Goal: Task Accomplishment & Management: Manage account settings

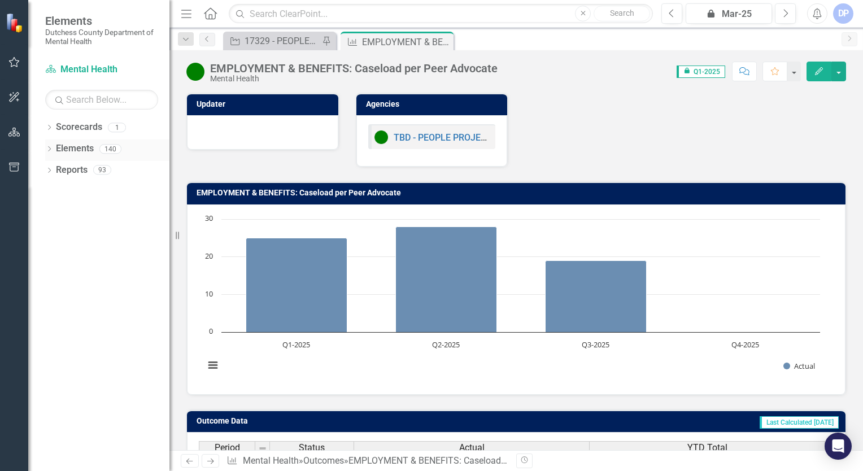
click at [108, 145] on div "140" at bounding box center [110, 149] width 22 height 10
click at [108, 147] on div "140" at bounding box center [110, 149] width 22 height 10
click at [83, 62] on div "Scorecard Mental Health" at bounding box center [101, 69] width 113 height 19
click at [49, 147] on icon "Dropdown" at bounding box center [49, 150] width 8 height 6
click at [93, 211] on link "Outcome Outcomes" at bounding box center [90, 213] width 56 height 13
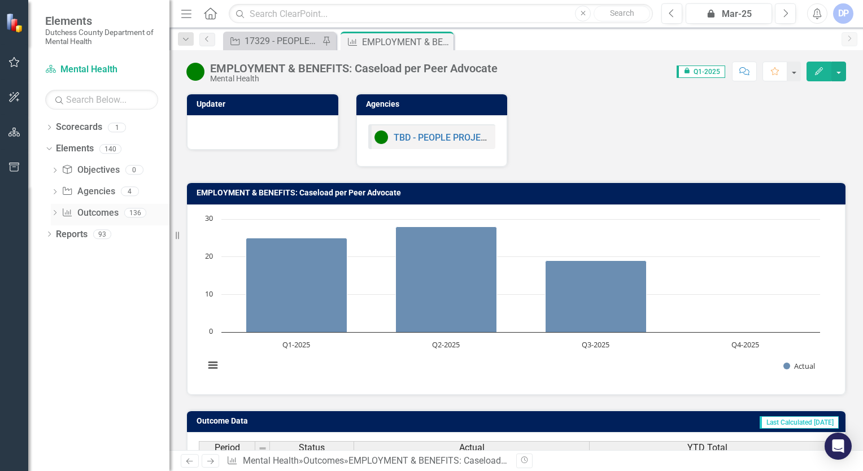
click at [136, 212] on div "136" at bounding box center [135, 213] width 22 height 10
click at [134, 210] on div "136" at bounding box center [135, 213] width 22 height 10
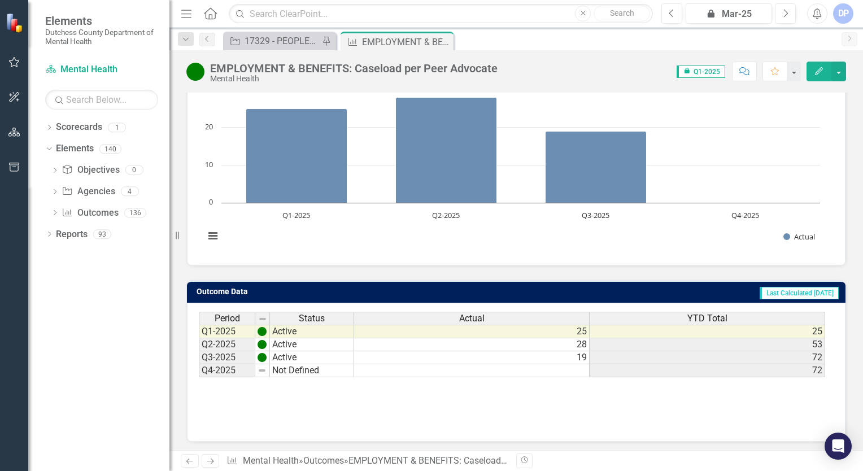
scroll to position [130, 0]
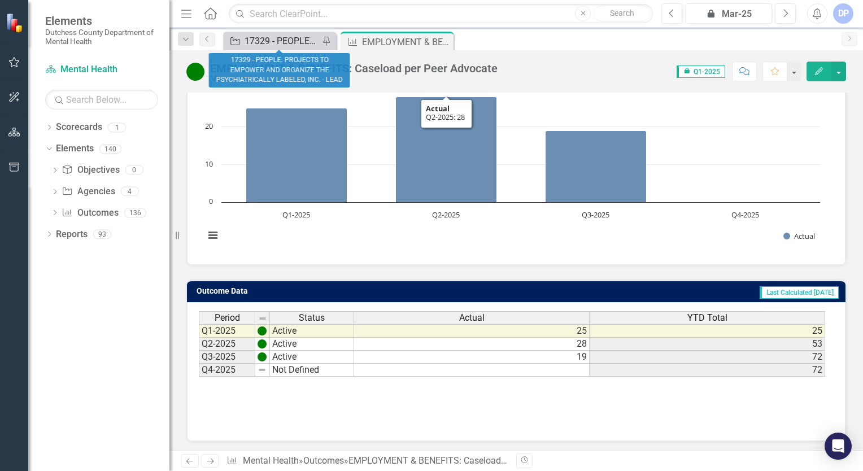
click at [278, 38] on div "17329 - PEOPLE: PROJECTS TO EMPOWER AND ORGANIZE THE PSYCHIATRICALLY LABELED, I…" at bounding box center [282, 41] width 75 height 14
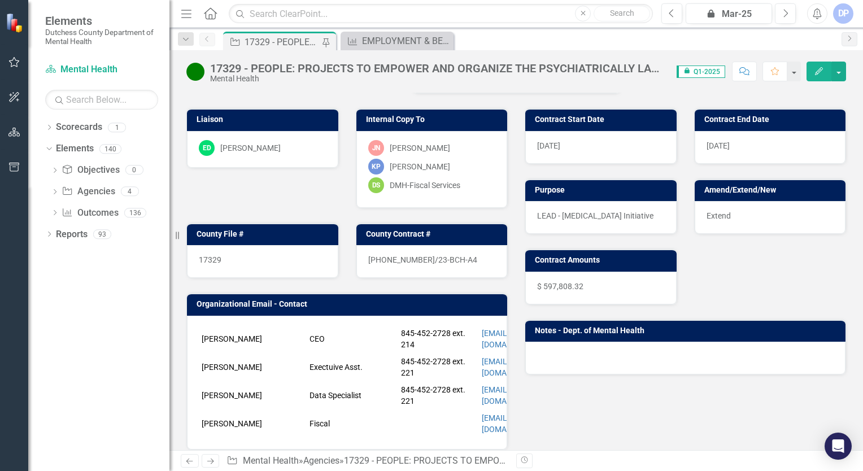
scroll to position [169, 0]
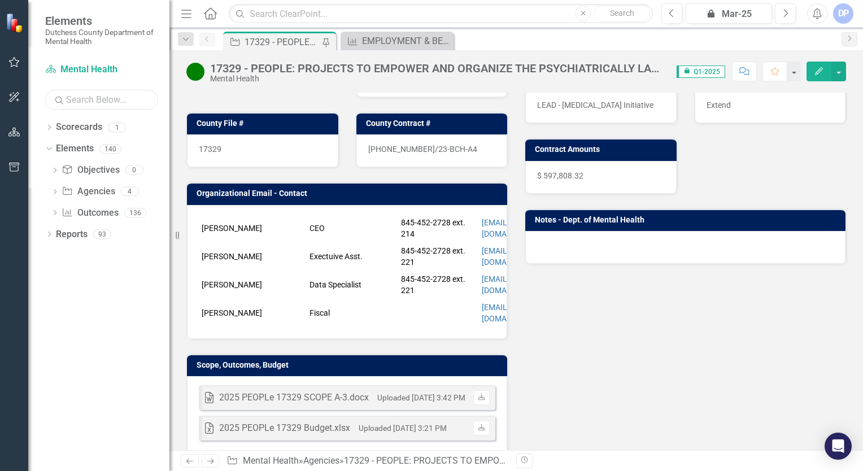
click at [90, 103] on input "text" at bounding box center [101, 100] width 113 height 20
drag, startPoint x: 120, startPoint y: 101, endPoint x: 16, endPoint y: 85, distance: 105.1
click at [22, 88] on div "Elements Dutchess County Department of Mental Health Scorecard Mental Health Se…" at bounding box center [84, 235] width 169 height 471
type input "forensic"
click at [99, 215] on link "Outcome Outcomes" at bounding box center [90, 213] width 56 height 13
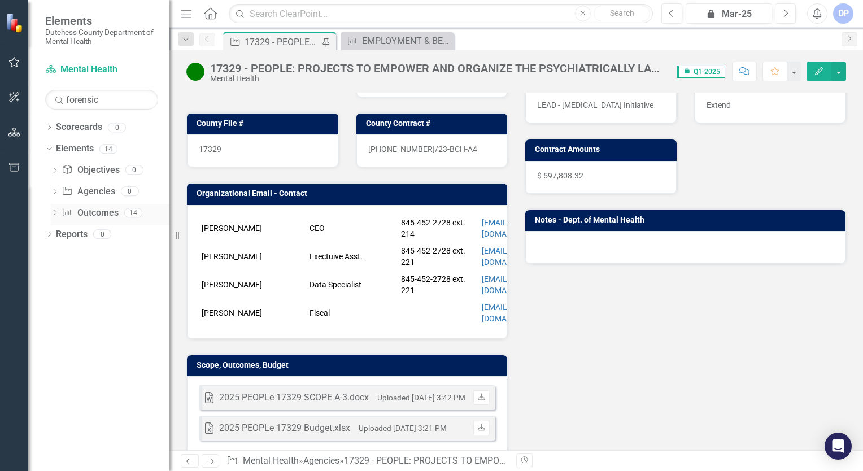
click at [133, 208] on div "14" at bounding box center [133, 213] width 18 height 10
click at [136, 214] on div "14" at bounding box center [133, 213] width 18 height 10
drag, startPoint x: 126, startPoint y: 105, endPoint x: 31, endPoint y: 101, distance: 95.0
click at [31, 101] on div "Scorecard Mental Health Search forensic Sorry, no results found. Dropdown Score…" at bounding box center [98, 265] width 141 height 411
click at [14, 131] on icon "button" at bounding box center [14, 132] width 12 height 9
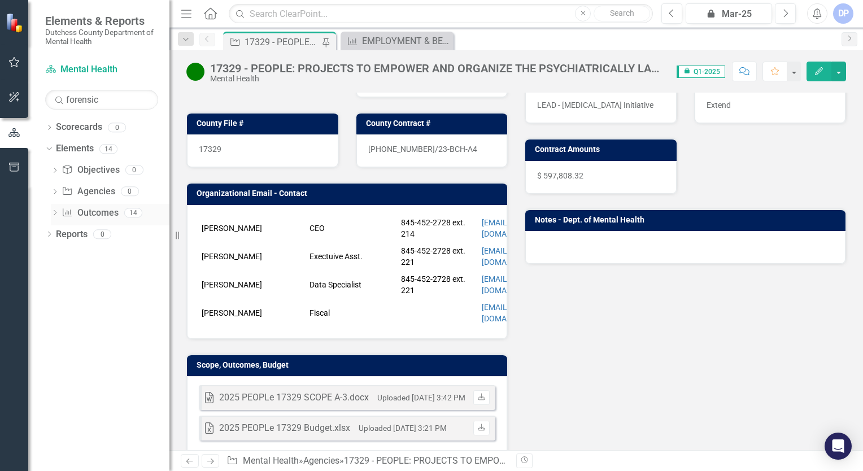
click at [127, 208] on div "14" at bounding box center [133, 213] width 18 height 10
click at [137, 211] on div "14" at bounding box center [133, 213] width 18 height 10
click at [129, 209] on div "14" at bounding box center [133, 213] width 18 height 10
click at [55, 210] on div "Dropdown" at bounding box center [55, 215] width 8 height 10
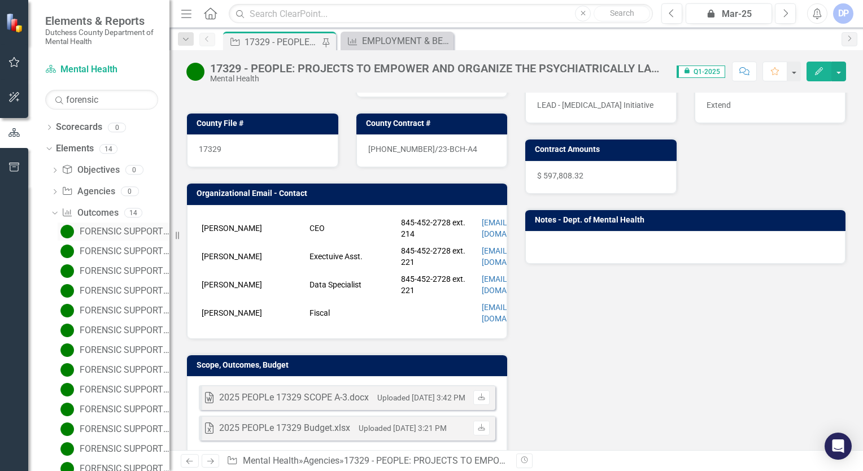
click at [120, 232] on div "FORENSIC SUPPORTIVE HOUSING: Current Occupancy Rate" at bounding box center [125, 232] width 90 height 10
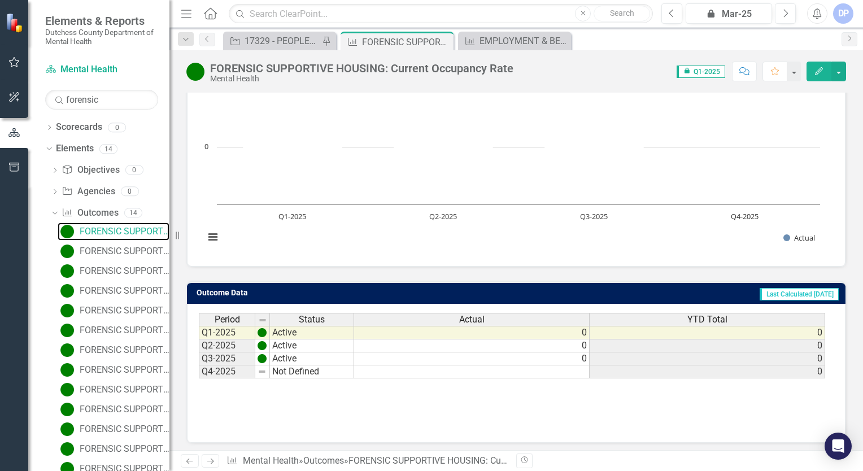
scroll to position [130, 0]
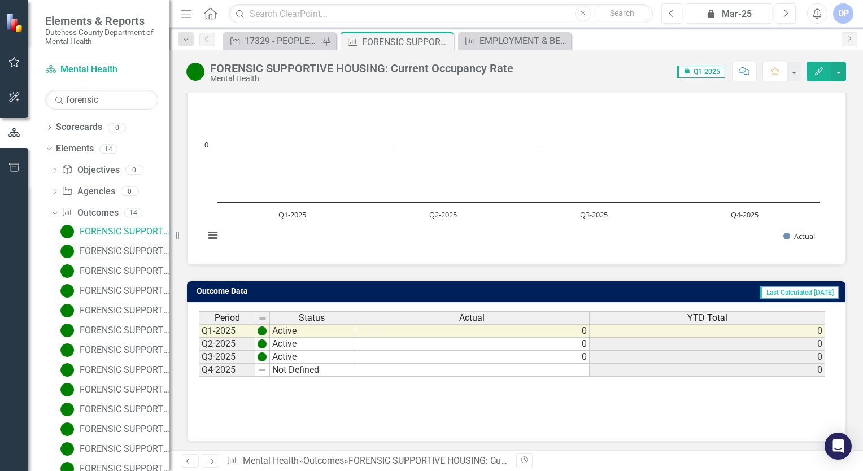
click at [124, 250] on div "FORENSIC SUPPORTIVE HOUSING: Current staff vacancy rate (listed as %)" at bounding box center [125, 251] width 90 height 10
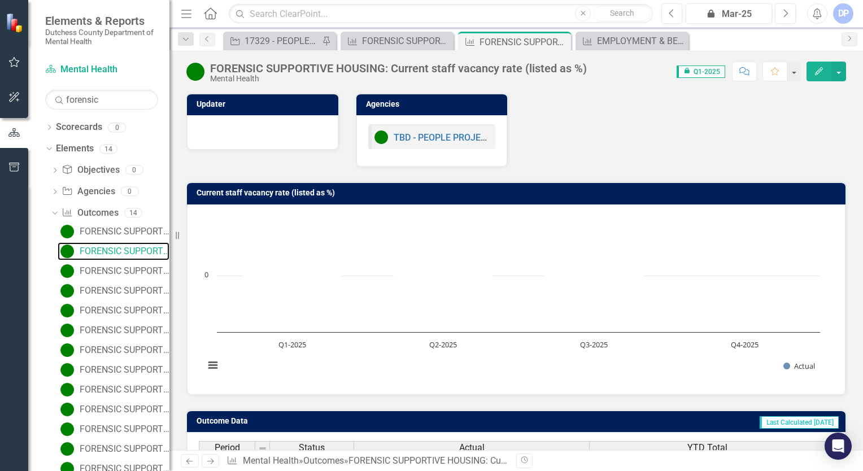
scroll to position [130, 0]
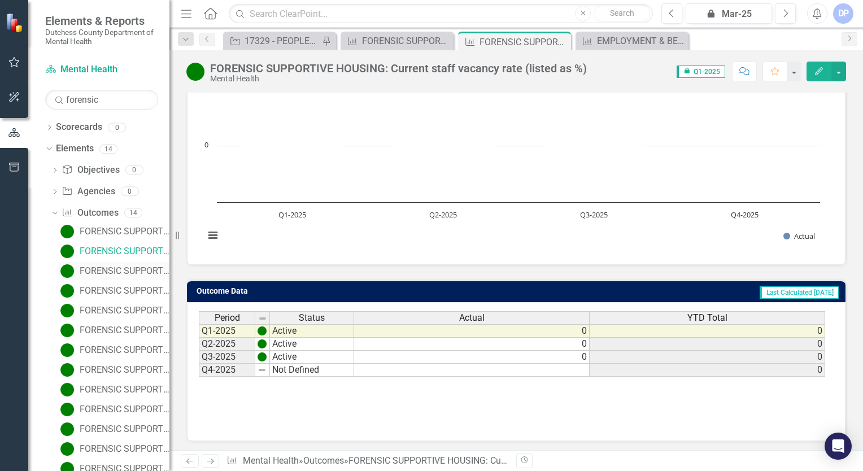
click at [111, 270] on div "FORENSIC SUPPORTIVE HOUSING: Total number of no-shows" at bounding box center [125, 271] width 90 height 10
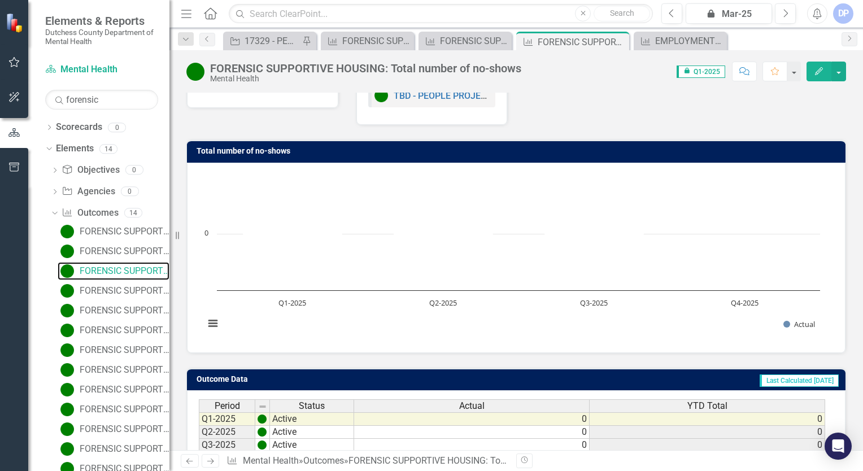
scroll to position [113, 0]
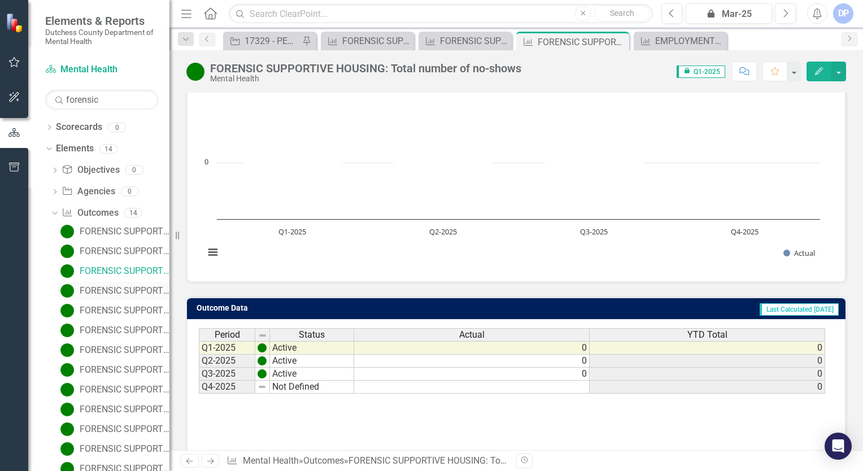
click at [108, 286] on div "FORENSIC SUPPORTIVE HOUSING: Total number of Peer Advocates" at bounding box center [125, 291] width 90 height 10
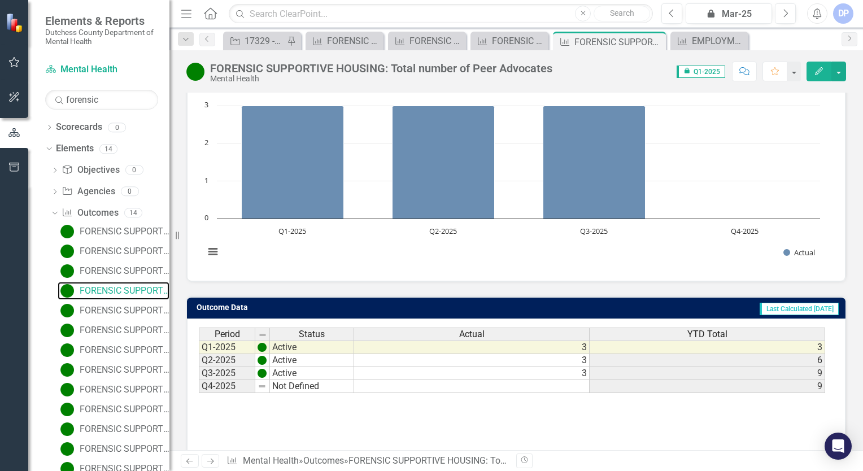
scroll to position [130, 0]
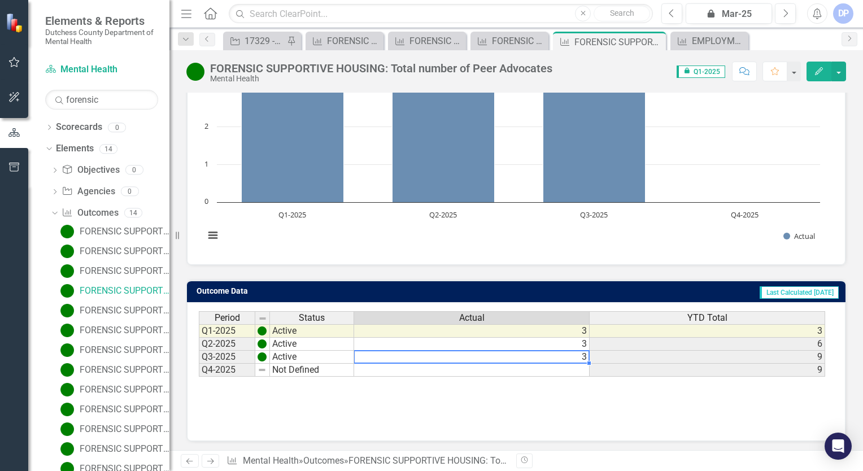
click at [504, 351] on td "3" at bounding box center [472, 357] width 236 height 13
click at [578, 352] on td "3" at bounding box center [472, 357] width 236 height 13
type textarea "2"
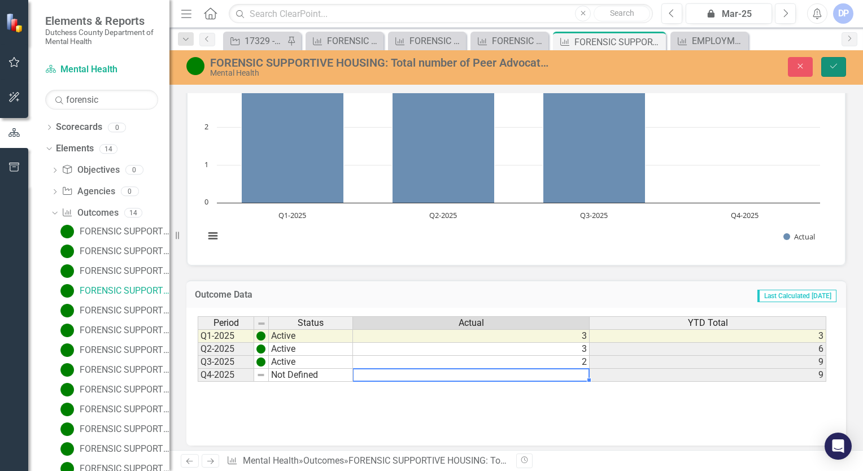
click at [841, 71] on button "Save" at bounding box center [833, 67] width 25 height 20
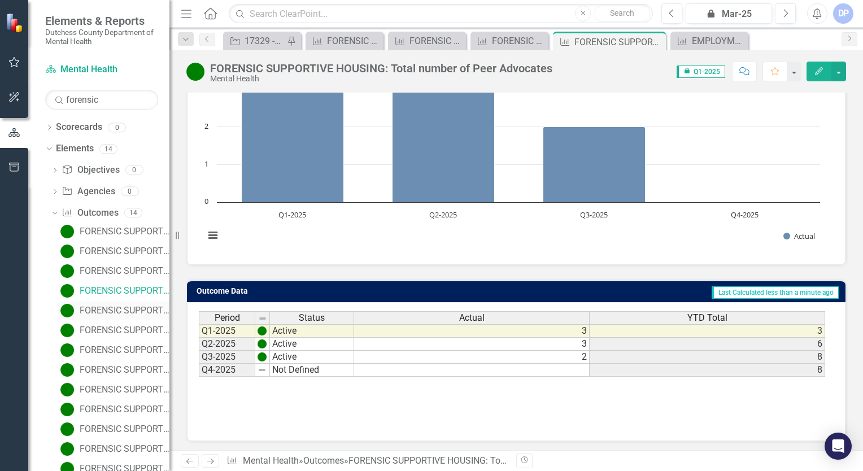
click at [116, 308] on div "FORENSIC SUPPORTIVE HOUSING: Total Unduplicated clients in time period" at bounding box center [125, 311] width 90 height 10
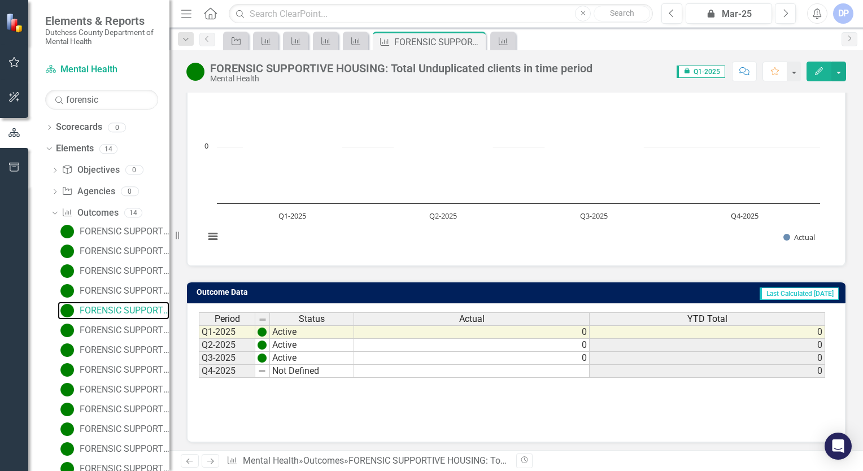
scroll to position [130, 0]
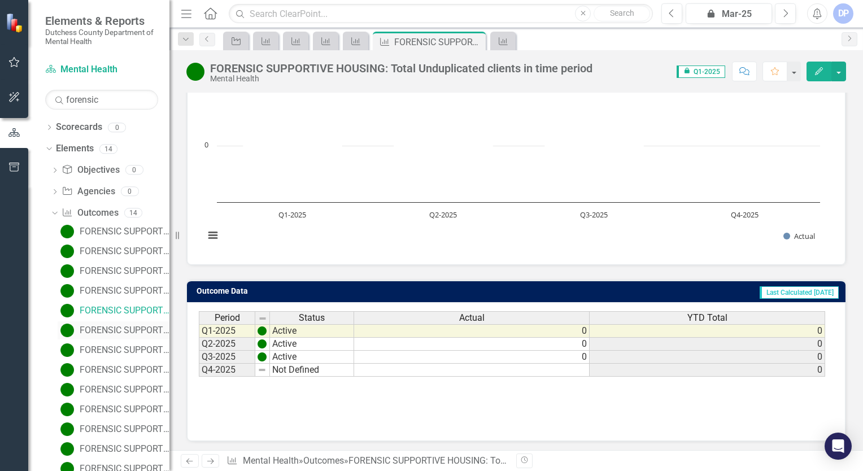
click at [93, 325] on div "FORENSIC SUPPORTIVE HOUSING: Wait time from program acceptance to being housed" at bounding box center [125, 330] width 90 height 10
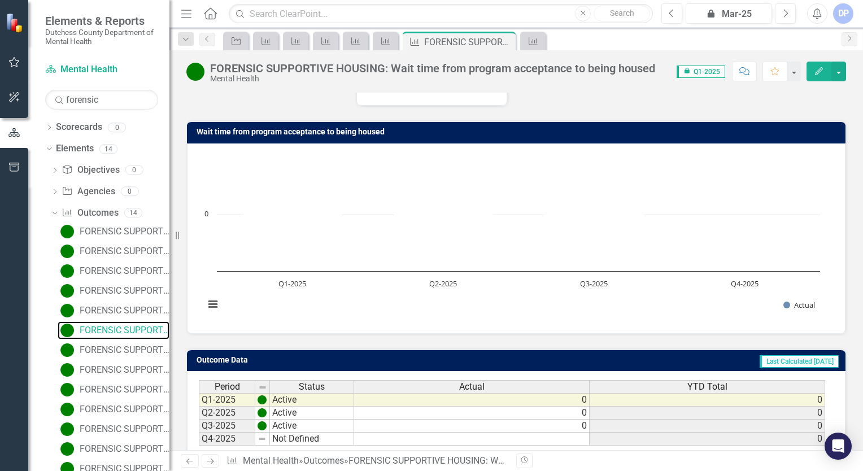
scroll to position [130, 0]
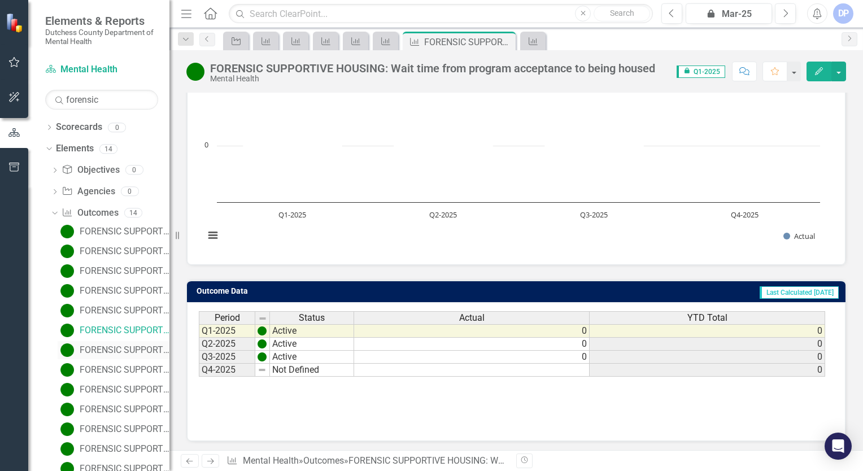
click at [102, 351] on div "FORENSIC SUPPORTIVE HOUSING: Clients have their information updated with their …" at bounding box center [125, 350] width 90 height 10
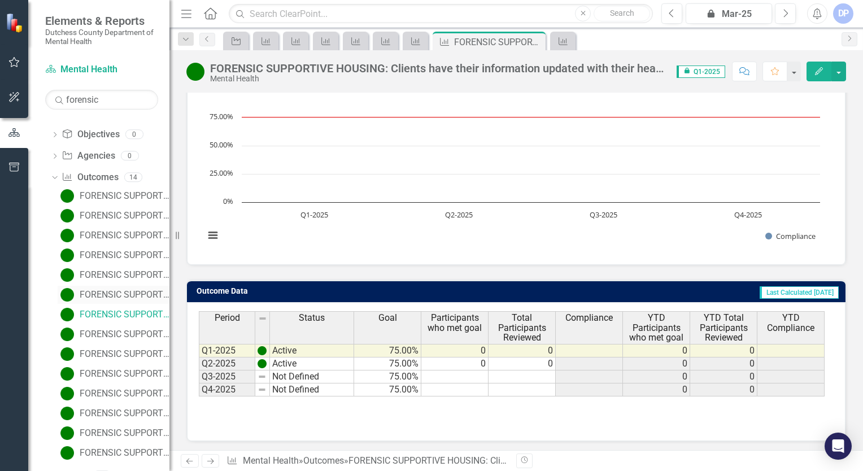
scroll to position [51, 0]
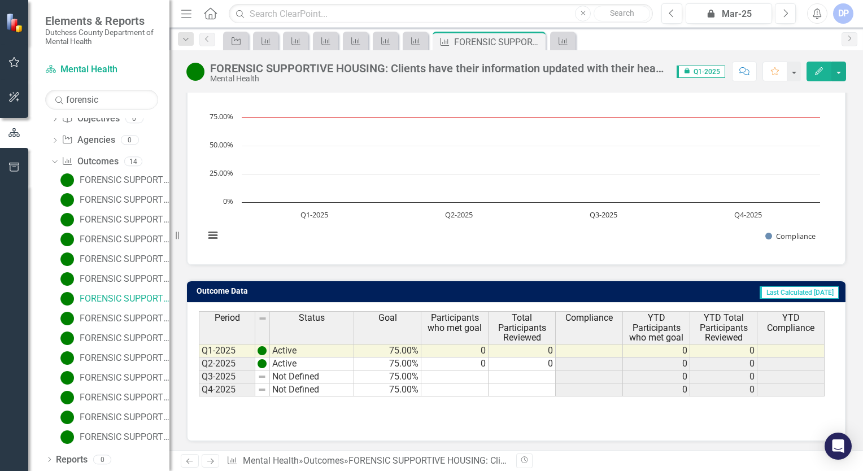
click at [298, 371] on td "Not Defined" at bounding box center [312, 377] width 84 height 13
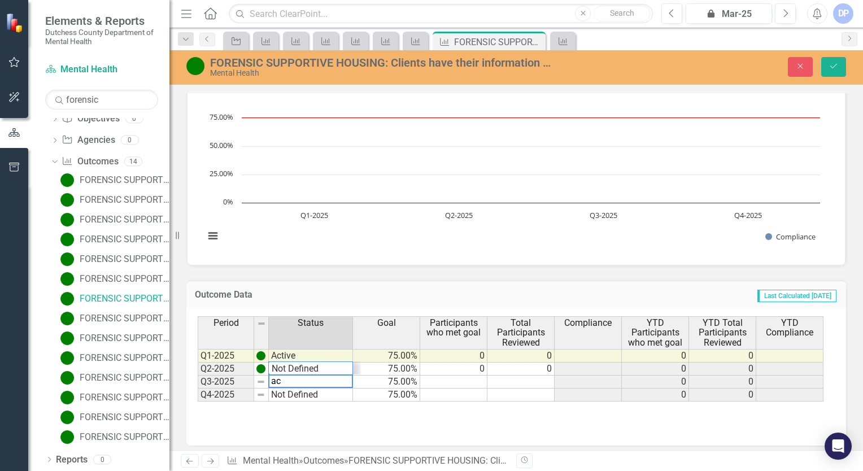
scroll to position [14, 0]
type textarea "Active"
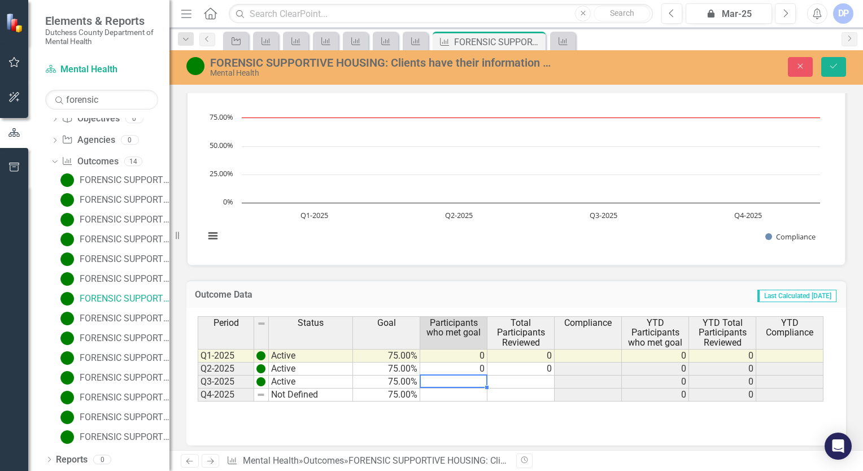
click at [471, 376] on td at bounding box center [453, 382] width 67 height 13
type textarea "0"
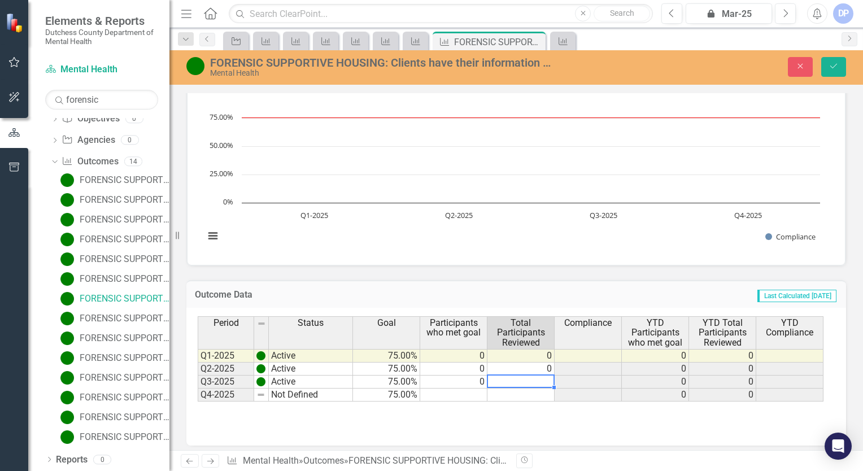
type textarea "0"
click at [831, 70] on icon "Save" at bounding box center [834, 66] width 10 height 8
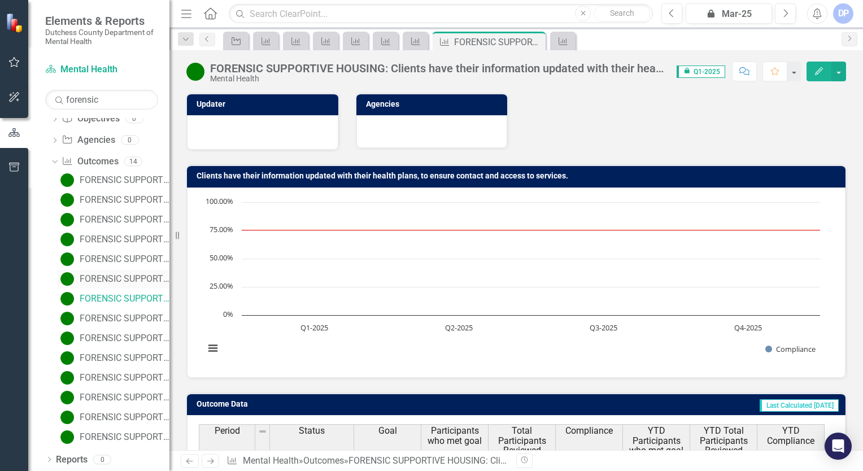
click at [98, 282] on div "FORENSIC SUPPORTIVE HOUSING: Wait time from program acceptance to being housed" at bounding box center [125, 279] width 90 height 10
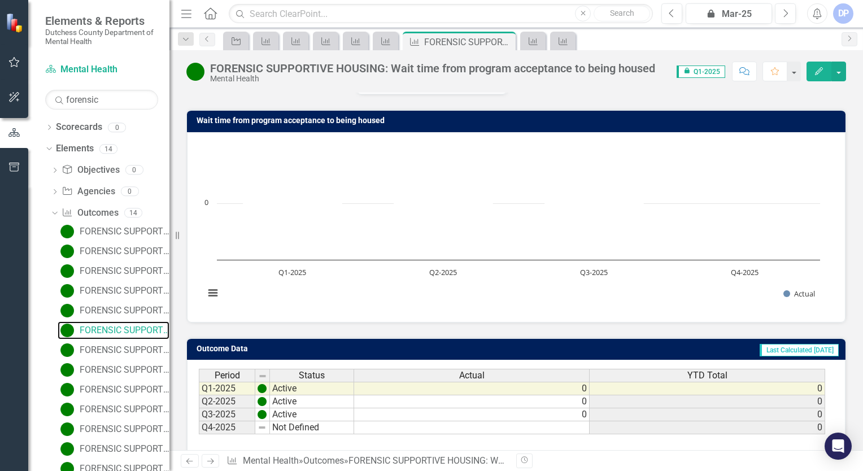
scroll to position [130, 0]
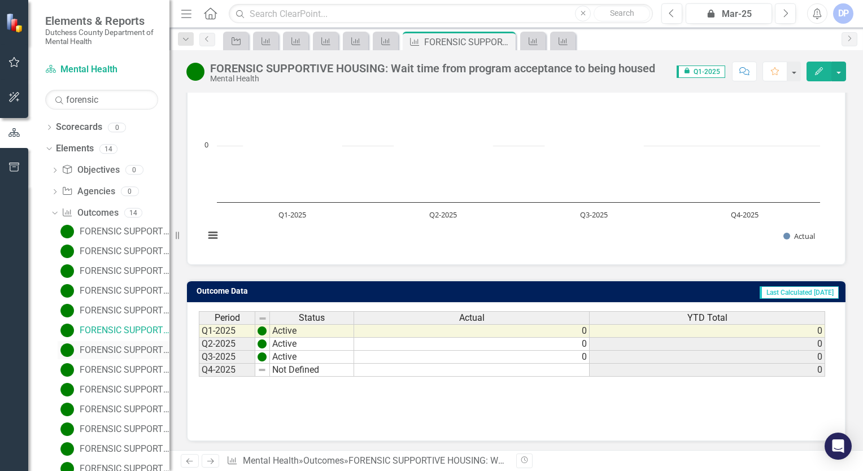
click at [106, 347] on div "FORENSIC SUPPORTIVE HOUSING: Clients have their information updated with their …" at bounding box center [125, 350] width 90 height 10
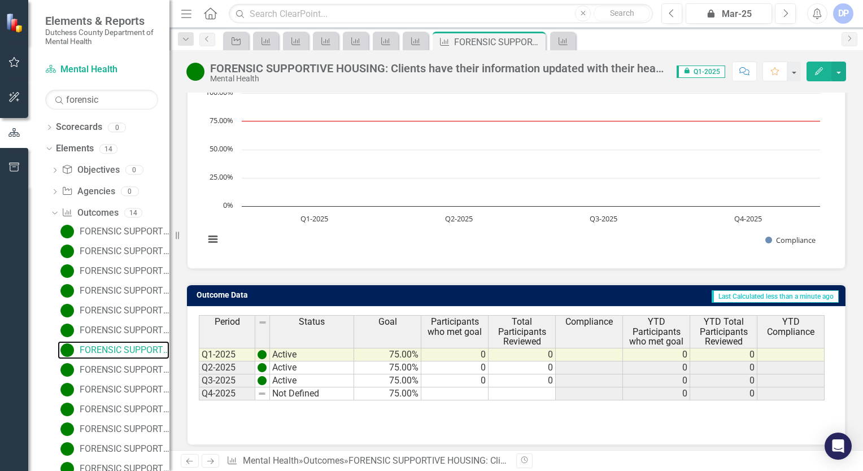
scroll to position [113, 0]
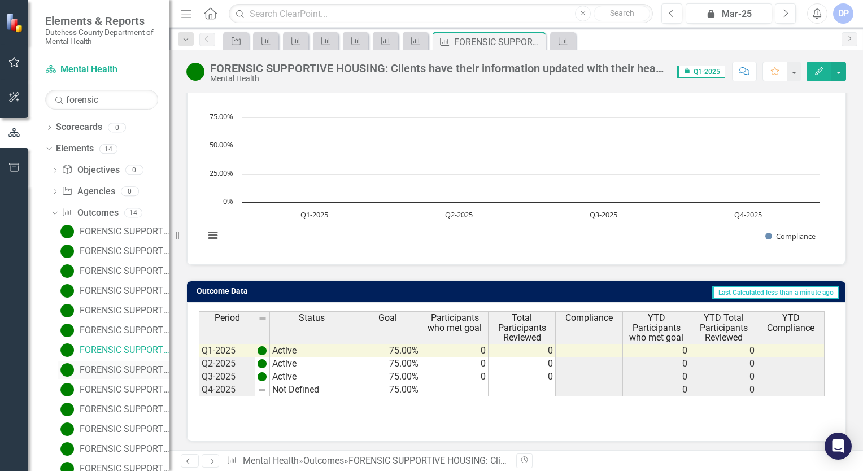
click at [105, 372] on div "FORENSIC SUPPORTIVE HOUSING: Participants will remain stably housed through the…" at bounding box center [125, 370] width 90 height 10
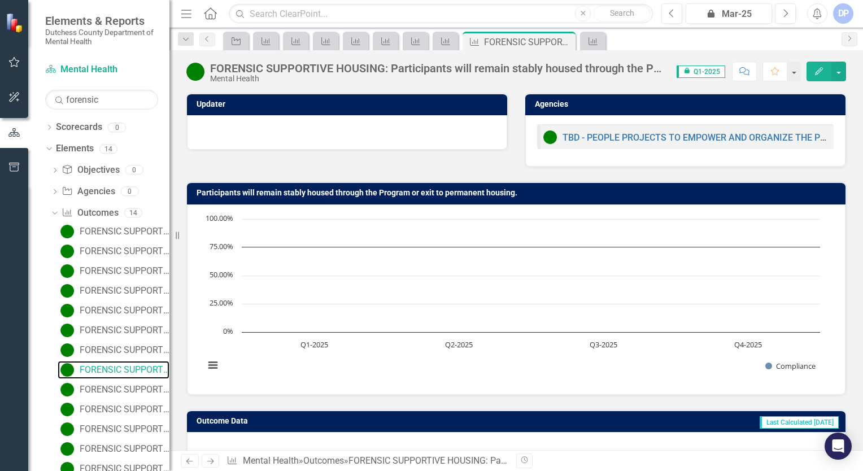
scroll to position [130, 0]
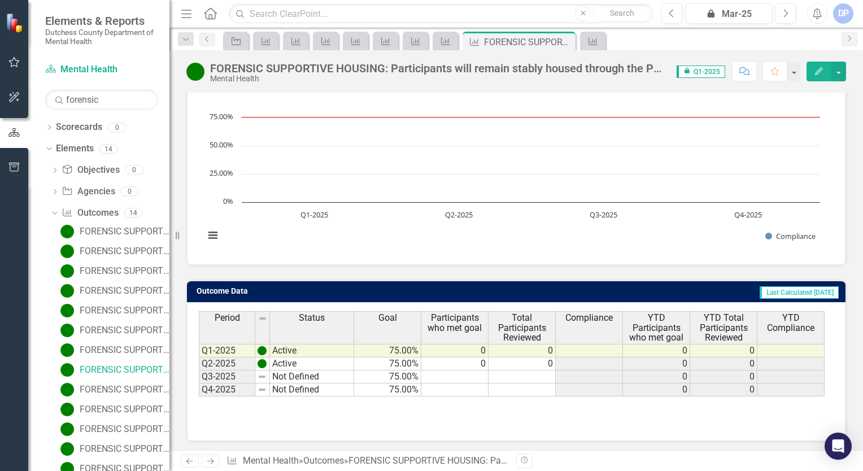
click at [322, 376] on td "Not Defined" at bounding box center [312, 377] width 84 height 13
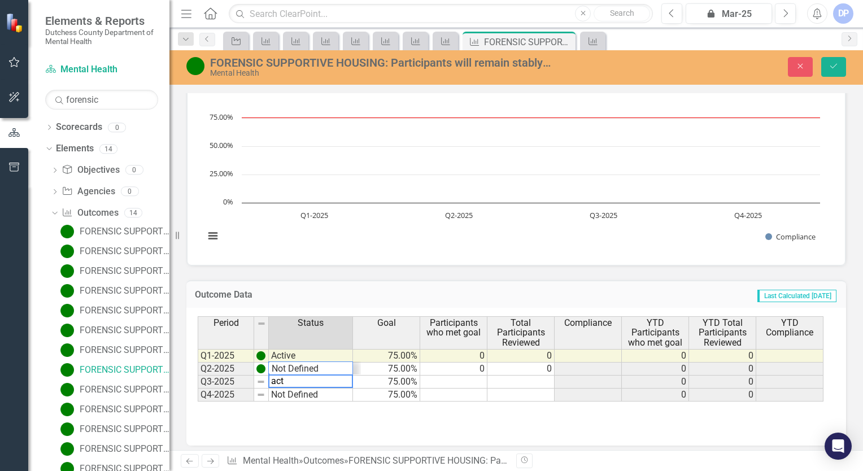
scroll to position [14, 0]
type textarea "Active"
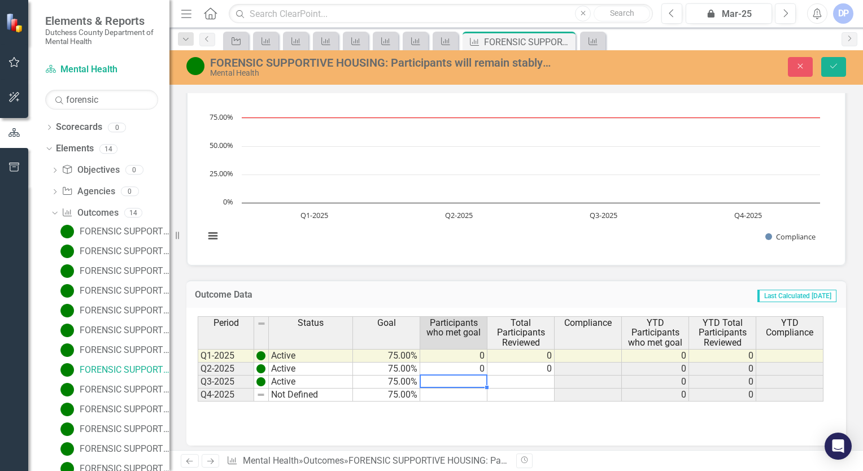
type textarea "0"
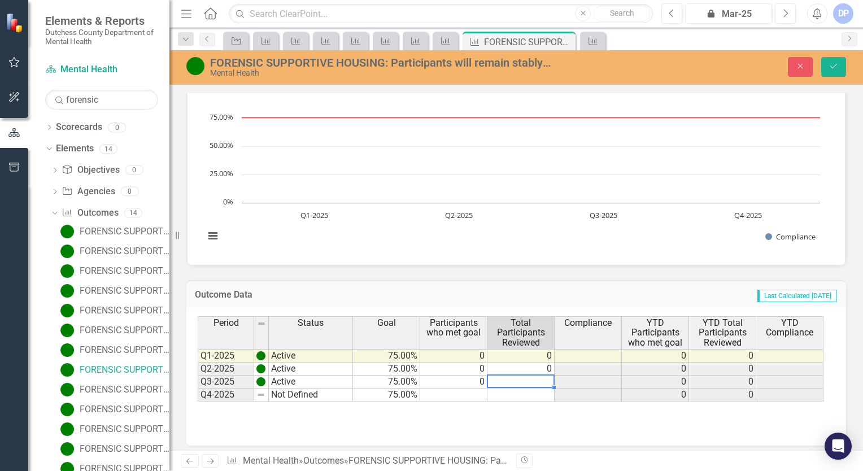
type textarea "0"
click at [827, 72] on button "Save" at bounding box center [833, 67] width 25 height 20
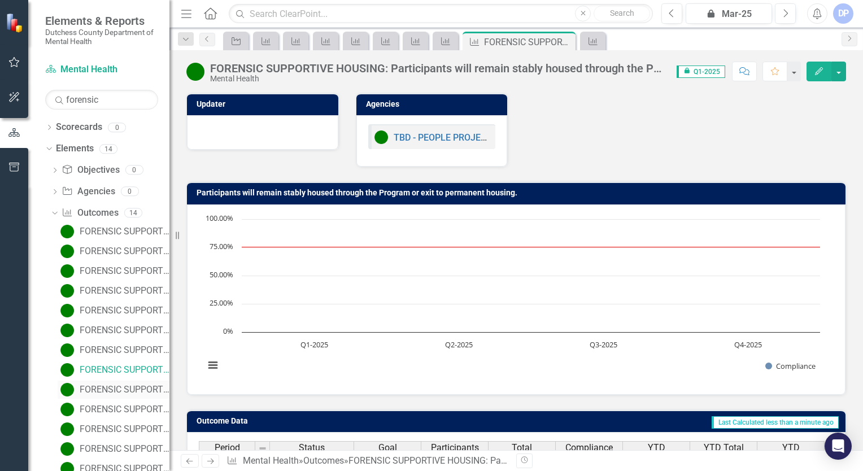
click at [113, 389] on div "FORENSIC SUPPORTIVE HOUSING: Clients will achieve one self-assessed Peer Advoca…" at bounding box center [125, 390] width 90 height 10
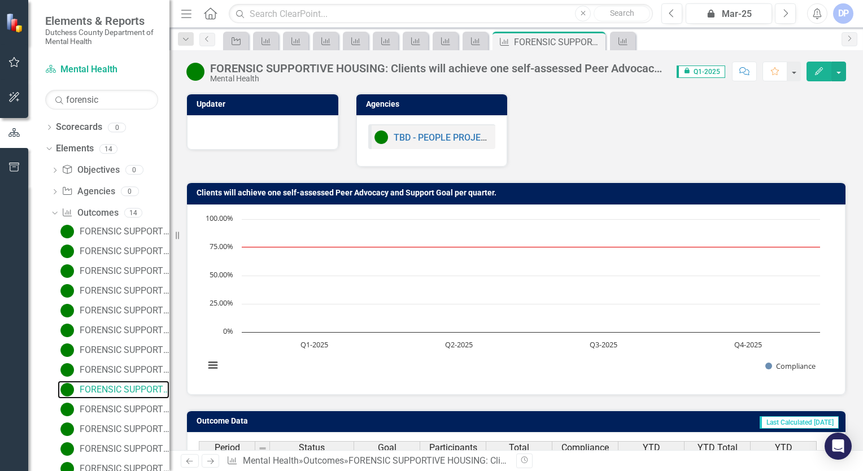
scroll to position [130, 0]
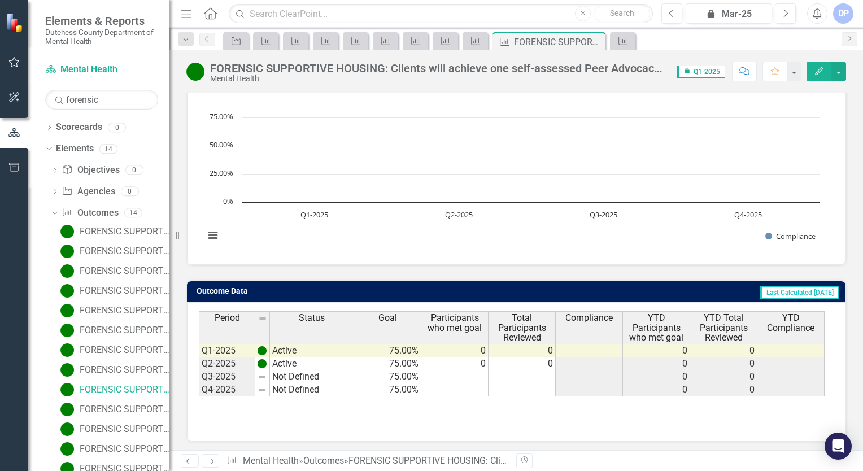
click at [313, 372] on td "Not Defined" at bounding box center [312, 377] width 84 height 13
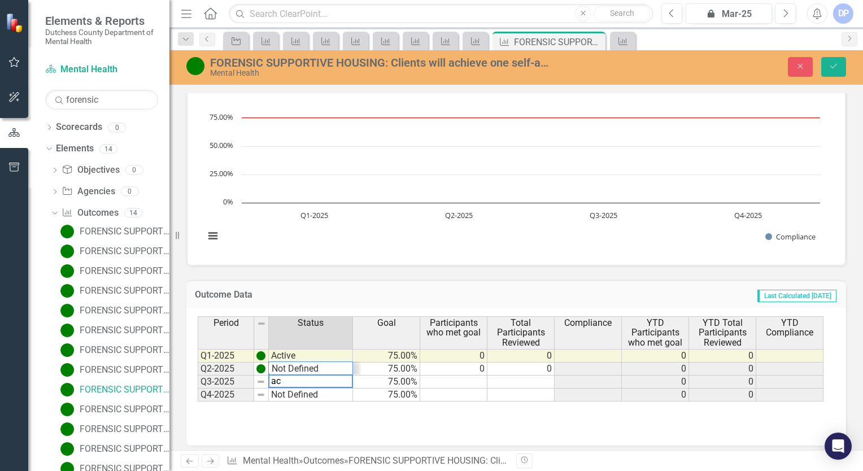
scroll to position [14, 0]
type textarea "Active"
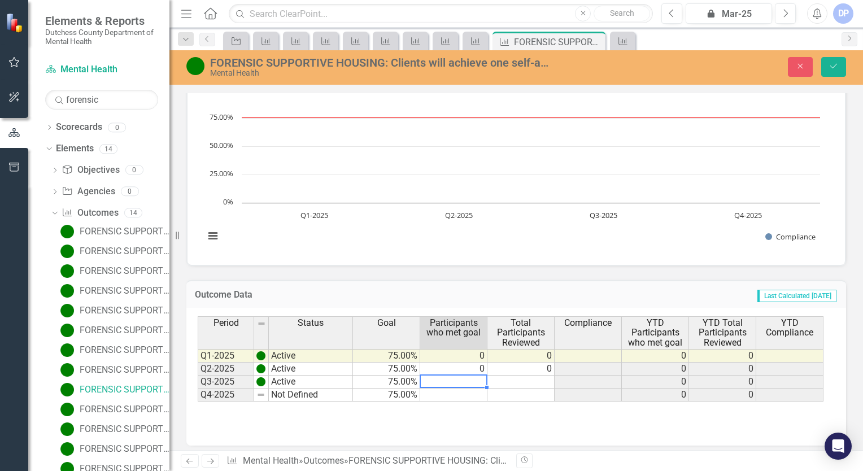
type textarea "0"
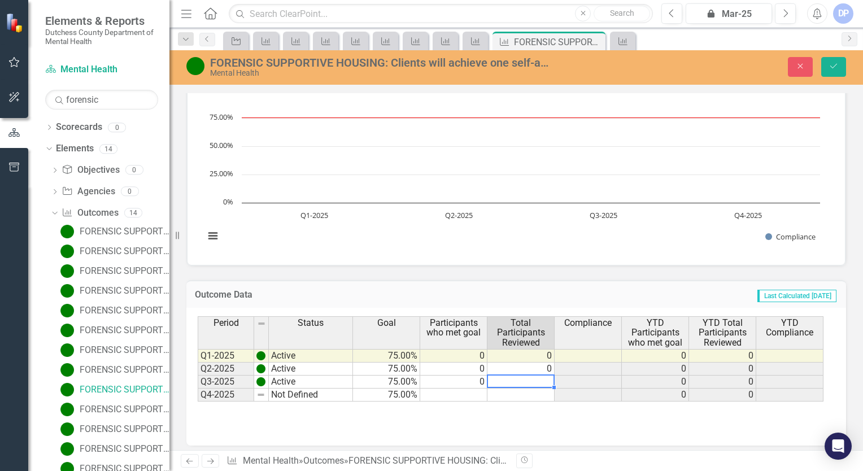
type textarea "0"
drag, startPoint x: 827, startPoint y: 68, endPoint x: 830, endPoint y: 87, distance: 18.9
click at [825, 68] on button "Save" at bounding box center [833, 67] width 25 height 20
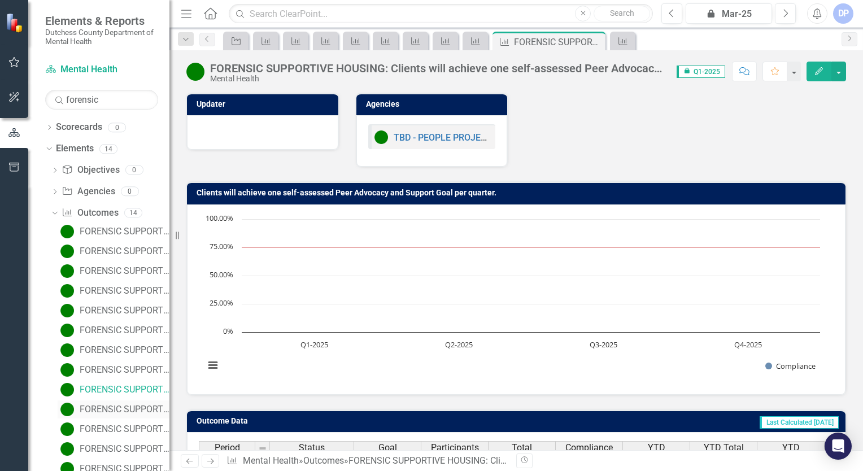
click at [112, 410] on div "FORENSIC SUPPORTIVE HOUSING: Participants found eligible will be connected to r…" at bounding box center [125, 409] width 90 height 10
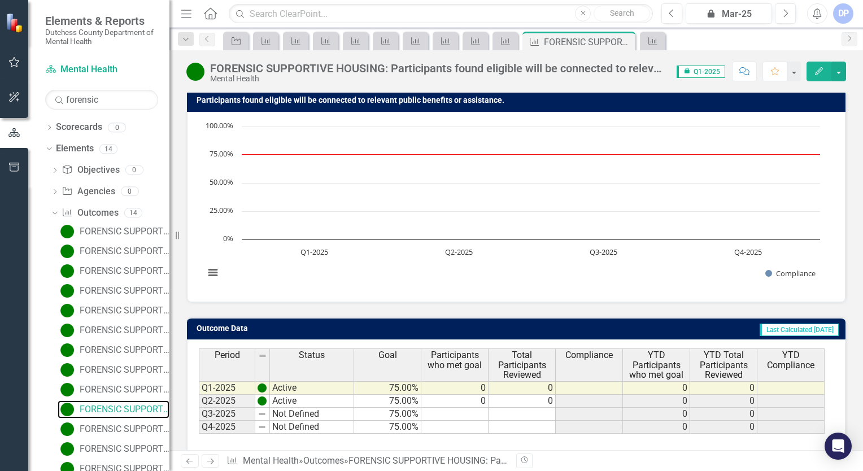
scroll to position [130, 0]
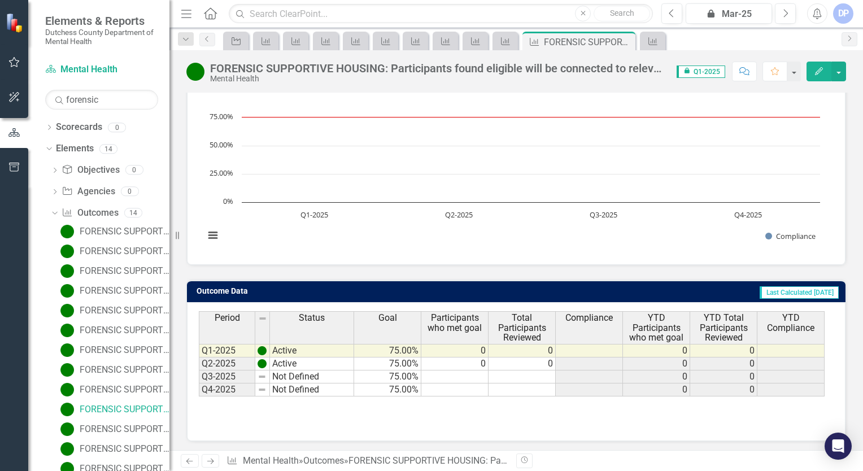
click at [294, 376] on td "Not Defined" at bounding box center [312, 377] width 84 height 13
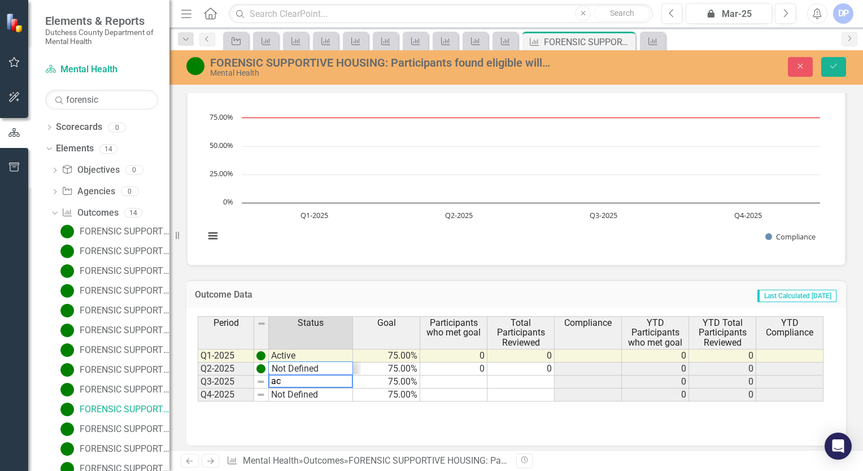
scroll to position [14, 0]
type textarea "Active"
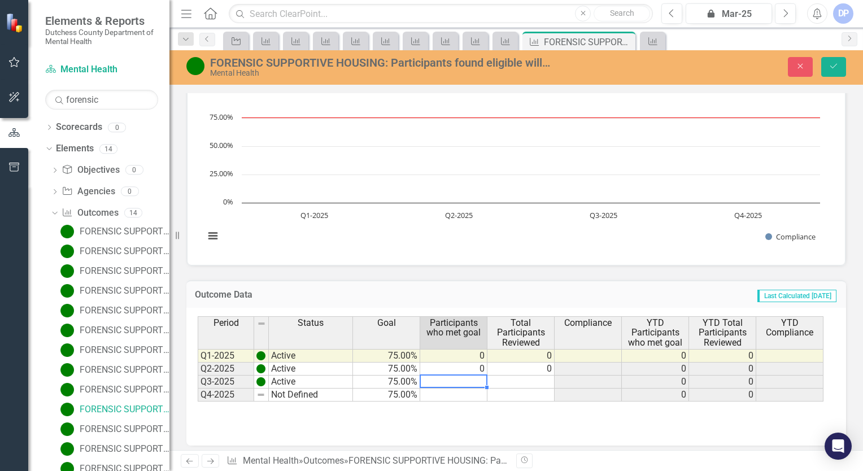
type textarea "0"
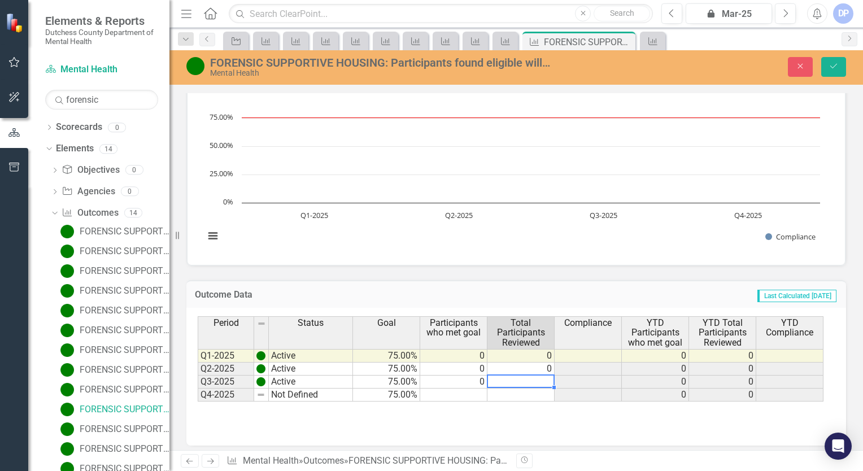
type textarea "0"
click at [829, 66] on icon "Save" at bounding box center [834, 66] width 10 height 8
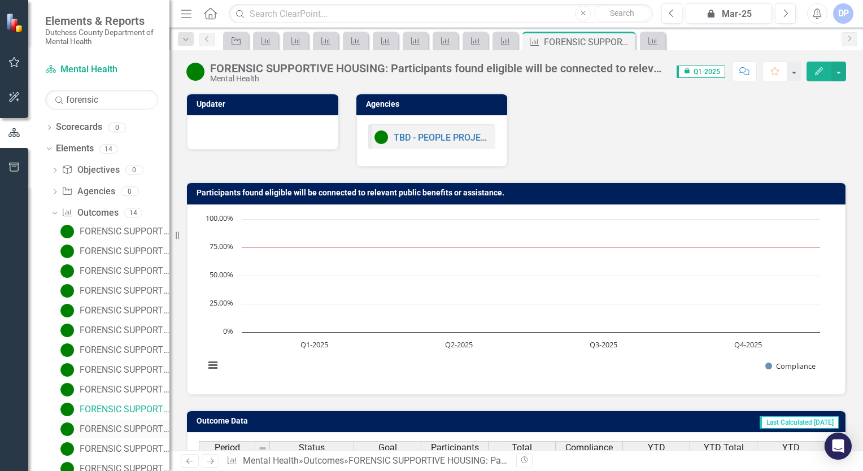
click at [101, 425] on div "FORENSIC SUPPORTIVE HOUSING: Participants with identified difficulties in day-t…" at bounding box center [125, 429] width 90 height 10
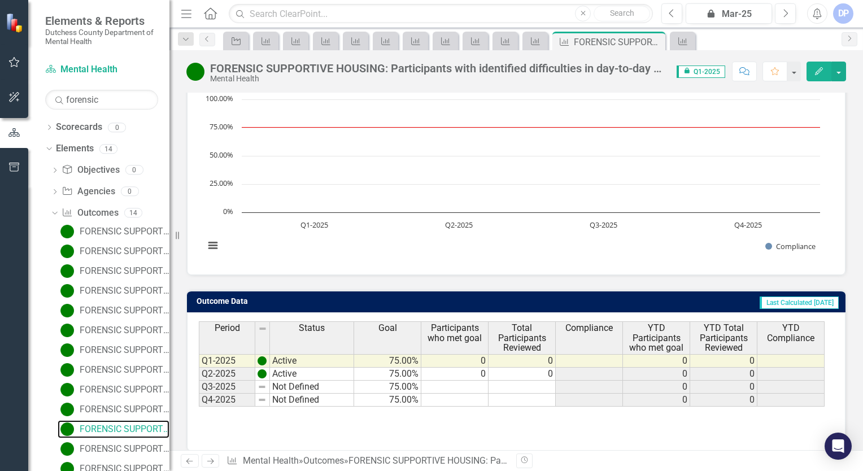
scroll to position [130, 0]
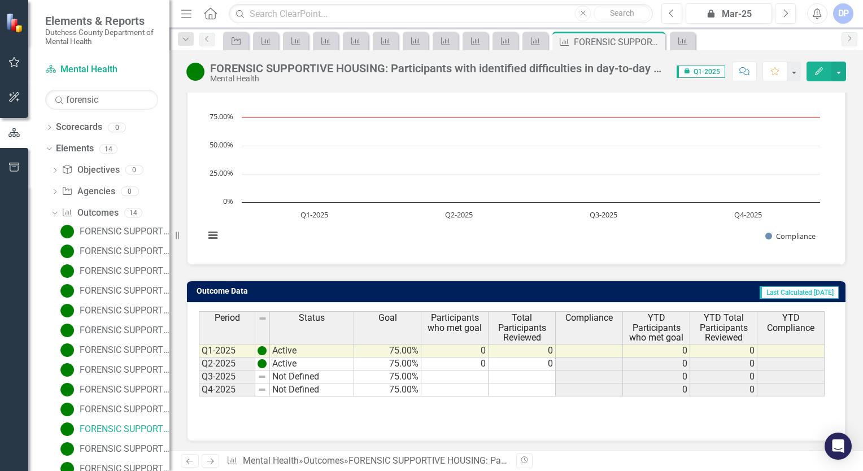
click at [281, 373] on td "Not Defined" at bounding box center [312, 377] width 84 height 13
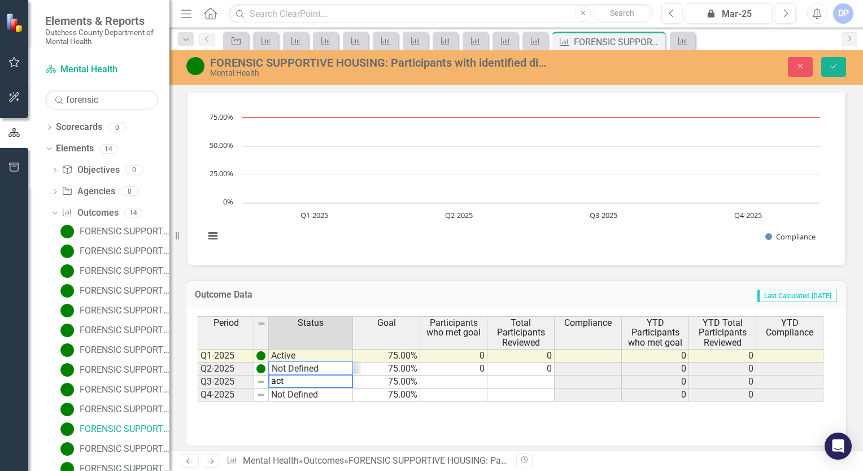
scroll to position [14, 0]
type textarea "Active"
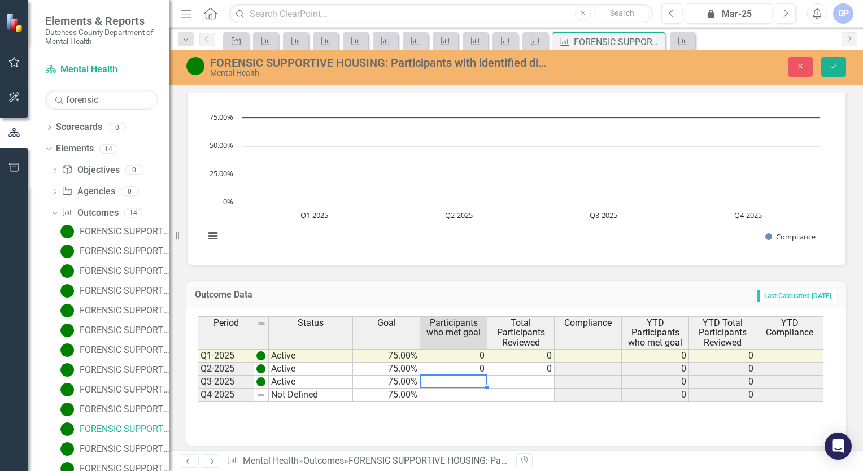
type textarea "0"
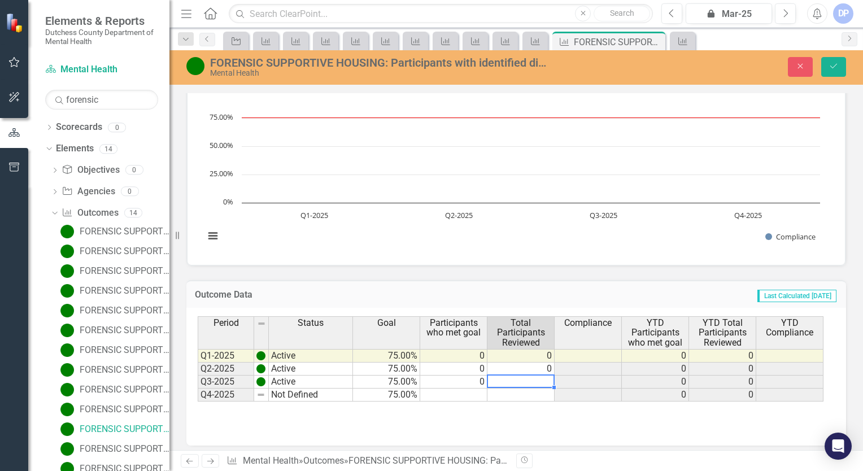
type textarea "0"
click at [842, 68] on button "Save" at bounding box center [833, 67] width 25 height 20
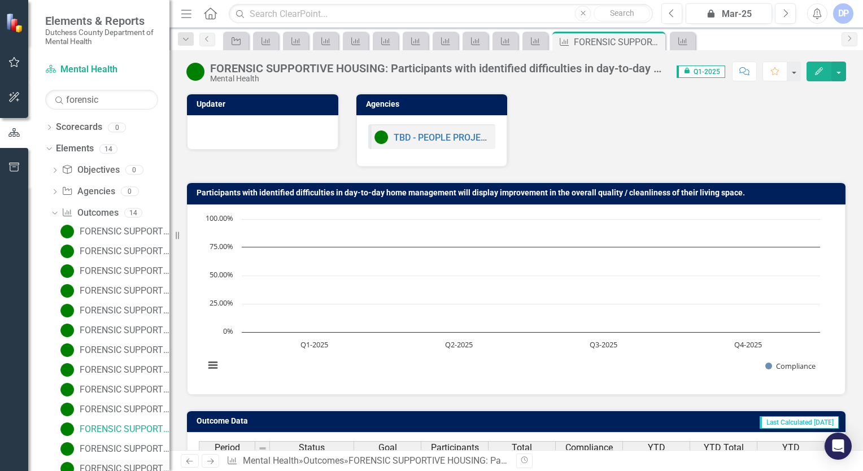
scroll to position [51, 0]
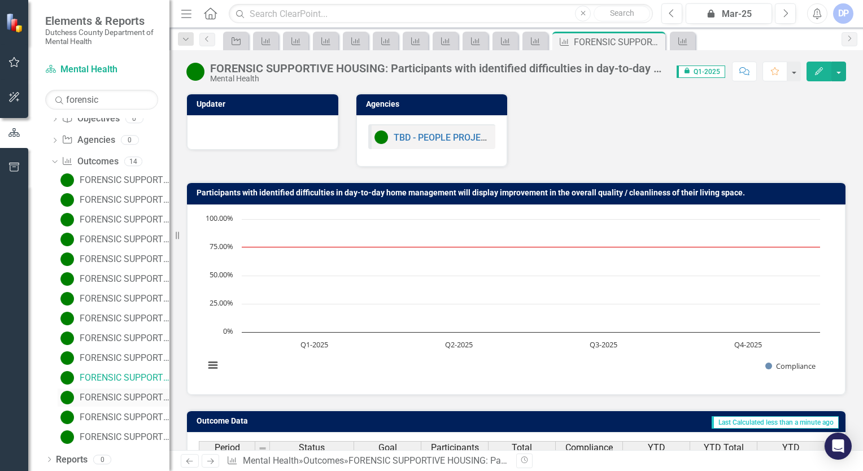
click at [115, 399] on div "FORENSIC SUPPORTIVE HOUSING: Clients will engage in two or more One-to-One [MED…" at bounding box center [125, 398] width 90 height 10
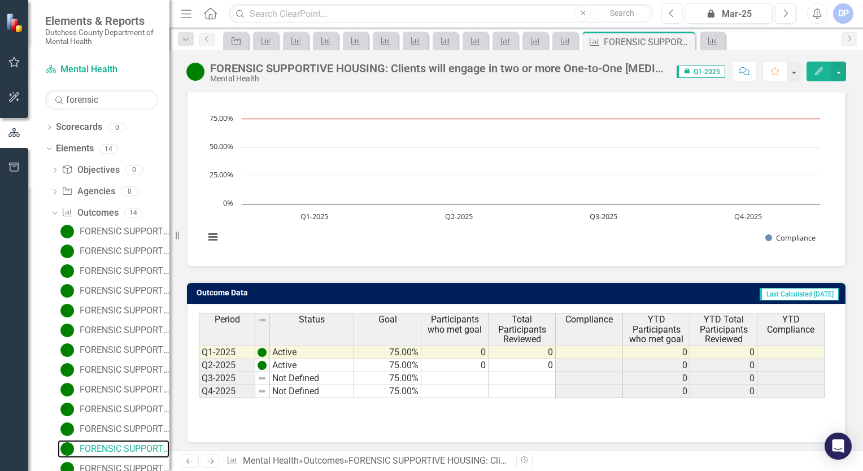
scroll to position [113, 0]
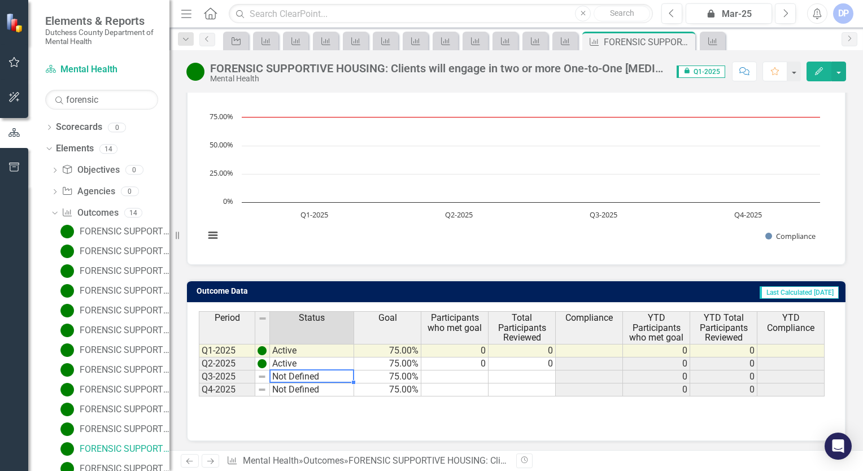
click at [291, 376] on td "Not Defined" at bounding box center [312, 377] width 84 height 13
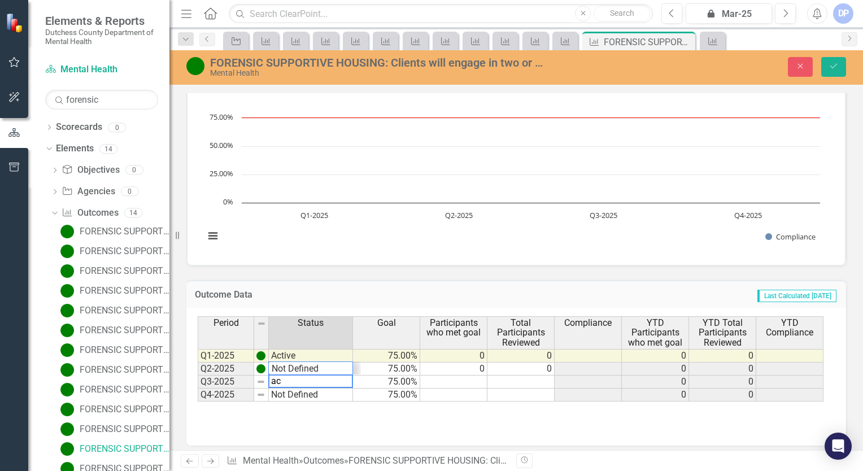
scroll to position [14, 0]
type textarea "Active"
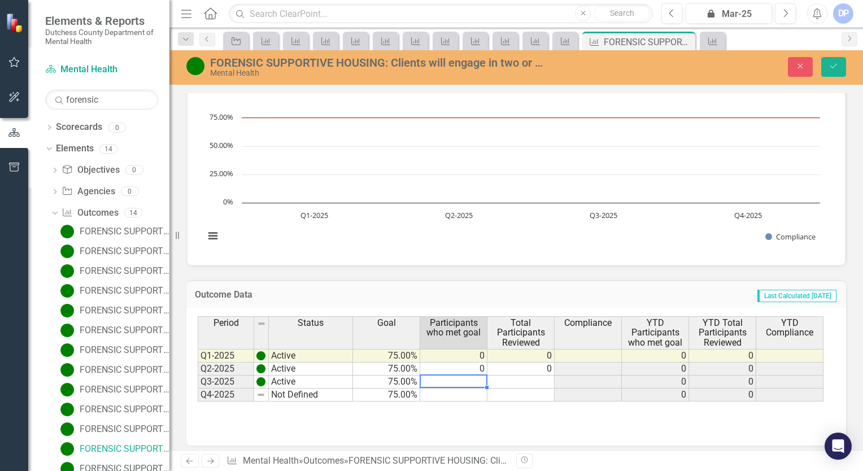
type textarea "0"
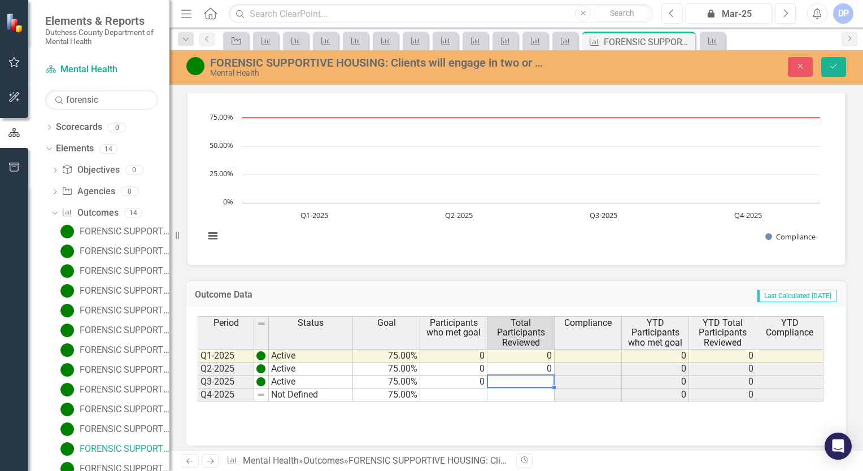
type textarea "0"
drag, startPoint x: 839, startPoint y: 68, endPoint x: 822, endPoint y: 79, distance: 19.6
click at [838, 68] on button "Save" at bounding box center [833, 67] width 25 height 20
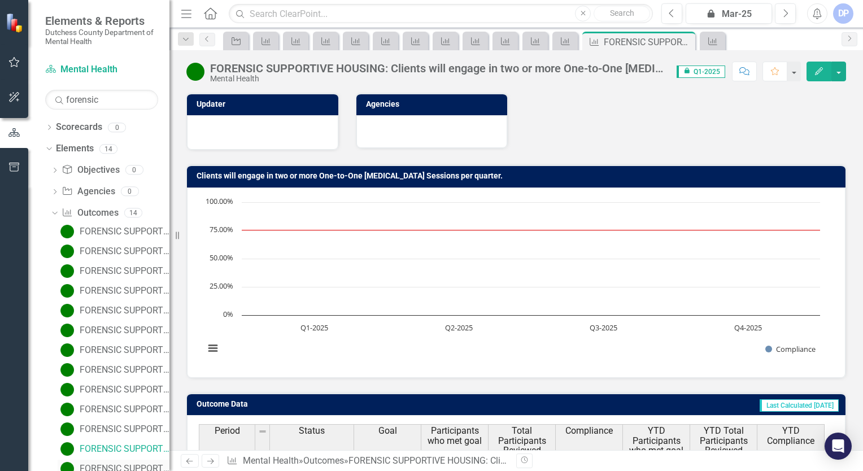
scroll to position [51, 0]
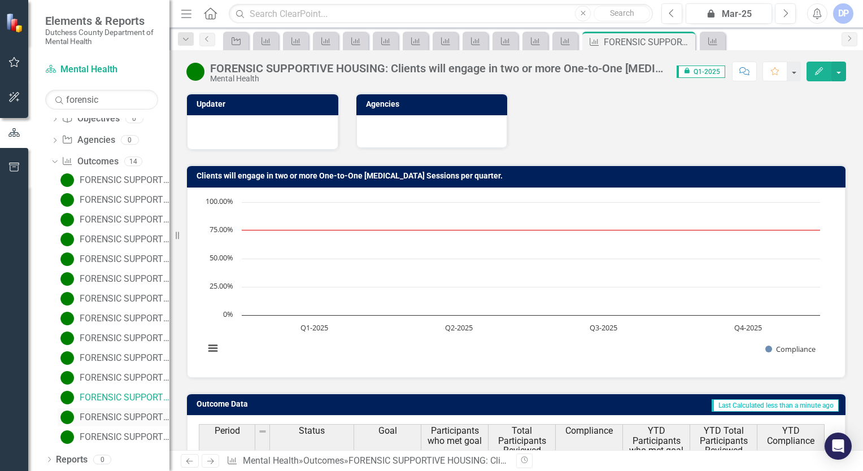
click at [122, 415] on div "FORENSIC SUPPORTIVE HOUSING: Clients will report improved scores across one or …" at bounding box center [125, 417] width 90 height 10
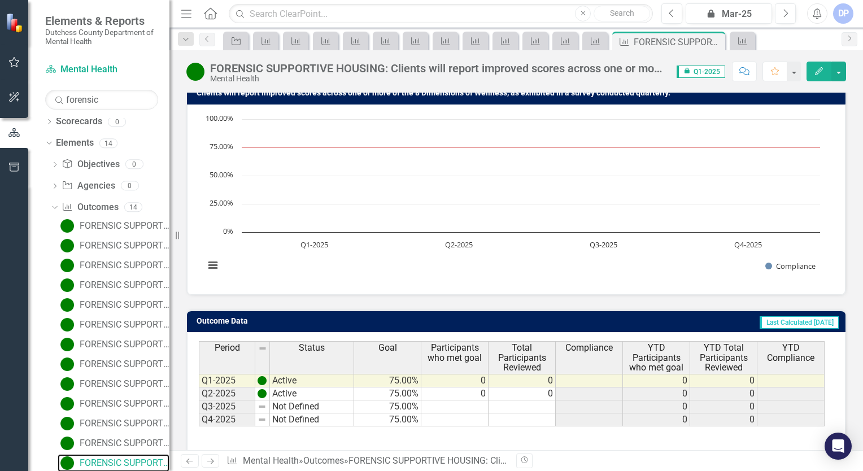
scroll to position [113, 0]
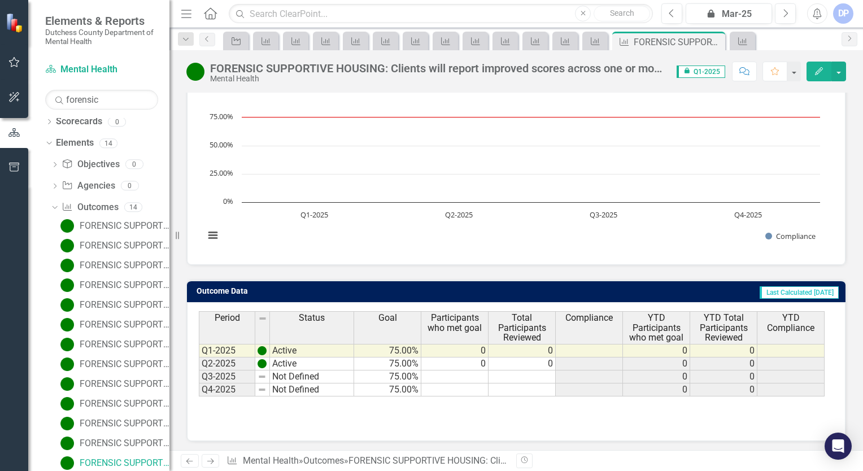
click at [302, 377] on td "Not Defined" at bounding box center [312, 377] width 84 height 13
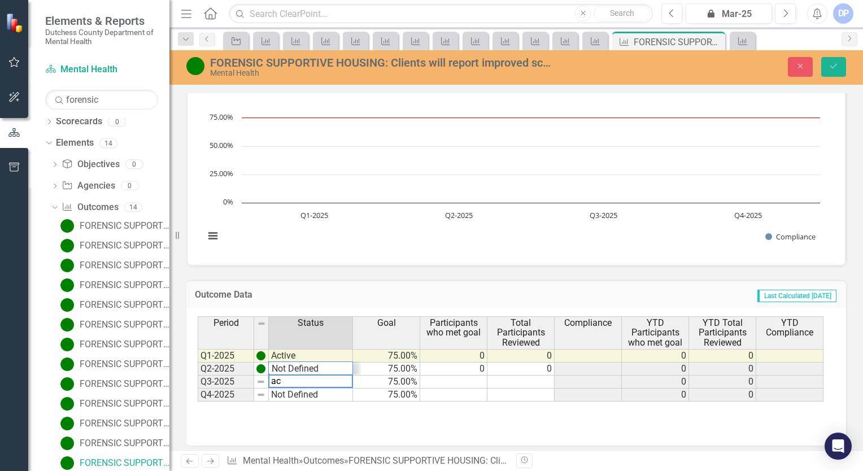
scroll to position [14, 0]
type textarea "Active"
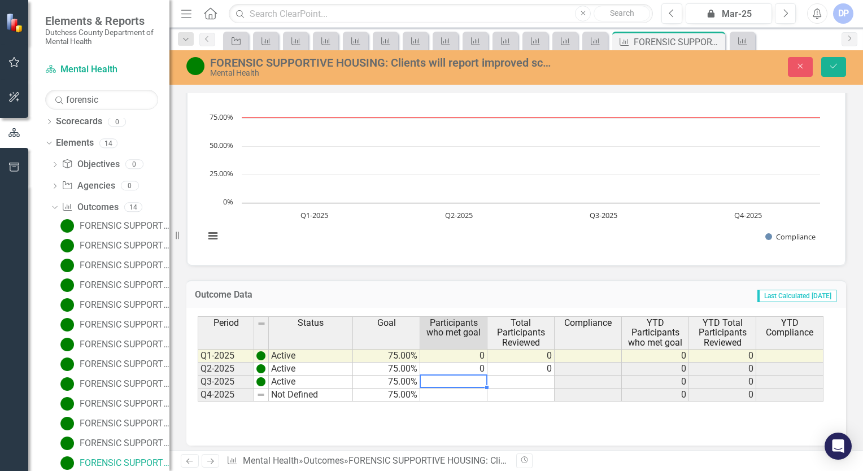
type textarea "0"
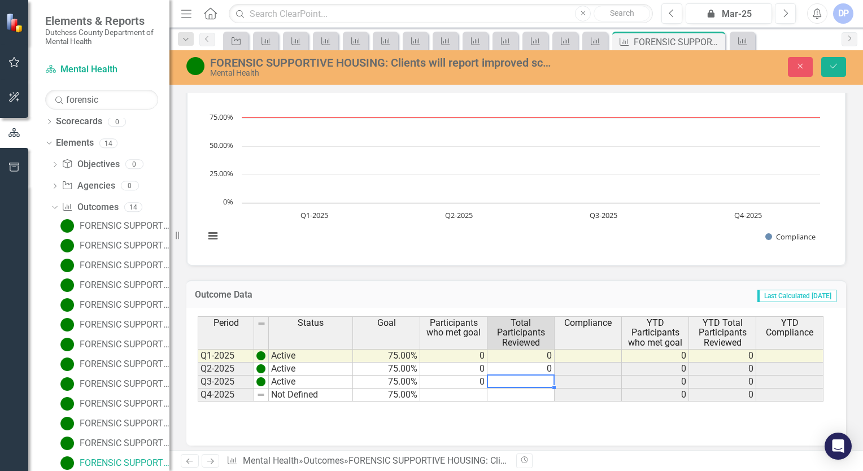
type textarea "0"
click at [837, 62] on button "Save" at bounding box center [833, 67] width 25 height 20
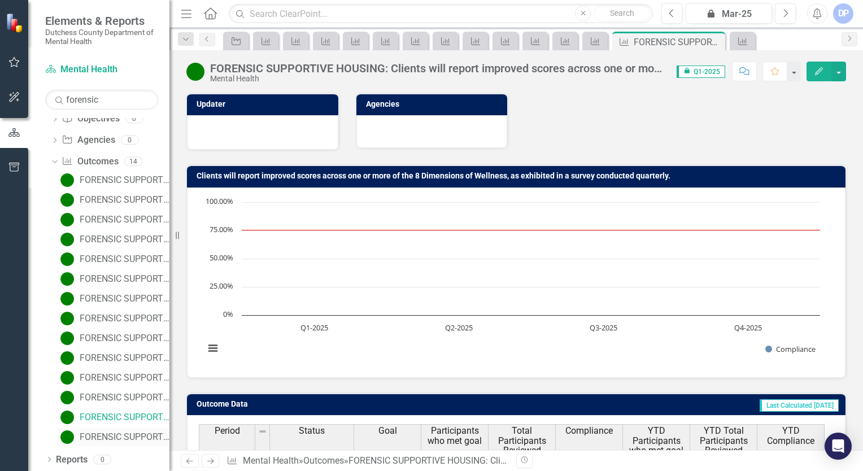
click at [111, 437] on div "FORENSIC SUPPORTIVE HOUSING: Peer advocates will engage with each client a mini…" at bounding box center [125, 437] width 90 height 10
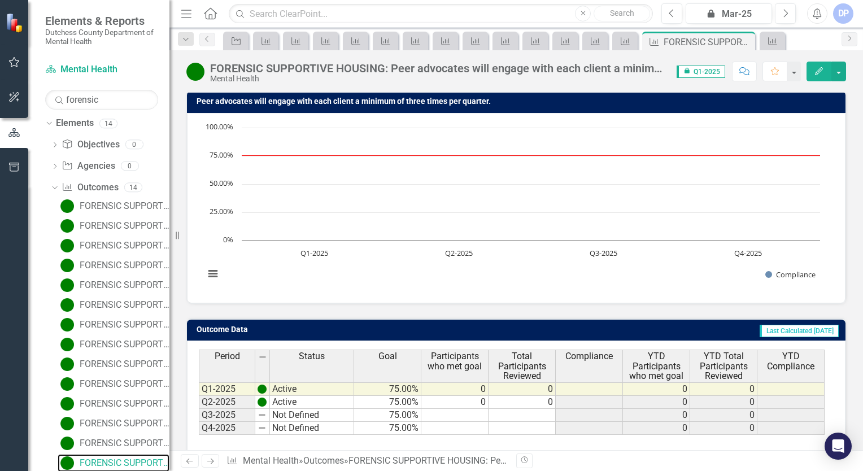
scroll to position [113, 0]
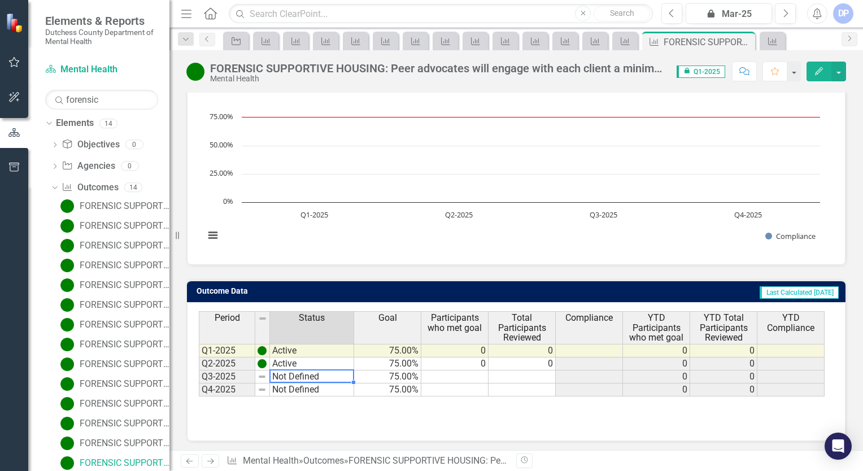
click at [294, 371] on td "Not Defined" at bounding box center [312, 377] width 84 height 13
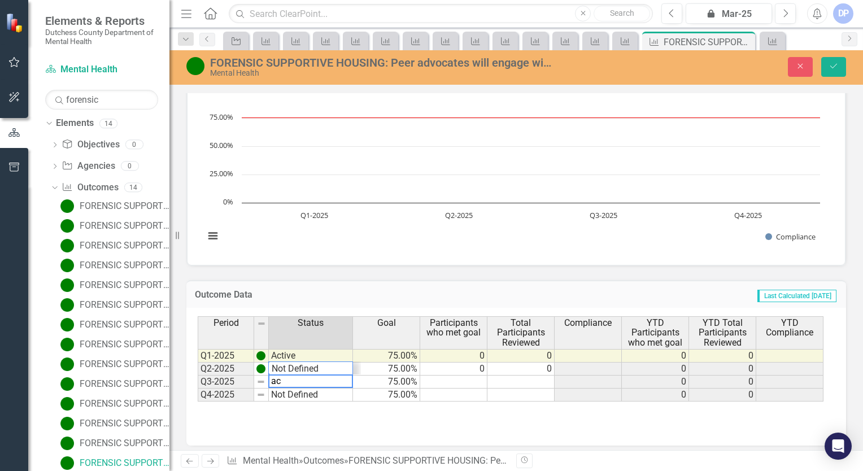
scroll to position [14, 0]
type textarea "Active"
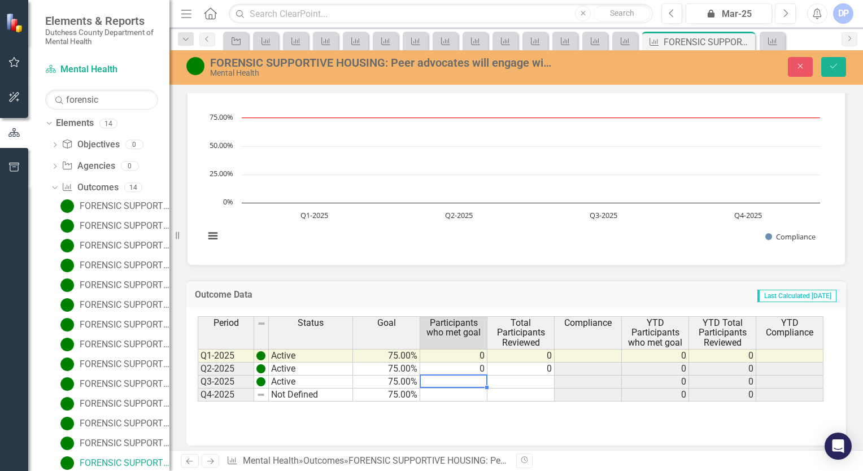
type textarea "0"
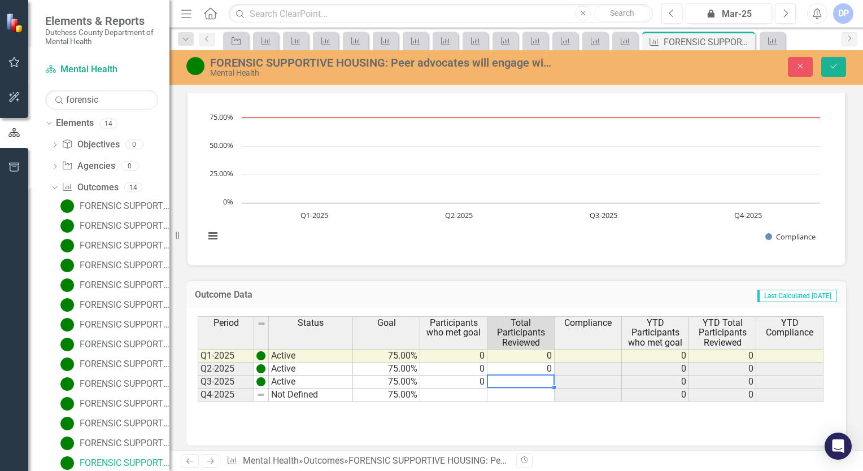
type textarea "0"
click at [839, 69] on button "Save" at bounding box center [833, 67] width 25 height 20
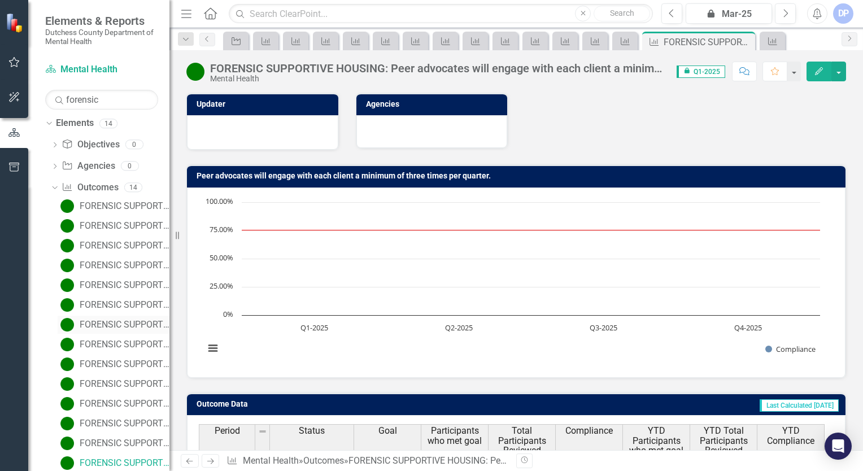
scroll to position [51, 0]
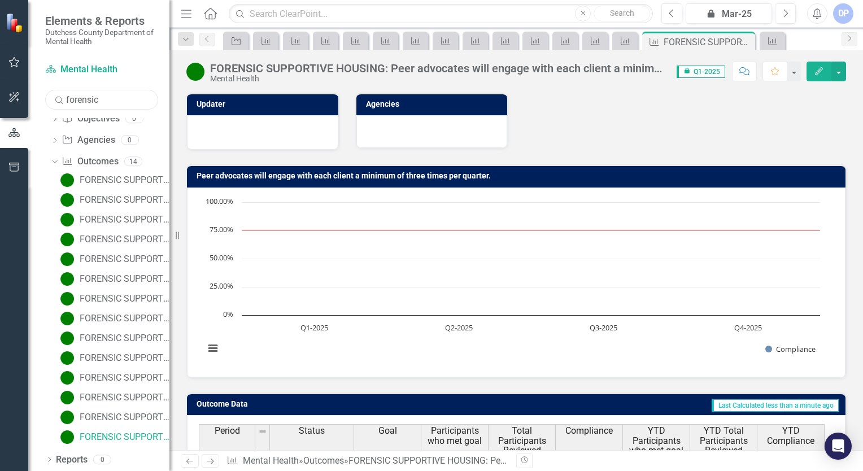
drag, startPoint x: 119, startPoint y: 99, endPoint x: 52, endPoint y: 99, distance: 66.7
click at [52, 99] on input "forensic" at bounding box center [101, 100] width 113 height 20
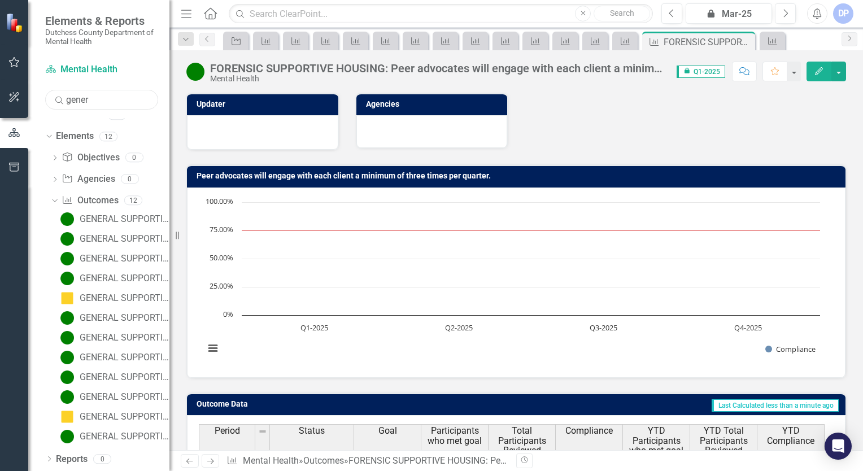
scroll to position [12, 0]
type input "genera"
click at [117, 220] on div "GENERAL SUPPORTIVE HOUSING: Current Occupancy Rate" at bounding box center [125, 220] width 90 height 10
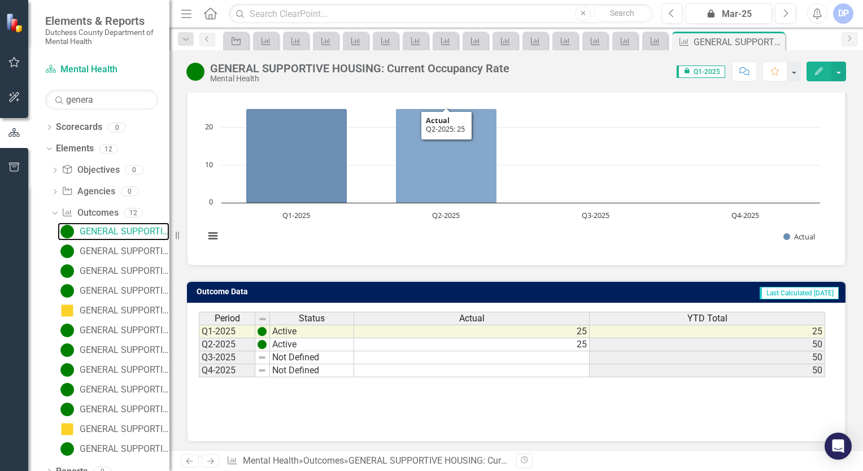
scroll to position [130, 0]
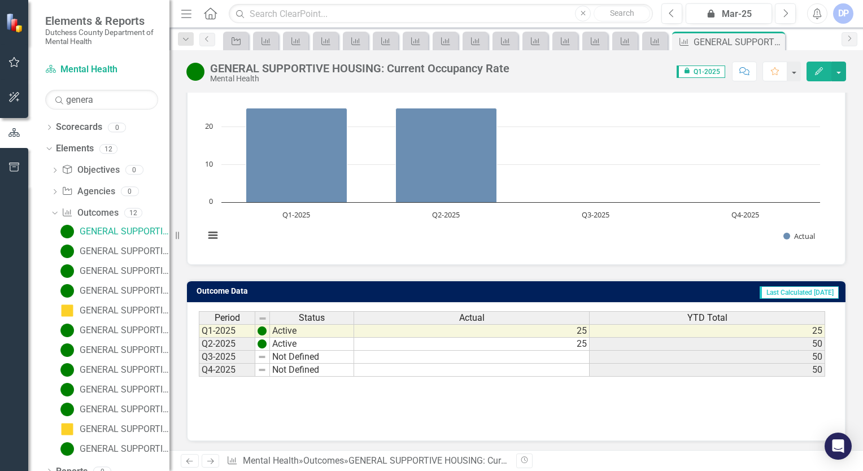
click at [294, 351] on td "Not Defined" at bounding box center [312, 357] width 84 height 13
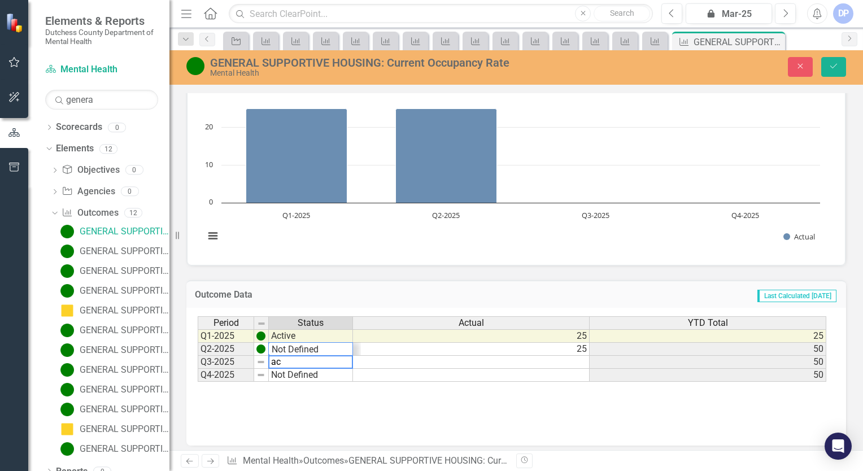
scroll to position [14, 0]
type textarea "Active"
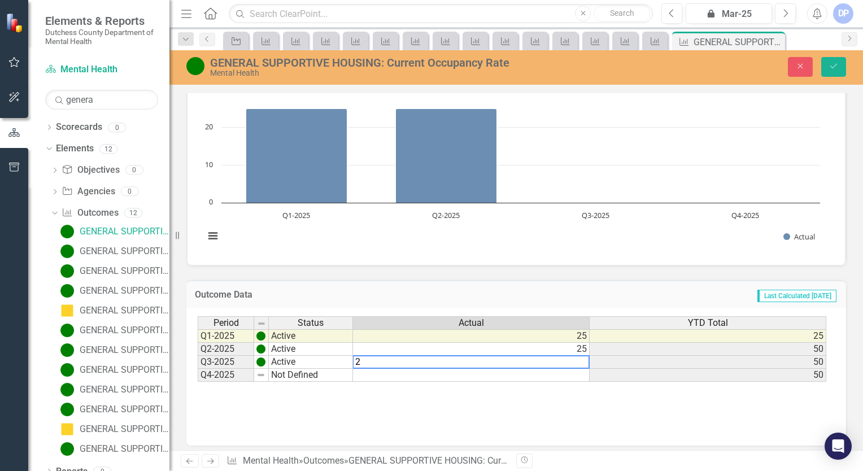
type textarea "25"
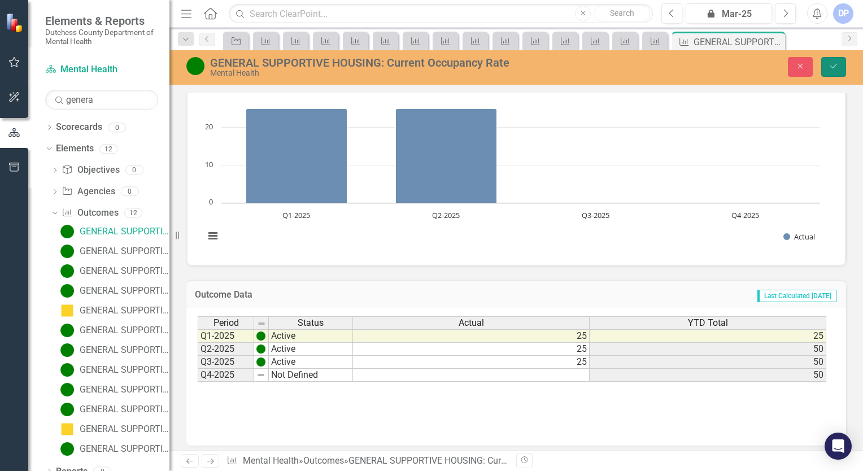
click at [830, 76] on button "Save" at bounding box center [833, 67] width 25 height 20
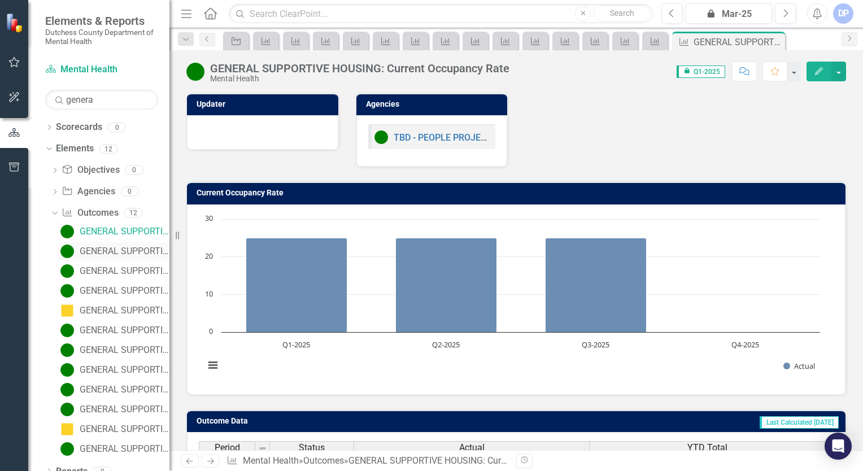
click at [102, 247] on div "GENERAL SUPPORTIVE HOUSING: Current staff vacancy rate (listed as %)" at bounding box center [125, 251] width 90 height 10
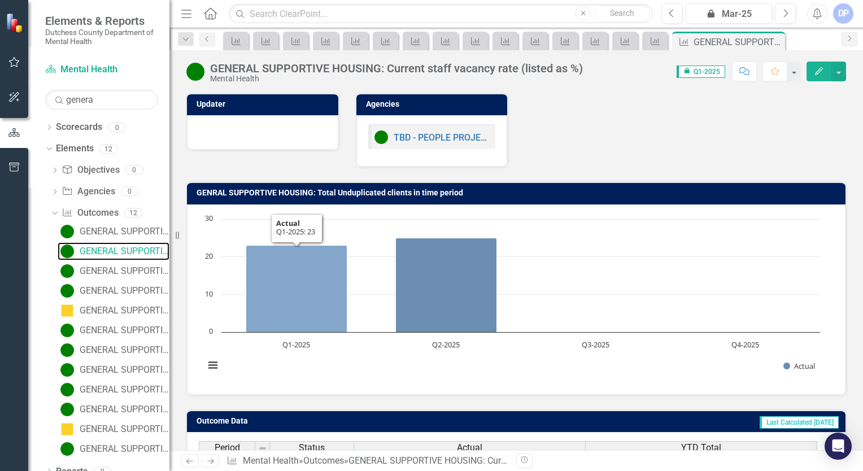
scroll to position [130, 0]
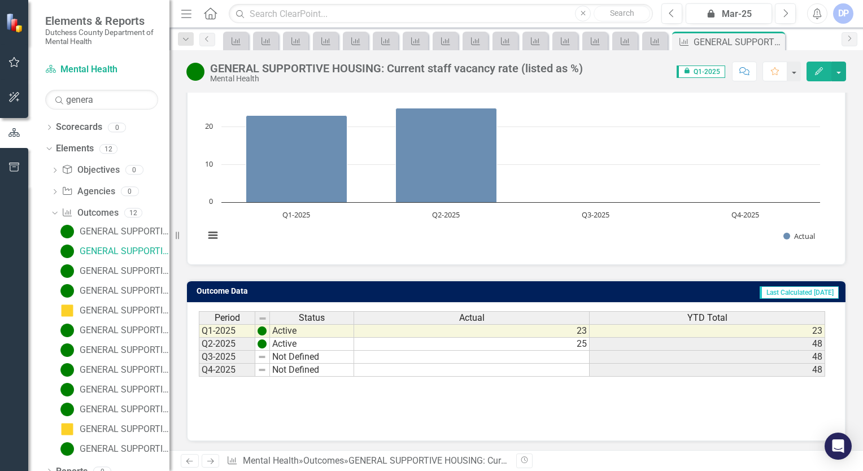
click at [321, 354] on td "Not Defined" at bounding box center [312, 357] width 84 height 13
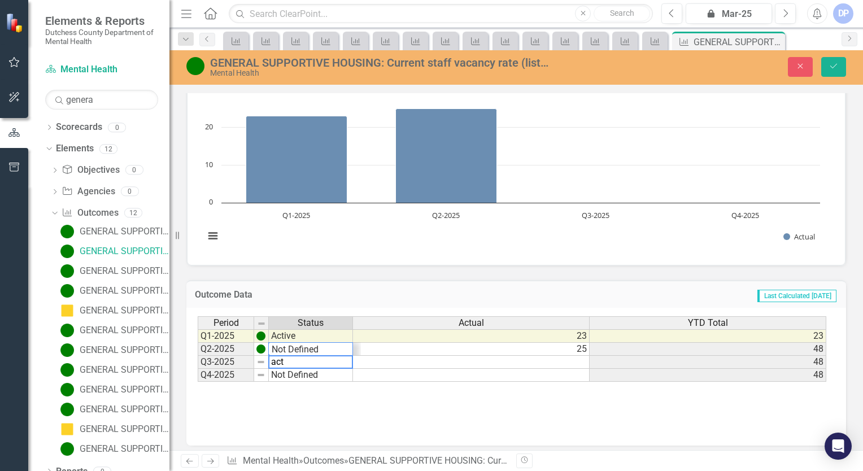
scroll to position [14, 0]
type textarea "Active"
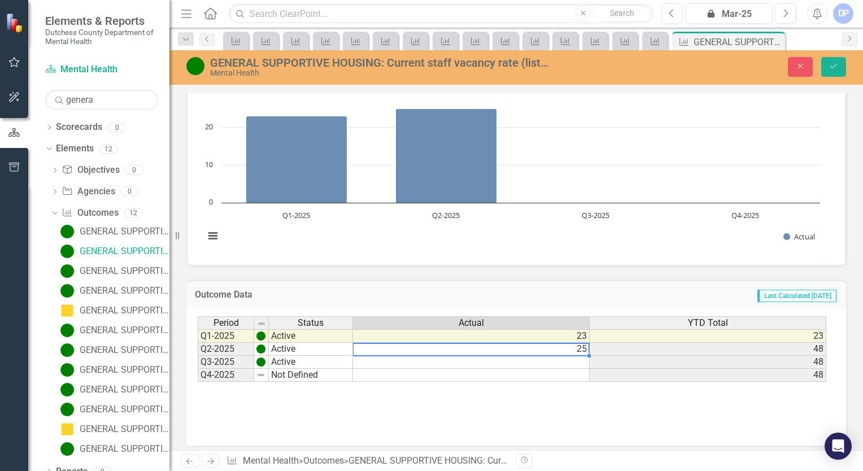
type textarea "0"
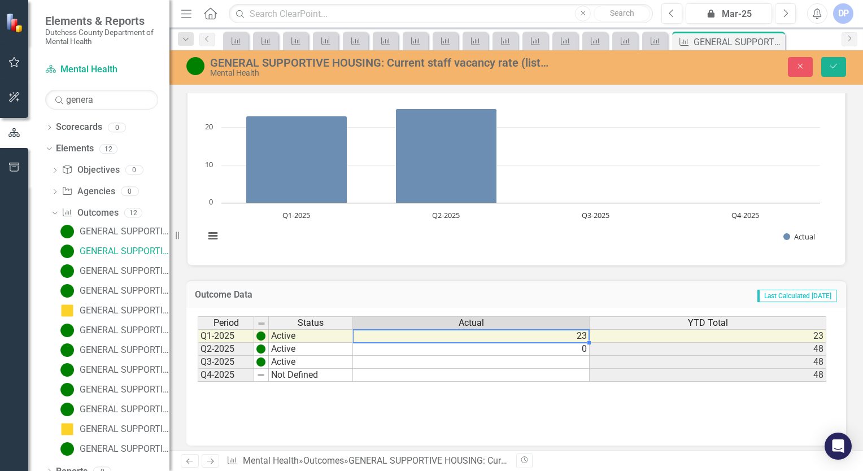
click at [547, 335] on td "23" at bounding box center [471, 336] width 237 height 14
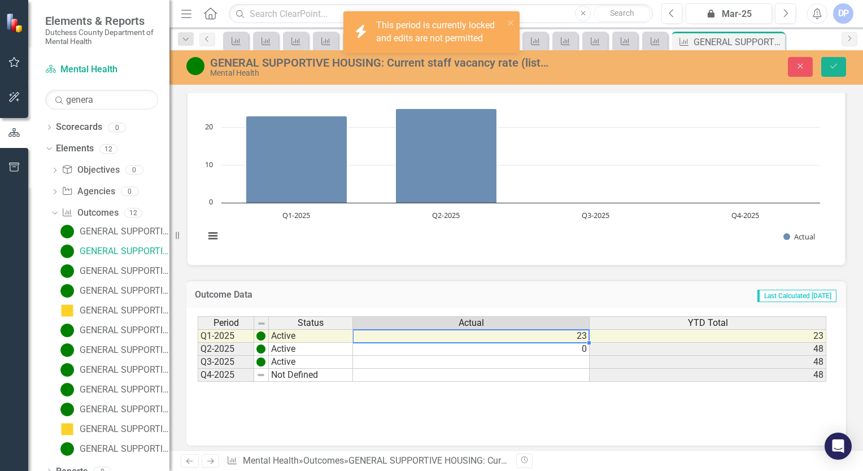
click at [575, 333] on td "23" at bounding box center [471, 336] width 237 height 14
click at [567, 352] on td "0" at bounding box center [471, 349] width 237 height 13
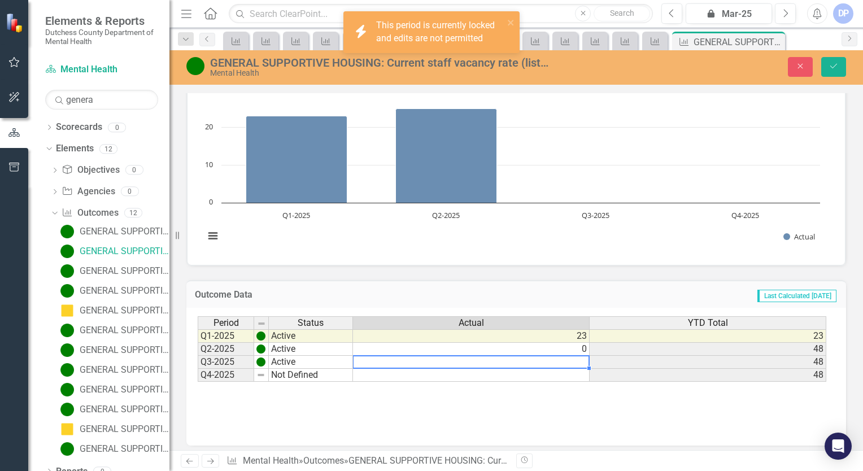
click at [572, 362] on td at bounding box center [471, 362] width 237 height 13
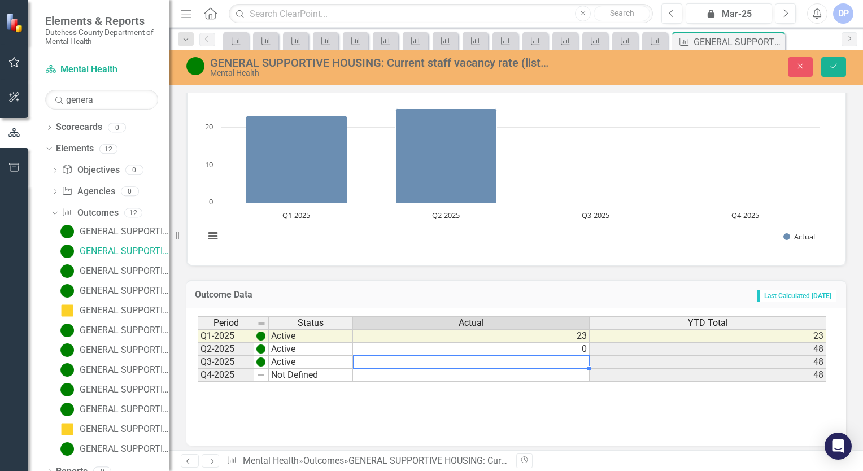
type textarea "0"
click at [834, 70] on icon "Save" at bounding box center [834, 66] width 10 height 8
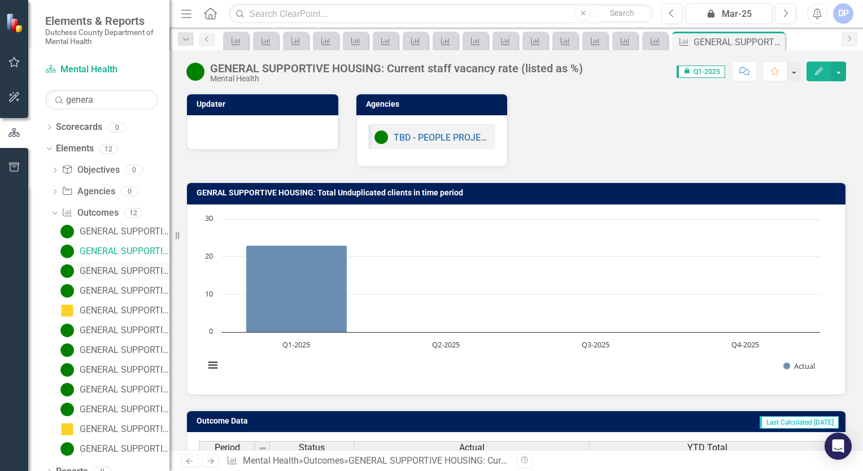
click at [127, 268] on div "GENERAL SUPPORTIVE HOUSING: Total number of Peer Advocates" at bounding box center [125, 271] width 90 height 10
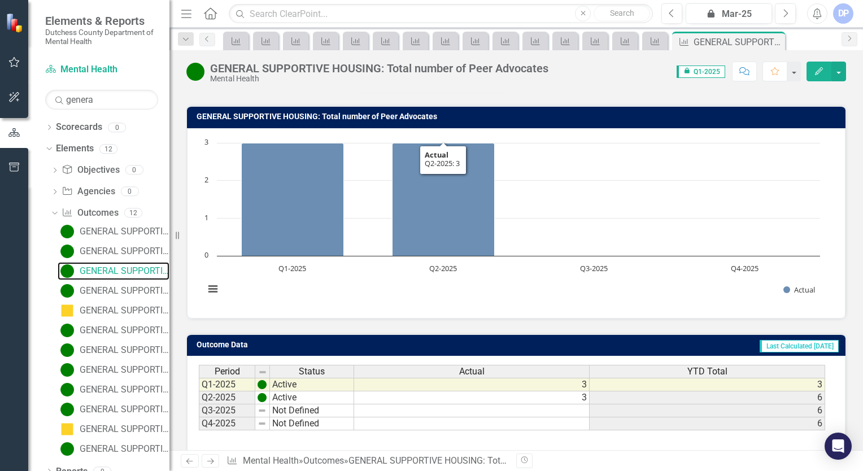
scroll to position [130, 0]
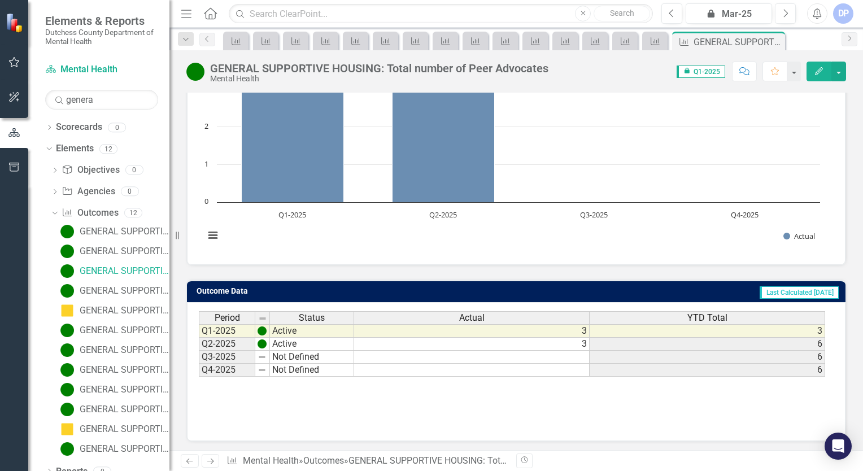
click at [582, 354] on td at bounding box center [472, 357] width 236 height 13
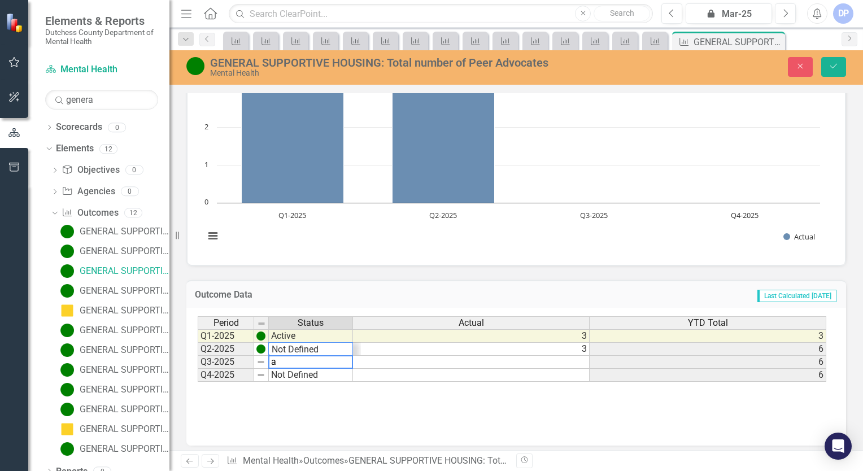
scroll to position [14, 0]
type textarea "Active"
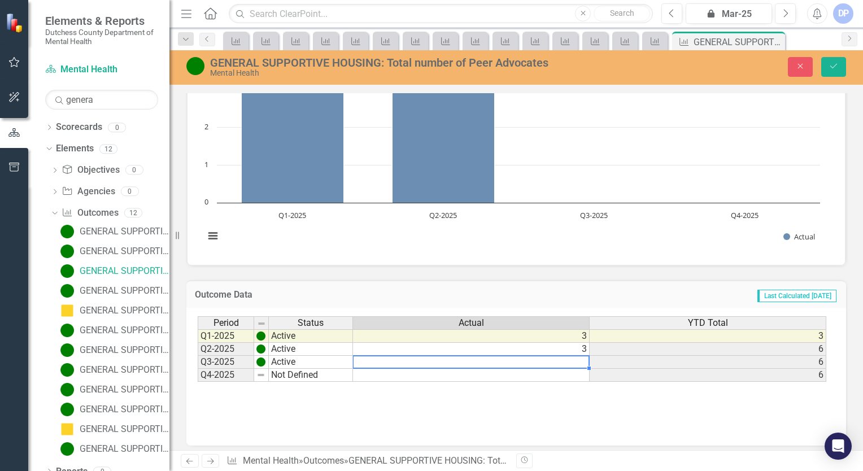
type textarea "2"
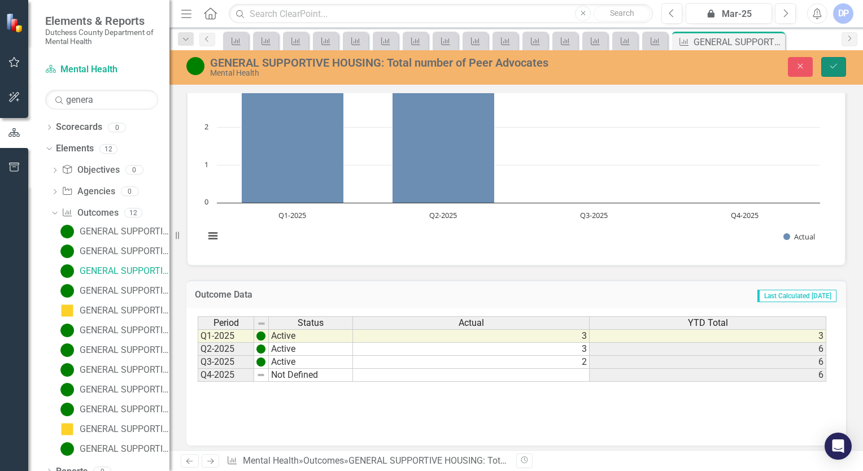
click at [837, 69] on icon "Save" at bounding box center [834, 66] width 10 height 8
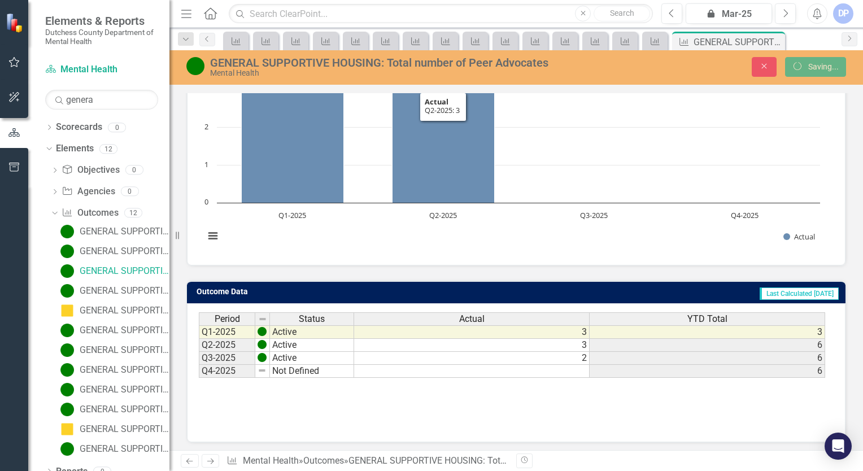
scroll to position [0, 0]
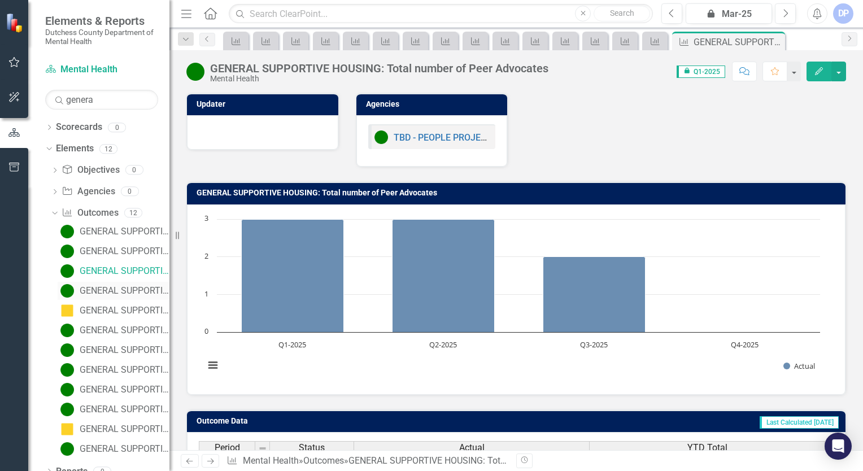
click at [97, 290] on div "GENERAL SUPPORTIVE HOUSING: Total Unduplicated clients in time period" at bounding box center [125, 291] width 90 height 10
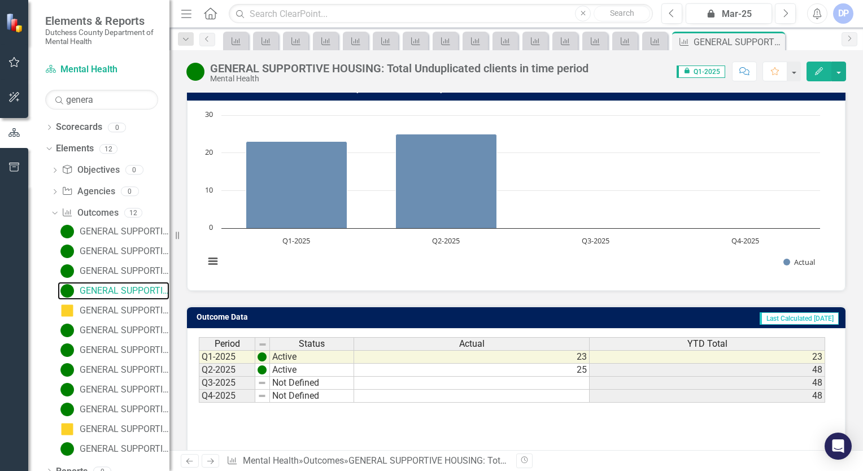
scroll to position [130, 0]
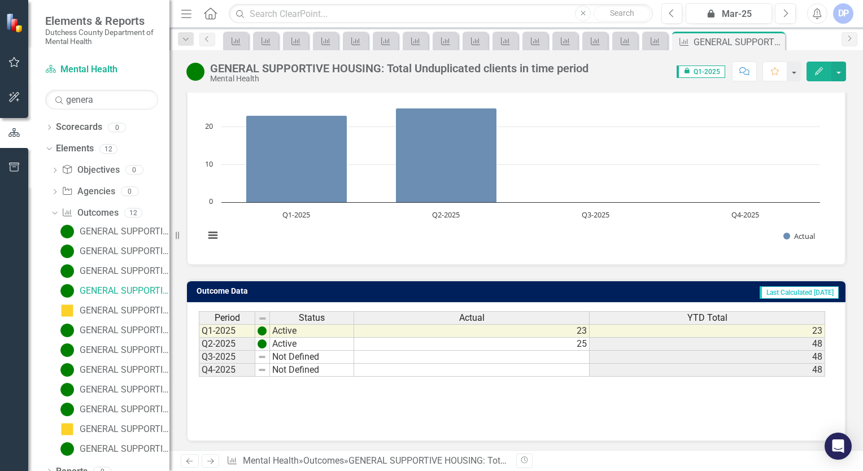
click at [522, 351] on td at bounding box center [472, 357] width 236 height 13
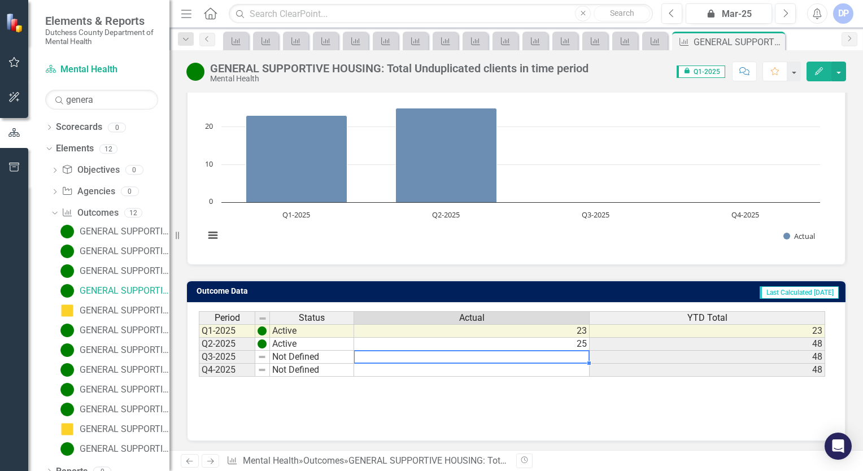
click at [293, 351] on td "Not Defined" at bounding box center [312, 357] width 84 height 13
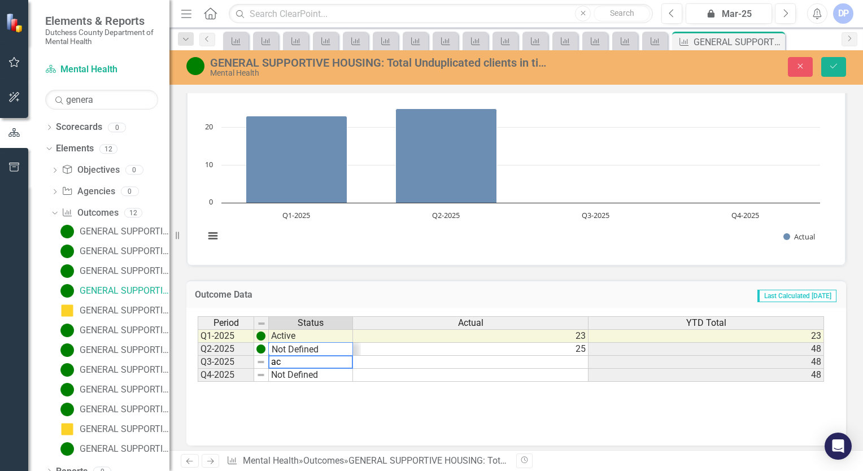
scroll to position [14, 0]
type textarea "Active"
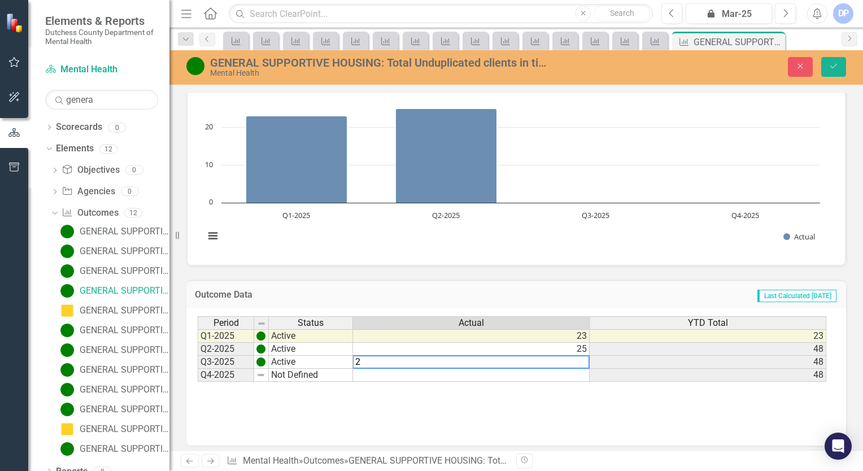
type textarea "25"
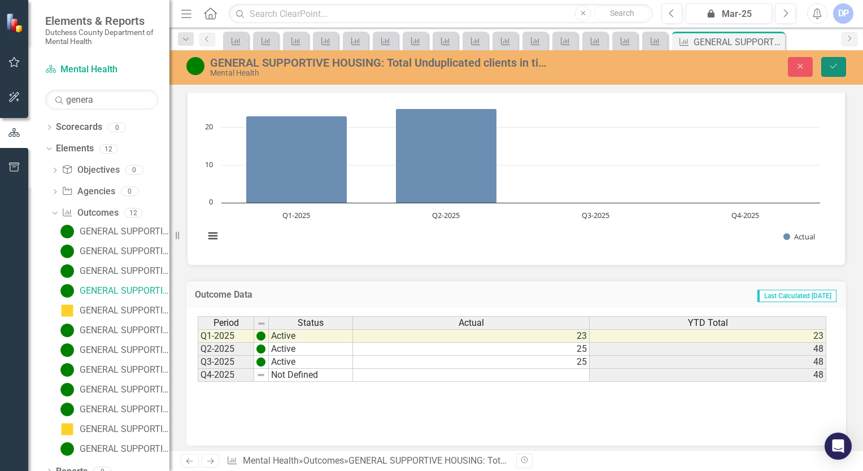
click at [828, 67] on button "Save" at bounding box center [833, 67] width 25 height 20
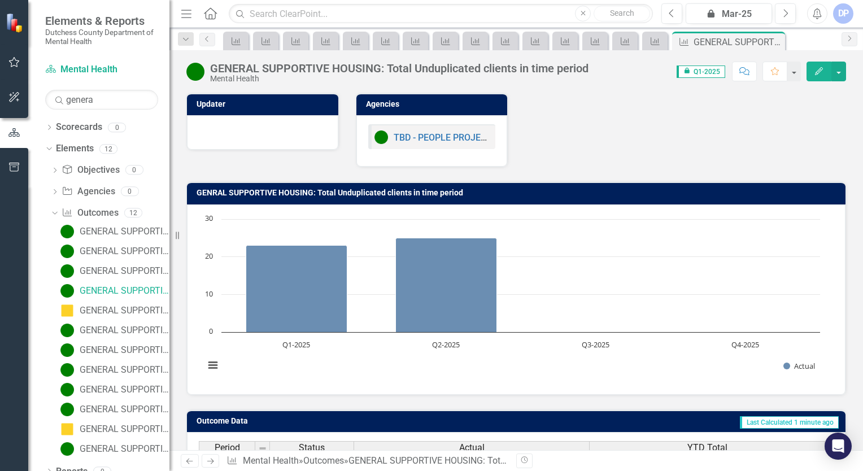
scroll to position [130, 0]
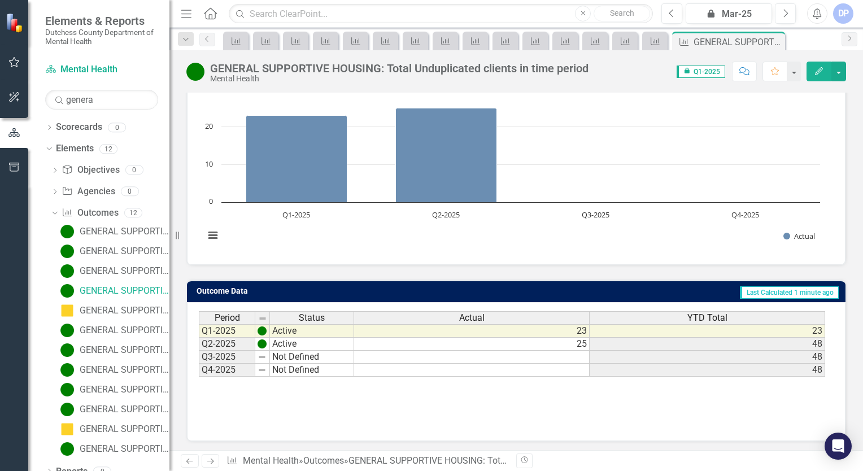
click at [199, 360] on div "Period Status Q1-2025 Active Q2-2025 Active Q3-2025 Not Defined Q4-2025 Not Def…" at bounding box center [199, 344] width 0 height 66
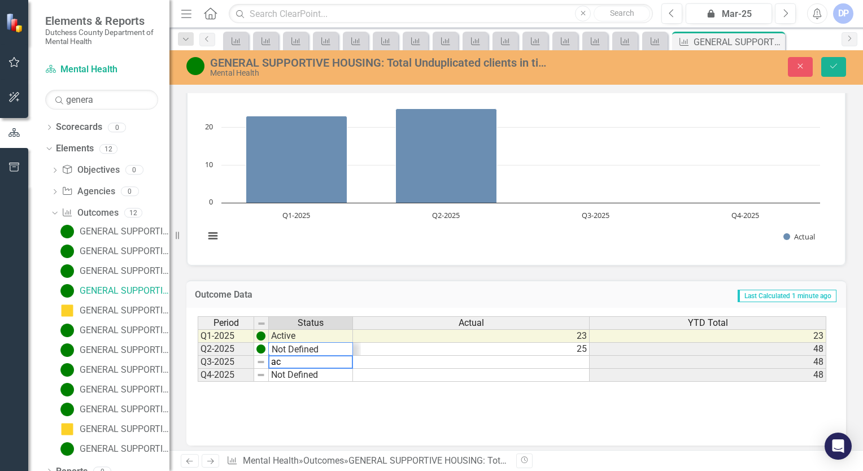
scroll to position [14, 0]
type textarea "Active"
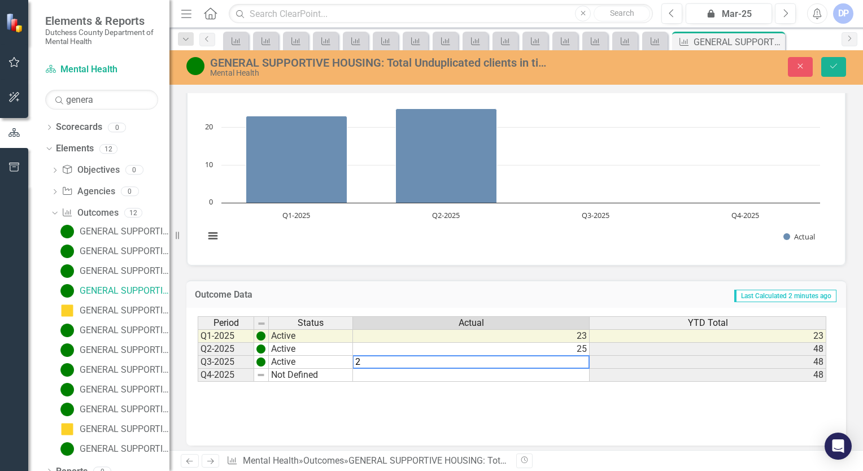
type textarea "25"
click at [833, 64] on icon "Save" at bounding box center [834, 66] width 10 height 8
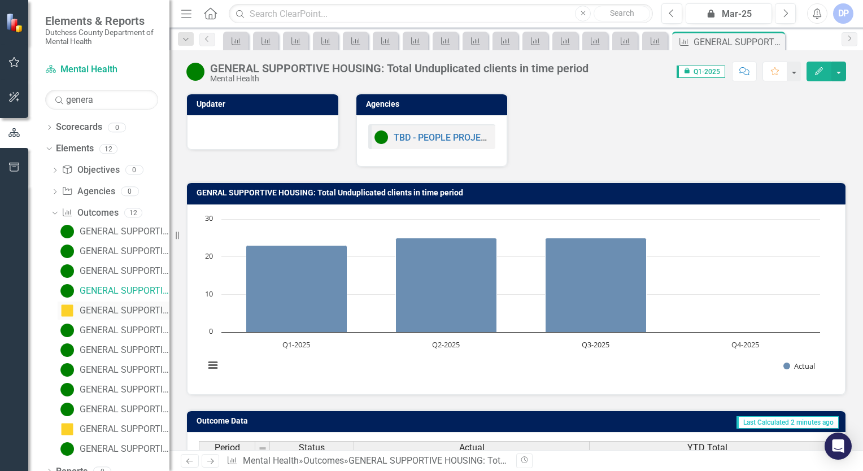
click at [114, 311] on div "GENERAL SUPPORTIVE HOUSING: Wait time from program acceptance to being housed" at bounding box center [125, 311] width 90 height 10
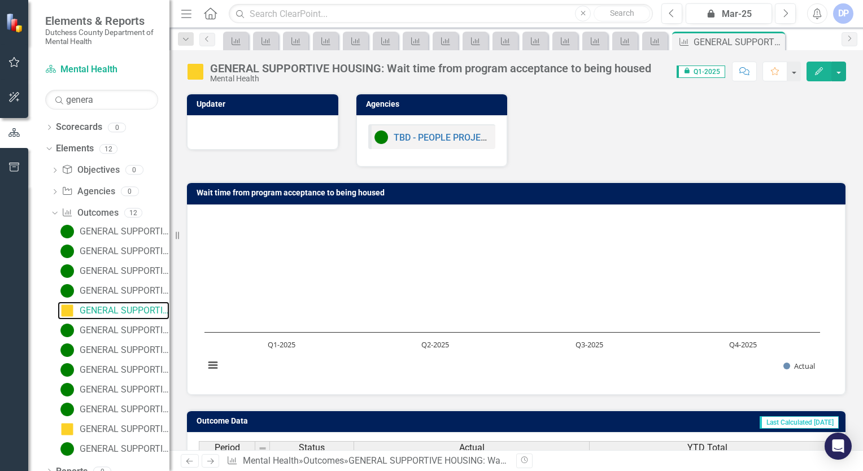
scroll to position [130, 0]
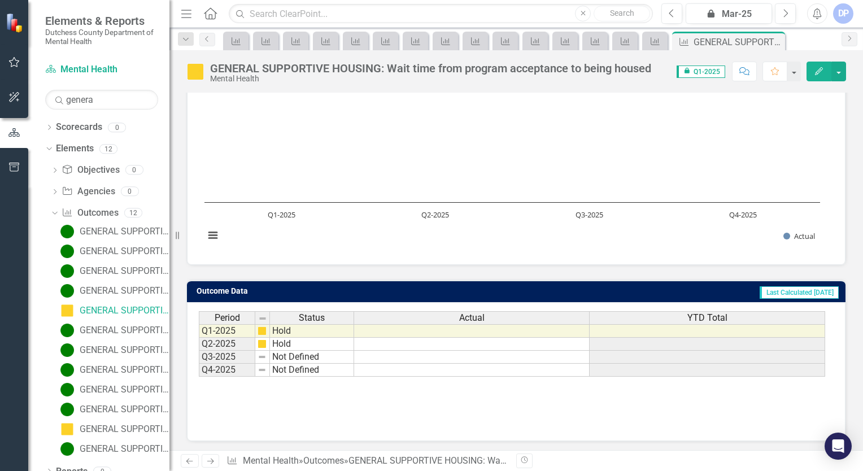
click at [302, 356] on td "Not Defined" at bounding box center [312, 357] width 84 height 13
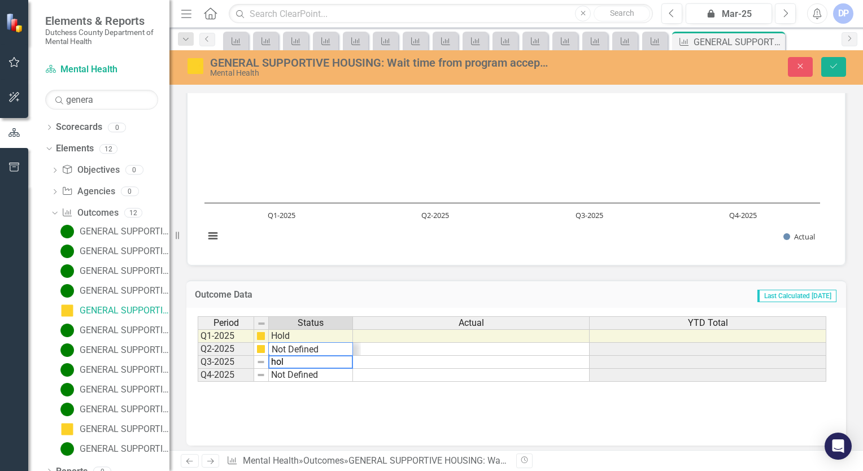
scroll to position [27, 0]
type textarea "Hold"
click at [833, 69] on icon "Save" at bounding box center [834, 66] width 10 height 8
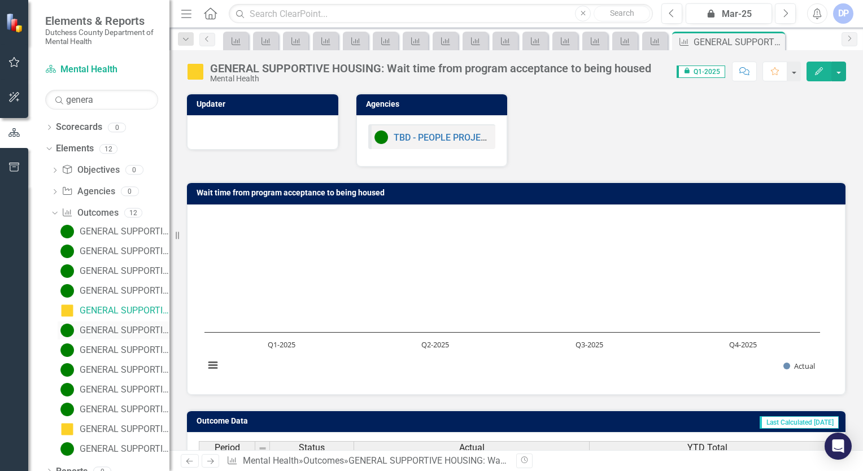
click at [110, 329] on div "GENERAL SUPPORTIVE HOUSING: Clients have their information updated with their h…" at bounding box center [125, 330] width 90 height 10
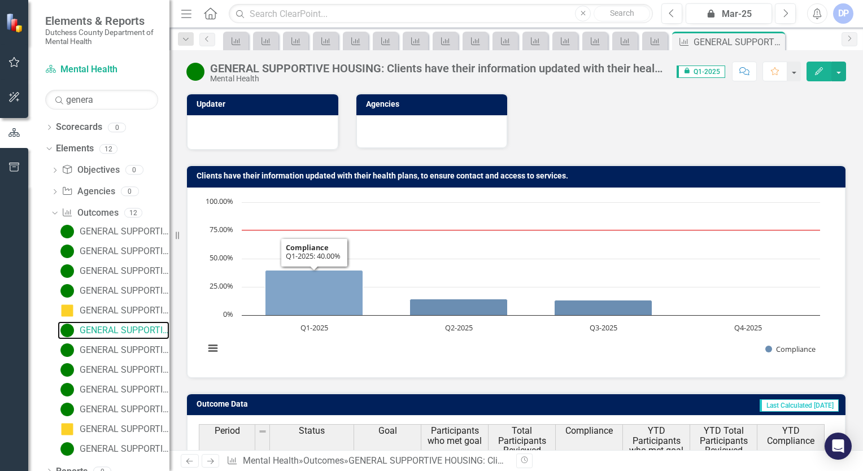
scroll to position [113, 0]
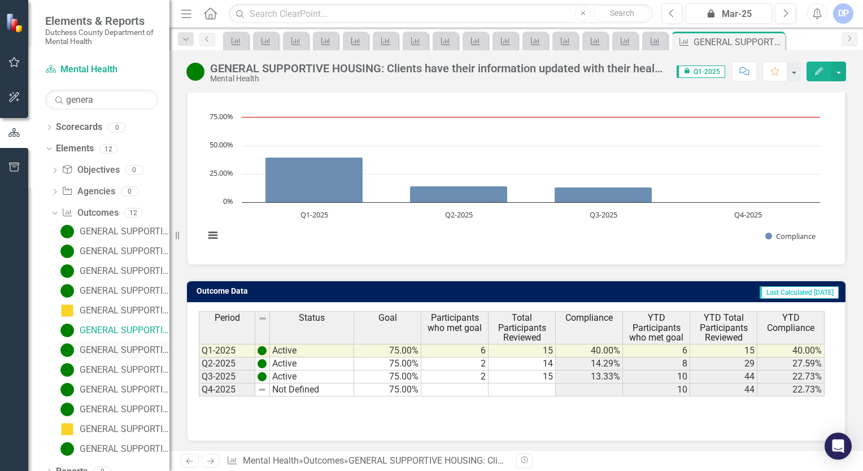
click at [101, 351] on div "GENERAL SUPPORTIVE HOUSING: Participants will remain stably housed through the …" at bounding box center [125, 350] width 90 height 10
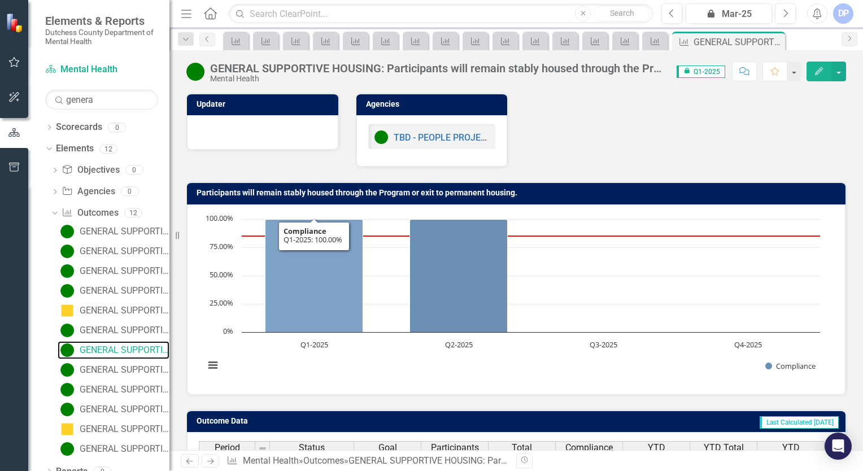
scroll to position [130, 0]
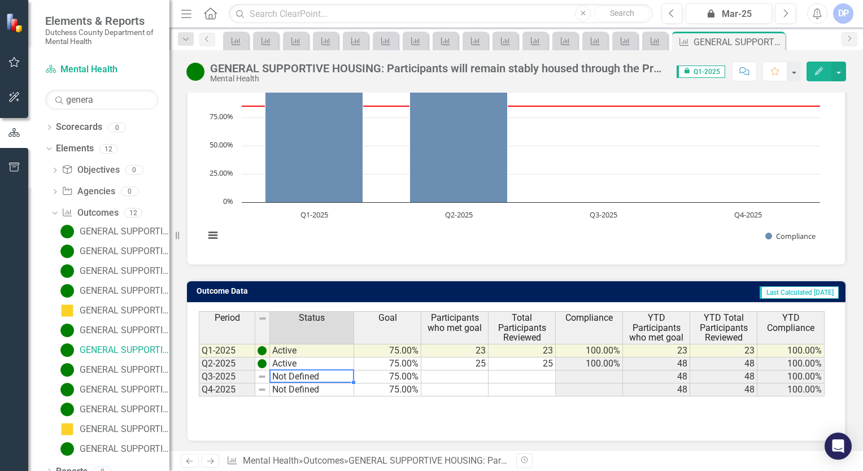
click at [321, 372] on td "Not Defined" at bounding box center [312, 377] width 84 height 13
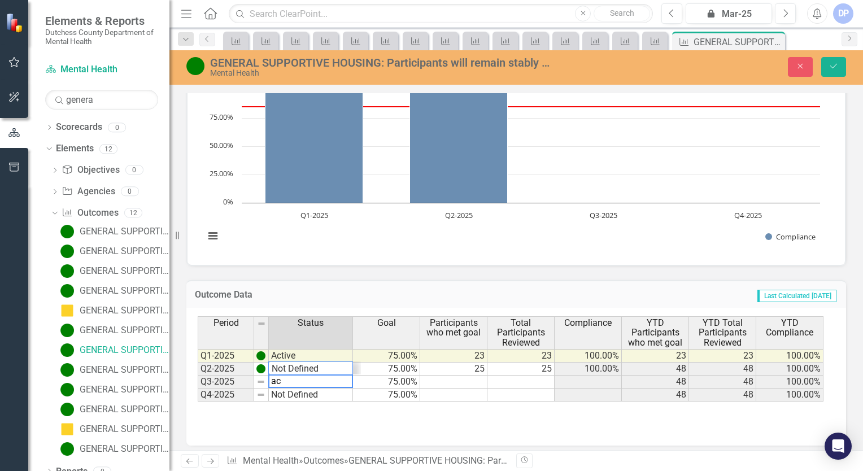
scroll to position [14, 0]
type textarea "Active"
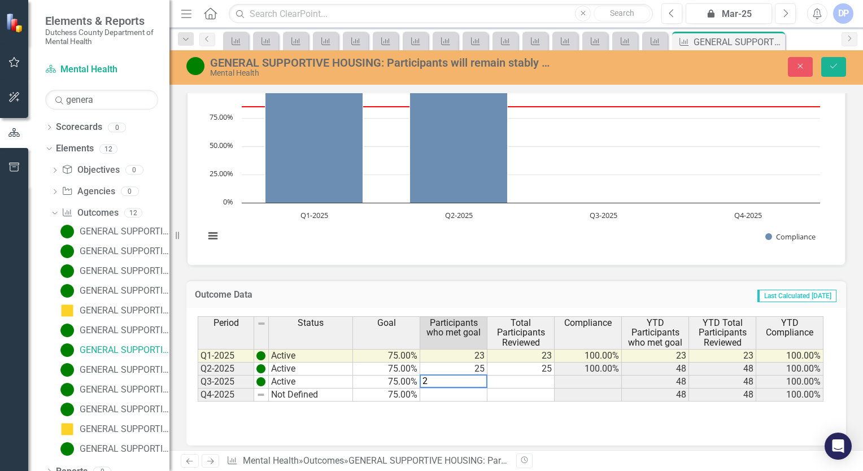
type textarea "25"
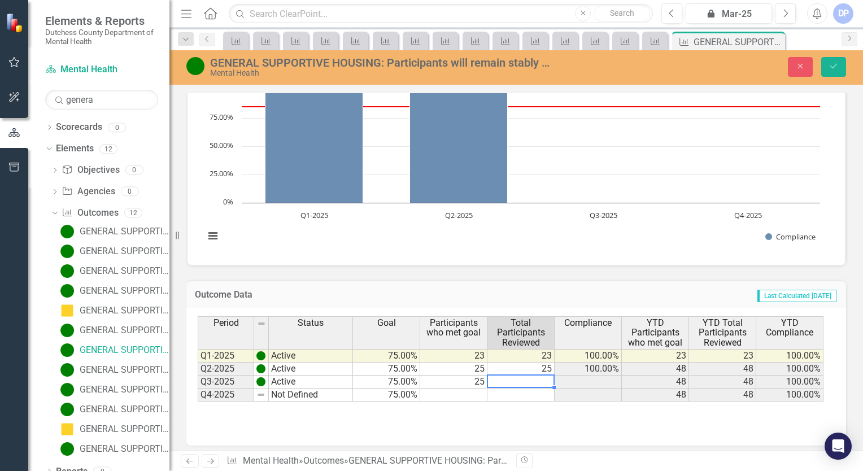
type textarea "25"
click at [835, 69] on icon "Save" at bounding box center [834, 66] width 10 height 8
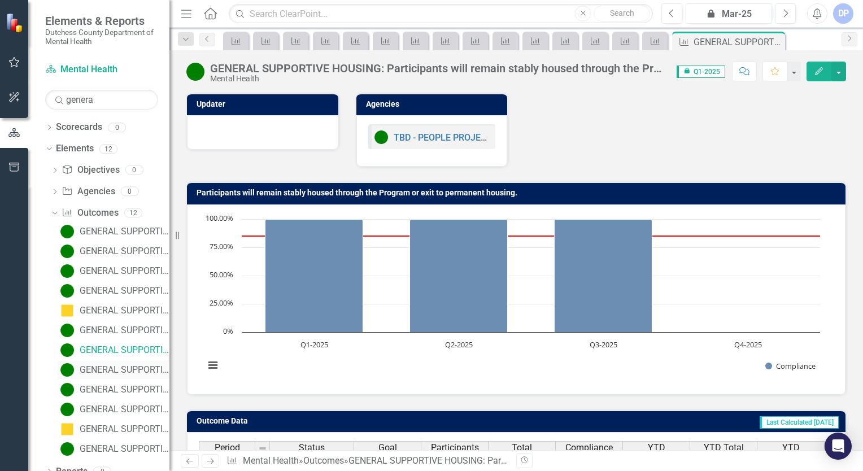
click at [107, 368] on div "GENERAL SUPPORTIVE HOUSING: Clients will achieve one self-assessed Peer Advocac…" at bounding box center [125, 370] width 90 height 10
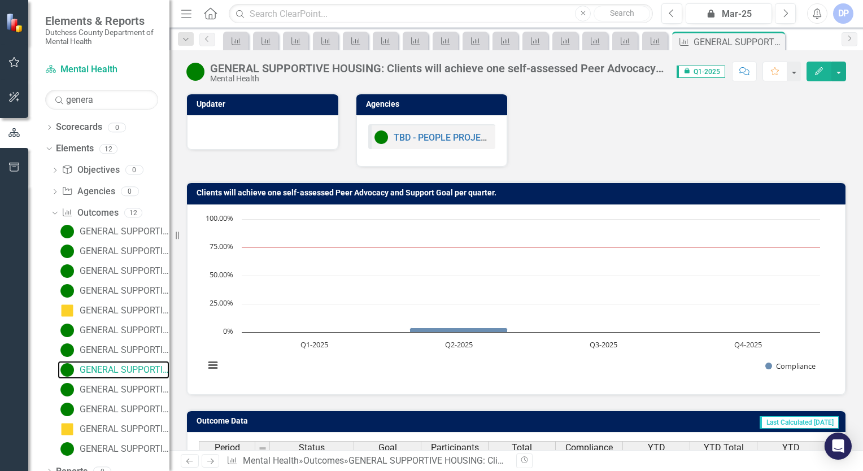
scroll to position [130, 0]
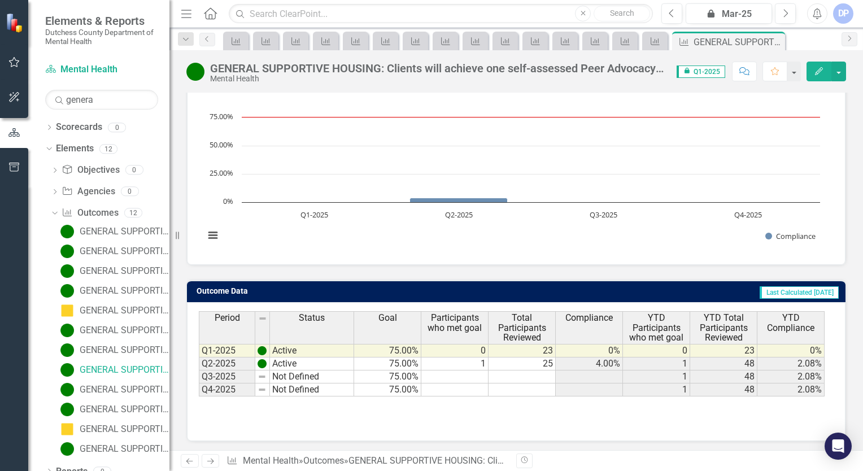
click at [316, 372] on td "Not Defined" at bounding box center [312, 377] width 84 height 13
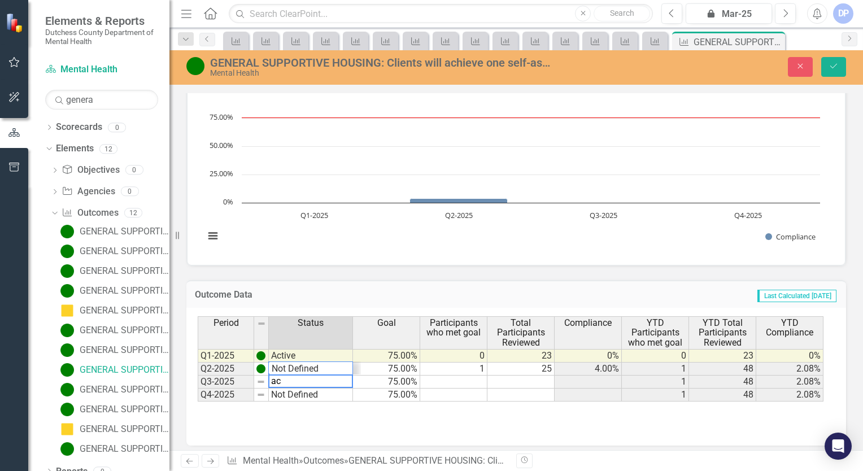
scroll to position [14, 0]
type textarea "Active"
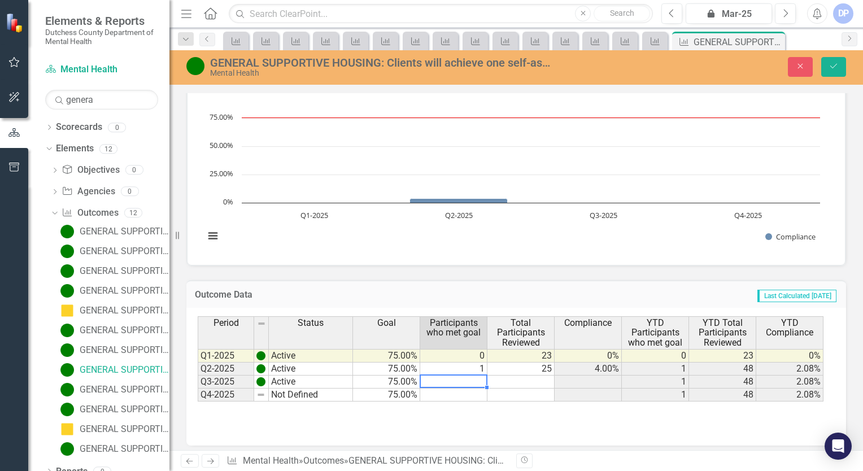
type textarea "3"
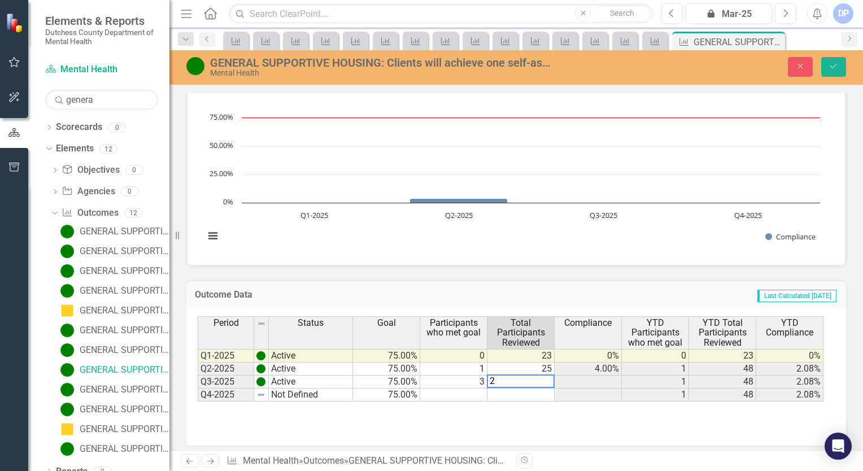
type textarea "25"
click at [833, 66] on icon "Save" at bounding box center [834, 66] width 10 height 8
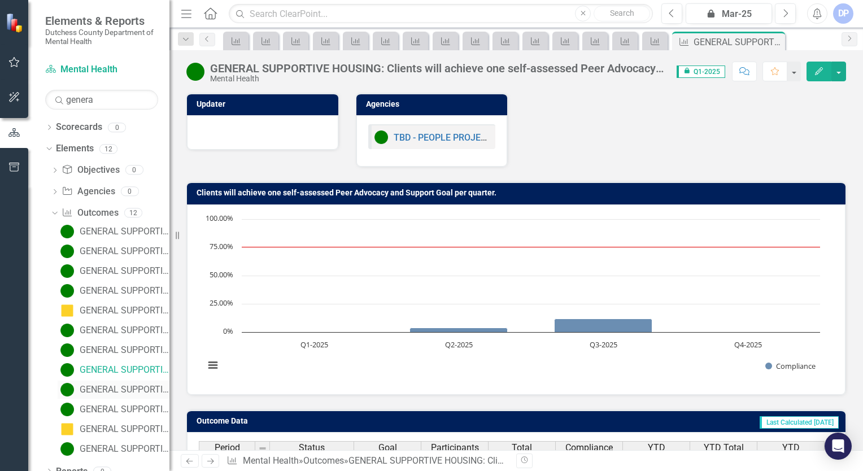
click at [115, 385] on div "GENERAL SUPPORTIVE HOUSING: Participants found eligible will be connected to re…" at bounding box center [125, 390] width 90 height 10
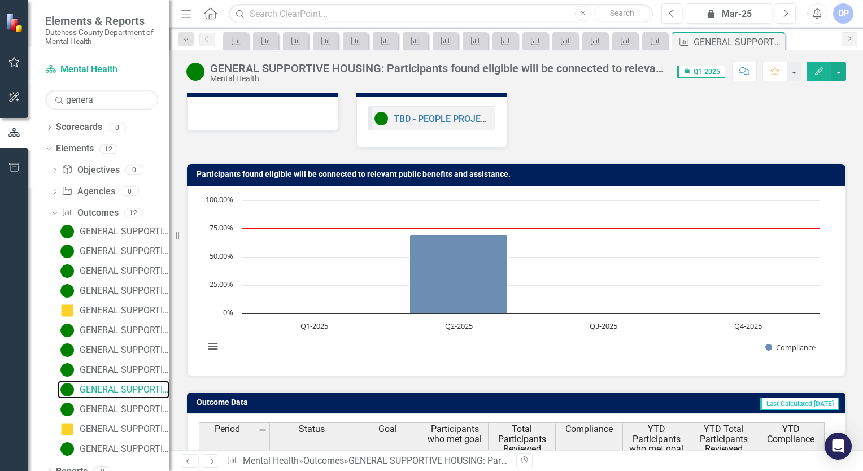
scroll to position [130, 0]
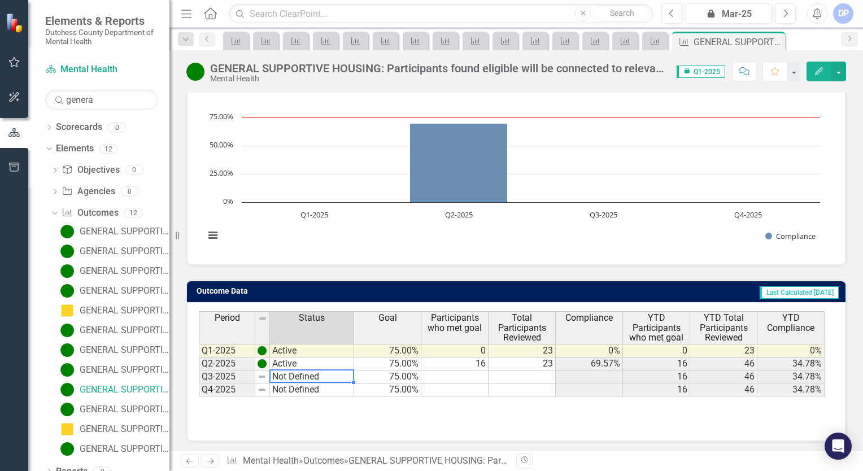
click at [283, 375] on td "Not Defined" at bounding box center [312, 377] width 84 height 13
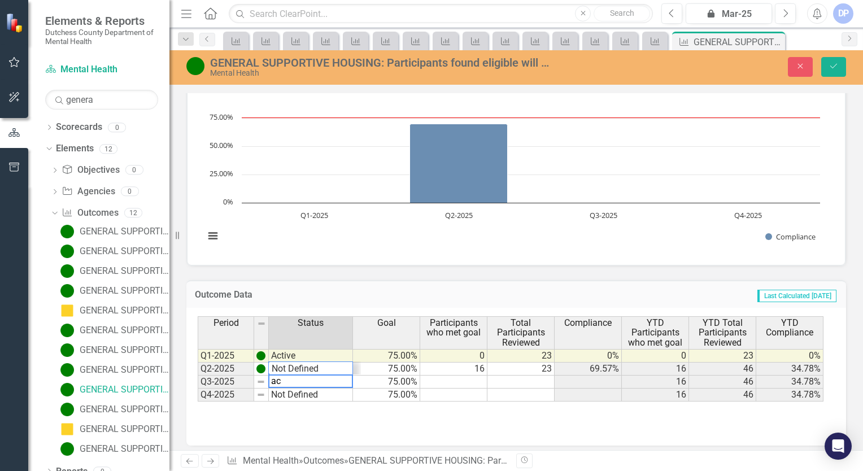
scroll to position [14, 0]
type textarea "Active"
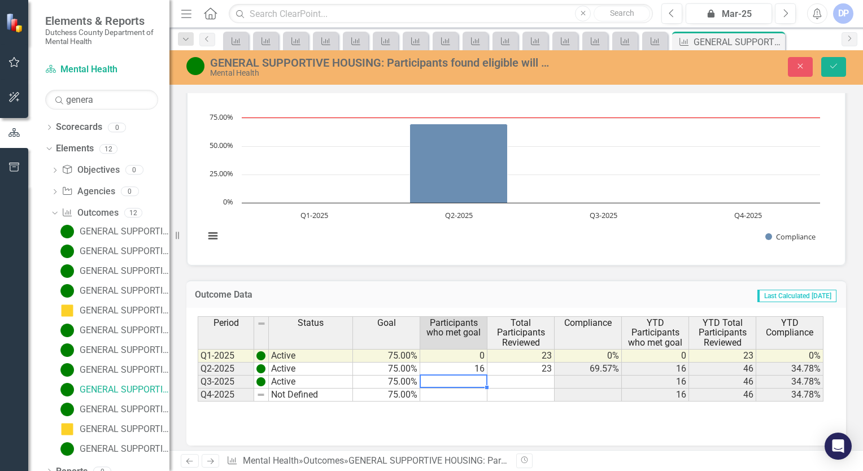
type textarea "20"
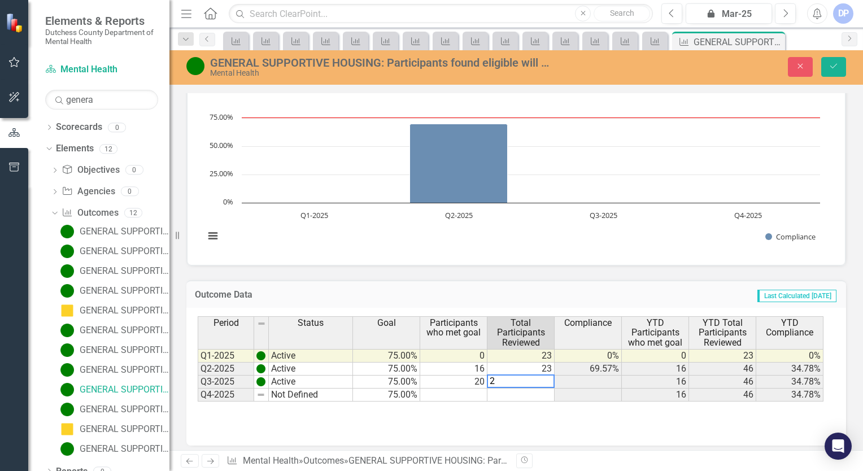
type textarea "25"
click at [839, 60] on button "Save" at bounding box center [833, 67] width 25 height 20
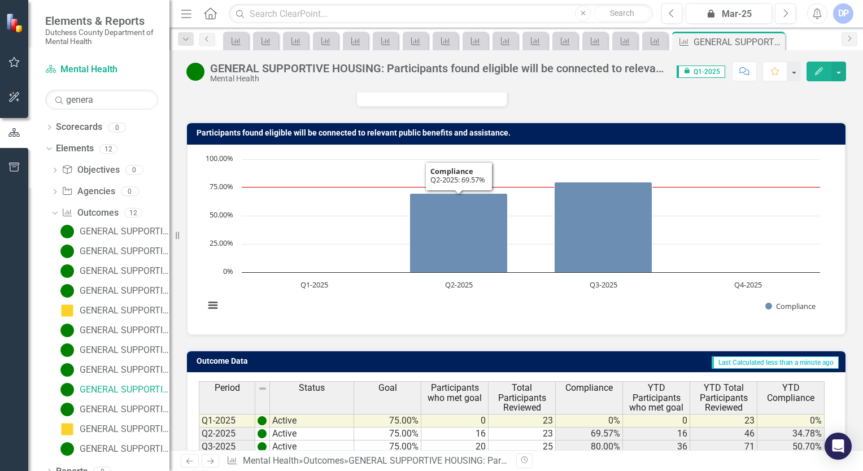
scroll to position [130, 0]
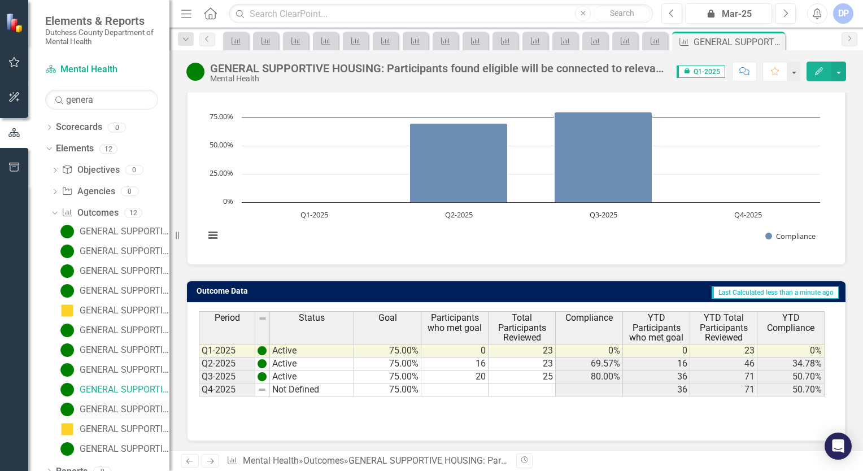
click at [102, 408] on div "GENERAL SUPPORTIVE HOUSING: Clients will design, develop, and complete a Wellne…" at bounding box center [125, 409] width 90 height 10
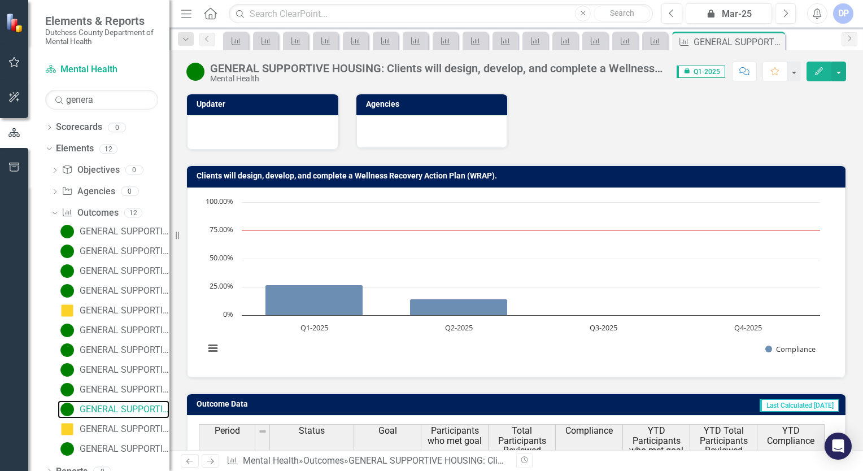
scroll to position [113, 0]
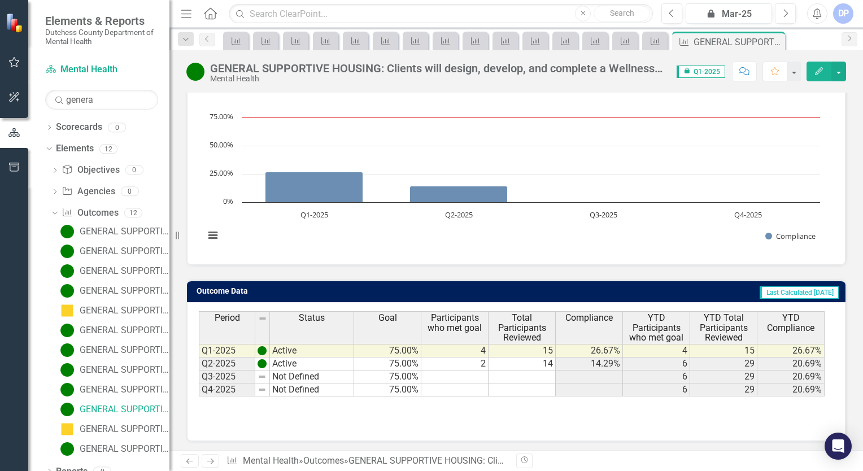
click at [310, 371] on td "Not Defined" at bounding box center [312, 377] width 84 height 13
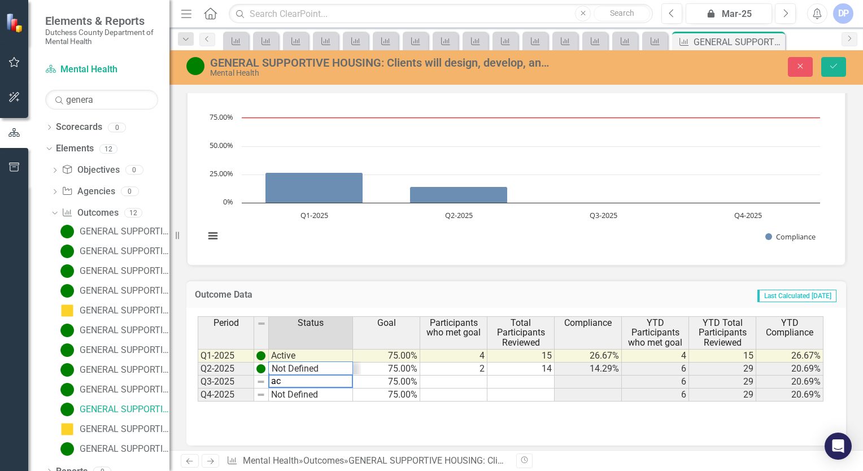
scroll to position [14, 0]
type textarea "Active"
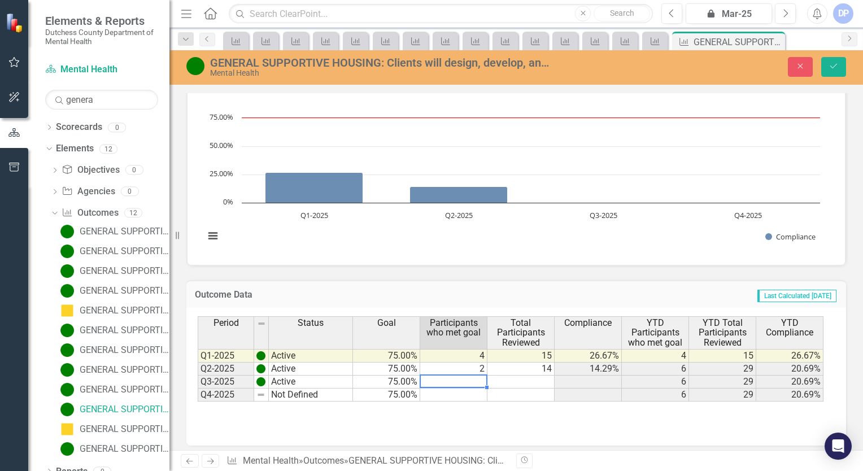
type textarea "1"
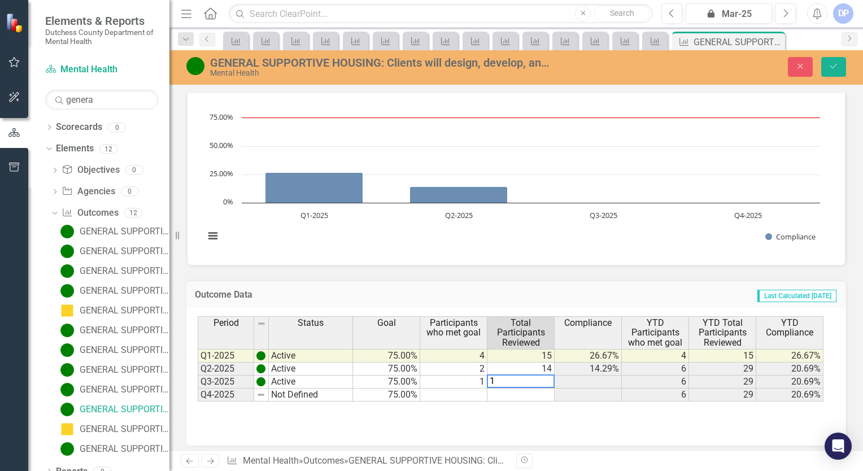
type textarea "15"
click at [829, 68] on icon "Save" at bounding box center [834, 66] width 10 height 8
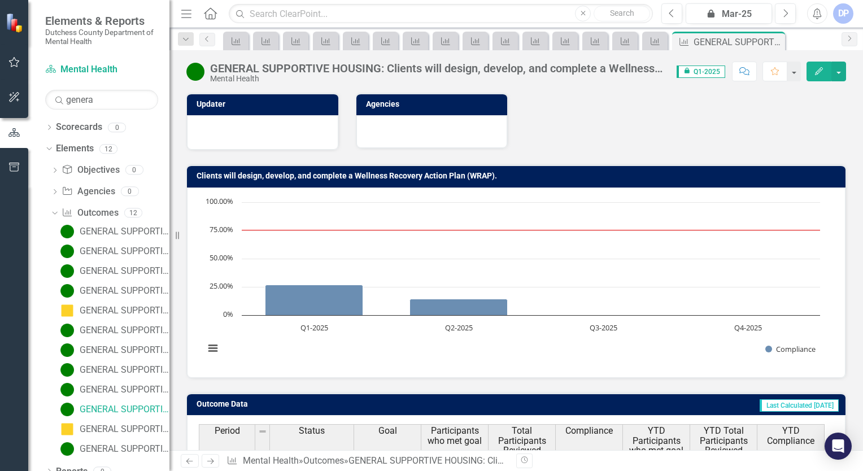
scroll to position [12, 0]
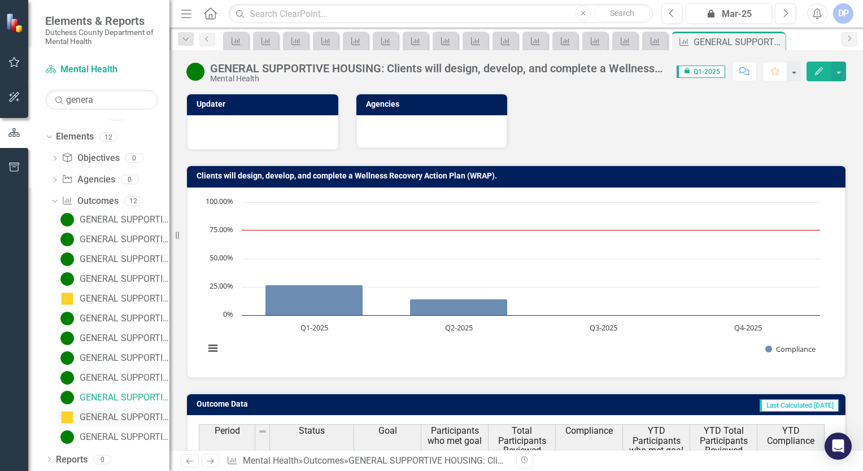
click at [108, 415] on div "GENERAL SUPPORTIVE HOUSING: Participants with identified difficulties in day-to…" at bounding box center [125, 417] width 90 height 10
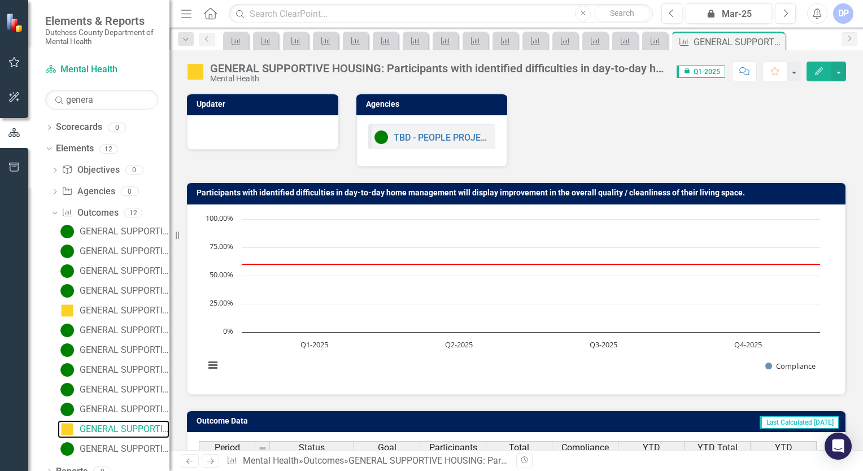
scroll to position [130, 0]
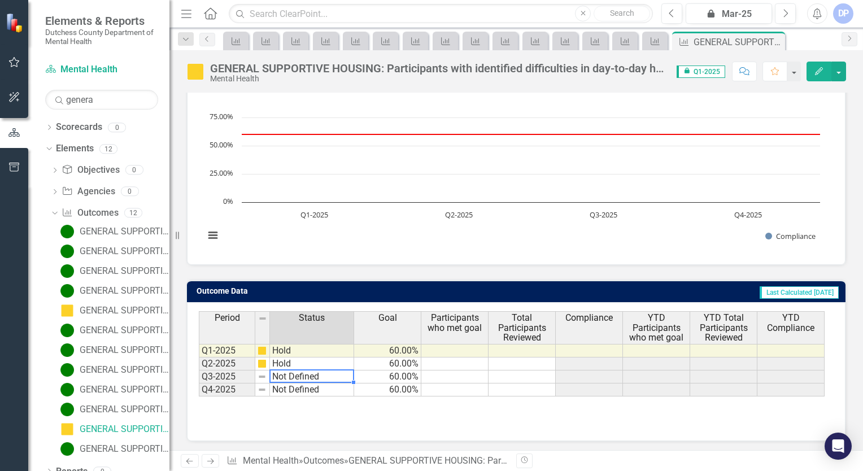
click at [312, 371] on td "Not Defined" at bounding box center [312, 377] width 84 height 13
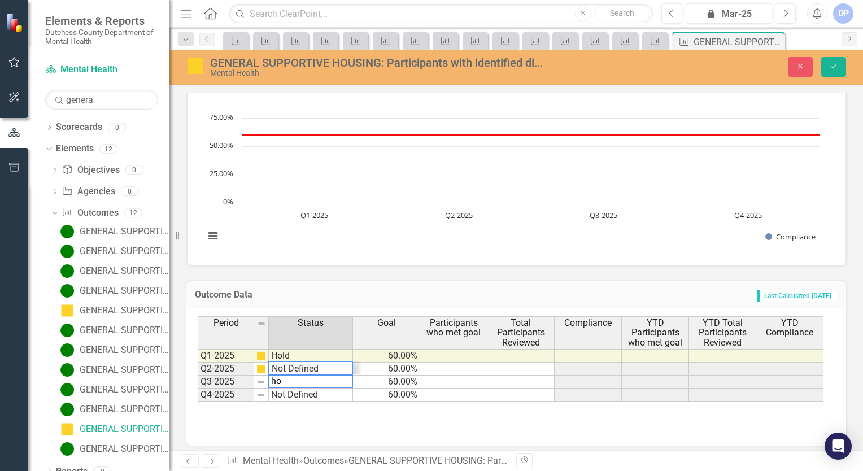
scroll to position [27, 0]
type textarea "Hold"
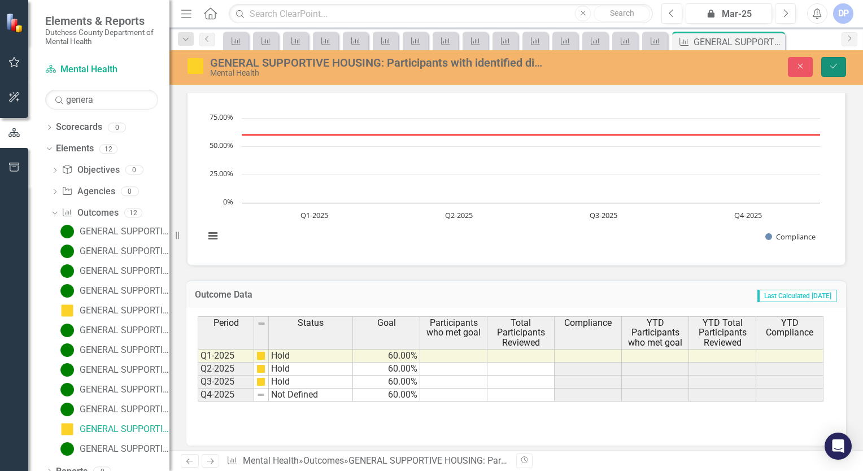
click at [838, 64] on icon "Save" at bounding box center [834, 66] width 10 height 8
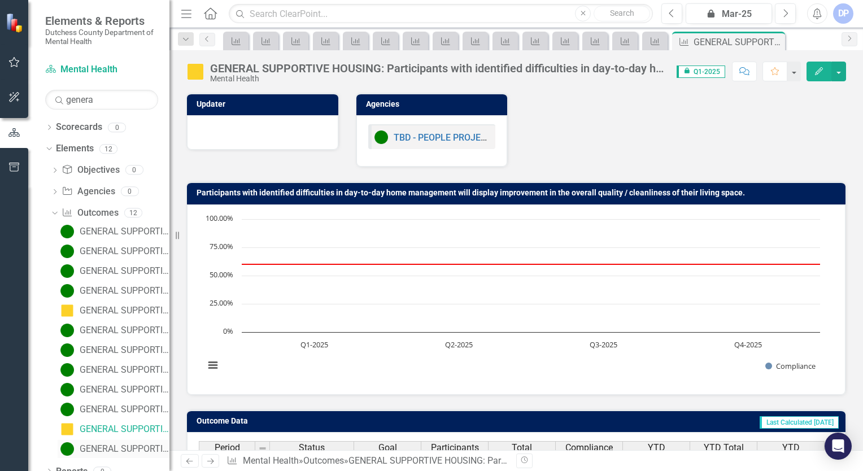
scroll to position [12, 0]
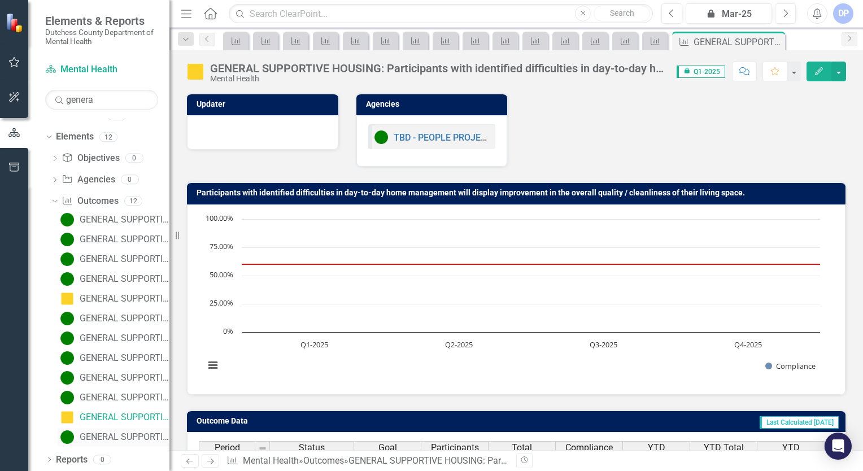
click at [108, 437] on div "GENERAL SUPPORTIVE HOUSING: Peer advocates will engage with each client a minim…" at bounding box center [125, 437] width 90 height 10
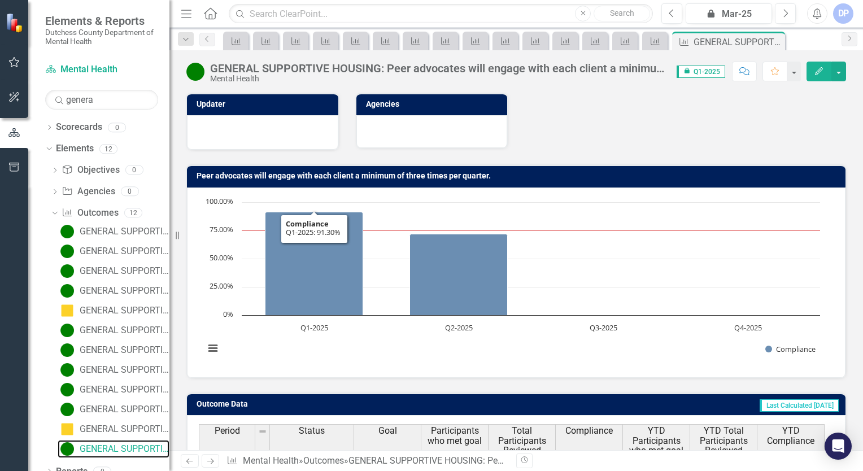
scroll to position [113, 0]
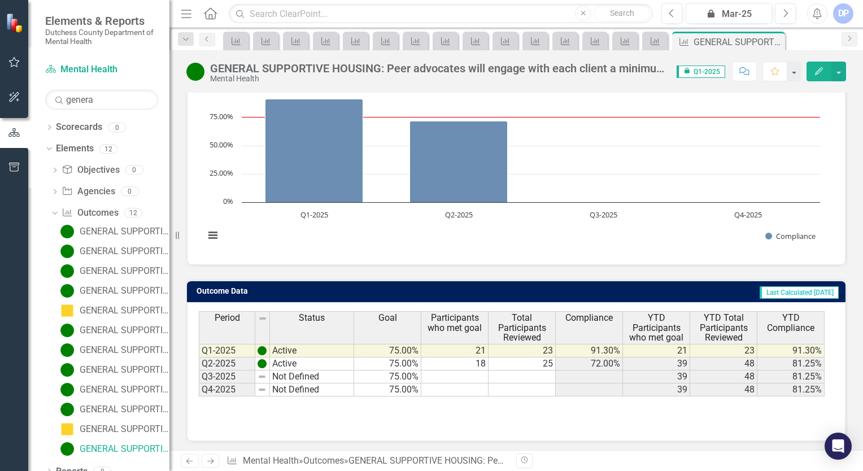
click at [297, 371] on td "Not Defined" at bounding box center [312, 377] width 84 height 13
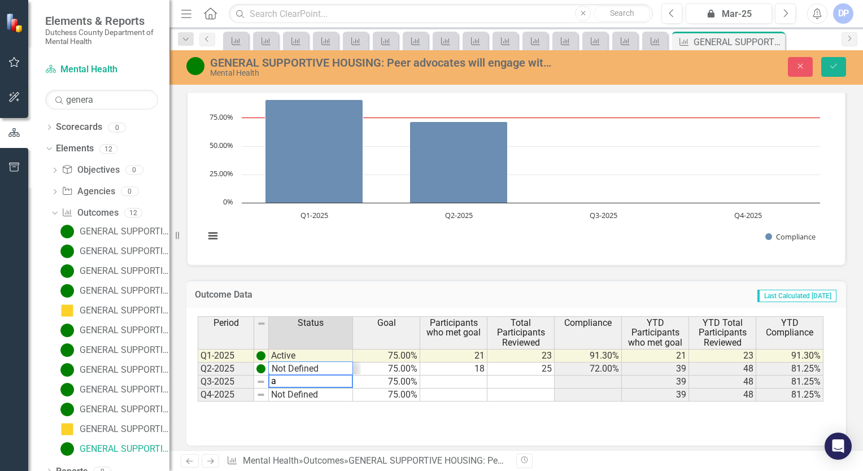
scroll to position [14, 0]
type textarea "Active"
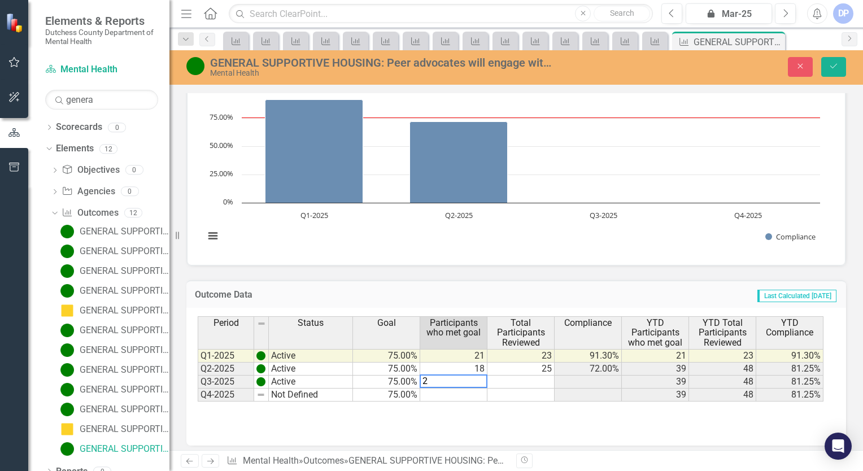
type textarea "25"
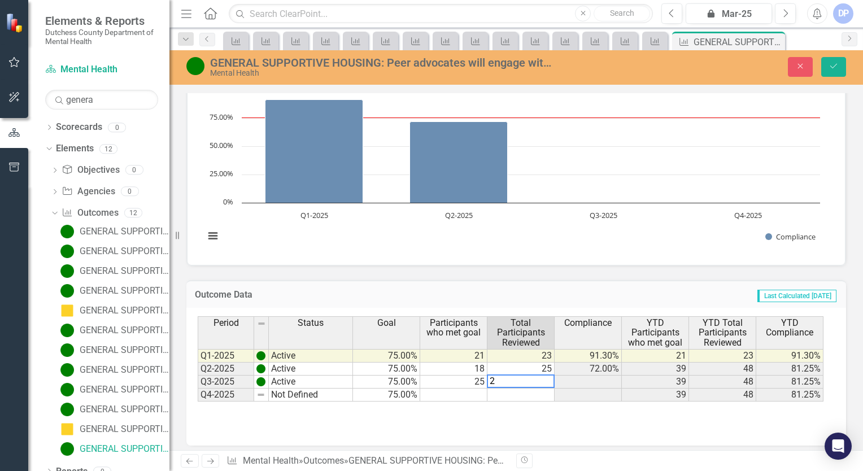
type textarea "25"
click at [831, 68] on icon "Save" at bounding box center [834, 66] width 10 height 8
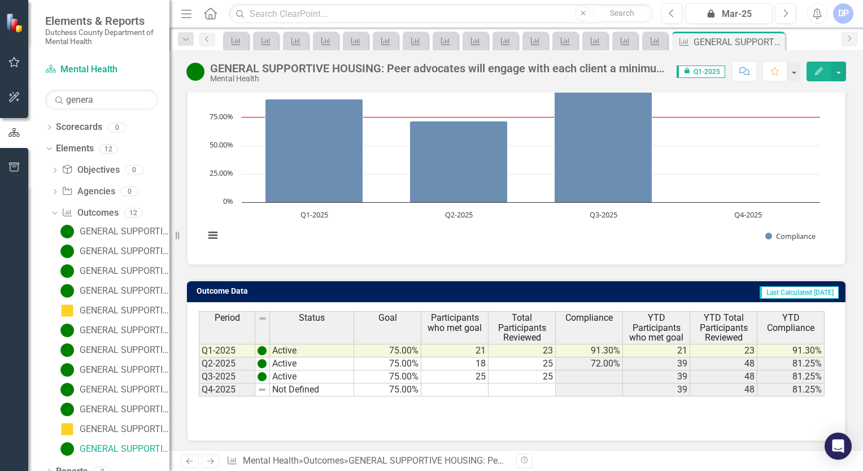
scroll to position [0, 0]
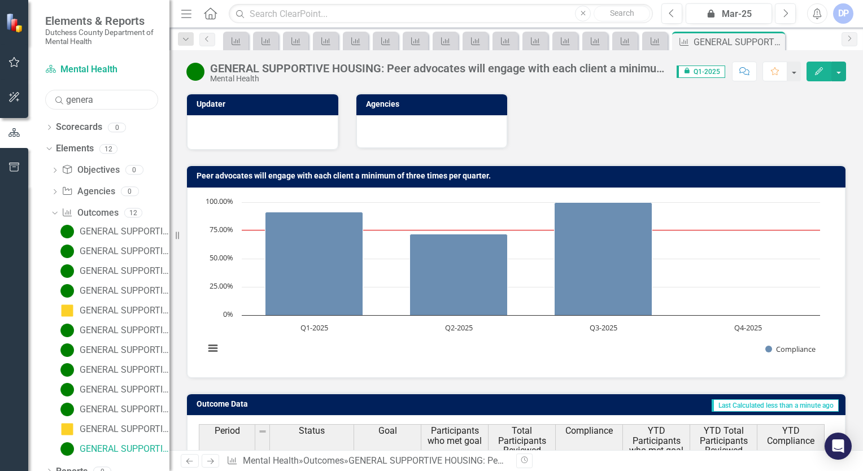
drag, startPoint x: 111, startPoint y: 99, endPoint x: 12, endPoint y: 99, distance: 98.9
click at [12, 99] on div "Elements & Reports Dutchess County Department of Mental Health Scorecard Mental…" at bounding box center [84, 235] width 169 height 471
type input "hud"
click at [154, 60] on div "Scorecard Mental Health" at bounding box center [101, 69] width 113 height 19
click at [113, 230] on div "HUD SUPPORTIVE HOUSING: Current Occupancy Rate" at bounding box center [125, 232] width 90 height 10
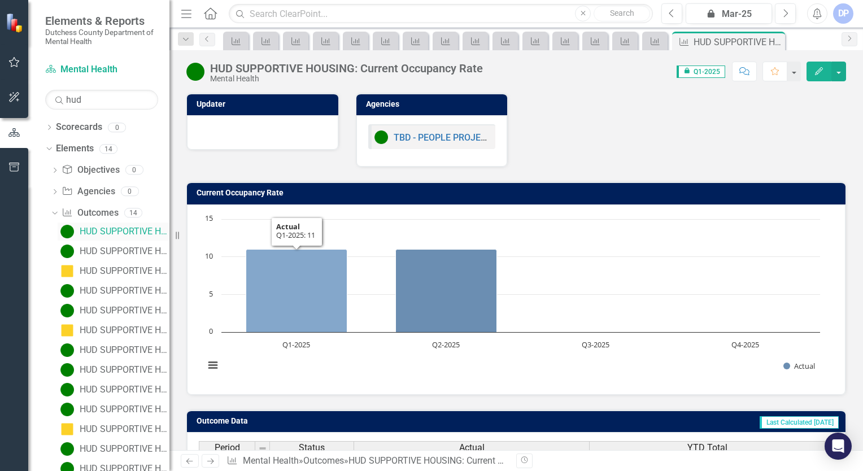
scroll to position [130, 0]
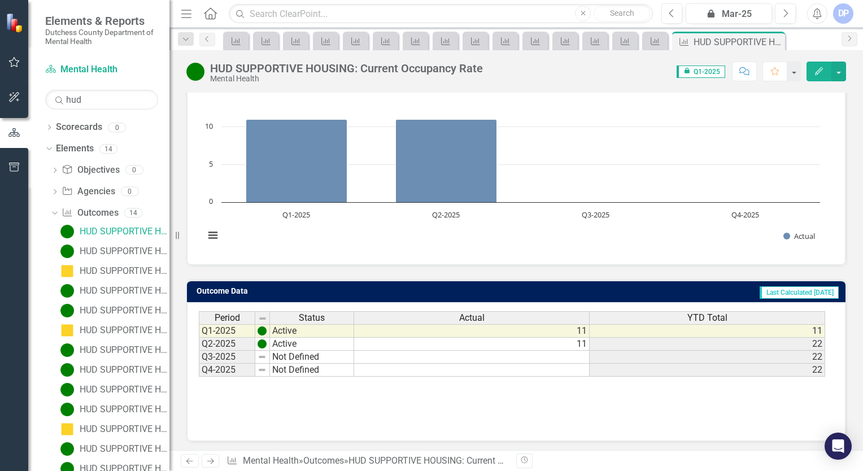
click at [294, 356] on td "Not Defined" at bounding box center [312, 357] width 84 height 13
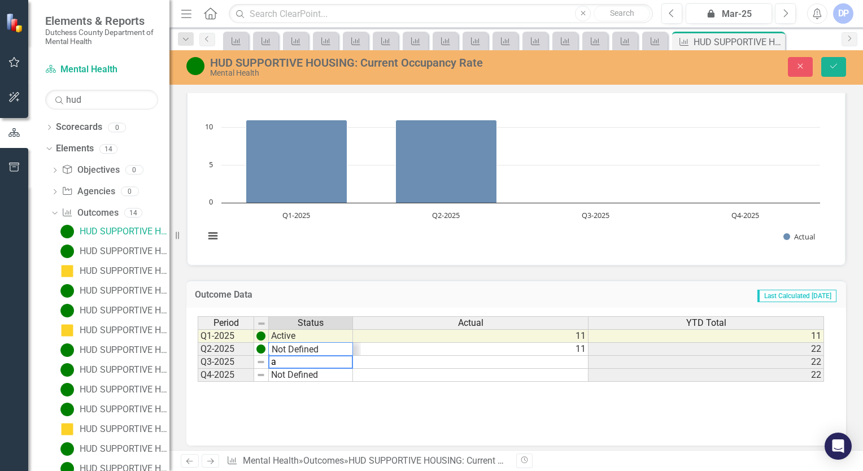
scroll to position [14, 0]
type textarea "Active"
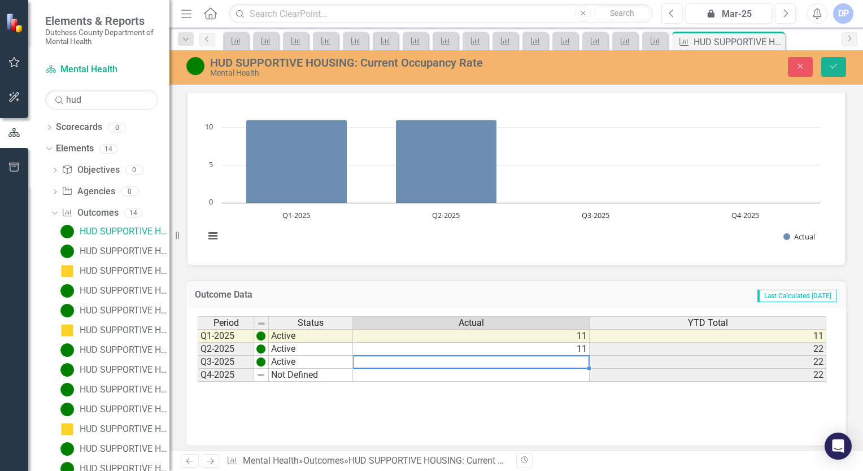
type textarea "11"
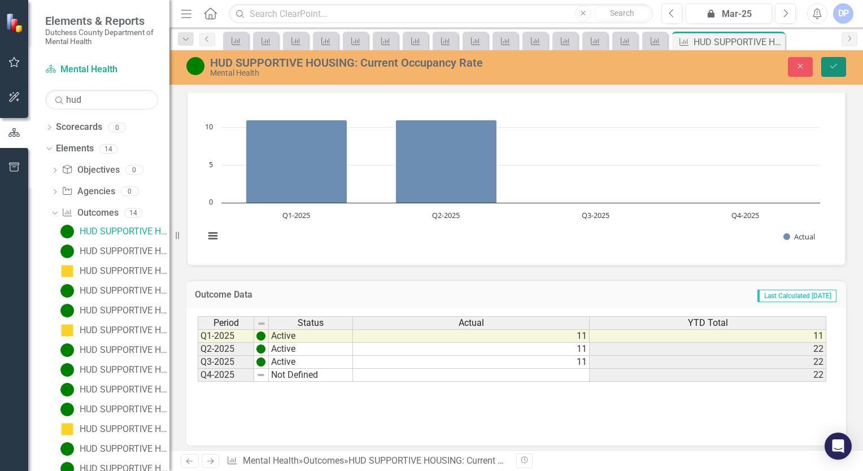
click at [833, 66] on icon "Save" at bounding box center [834, 66] width 10 height 8
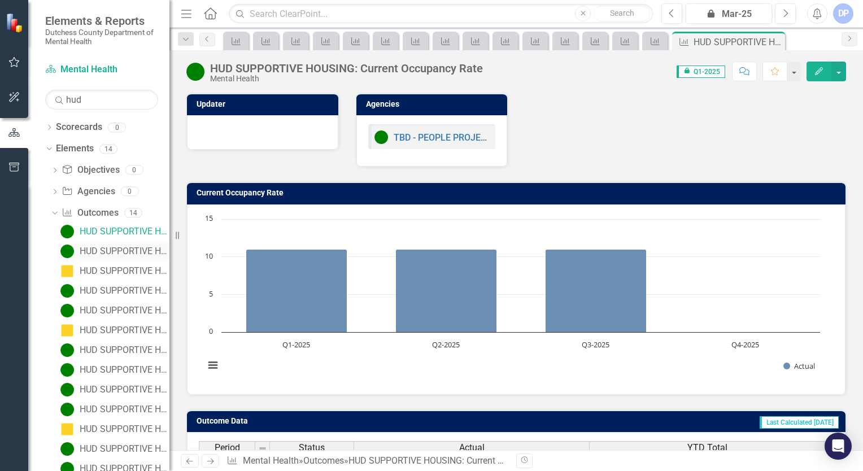
click at [93, 248] on div "HUD SUPPORTIVE HOUSING: Current staff vacancy rate" at bounding box center [125, 251] width 90 height 10
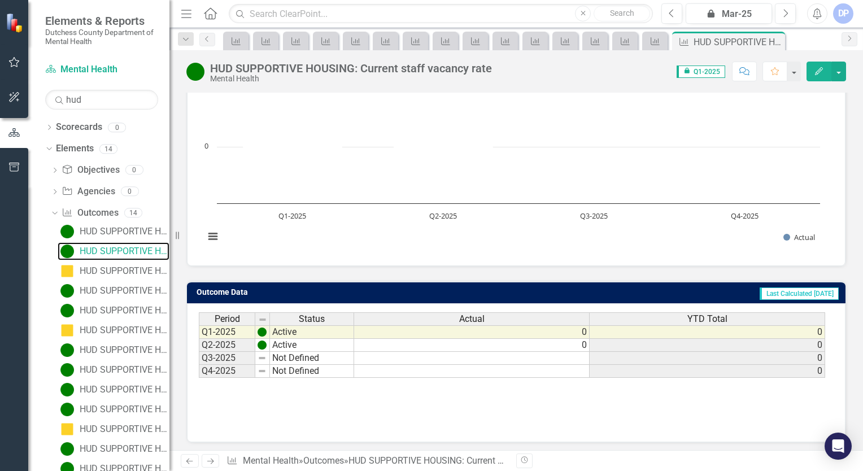
scroll to position [130, 0]
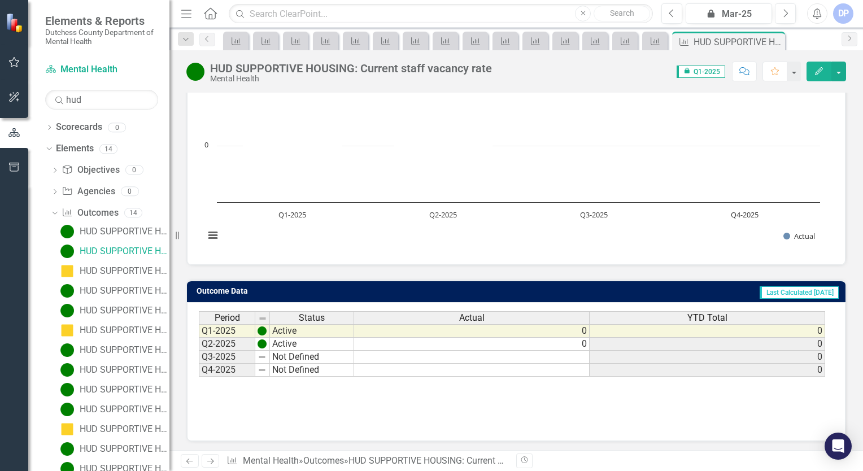
click at [308, 357] on td "Not Defined" at bounding box center [312, 357] width 84 height 13
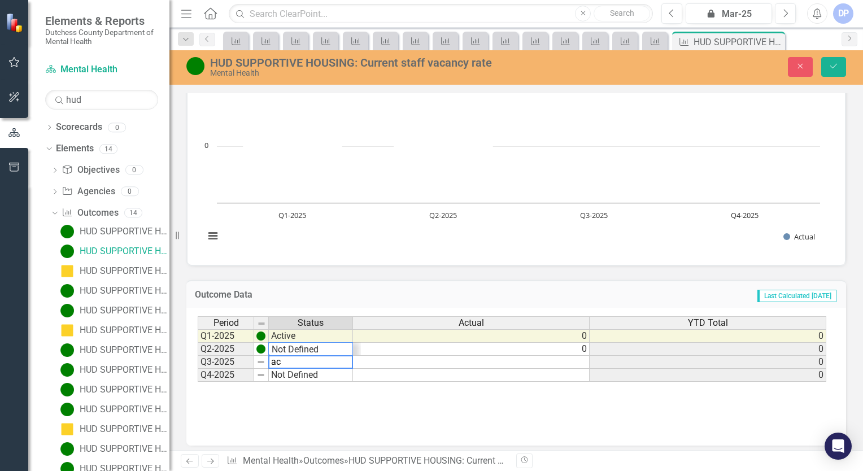
scroll to position [14, 0]
type textarea "Active"
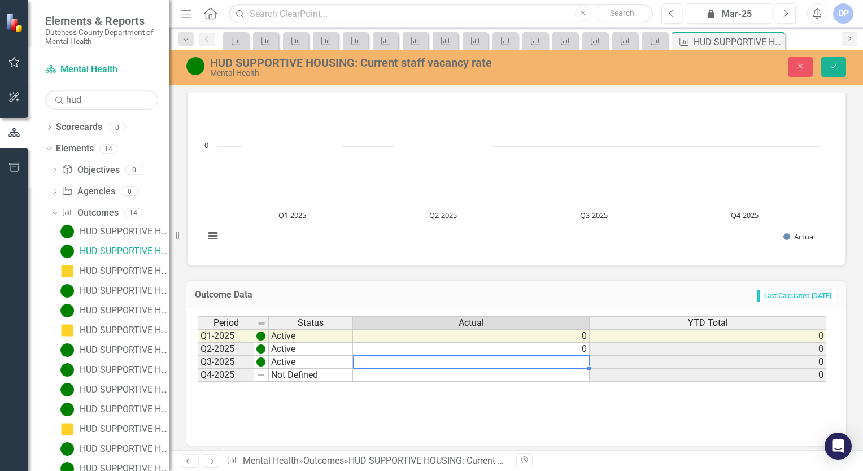
type textarea "0"
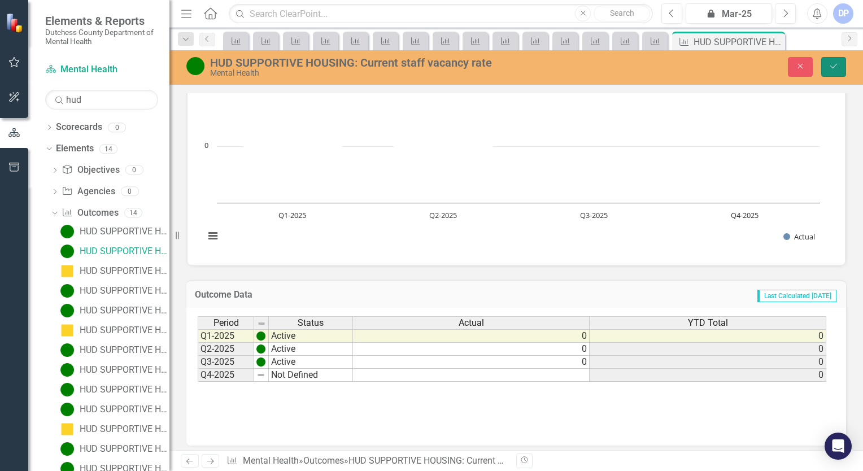
click at [835, 61] on button "Save" at bounding box center [833, 67] width 25 height 20
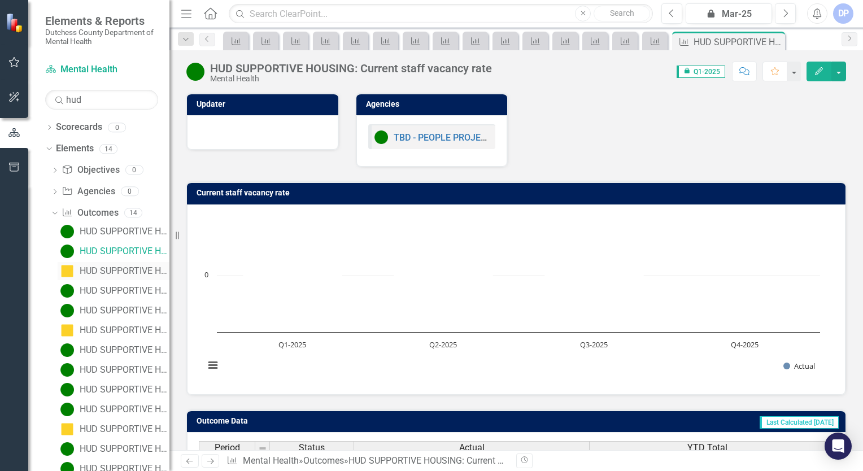
click at [110, 273] on div "HUD SUPPORTIVE HOUSING: Total number of no-shows" at bounding box center [125, 271] width 90 height 10
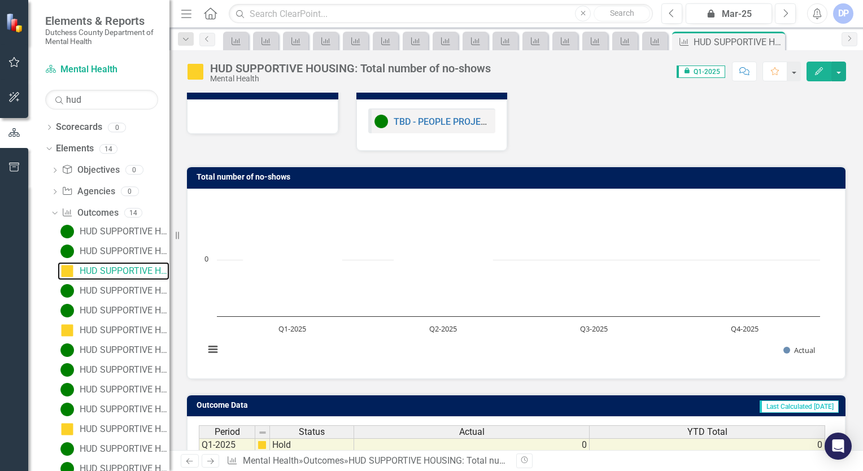
scroll to position [130, 0]
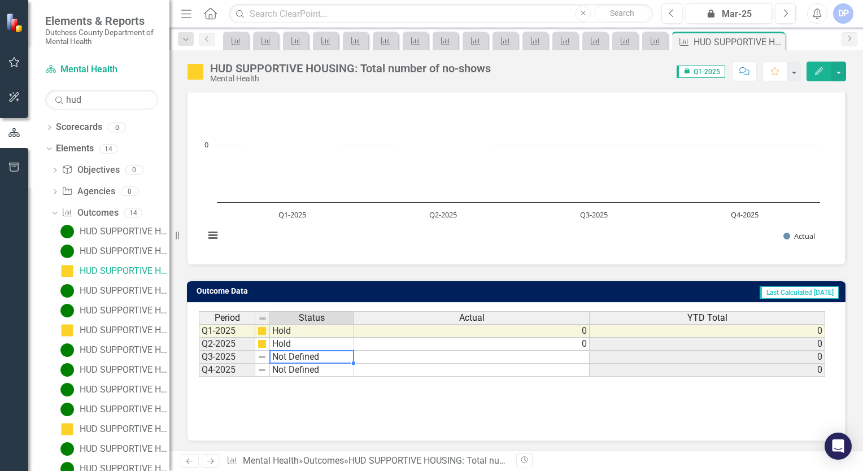
click at [312, 351] on td "Not Defined" at bounding box center [312, 357] width 84 height 13
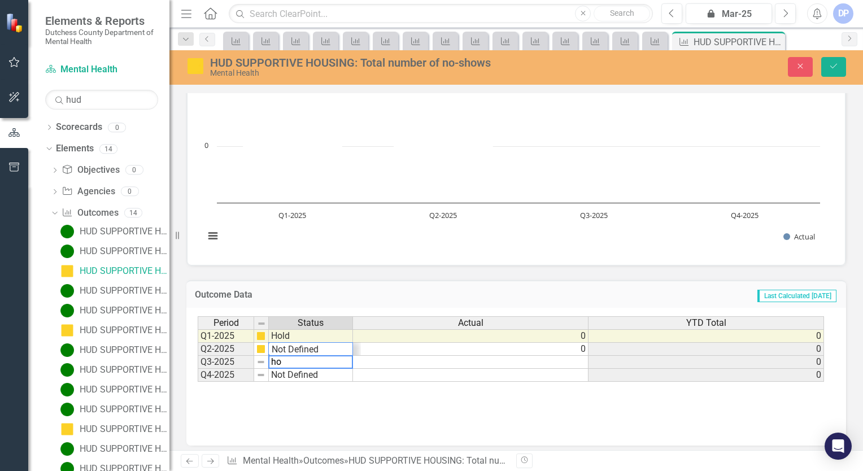
scroll to position [27, 0]
type textarea "Hold"
click at [450, 359] on td at bounding box center [471, 362] width 237 height 13
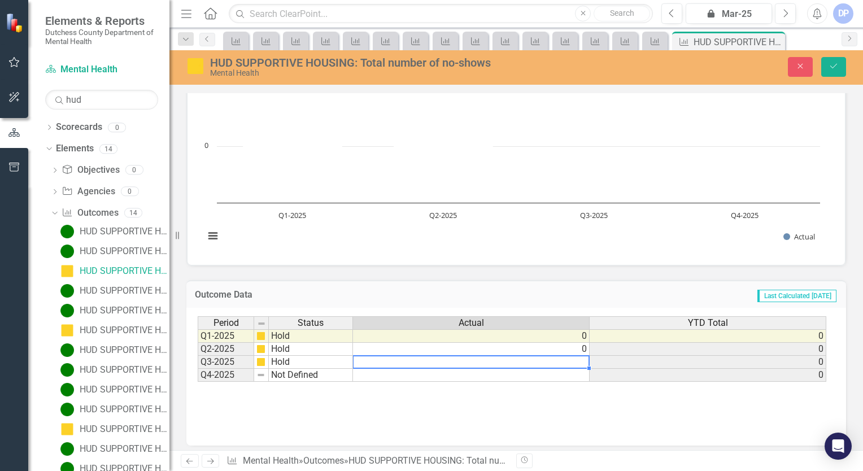
type textarea "0"
click at [830, 74] on button "Save" at bounding box center [833, 67] width 25 height 20
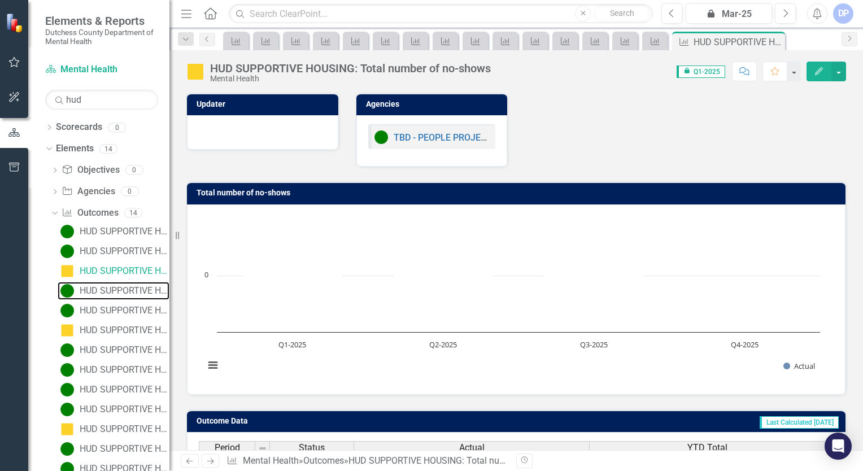
drag, startPoint x: 99, startPoint y: 291, endPoint x: 176, endPoint y: 288, distance: 77.4
click at [99, 291] on div "HUD SUPPORTIVE HOUSING: Total number of Peer Advocates" at bounding box center [125, 291] width 90 height 10
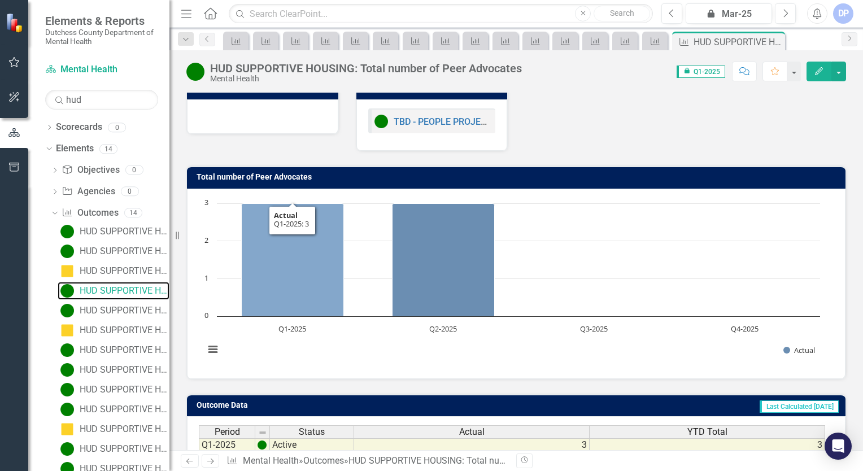
scroll to position [129, 0]
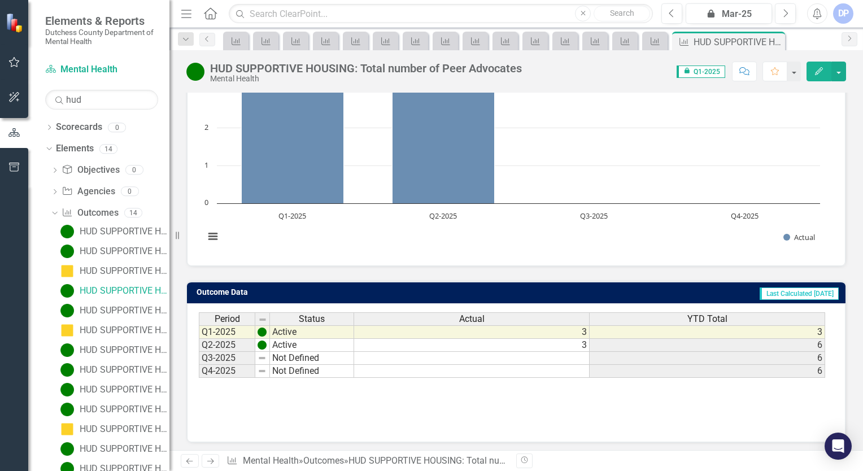
click at [322, 358] on td "Not Defined" at bounding box center [312, 358] width 84 height 13
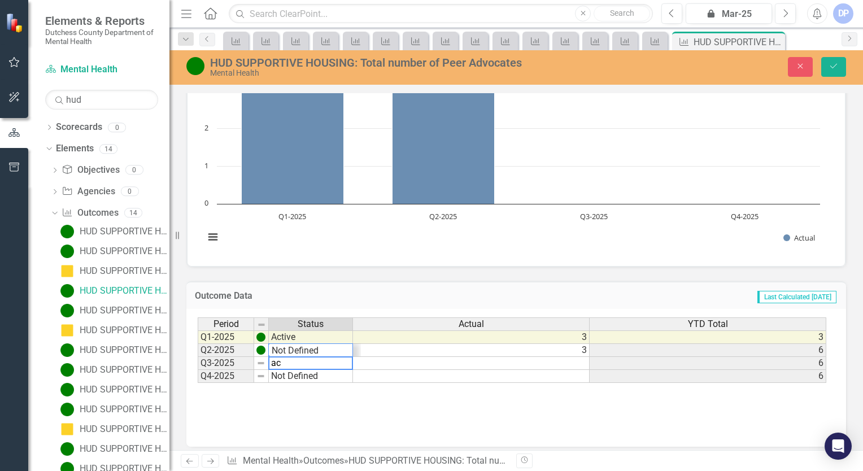
scroll to position [14, 0]
type textarea "Active"
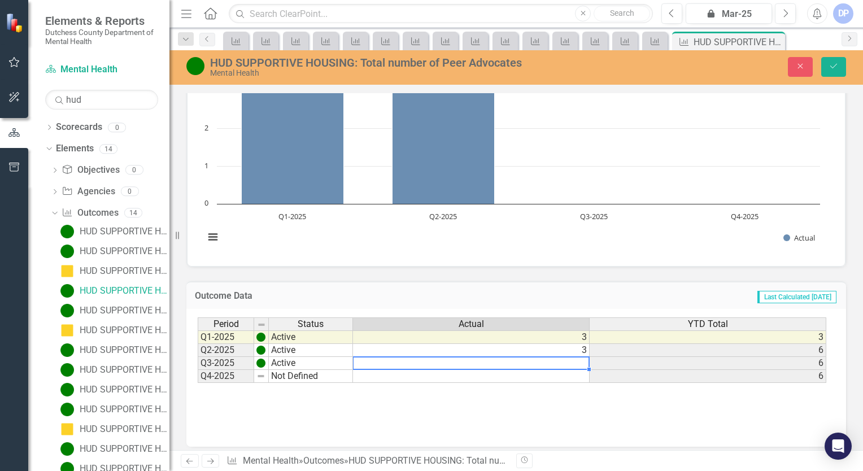
type textarea "2"
click at [831, 64] on icon "Save" at bounding box center [834, 66] width 10 height 8
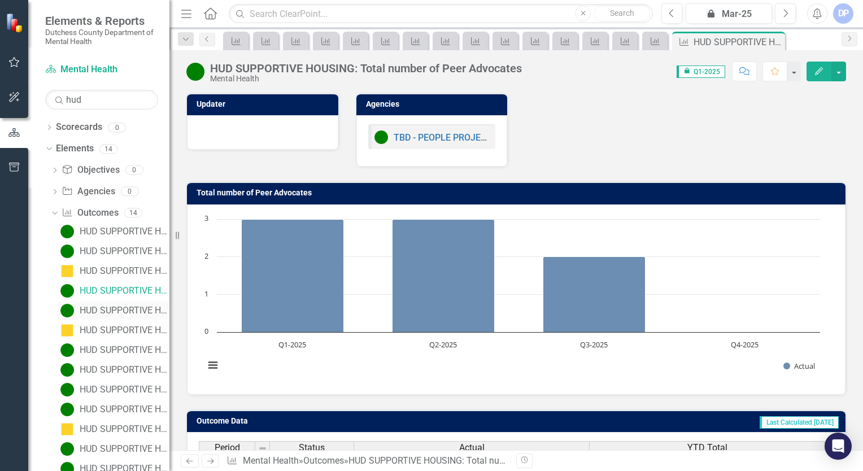
click at [101, 311] on div "HUD SUPPORTIVE HOUSING: Total Unduplicated clients in time period" at bounding box center [125, 311] width 90 height 10
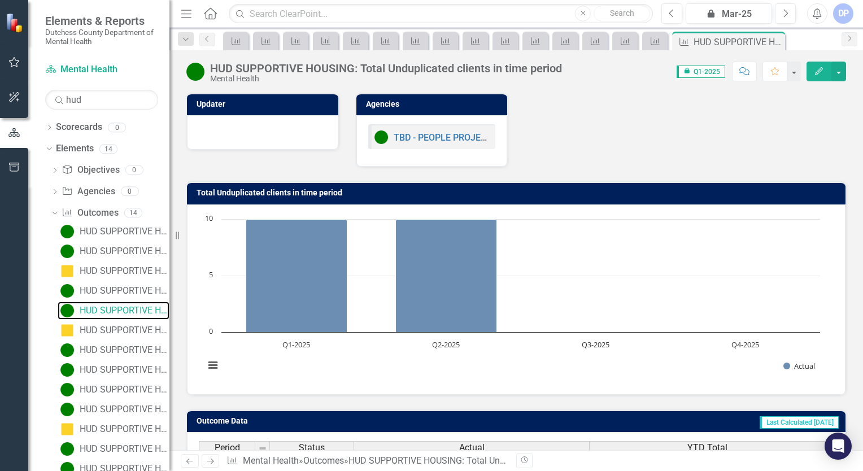
scroll to position [129, 0]
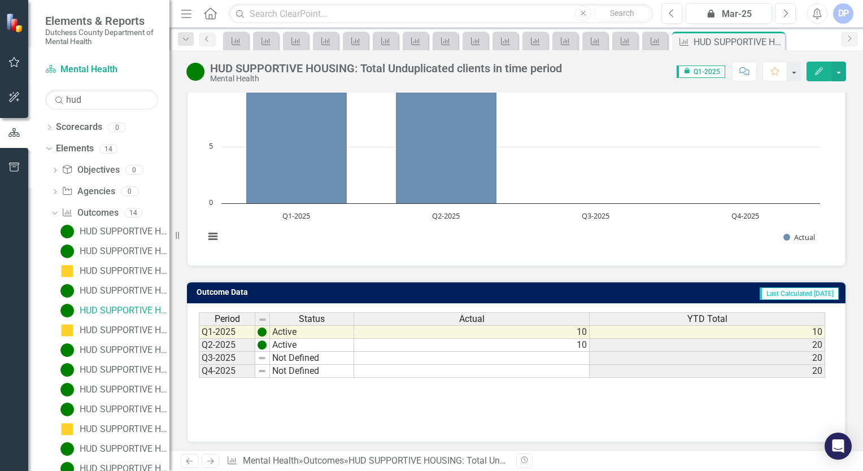
click at [293, 355] on td "Not Defined" at bounding box center [312, 358] width 84 height 13
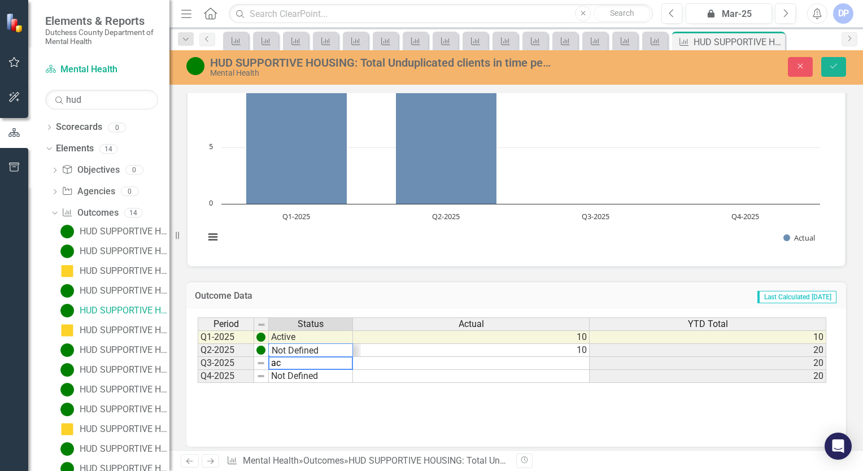
scroll to position [14, 0]
type textarea "Active"
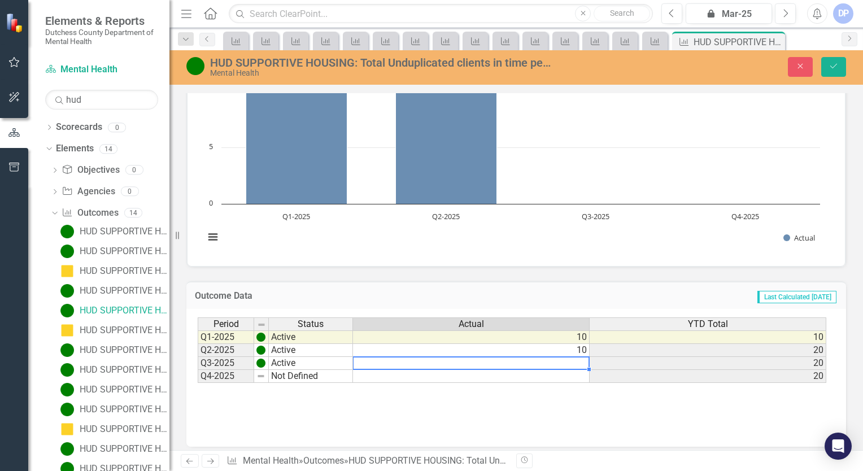
click at [517, 357] on td at bounding box center [471, 363] width 237 height 13
type textarea "11"
click at [835, 69] on icon "Save" at bounding box center [834, 66] width 10 height 8
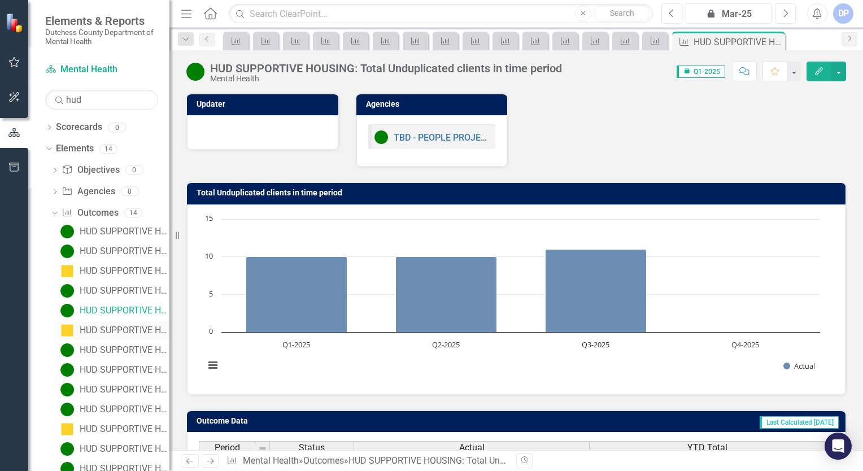
click at [108, 330] on div "HUD SUPPORTIVE HOUSING: Wait time from program acceptance to being housed" at bounding box center [125, 330] width 90 height 10
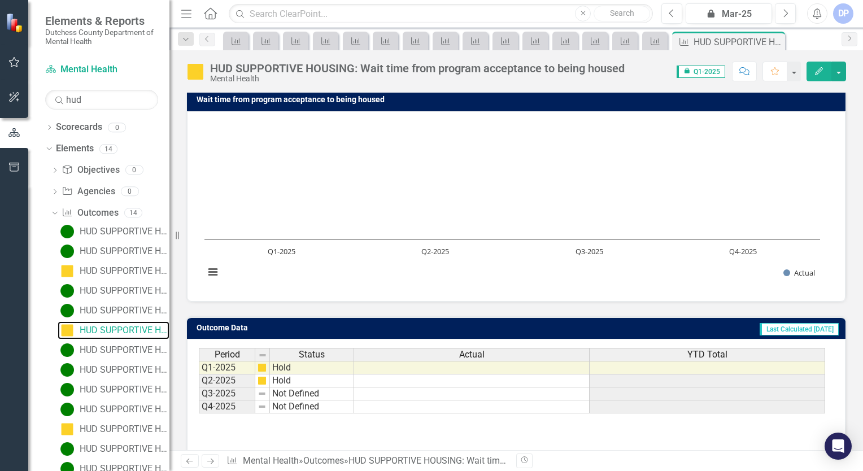
scroll to position [130, 0]
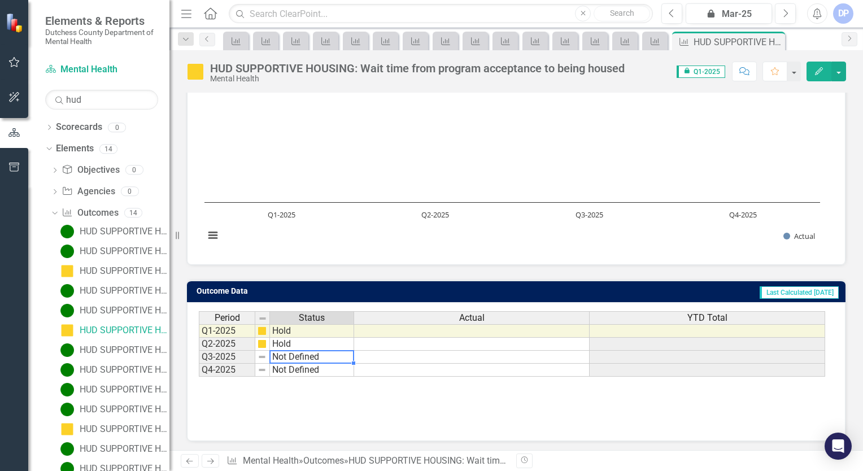
click at [307, 352] on td "Not Defined" at bounding box center [312, 357] width 84 height 13
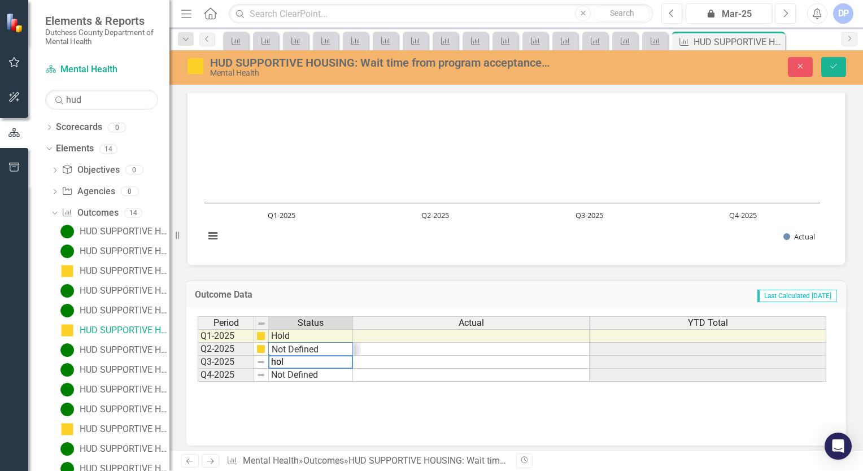
scroll to position [27, 0]
type textarea "Not Defined"
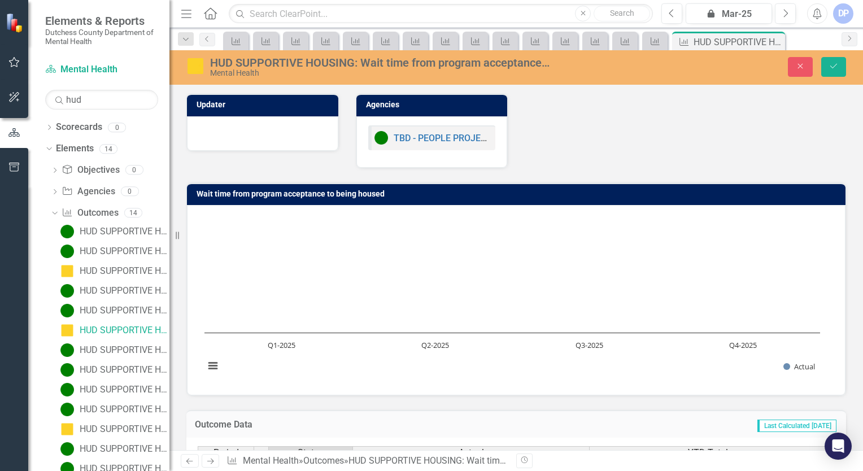
scroll to position [130, 0]
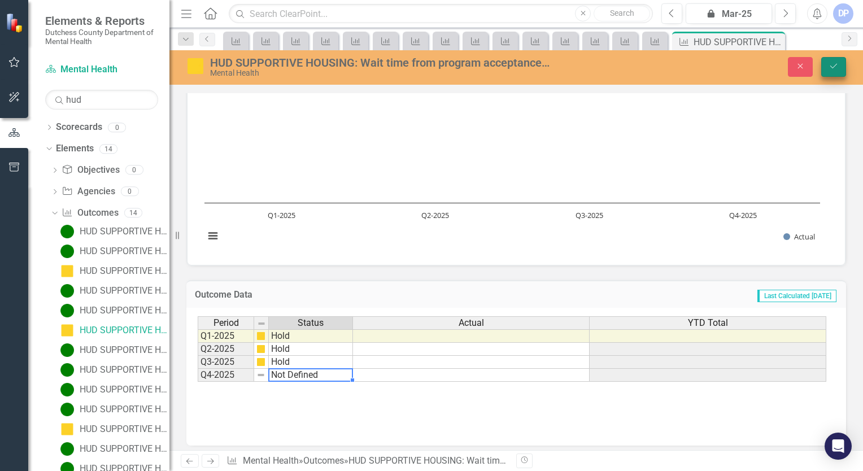
type textarea "Hold"
click at [840, 68] on button "Save" at bounding box center [833, 67] width 25 height 20
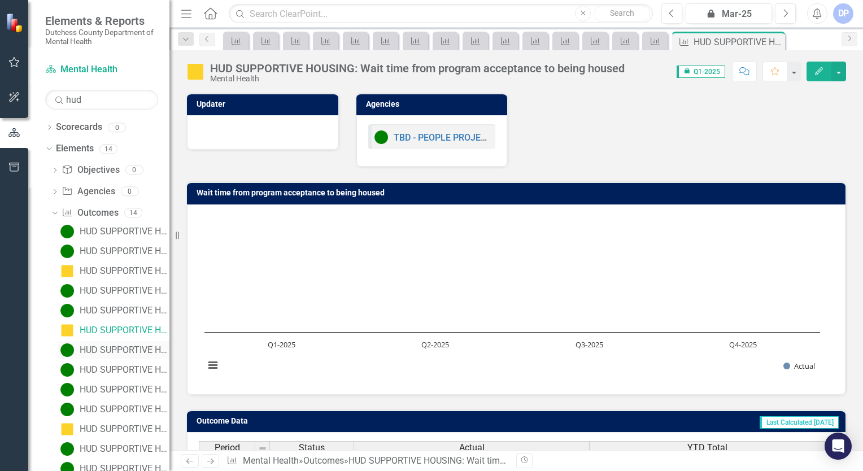
click at [115, 349] on div "HUD SUPPORTIVE HOUSING: Clients have their information updated with their healt…" at bounding box center [125, 350] width 90 height 10
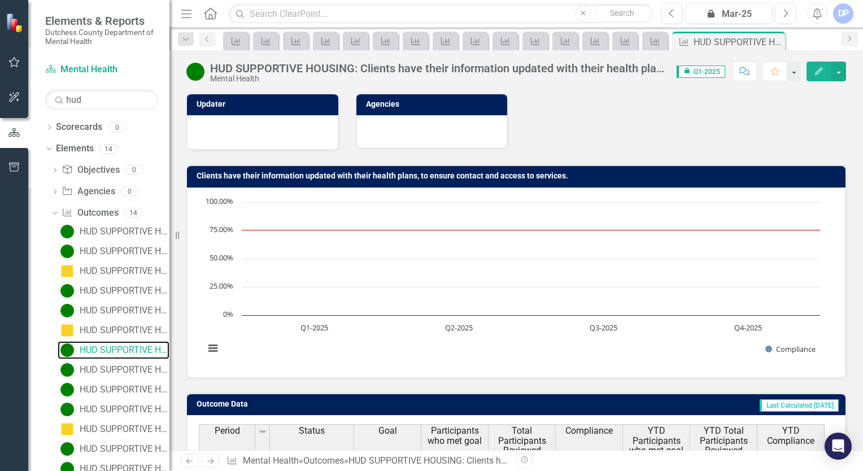
scroll to position [113, 0]
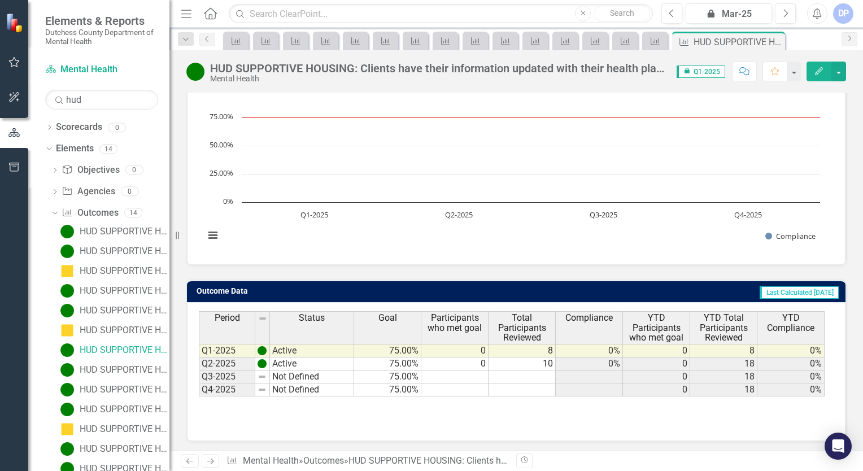
click at [302, 375] on td "Not Defined" at bounding box center [312, 377] width 84 height 13
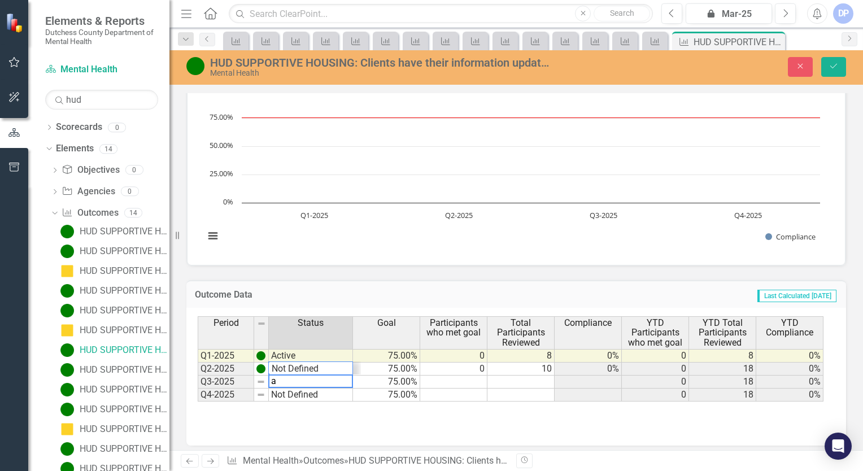
scroll to position [14, 0]
type textarea "Not Defined"
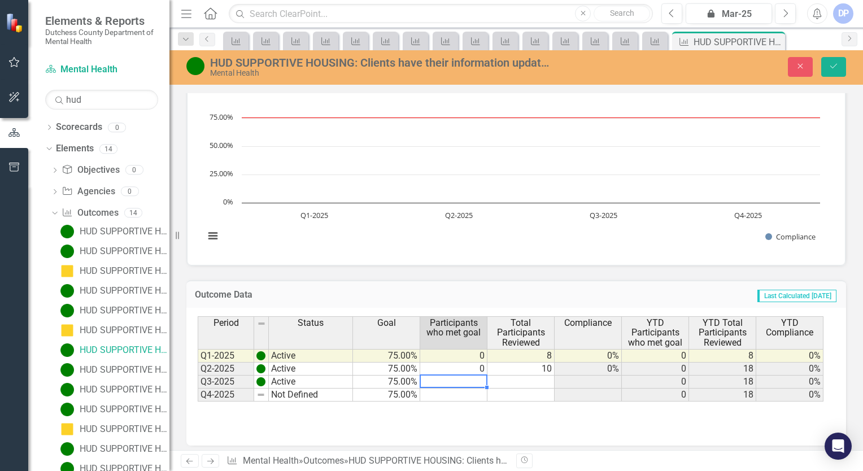
type textarea "0"
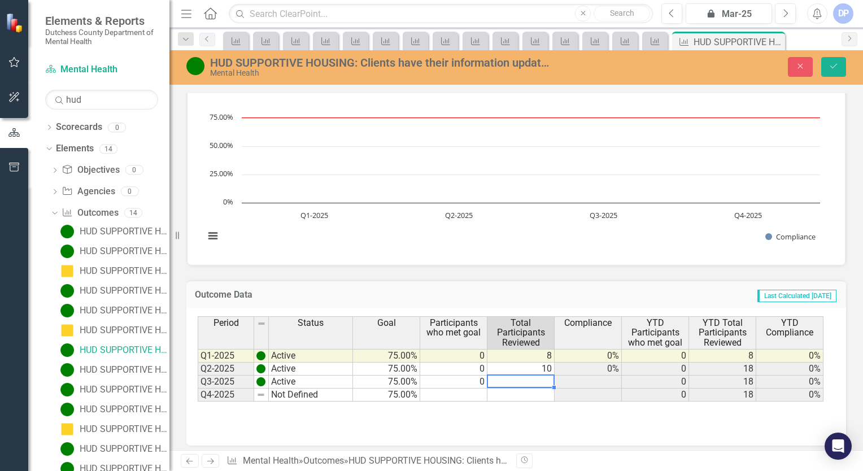
type textarea "11"
click at [836, 65] on icon "Save" at bounding box center [834, 66] width 10 height 8
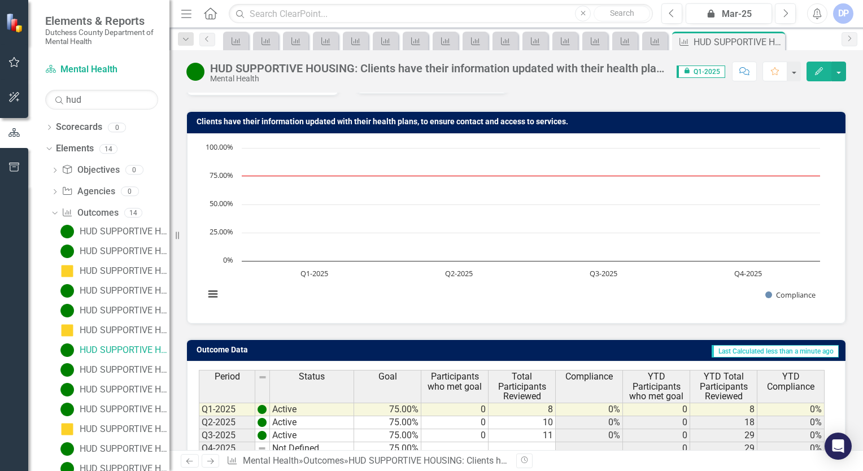
scroll to position [113, 0]
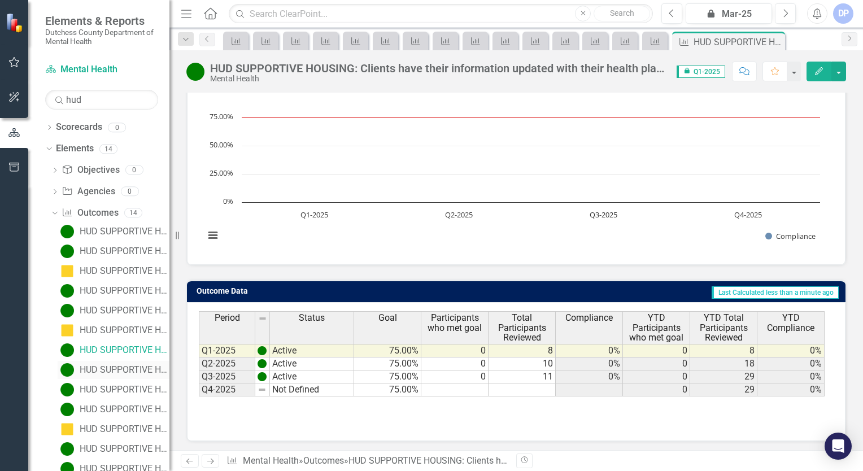
drag, startPoint x: 116, startPoint y: 368, endPoint x: 122, endPoint y: 365, distance: 6.8
click at [116, 368] on div "HUD SUPPORTIVE HOUSING: Participants will remain stably housed through the Prog…" at bounding box center [125, 370] width 90 height 10
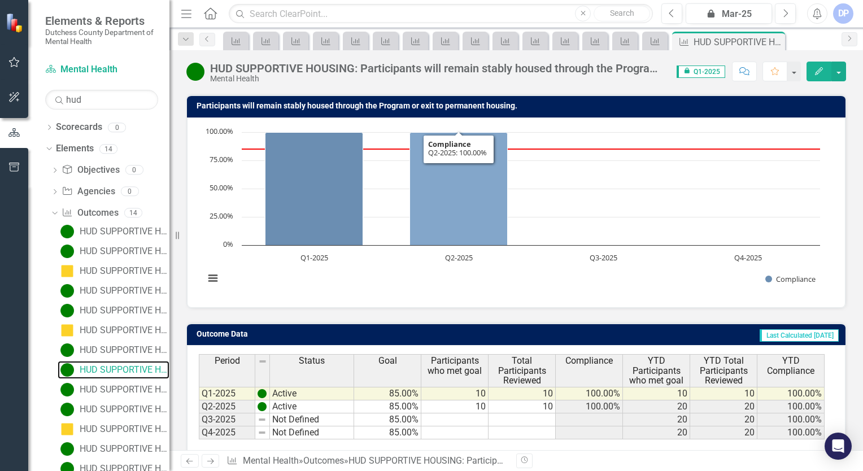
scroll to position [130, 0]
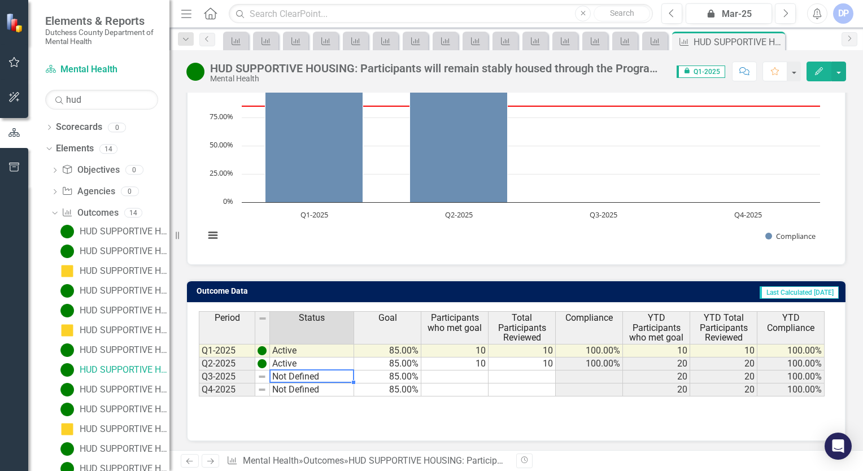
click at [319, 377] on td "Not Defined" at bounding box center [312, 377] width 84 height 13
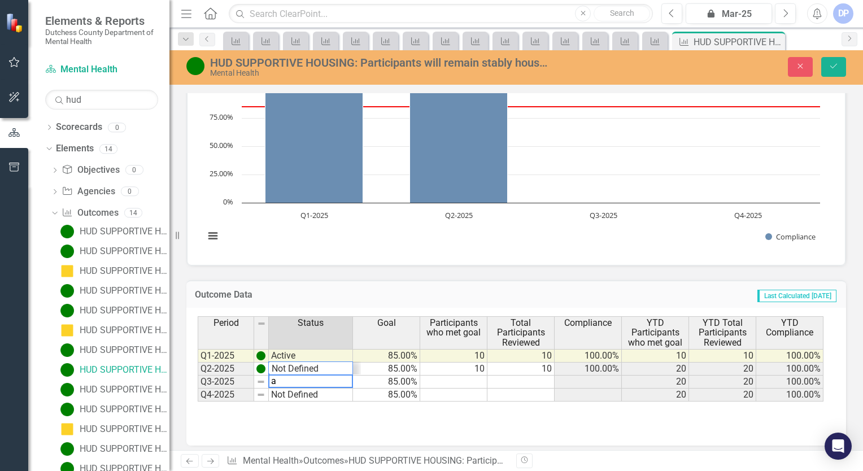
scroll to position [14, 0]
type textarea "Not Defined"
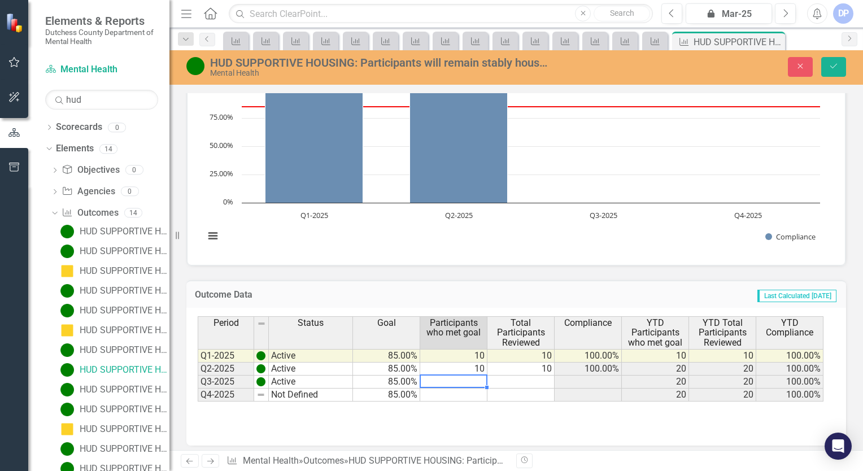
click at [468, 378] on td at bounding box center [453, 382] width 67 height 13
type textarea "11"
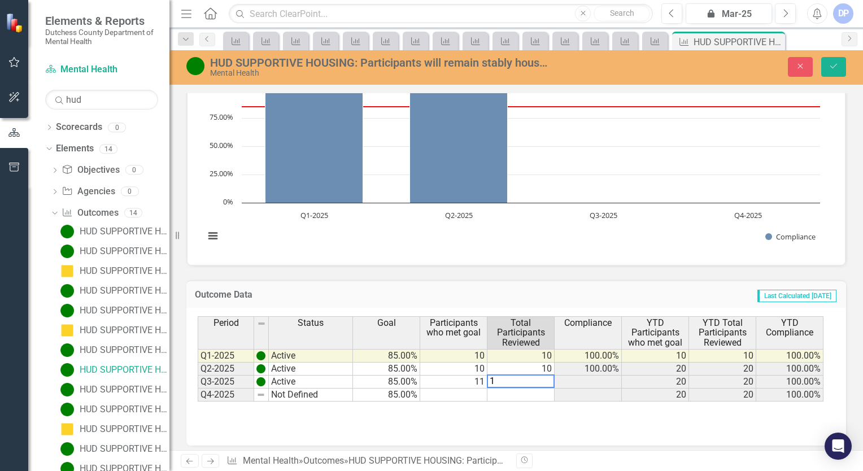
type textarea "11"
click at [837, 64] on icon "Save" at bounding box center [834, 66] width 10 height 8
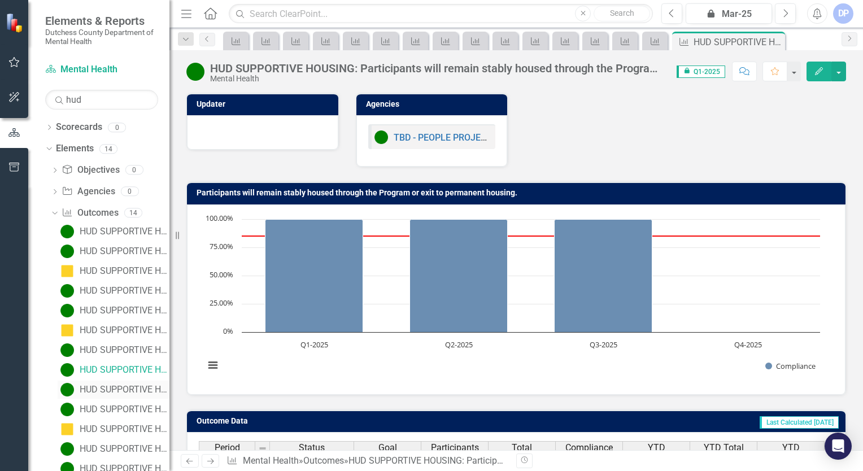
click at [107, 385] on div "HUD SUPPORTIVE HOUSING: Clients will achieve one self-assessed Peer Advocacy an…" at bounding box center [125, 390] width 90 height 10
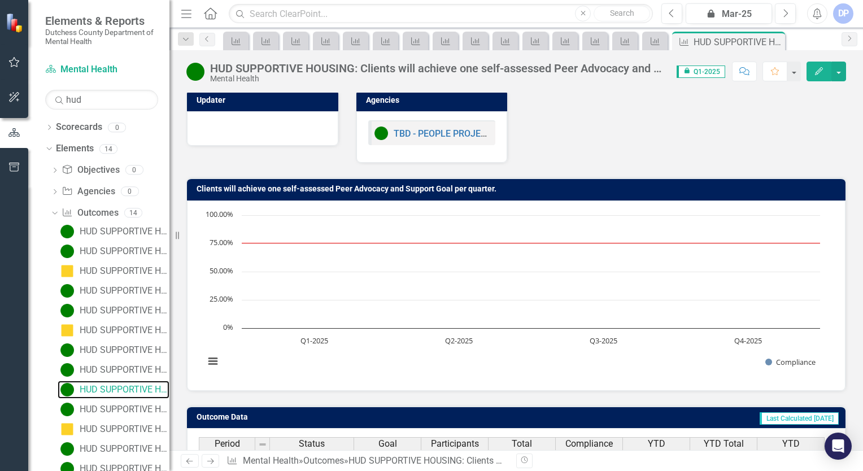
scroll to position [130, 0]
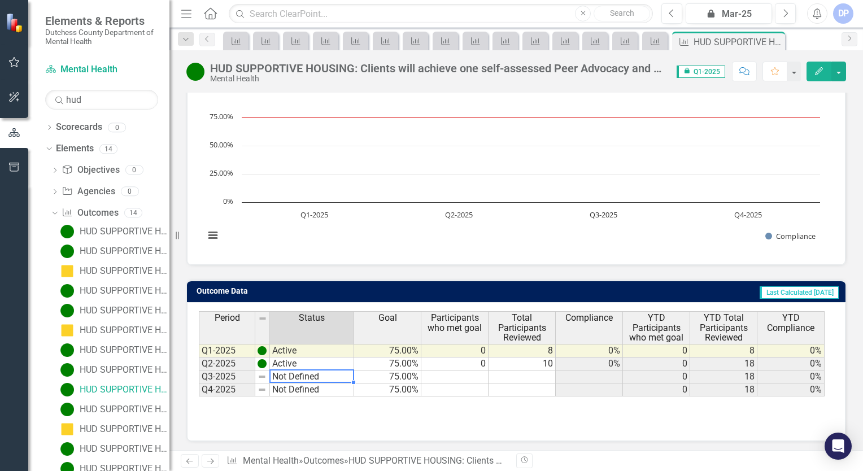
click at [298, 376] on td "Not Defined" at bounding box center [312, 377] width 84 height 13
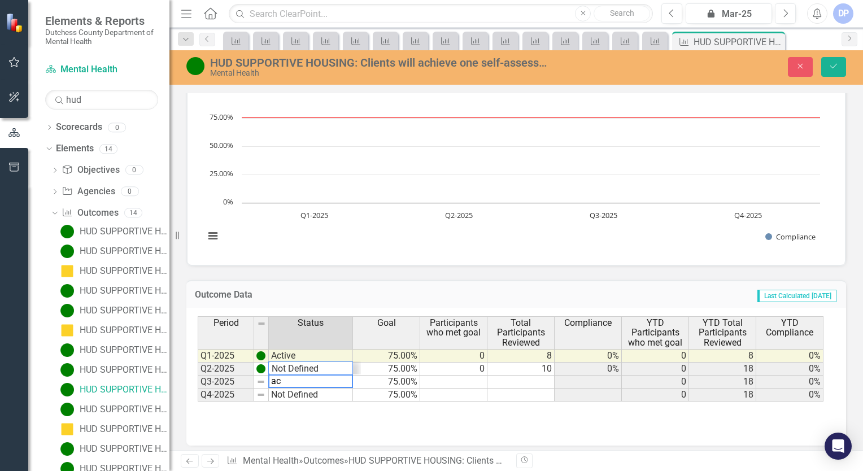
scroll to position [14, 0]
type textarea "Not Defined"
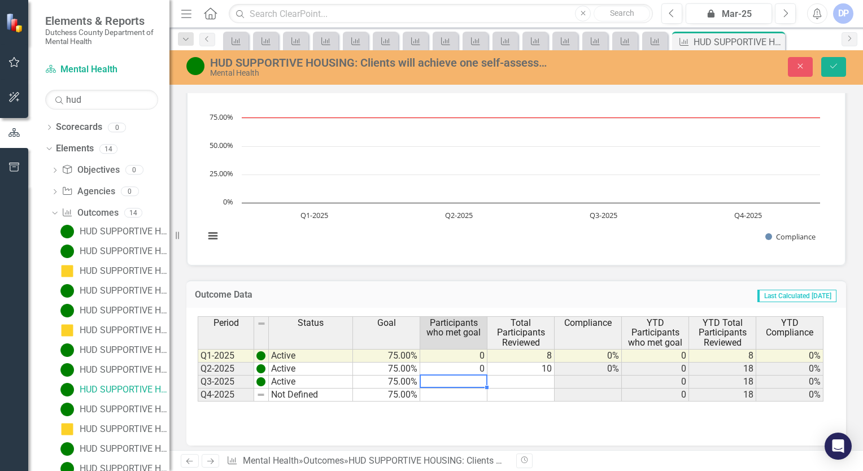
type textarea "0"
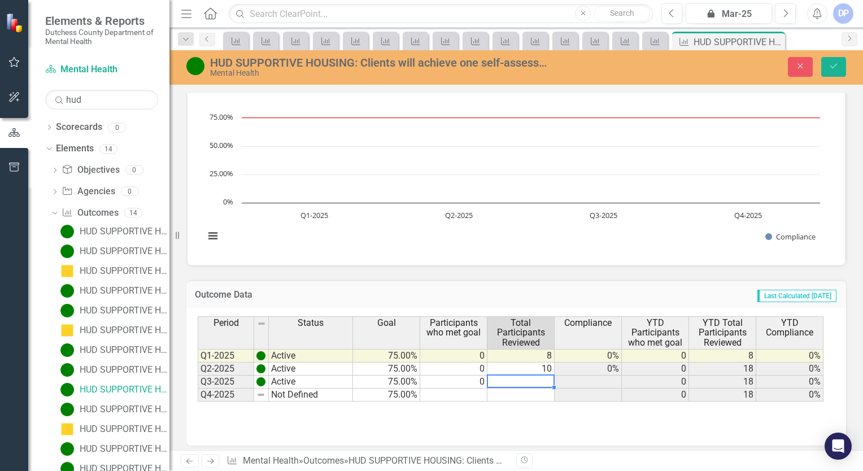
type textarea "11"
click at [833, 68] on icon "submit" at bounding box center [833, 66] width 7 height 5
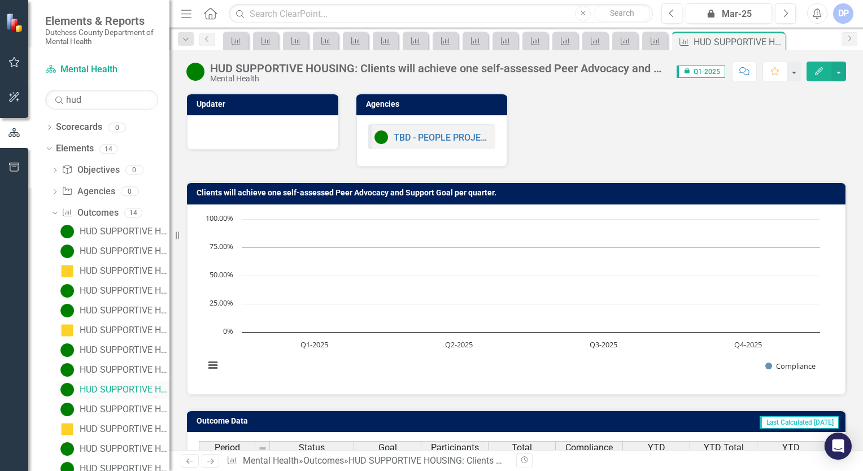
scroll to position [51, 0]
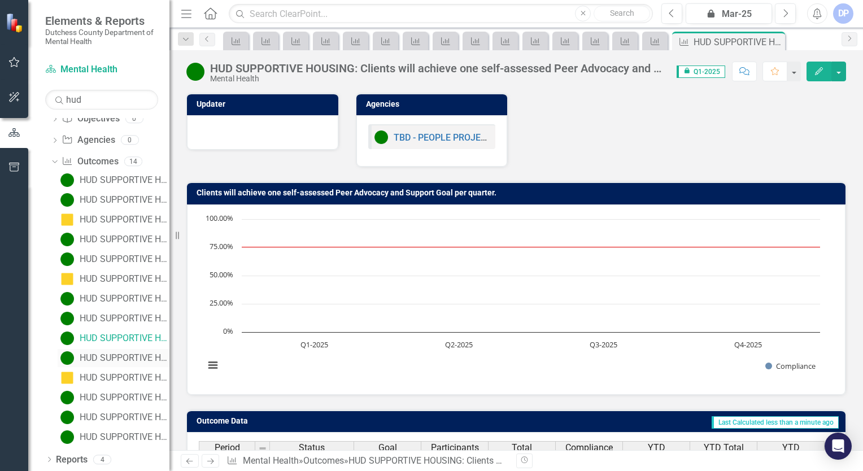
click at [122, 358] on div "HUD SUPPORTIVE HOUSING: Participants found eligible will be connected to releva…" at bounding box center [125, 358] width 90 height 10
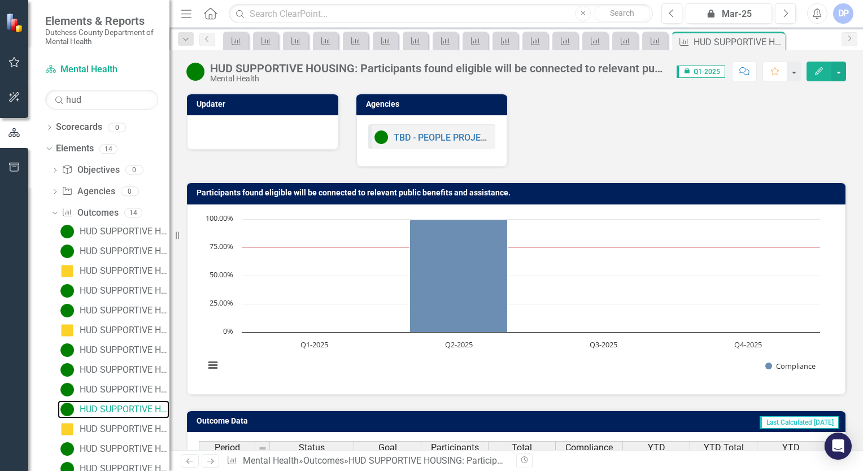
scroll to position [127, 0]
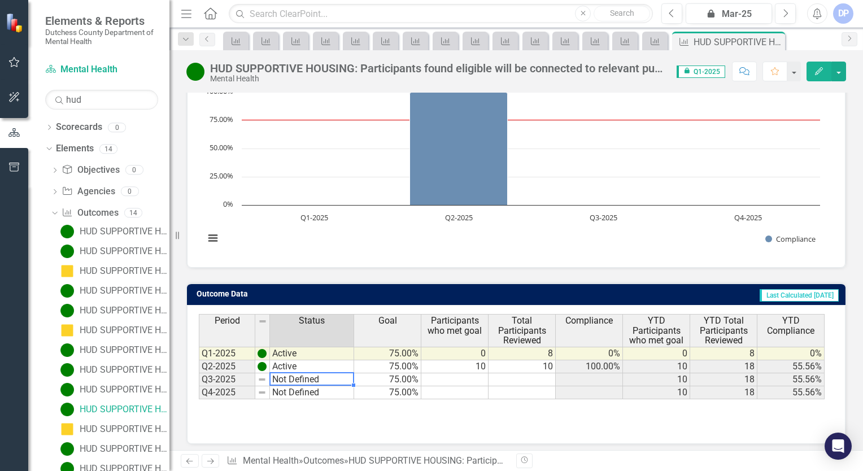
click at [301, 377] on td "Not Defined" at bounding box center [312, 379] width 84 height 13
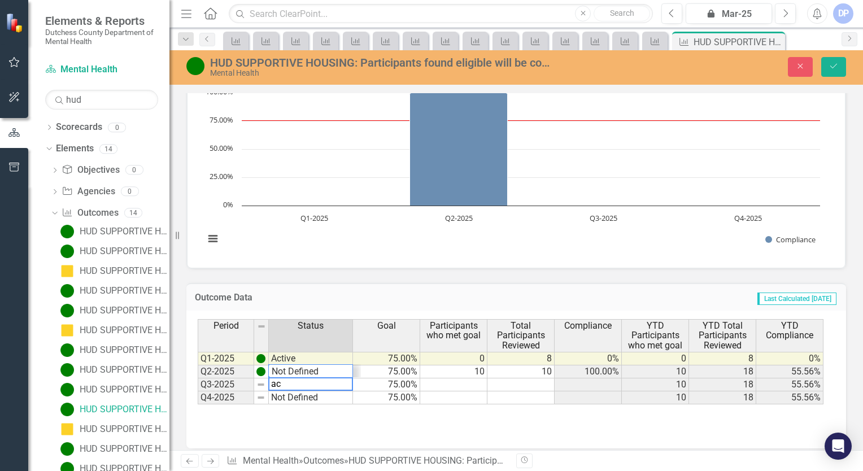
scroll to position [14, 0]
type textarea "Not Defined"
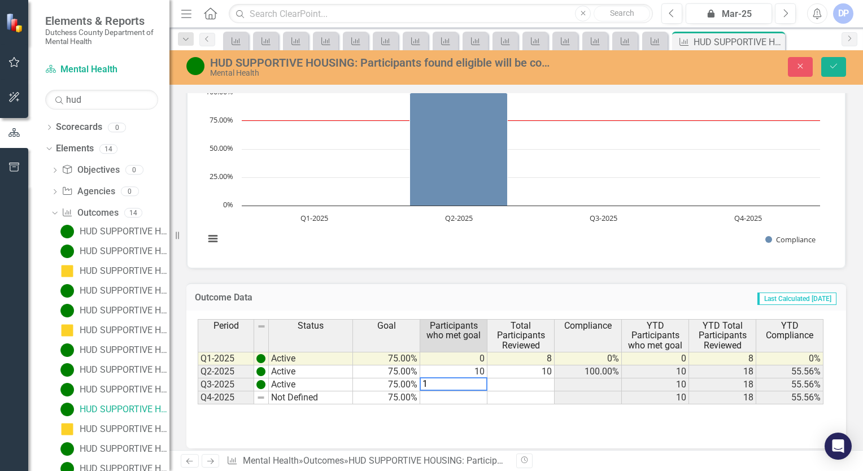
type textarea "11"
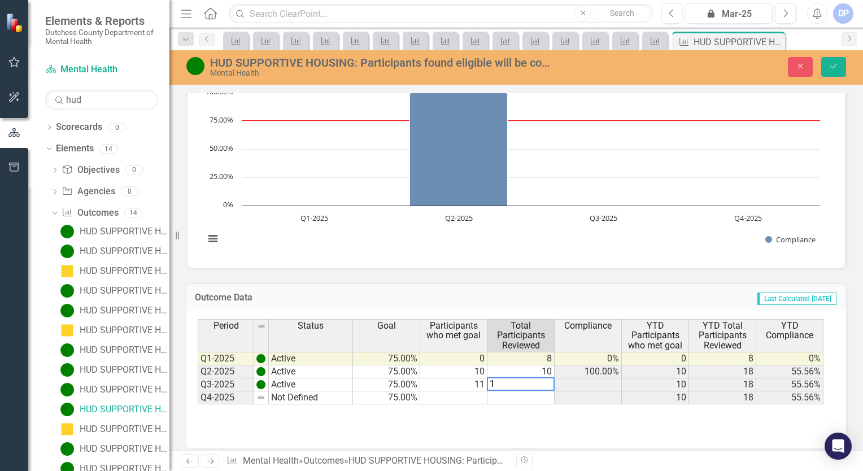
type textarea "11"
click at [833, 60] on button "Save" at bounding box center [833, 67] width 25 height 20
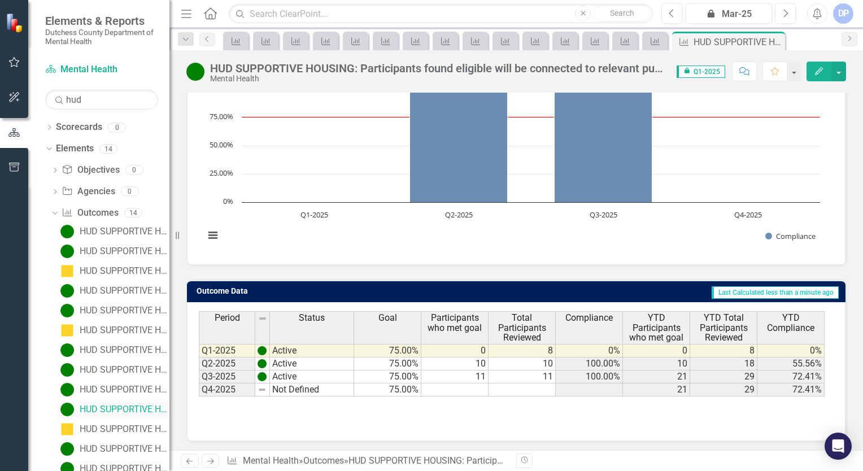
scroll to position [51, 0]
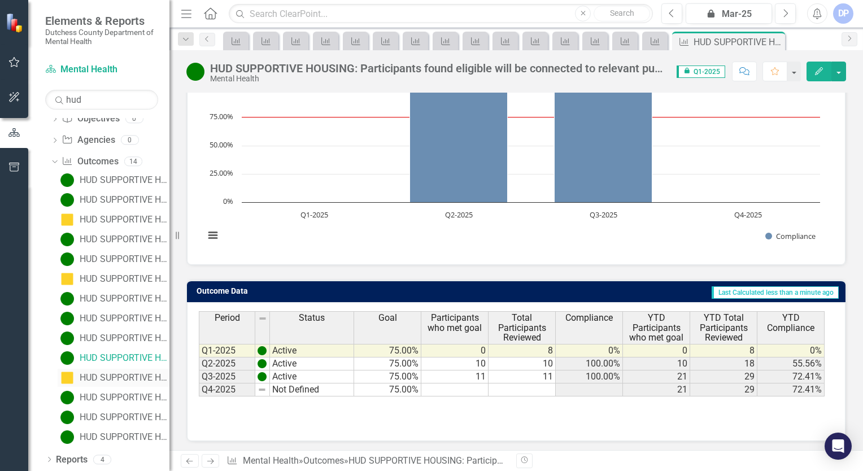
click at [104, 378] on div "HUD SUPPORTIVE HOUSING: Participants with identified difficulties in day-to-day…" at bounding box center [125, 378] width 90 height 10
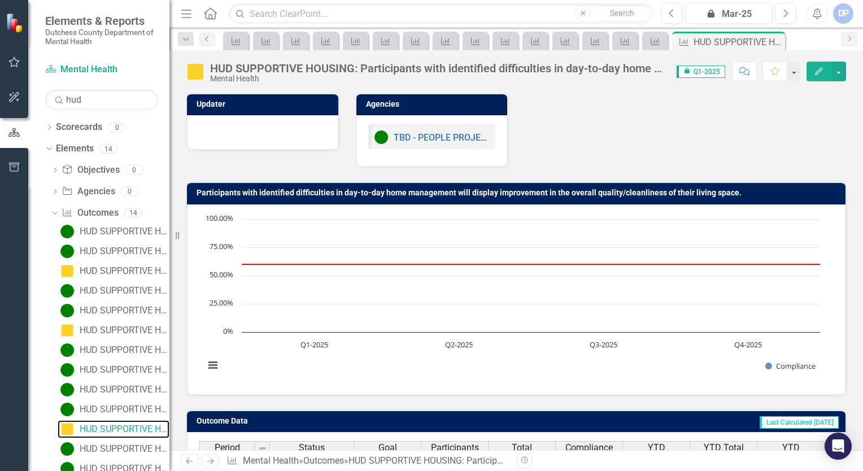
scroll to position [130, 0]
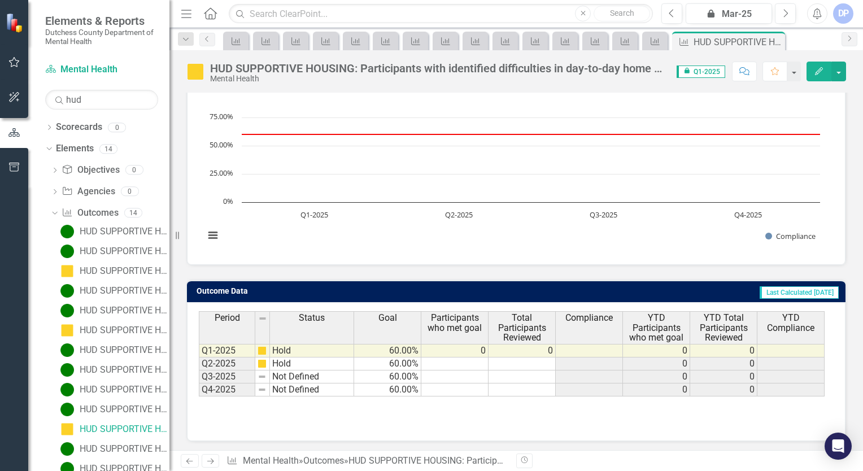
click at [316, 374] on td "Not Defined" at bounding box center [312, 377] width 84 height 13
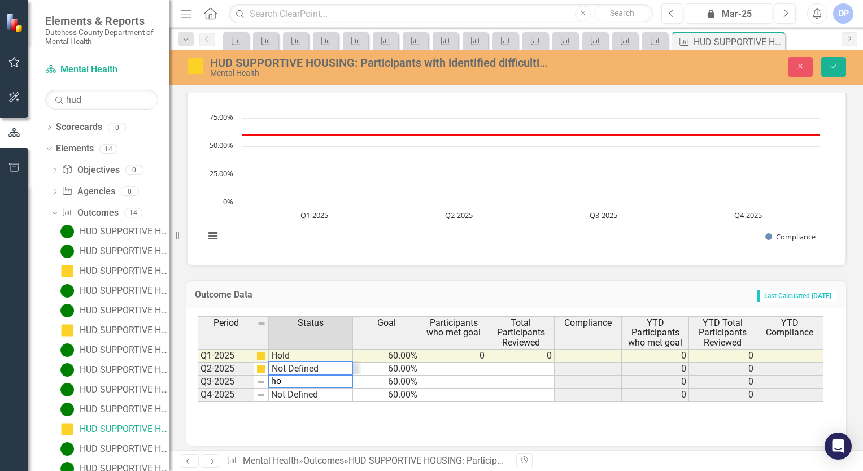
scroll to position [27, 0]
type textarea "Hold"
click at [829, 62] on icon "Save" at bounding box center [834, 66] width 10 height 8
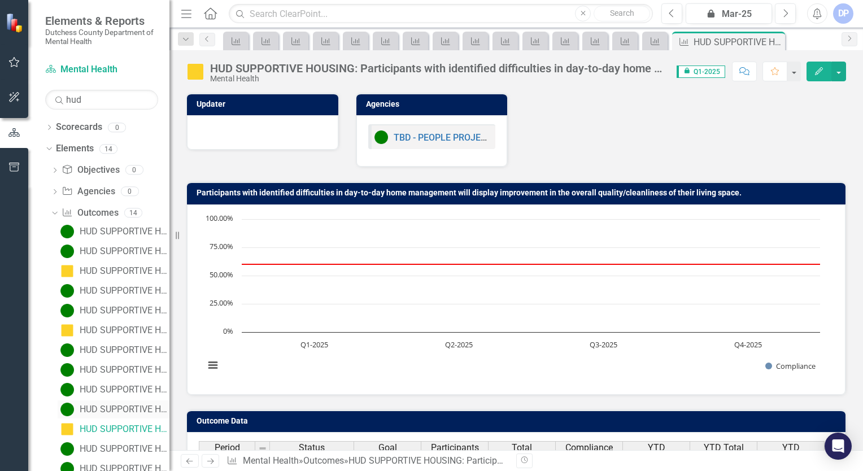
scroll to position [51, 0]
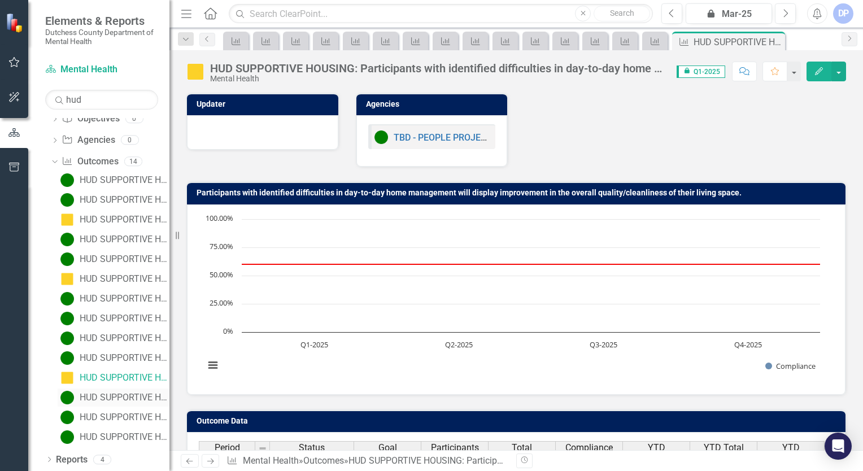
click at [122, 398] on div "HUD SUPPORTIVE HOUSING: Clients will engage in two or more One-to-One [MEDICAL_…" at bounding box center [125, 398] width 90 height 10
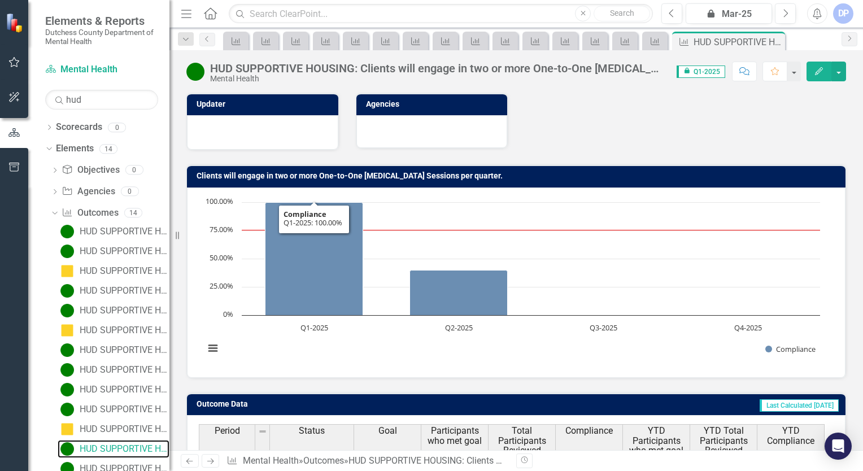
scroll to position [60, 0]
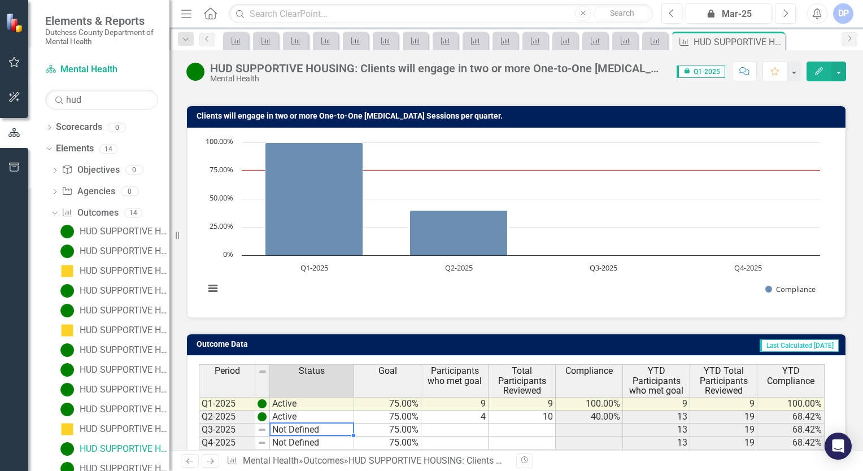
click at [298, 428] on td "Not Defined" at bounding box center [312, 430] width 84 height 13
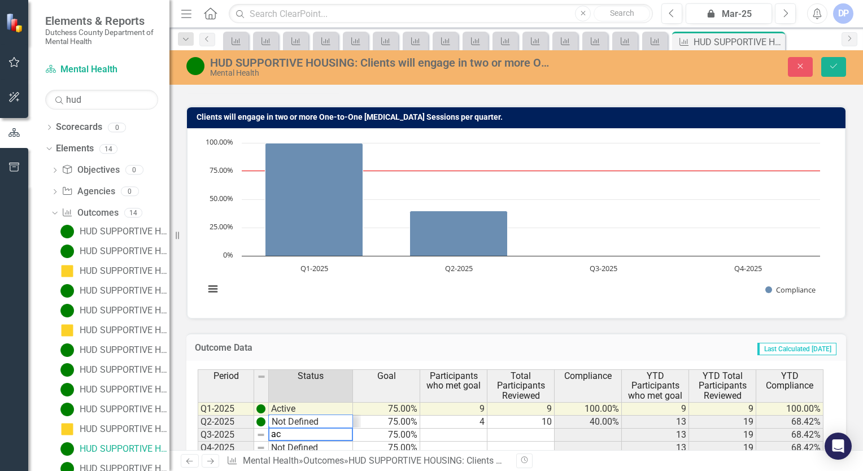
scroll to position [14, 0]
type textarea "Not Defined"
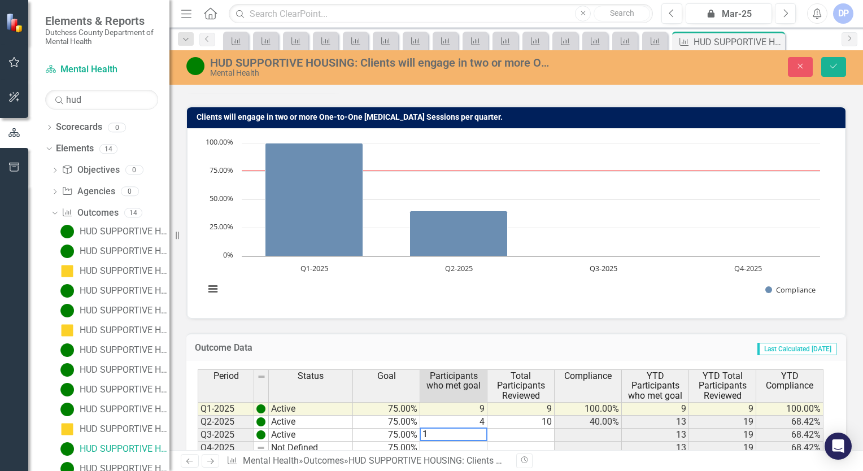
type textarea "11"
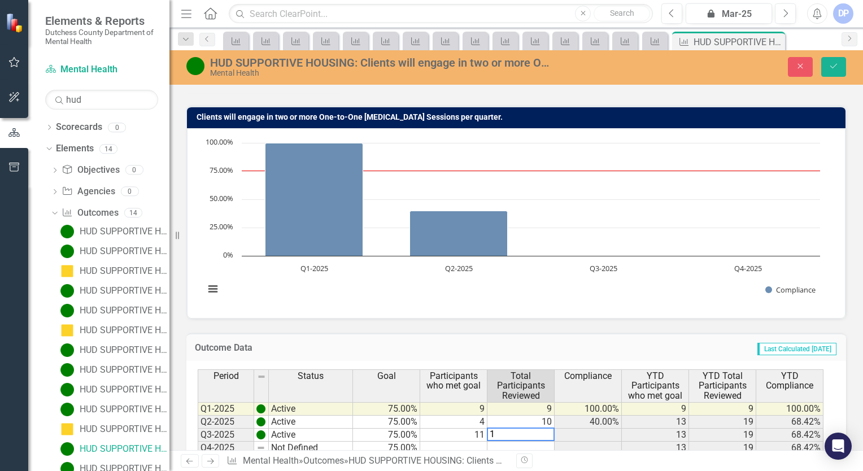
type textarea "11"
click at [834, 67] on icon "Save" at bounding box center [834, 66] width 10 height 8
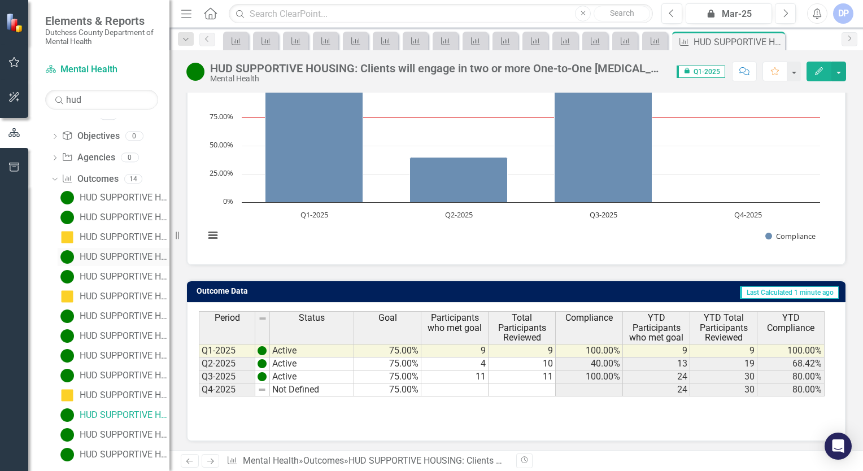
scroll to position [51, 0]
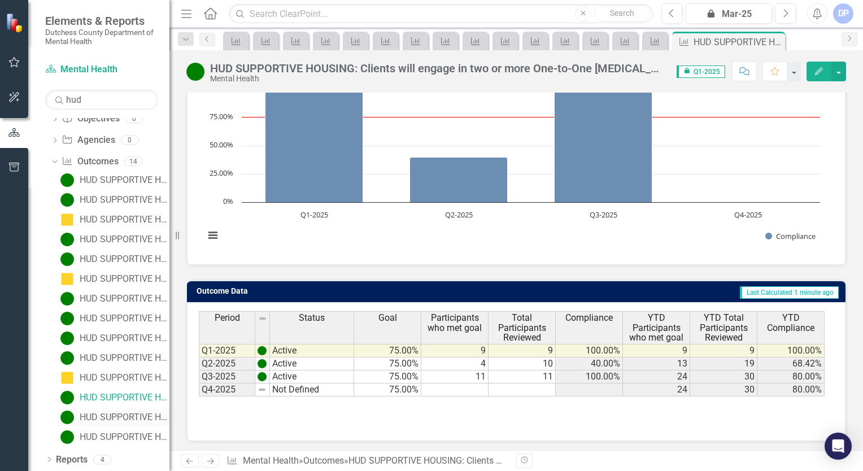
click at [117, 415] on div "HUD SUPPORTIVE HOUSING: Clients will report improved scores across one or more …" at bounding box center [125, 417] width 90 height 10
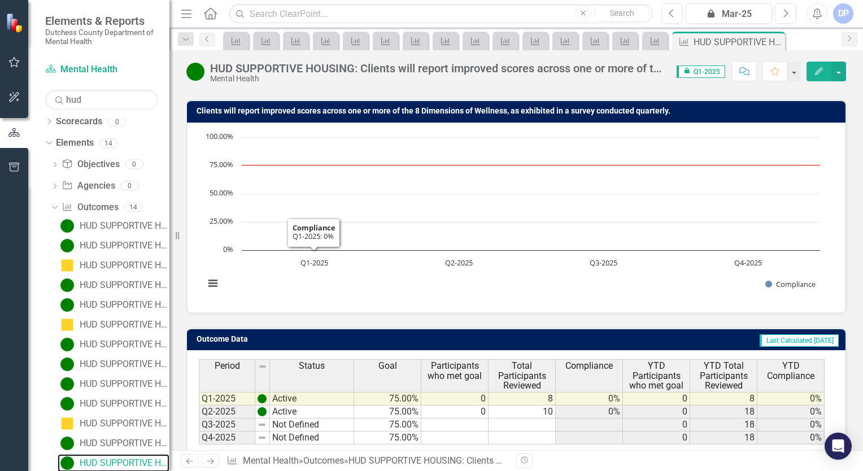
scroll to position [113, 0]
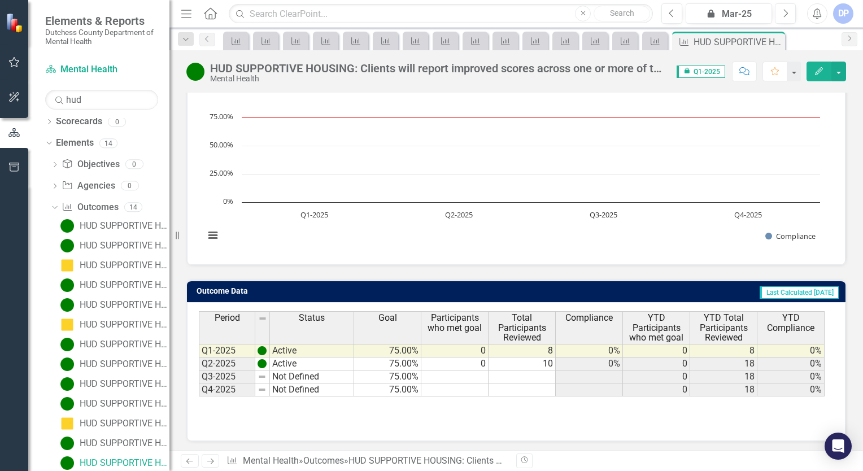
click at [464, 376] on td at bounding box center [454, 377] width 67 height 13
click at [325, 375] on td "Not Defined" at bounding box center [312, 377] width 84 height 13
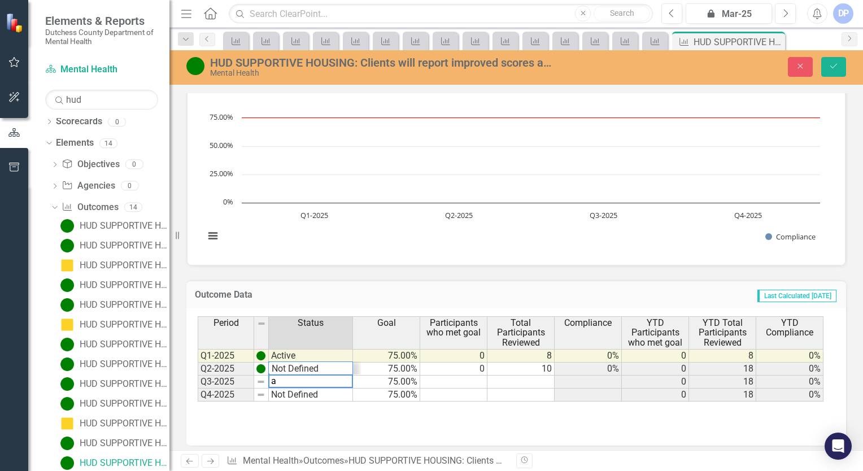
scroll to position [14, 0]
type textarea "Not Defined"
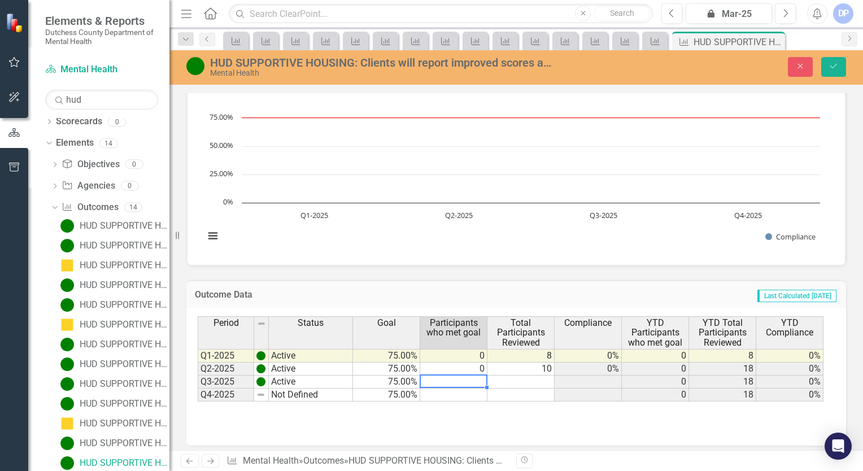
type textarea "0"
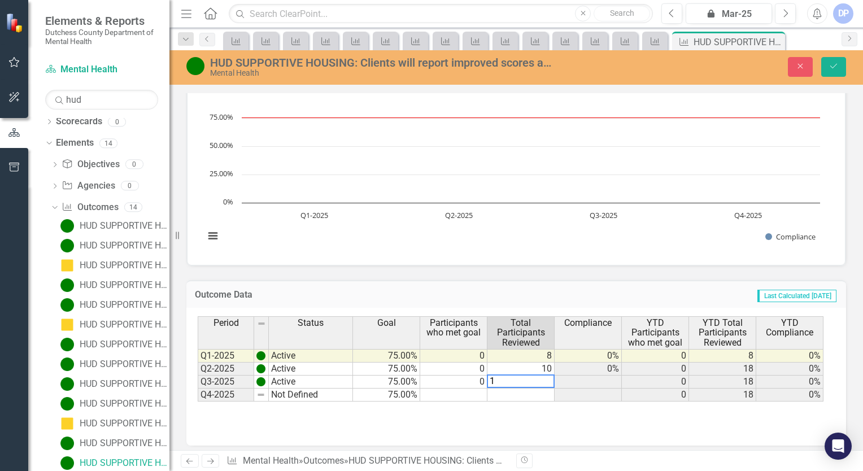
type textarea "11"
click at [831, 71] on button "Save" at bounding box center [833, 67] width 25 height 20
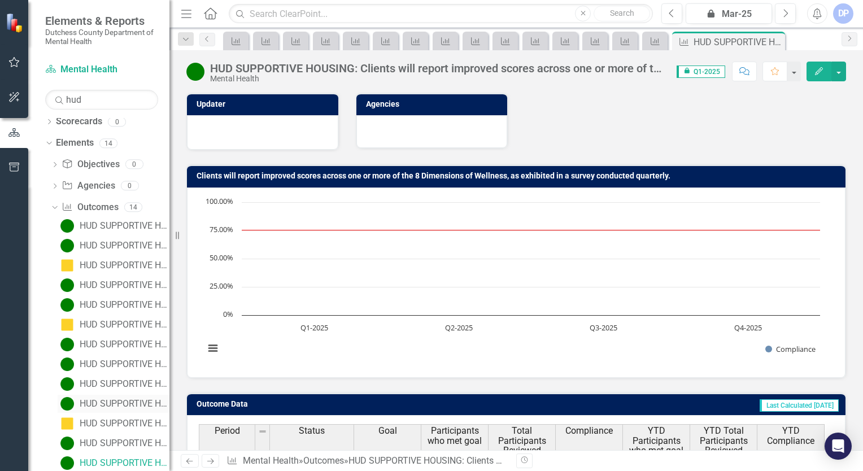
scroll to position [51, 0]
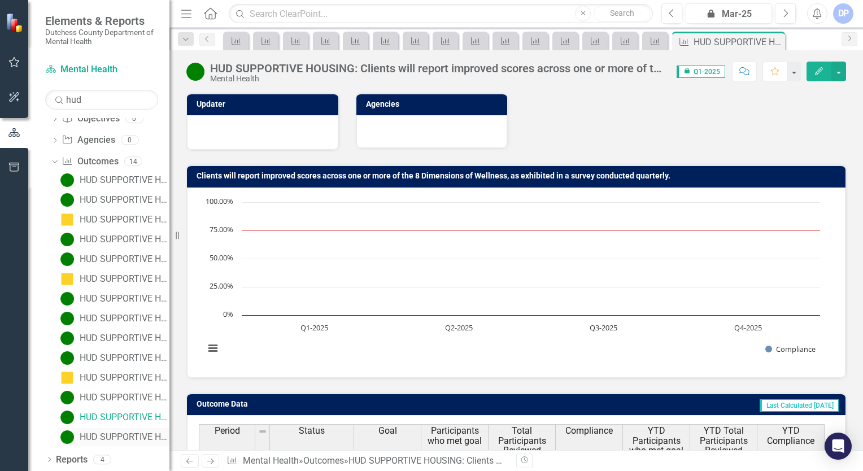
click at [121, 437] on div "HUD SUPPORTIVE HOUSING: Peer advocates will engage with each client a minimum o…" at bounding box center [125, 437] width 90 height 10
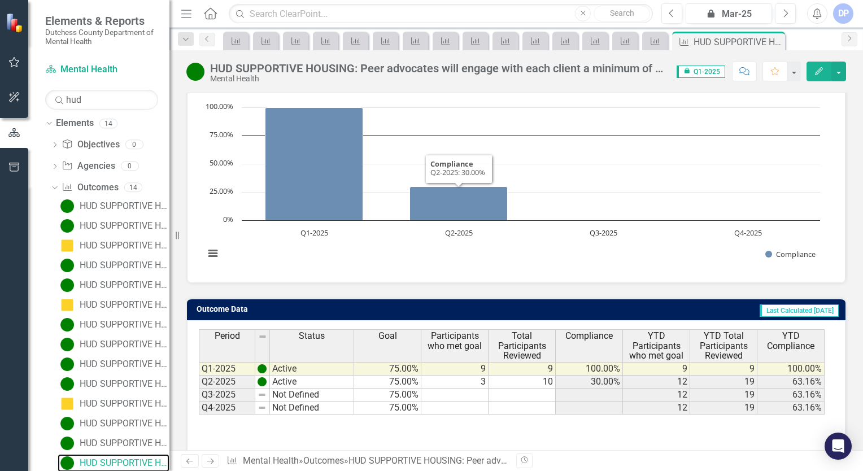
scroll to position [113, 0]
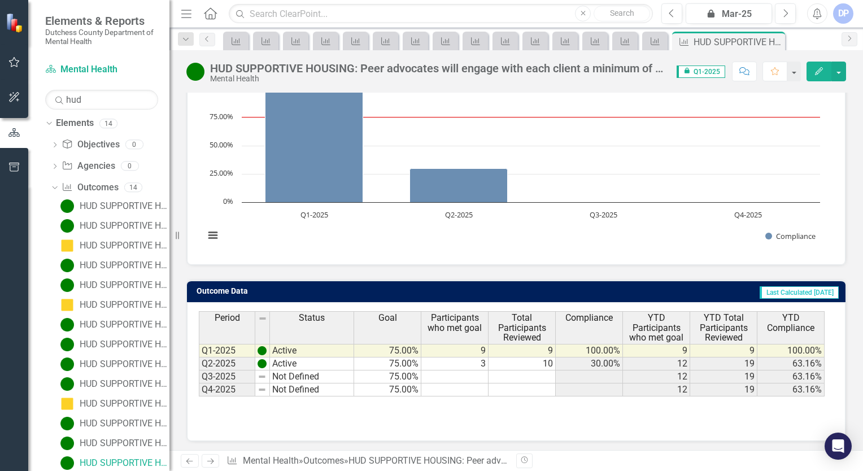
click at [296, 376] on td "Not Defined" at bounding box center [312, 377] width 84 height 13
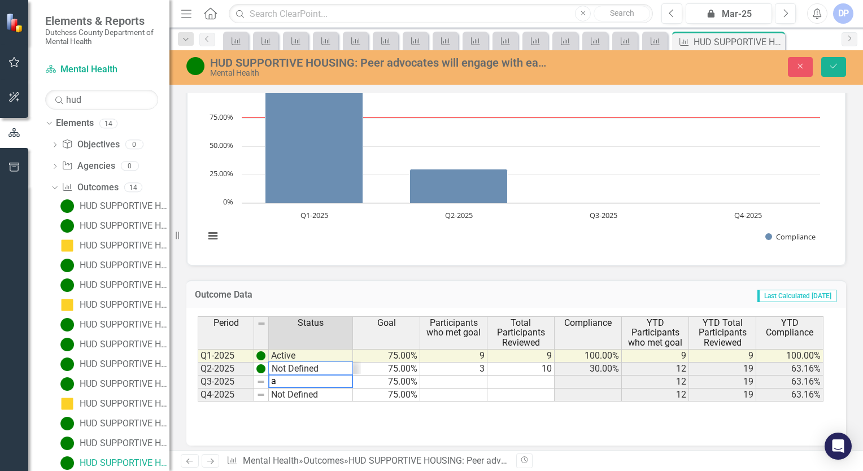
scroll to position [14, 0]
type textarea "Not Defined"
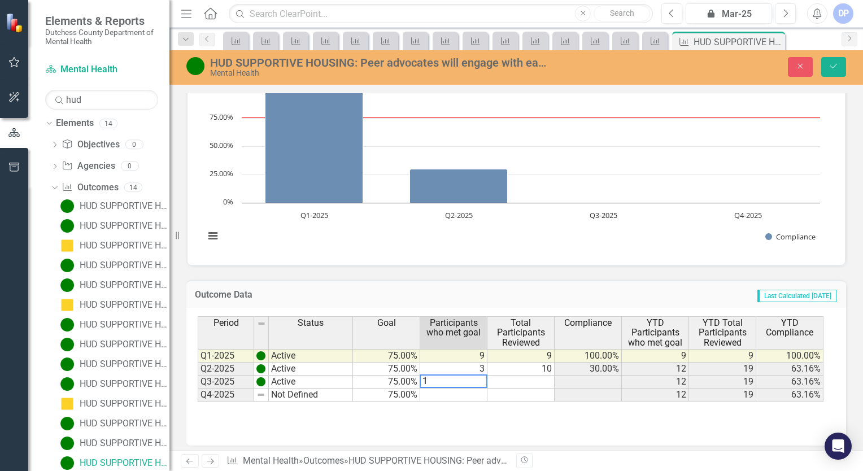
type textarea "11"
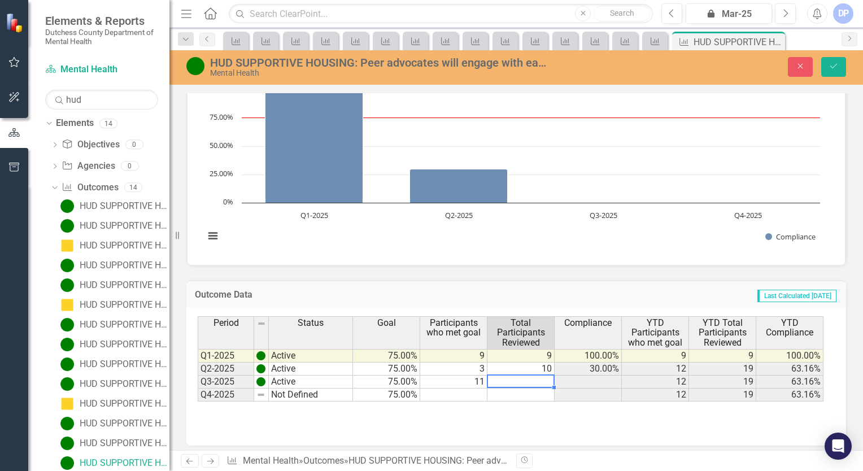
type textarea "11"
click at [835, 68] on icon "Save" at bounding box center [834, 66] width 10 height 8
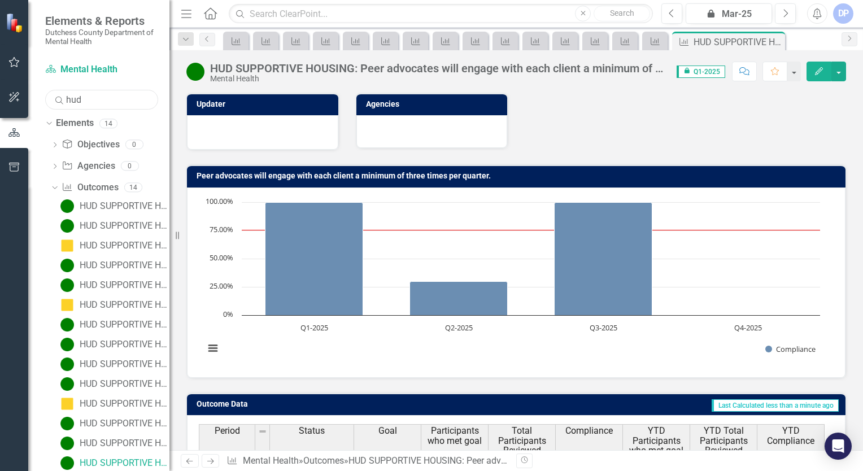
drag, startPoint x: 104, startPoint y: 98, endPoint x: 46, endPoint y: 99, distance: 58.2
click at [46, 99] on input "hud" at bounding box center [101, 100] width 113 height 20
type input "pc long"
click at [130, 202] on div "PC LONG STAY SUPPORTIVE HOUSING: Current Occupancy Rate" at bounding box center [125, 206] width 90 height 10
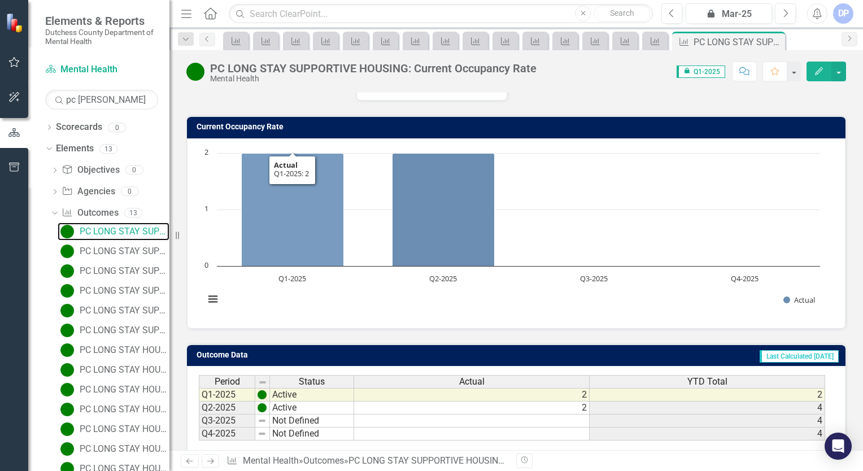
scroll to position [130, 0]
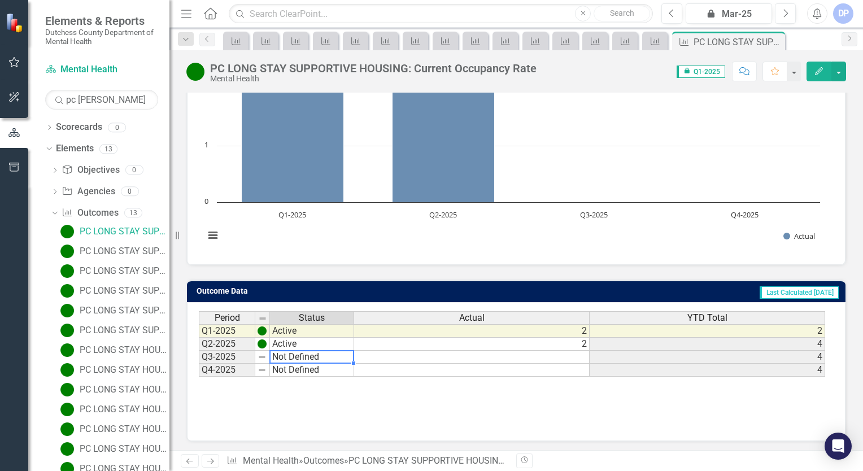
click at [324, 356] on td "Not Defined" at bounding box center [312, 357] width 84 height 13
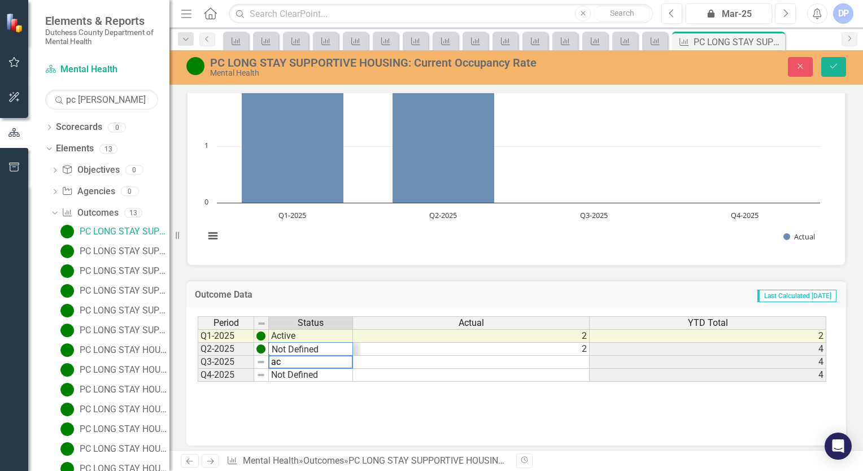
scroll to position [14, 0]
type textarea "Not Defined"
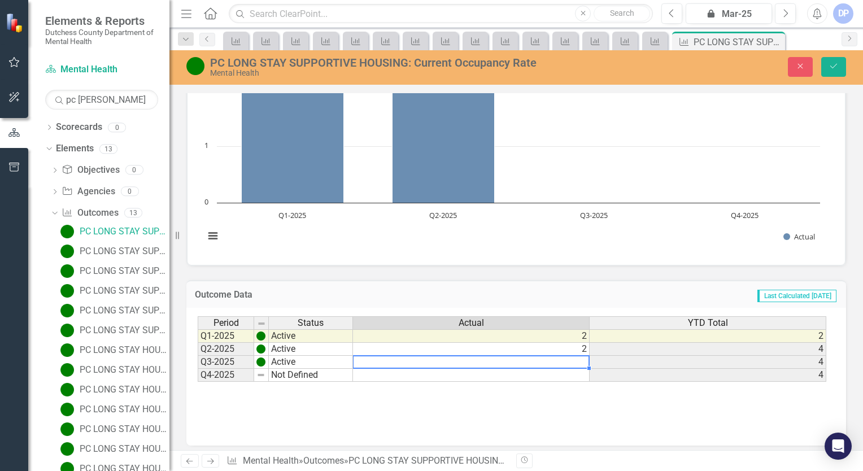
type textarea "2"
click at [831, 68] on icon "Save" at bounding box center [834, 66] width 10 height 8
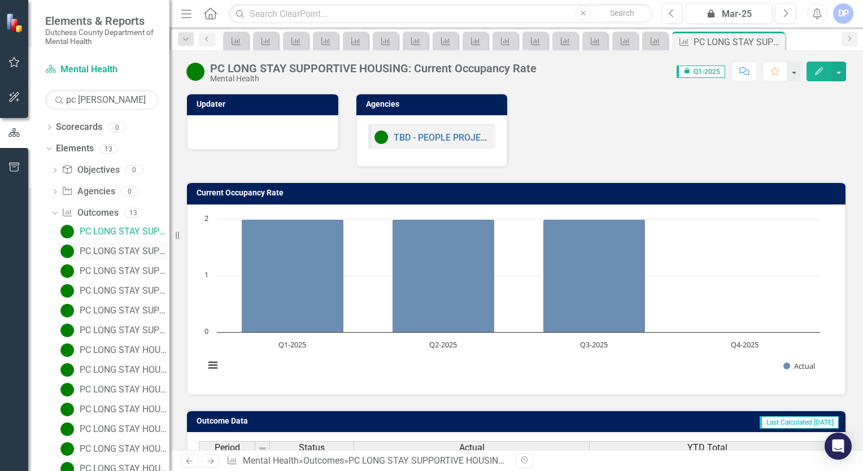
click at [110, 250] on div "PC LONG STAY SUPPORTIVE HOUSING: Current staff vacancy rate (listed as %)" at bounding box center [125, 251] width 90 height 10
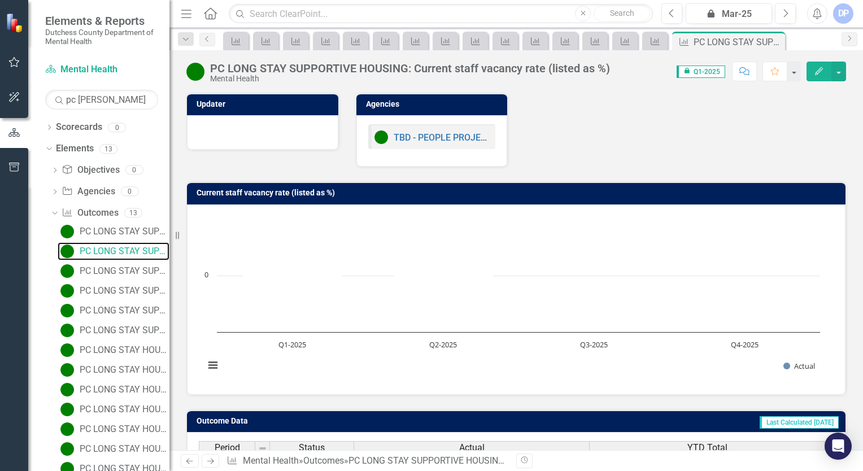
scroll to position [130, 0]
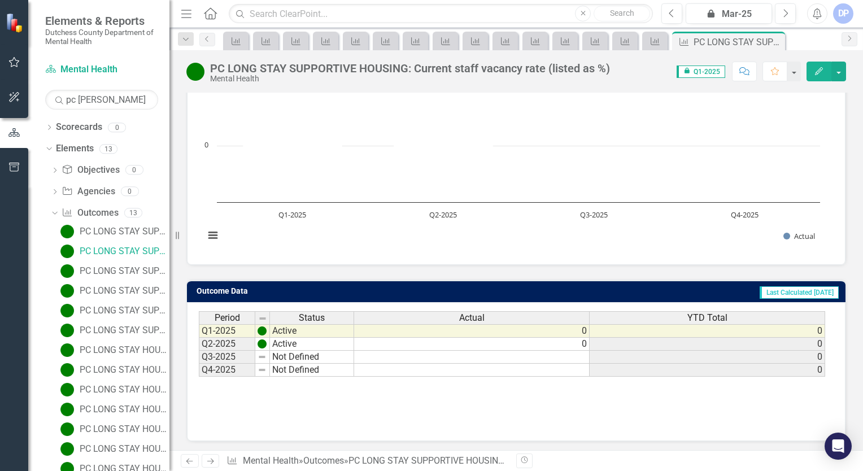
click at [296, 354] on td "Not Defined" at bounding box center [312, 357] width 84 height 13
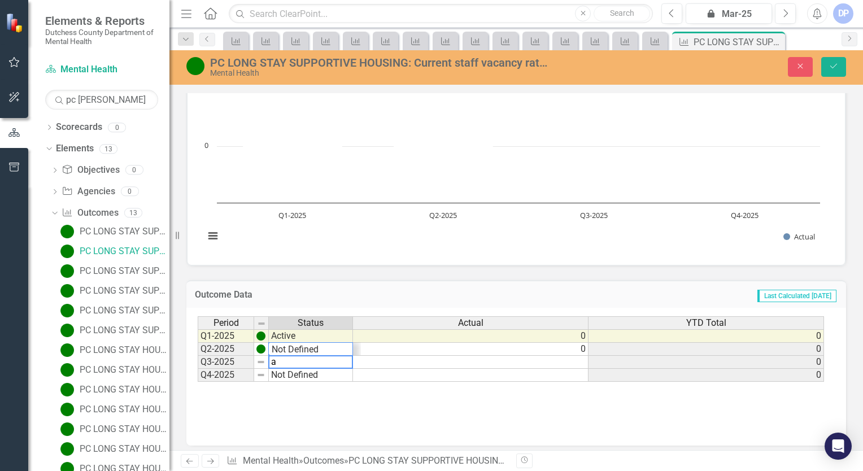
scroll to position [14, 0]
type textarea "Not Defined"
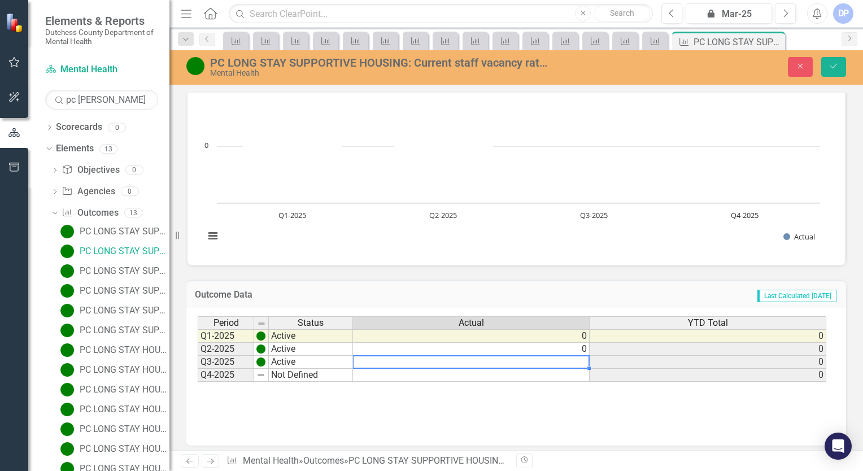
type textarea "0"
click at [833, 71] on button "Save" at bounding box center [833, 67] width 25 height 20
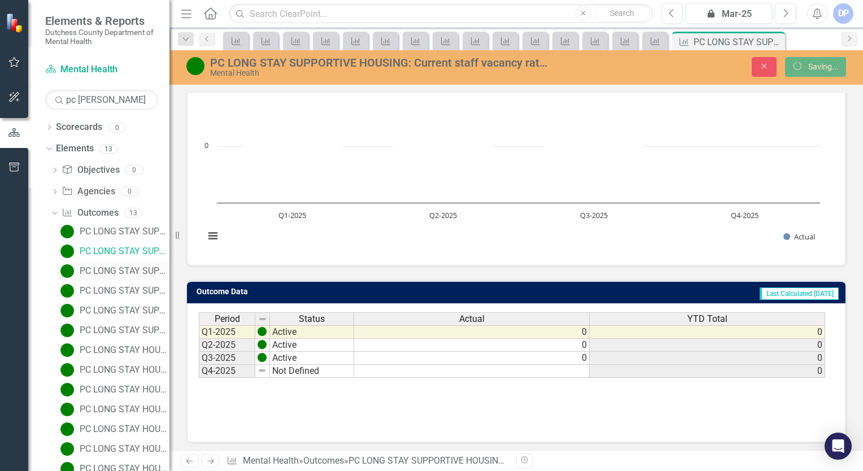
scroll to position [0, 0]
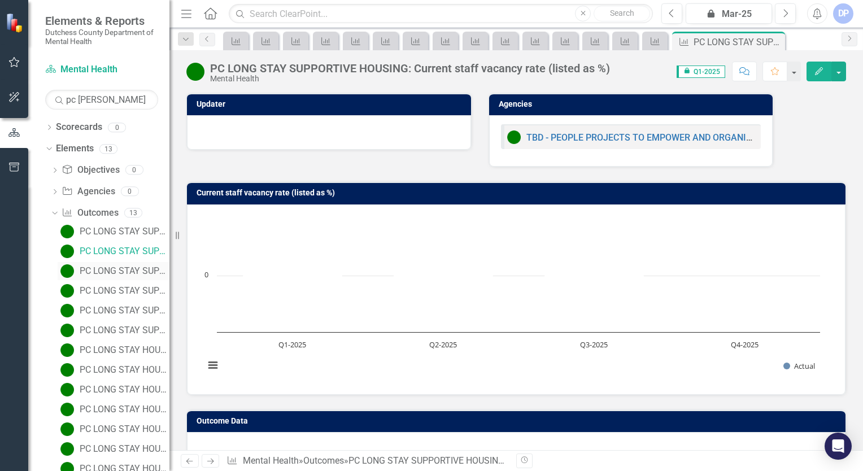
click at [110, 276] on link "PC LONG STAY SUPPORTIVE HOUSING: Total number of no-shows" at bounding box center [114, 271] width 112 height 18
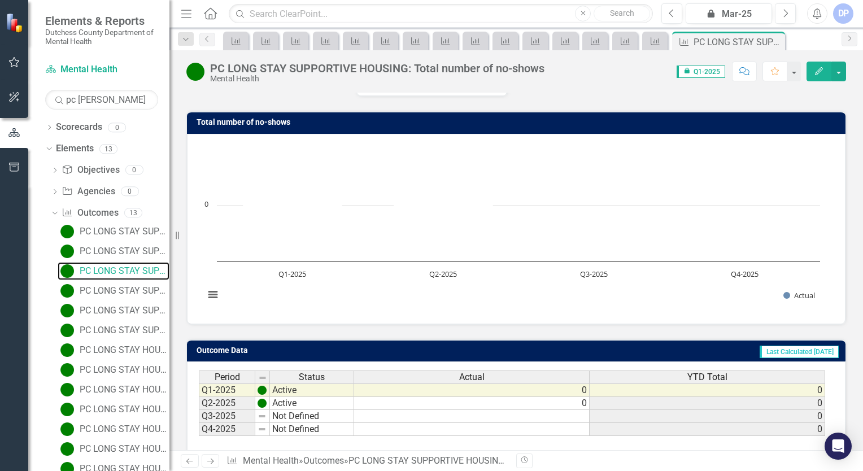
scroll to position [130, 0]
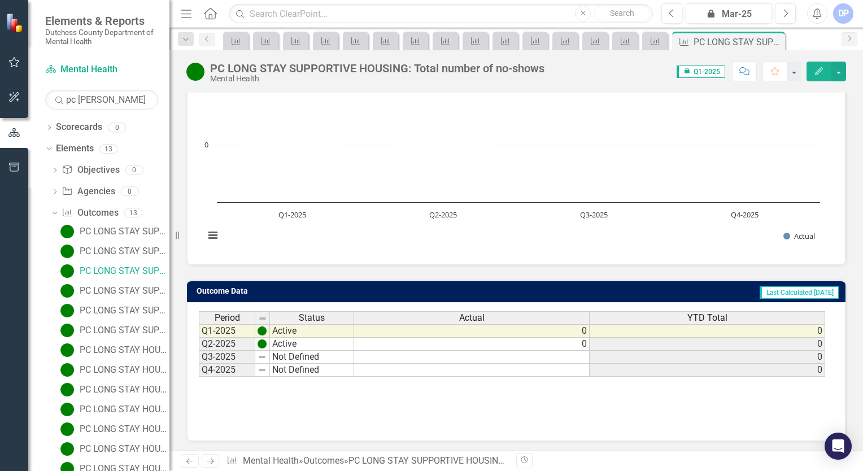
click at [308, 356] on td "Not Defined" at bounding box center [312, 357] width 84 height 13
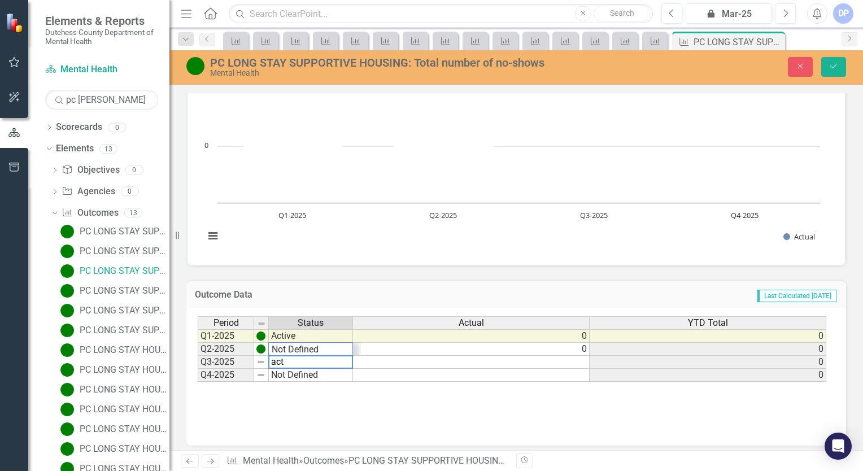
scroll to position [14, 0]
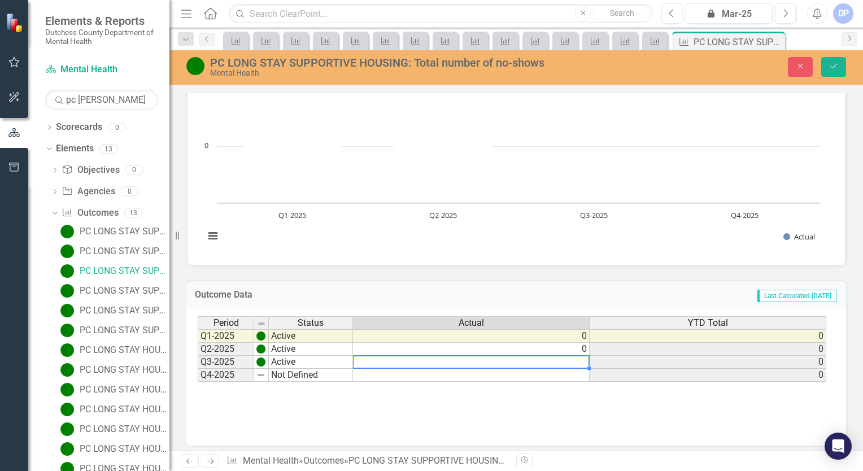
click at [293, 360] on td "Active" at bounding box center [311, 362] width 84 height 13
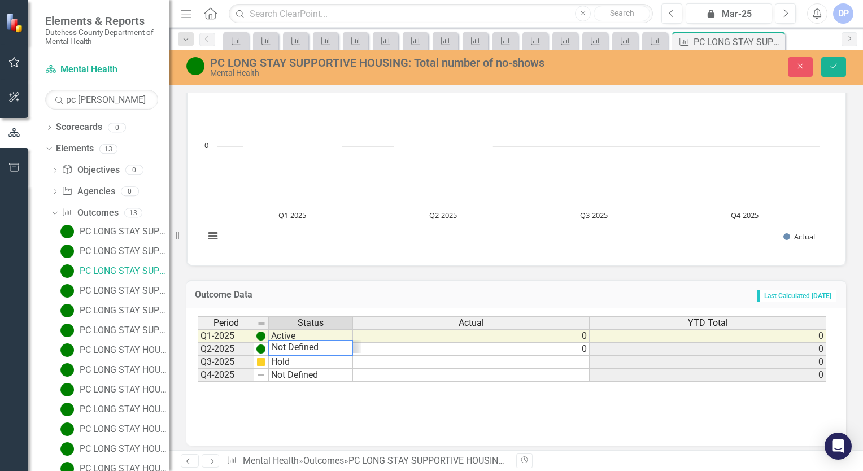
scroll to position [27, 0]
type textarea "Hold"
click at [836, 62] on icon "Save" at bounding box center [834, 66] width 10 height 8
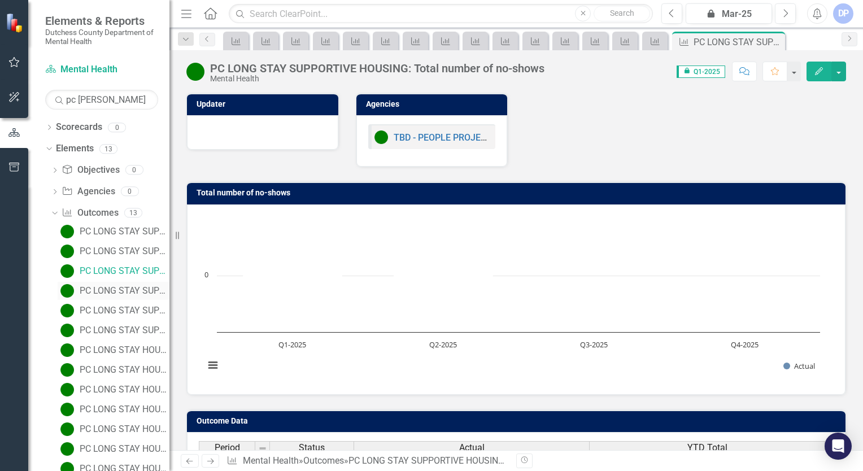
click at [120, 288] on div "PC LONG STAY SUPPORTIVE HOUSING: Total number of Peer Advocates" at bounding box center [125, 291] width 90 height 10
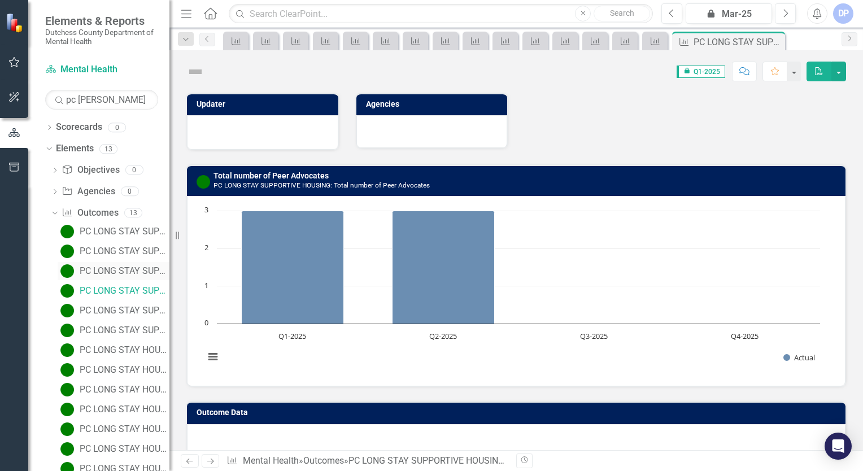
click at [124, 271] on div "PC LONG STAY SUPPORTIVE HOUSING: Total number of no-shows" at bounding box center [125, 271] width 90 height 10
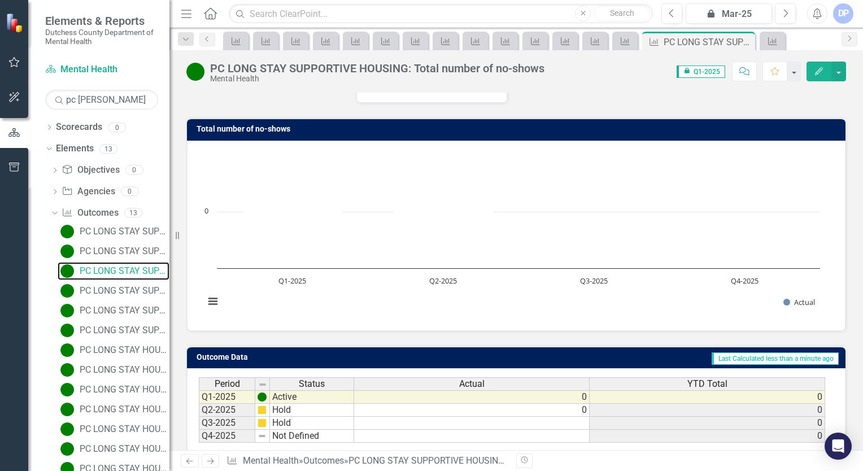
scroll to position [130, 0]
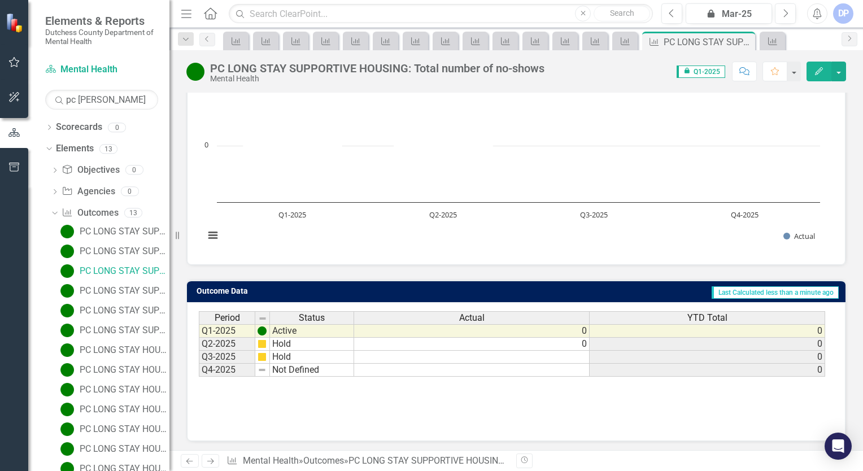
click at [293, 331] on td "Active" at bounding box center [312, 331] width 84 height 14
click at [106, 286] on div "PC LONG STAY SUPPORTIVE HOUSING: Total number of Peer Advocates" at bounding box center [125, 291] width 90 height 10
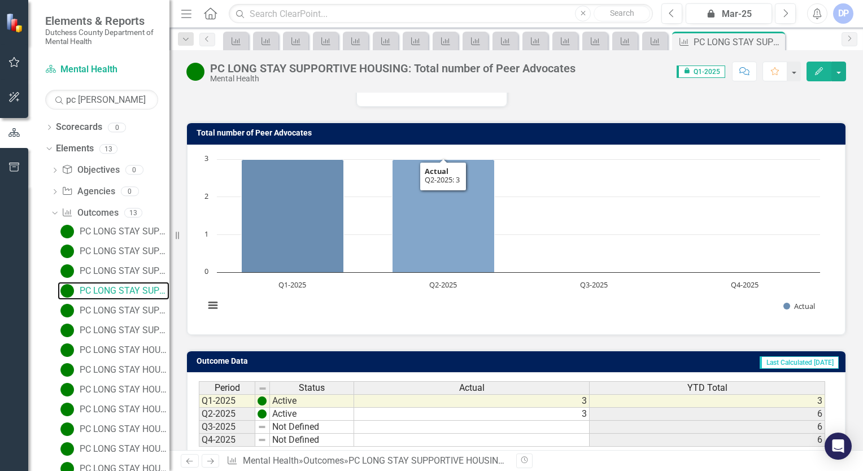
scroll to position [130, 0]
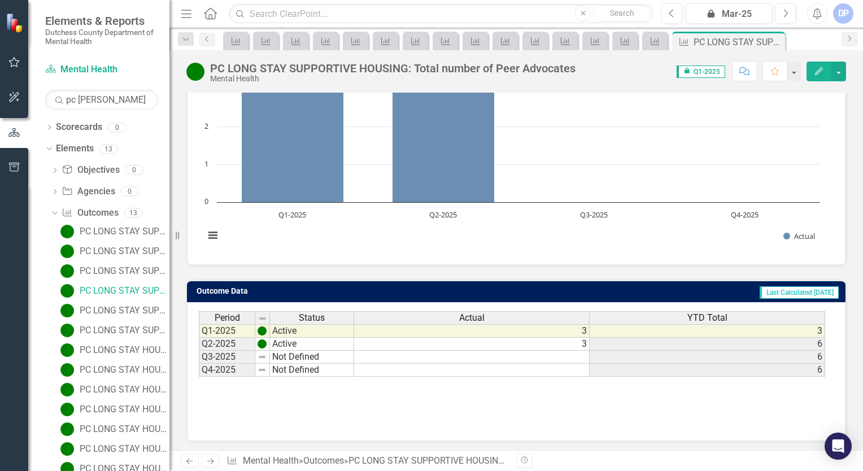
click at [294, 354] on td "Not Defined" at bounding box center [312, 357] width 84 height 13
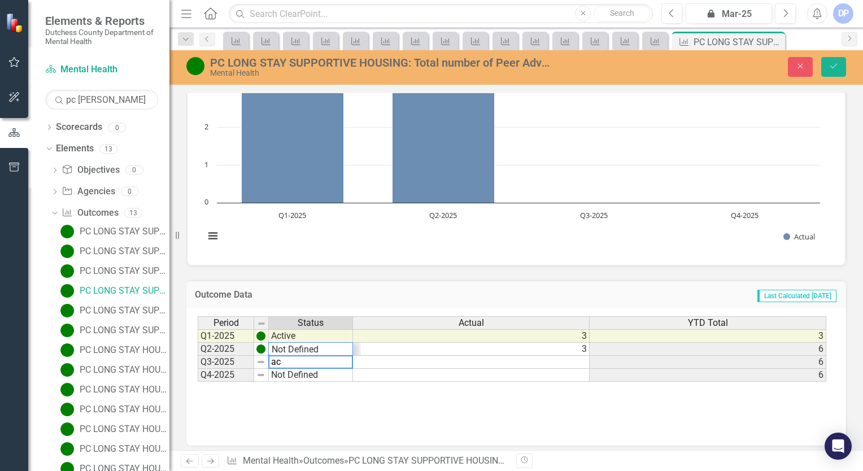
scroll to position [14, 0]
type textarea "Not Defined"
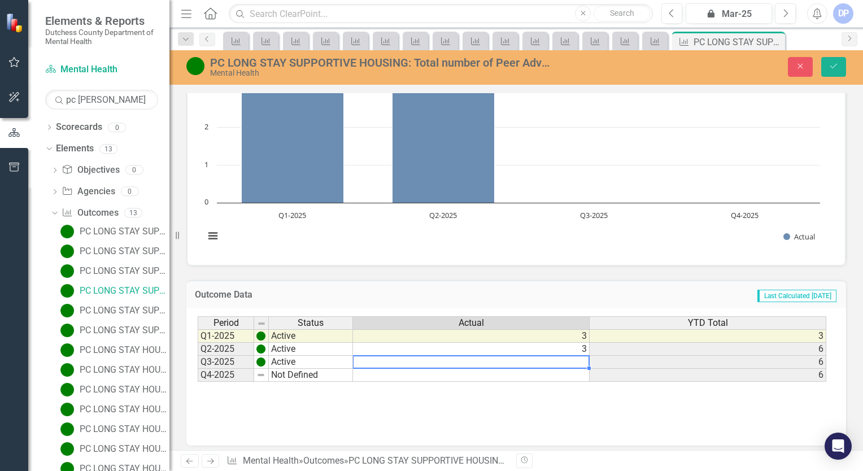
type textarea "2"
click at [835, 63] on icon "Save" at bounding box center [834, 66] width 10 height 8
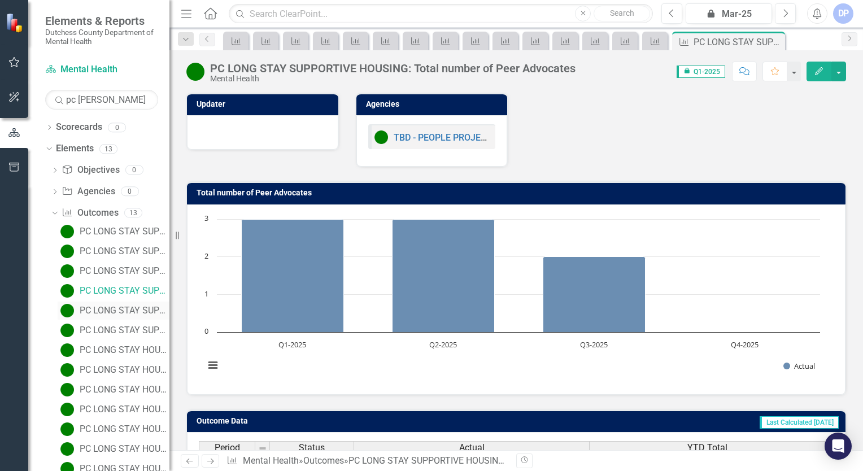
click at [117, 306] on div "PC LONG STAY SUPPORTIVE HOUSING: Total Unduplicated clients in time period" at bounding box center [125, 311] width 90 height 10
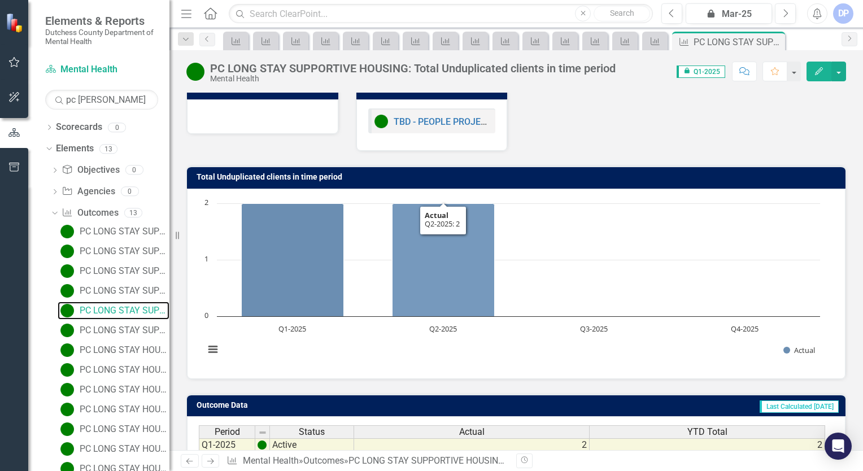
scroll to position [130, 0]
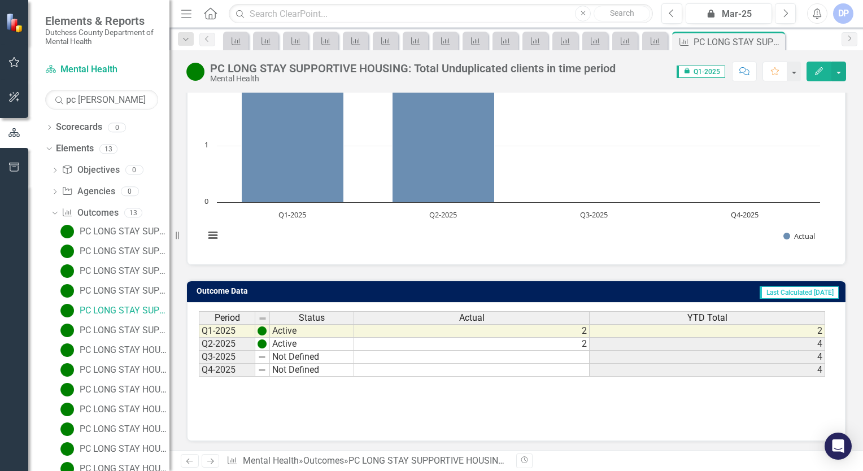
click at [288, 355] on td "Not Defined" at bounding box center [312, 357] width 84 height 13
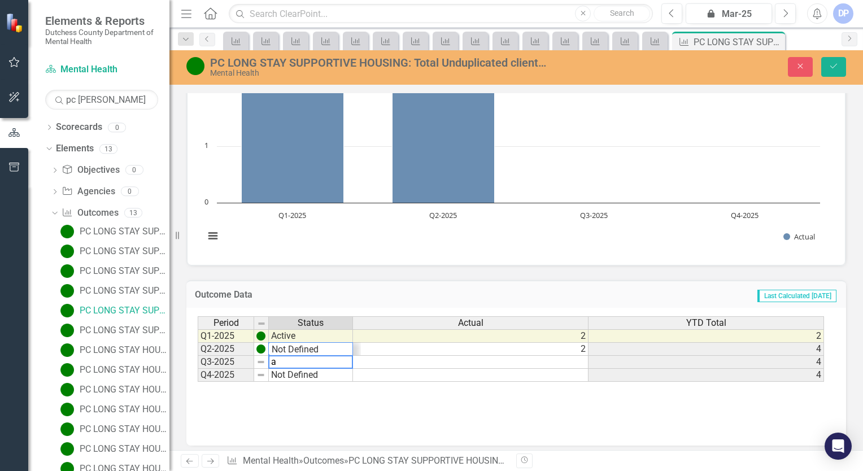
scroll to position [14, 0]
type textarea "Not Defined"
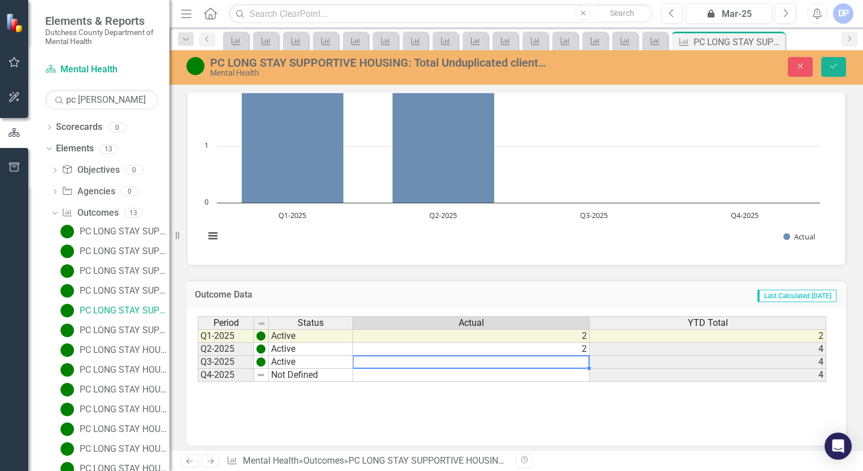
type textarea "2"
click at [832, 62] on button "Save" at bounding box center [833, 67] width 25 height 20
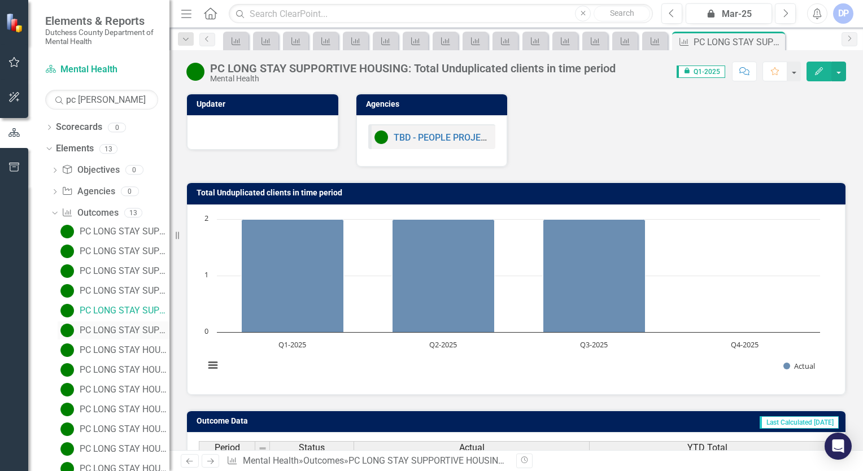
click at [116, 330] on div "PC LONG STAY SUPPORTIVE HOUSING: Wait time from program acceptance to being hou…" at bounding box center [125, 330] width 90 height 10
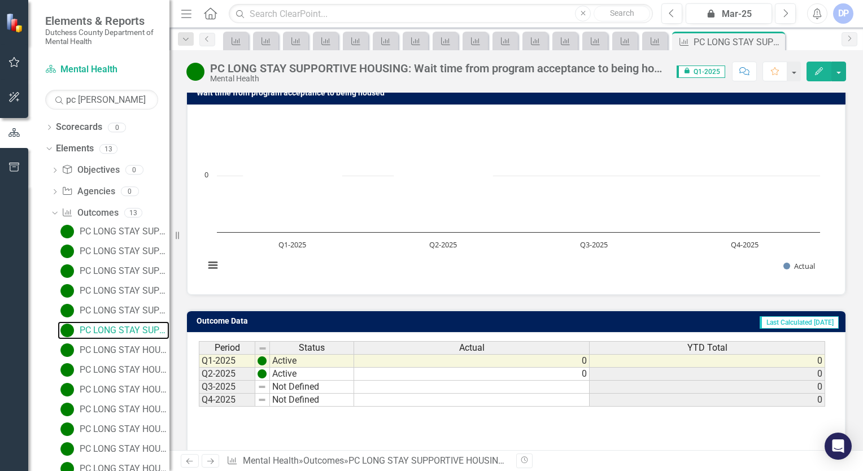
scroll to position [130, 0]
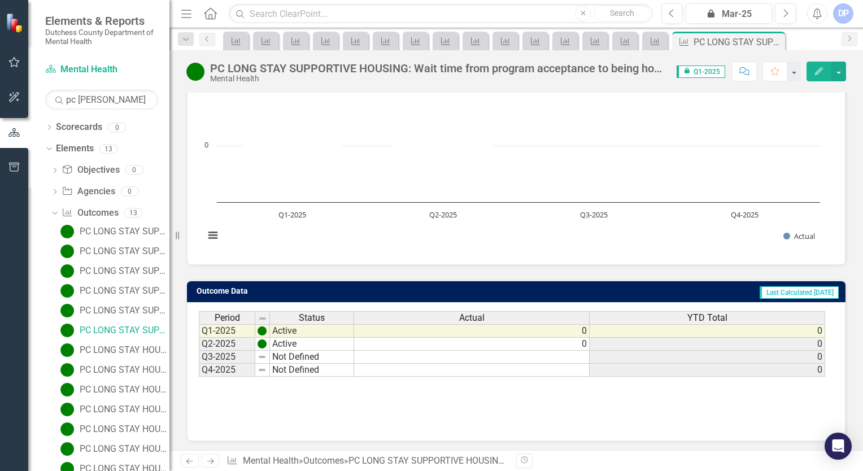
click at [294, 357] on td "Not Defined" at bounding box center [312, 357] width 84 height 13
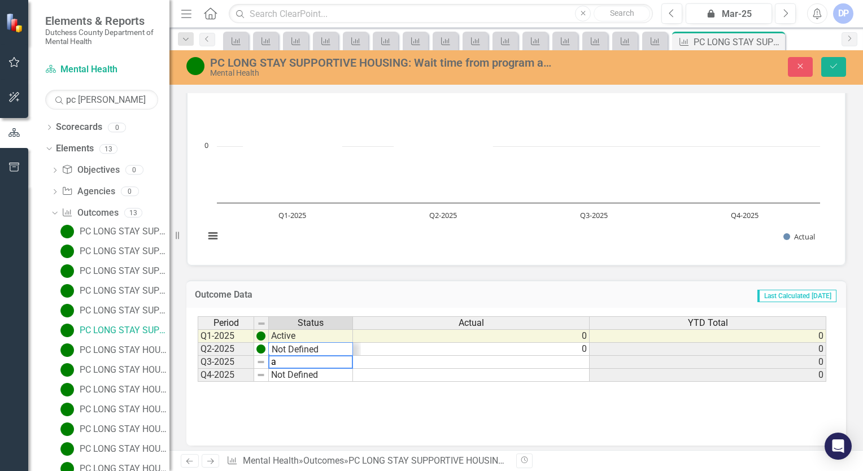
scroll to position [14, 0]
type textarea "Not Defined"
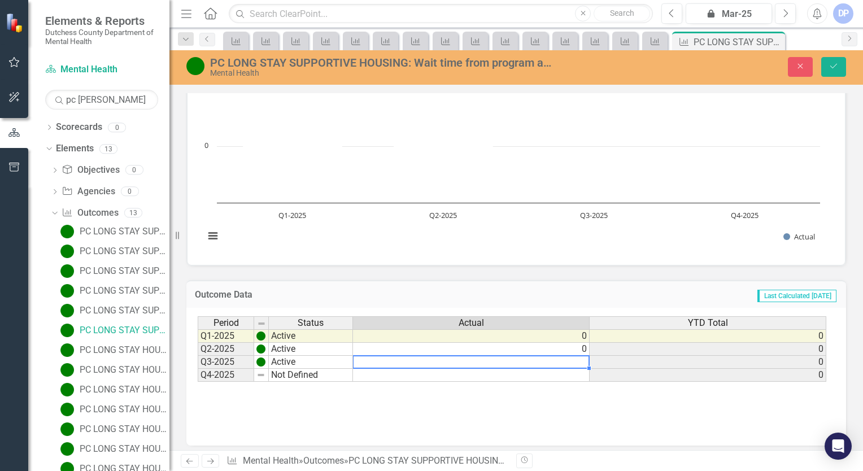
type textarea "0"
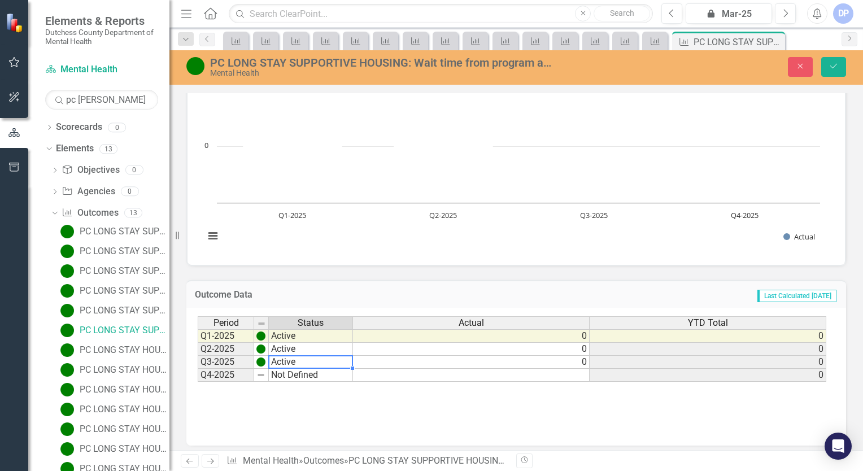
click at [316, 358] on td "Active" at bounding box center [311, 362] width 84 height 13
type textarea "Hold"
click at [832, 68] on icon "submit" at bounding box center [833, 66] width 7 height 5
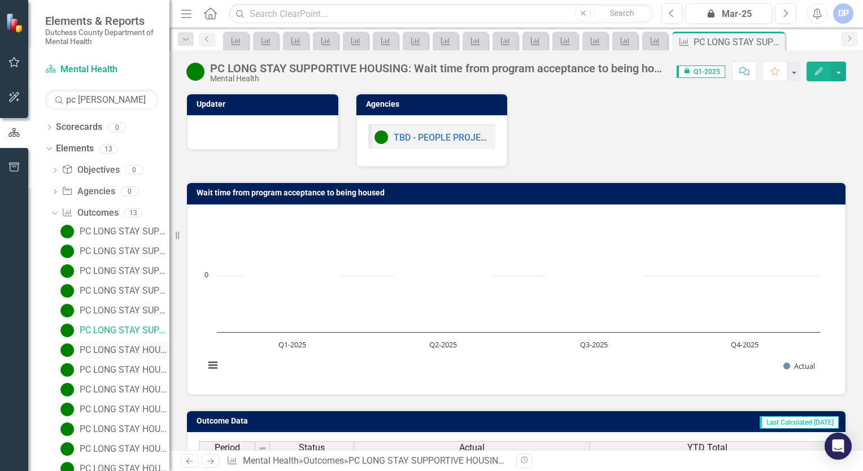
click at [118, 354] on div "PC LONG STAY HOUSING: Clients have their information updated with their health …" at bounding box center [125, 350] width 90 height 10
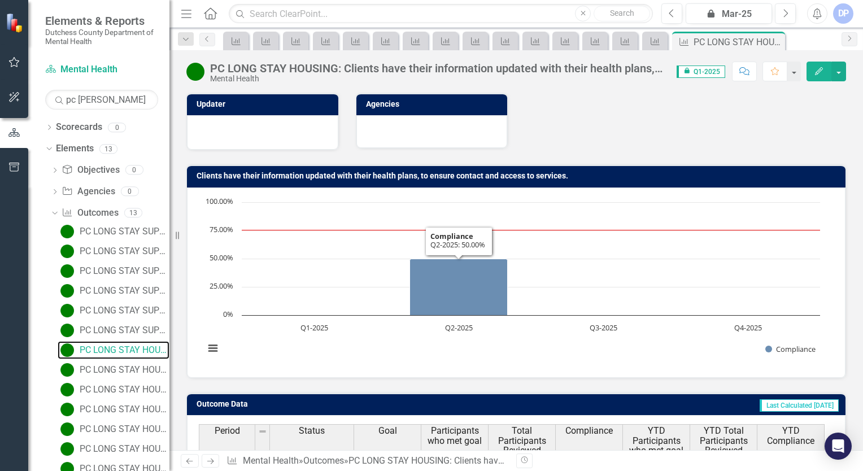
scroll to position [113, 0]
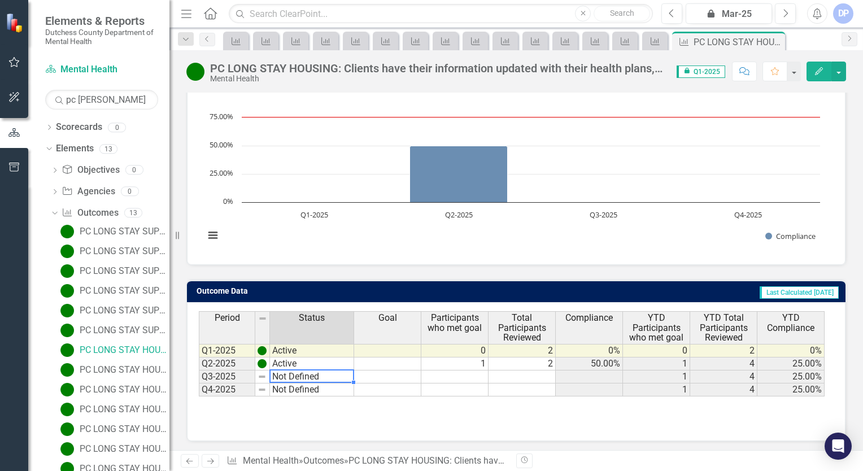
click at [307, 373] on td "Not Defined" at bounding box center [312, 377] width 84 height 13
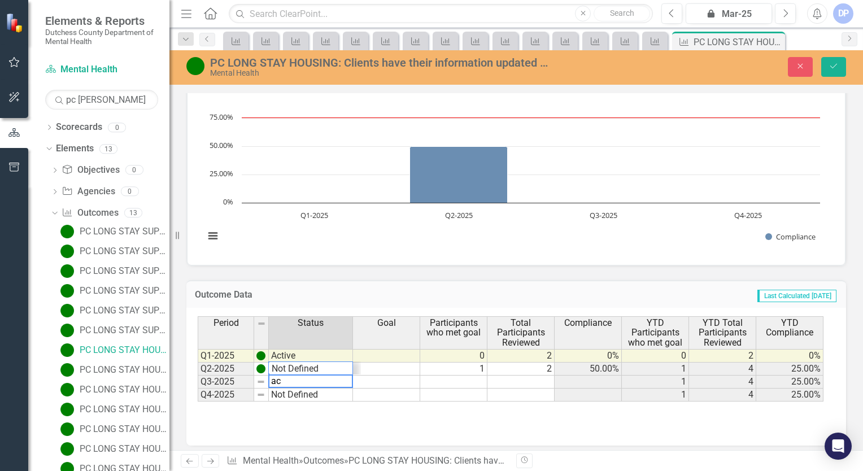
scroll to position [14, 0]
type textarea "Not Defined"
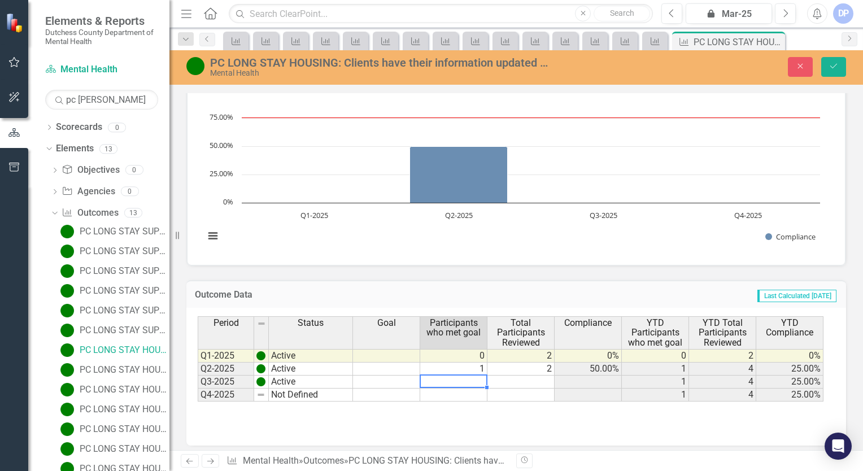
type textarea "1"
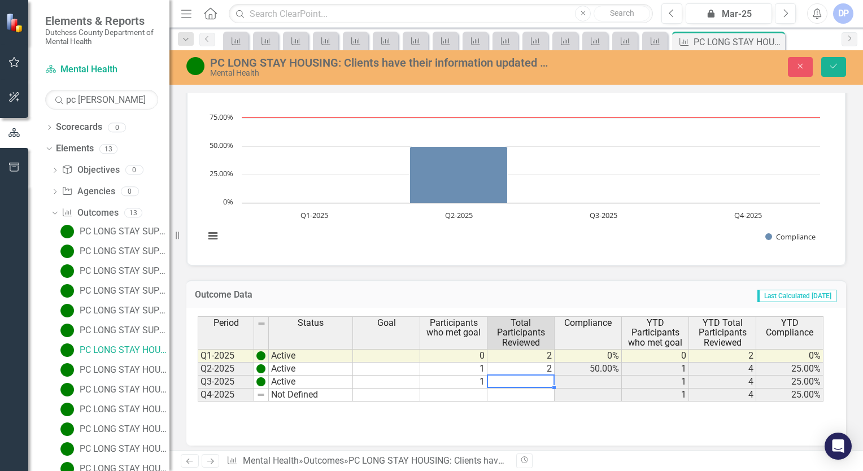
type textarea "2"
click at [830, 66] on icon "submit" at bounding box center [833, 66] width 7 height 5
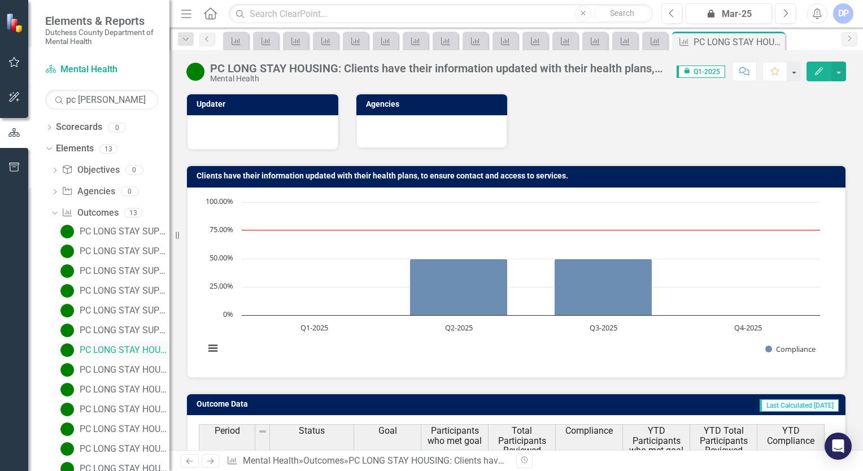
scroll to position [32, 0]
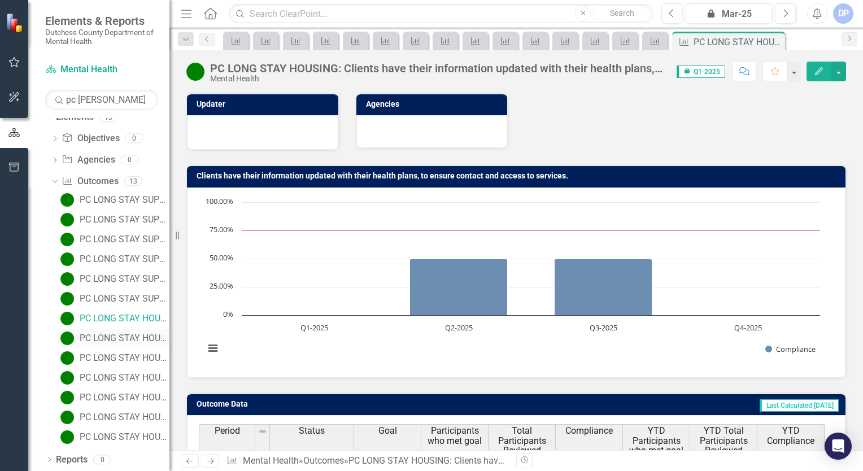
click at [104, 339] on div "PC LONG STAY HOUSING: Participants will remain stably housed through the Progra…" at bounding box center [125, 338] width 90 height 10
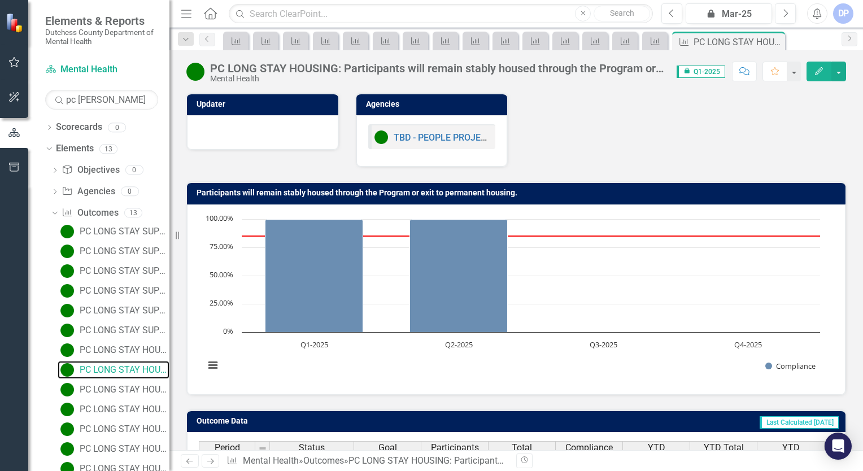
scroll to position [130, 0]
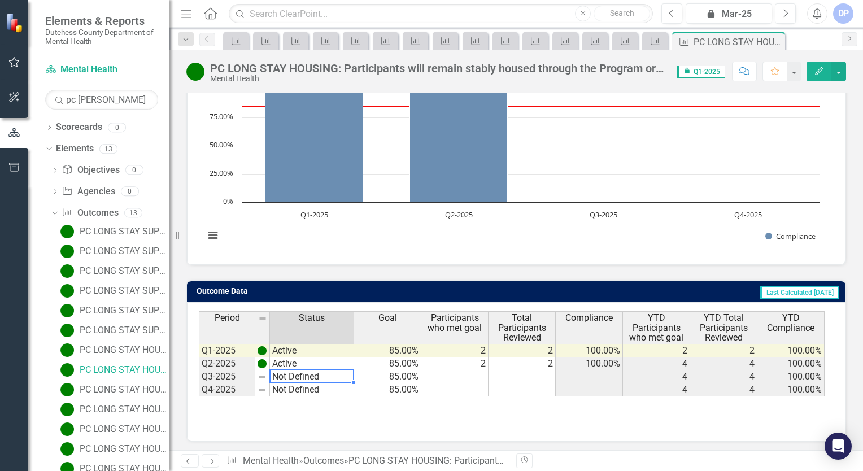
click at [320, 377] on td "Not Defined" at bounding box center [312, 377] width 84 height 13
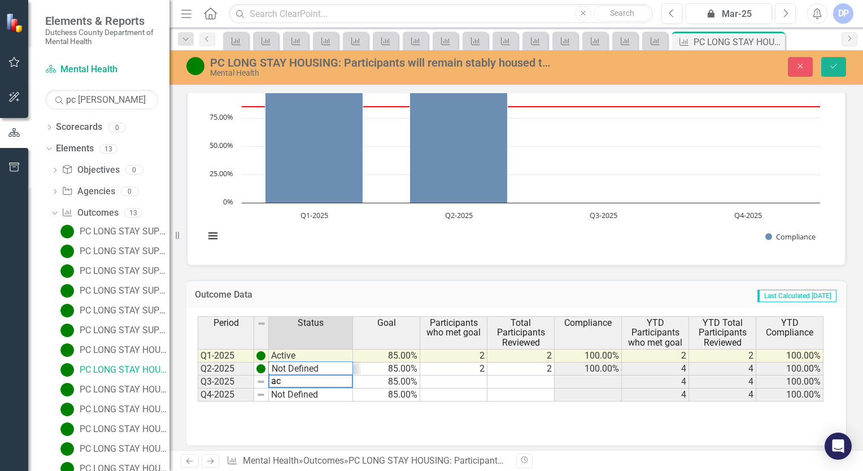
scroll to position [14, 0]
type textarea "Not Defined"
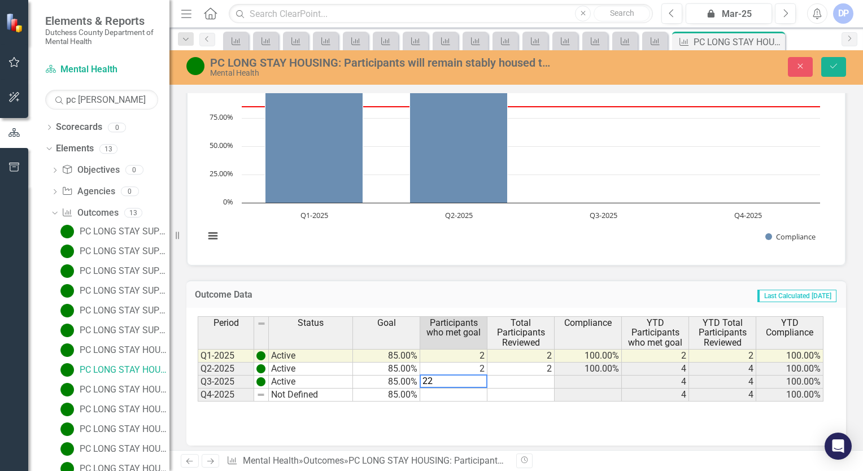
type textarea "2"
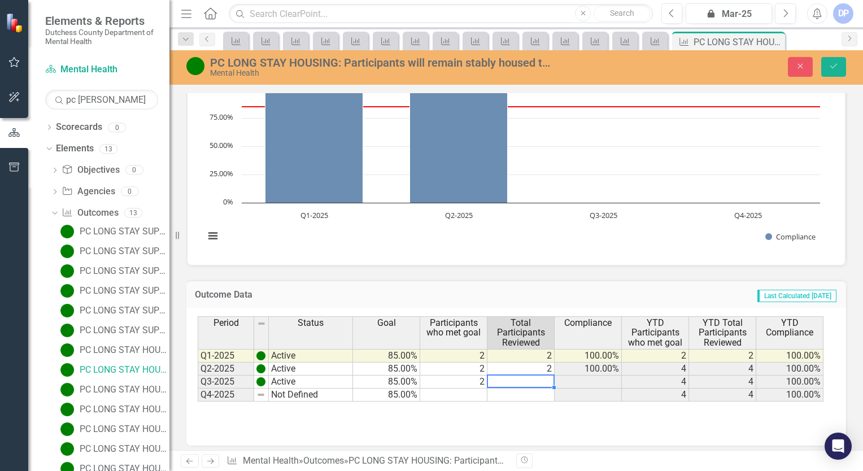
type textarea "2"
click at [827, 64] on button "Save" at bounding box center [833, 67] width 25 height 20
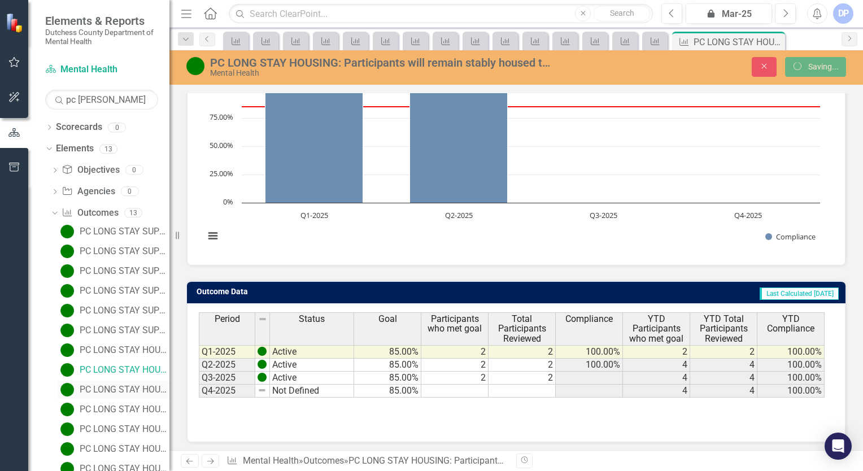
scroll to position [0, 0]
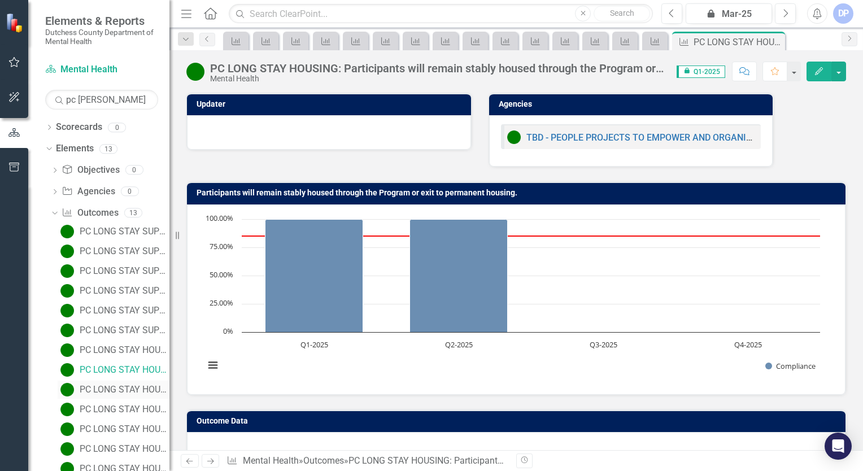
click at [106, 391] on div "PC LONG STAY HOUSING: Clients will achieve one self-assessed Peer Advocacy and …" at bounding box center [125, 390] width 90 height 10
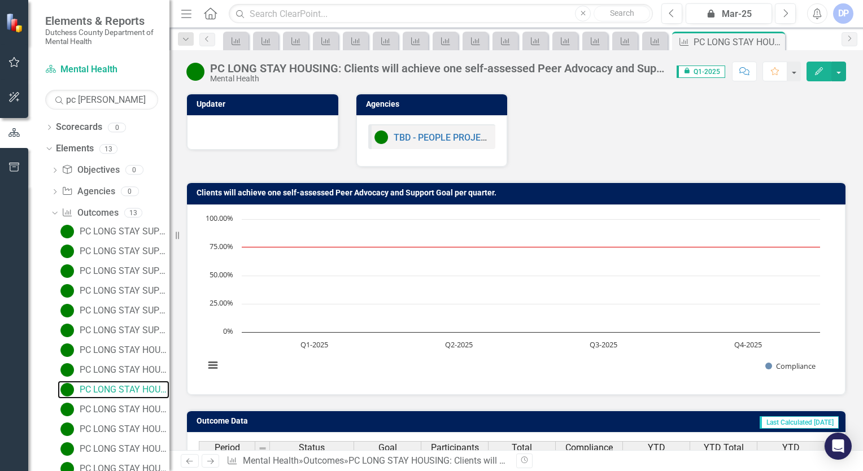
scroll to position [130, 0]
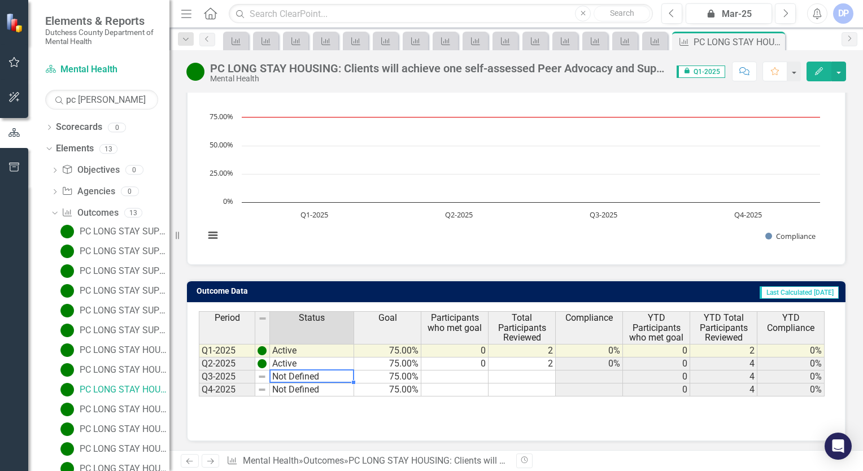
click at [293, 378] on td "Not Defined" at bounding box center [312, 377] width 84 height 13
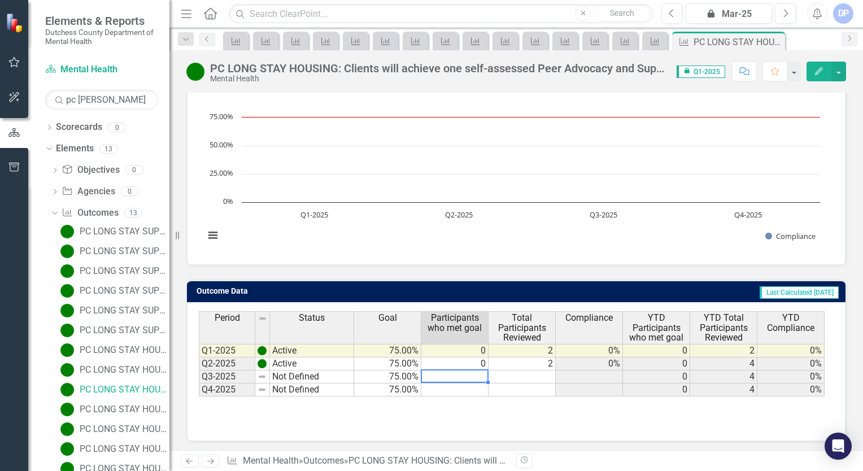
click at [465, 373] on td at bounding box center [454, 377] width 67 height 13
type textarea "0"
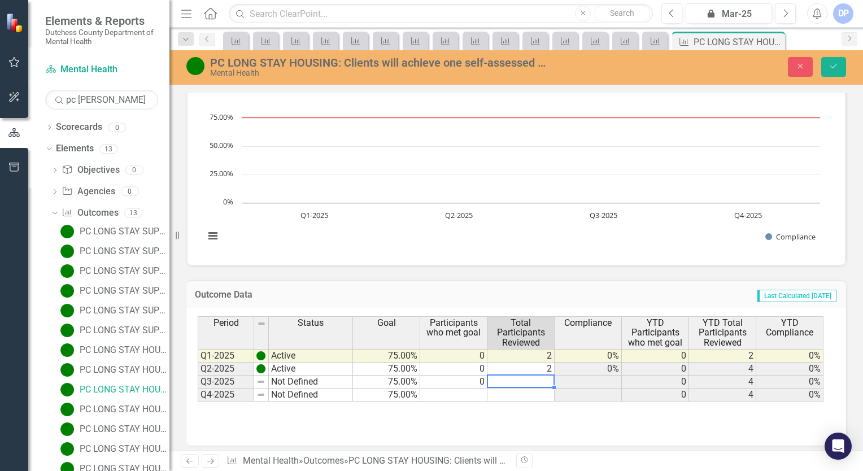
type textarea "2"
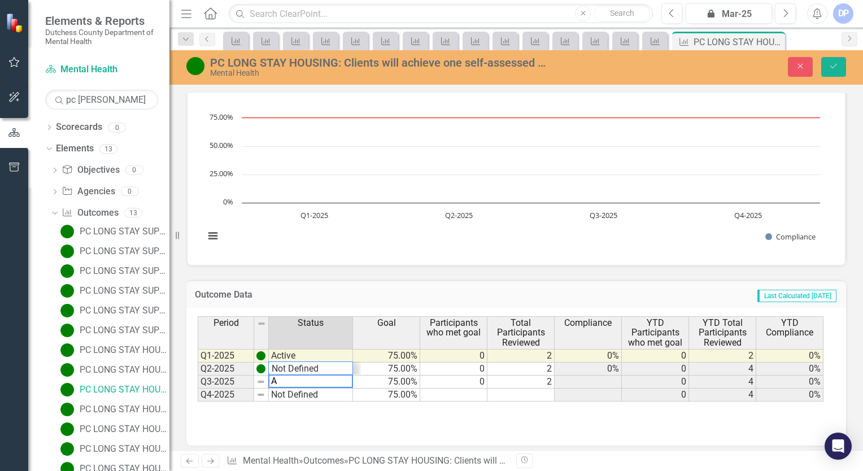
scroll to position [14, 0]
type textarea "Active"
drag, startPoint x: 834, startPoint y: 62, endPoint x: 815, endPoint y: 86, distance: 31.4
click at [834, 61] on button "Save" at bounding box center [833, 67] width 25 height 20
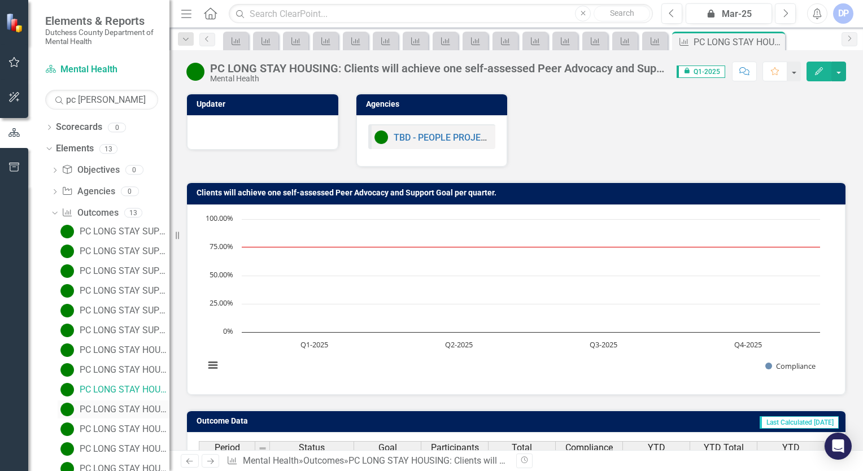
click at [115, 410] on div "PC LONG STAY HOUSING: Participants with identified difficulties in day-to-day h…" at bounding box center [125, 409] width 90 height 10
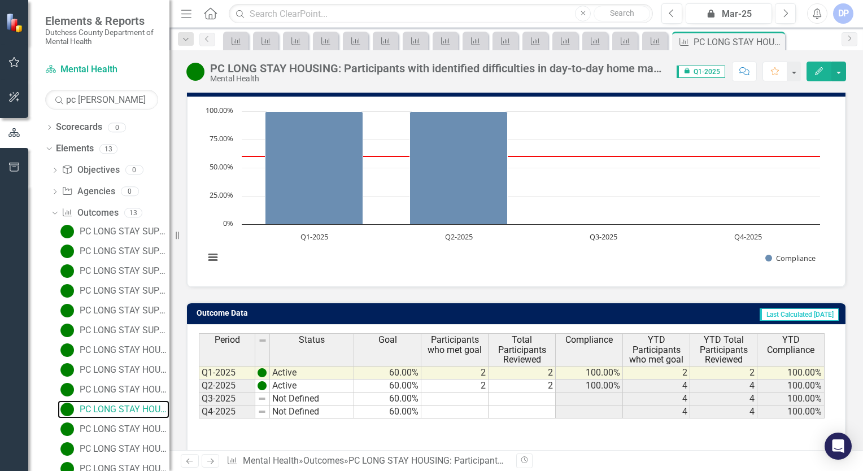
scroll to position [130, 0]
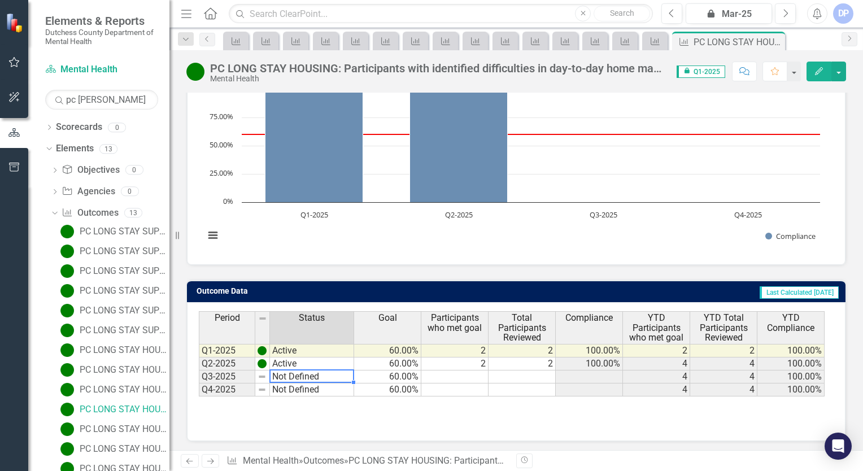
click at [307, 376] on td "Not Defined" at bounding box center [312, 377] width 84 height 13
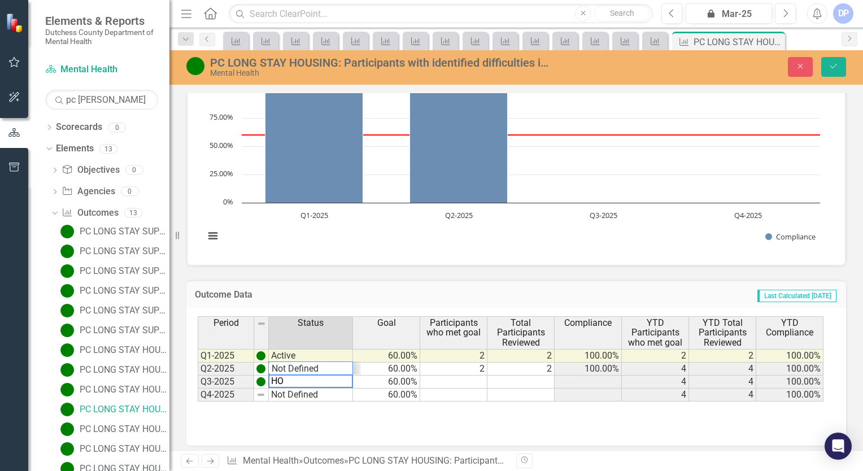
scroll to position [27, 0]
click at [319, 368] on td "Active" at bounding box center [311, 369] width 84 height 13
type textarea "Hold"
click at [842, 69] on button "Save" at bounding box center [833, 67] width 25 height 20
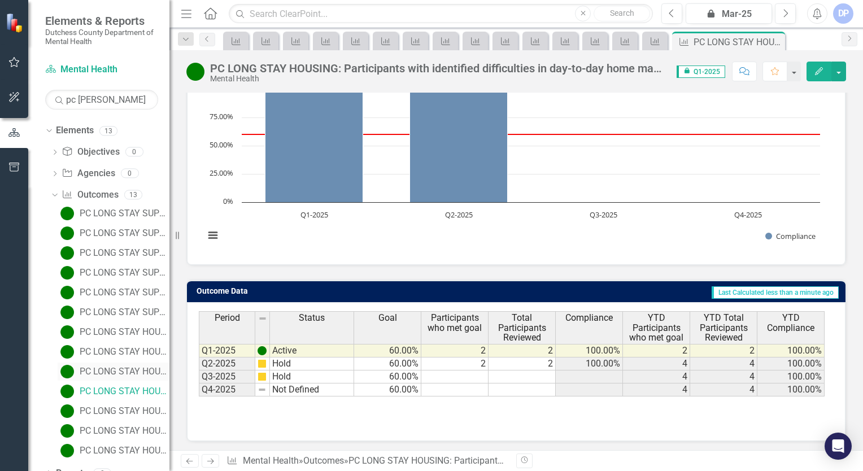
scroll to position [32, 0]
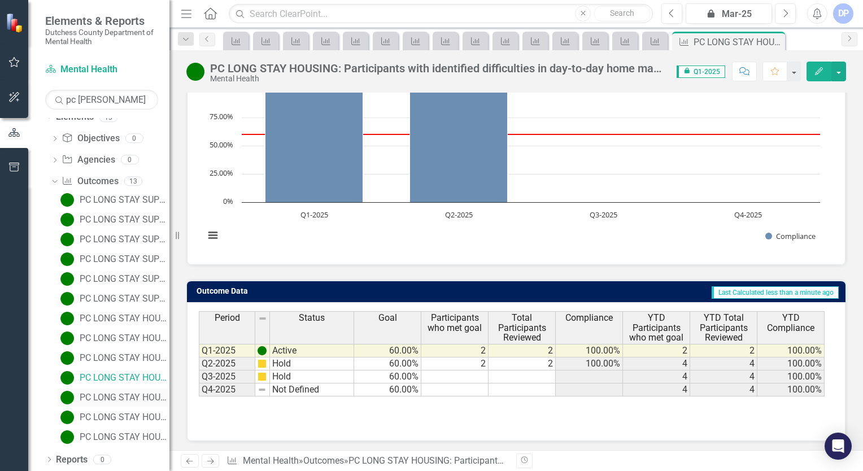
click at [114, 398] on div "PC LONG STAY HOUSING: Clients will engage in two or more One-to-One [MEDICAL_DA…" at bounding box center [125, 398] width 90 height 10
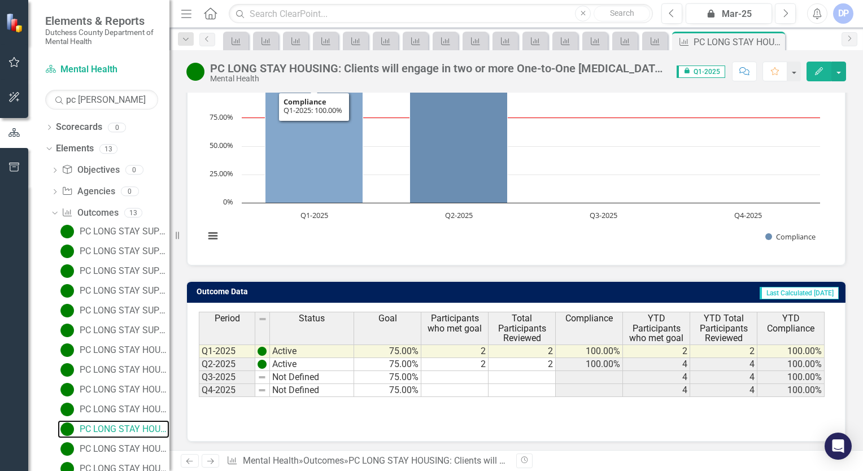
scroll to position [113, 0]
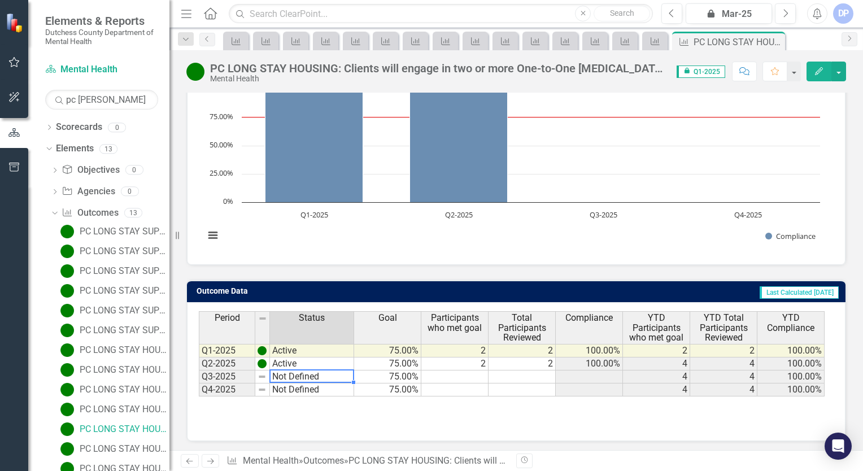
click at [319, 372] on td "Not Defined" at bounding box center [312, 377] width 84 height 13
click at [307, 373] on td "Not Defined" at bounding box center [312, 377] width 84 height 13
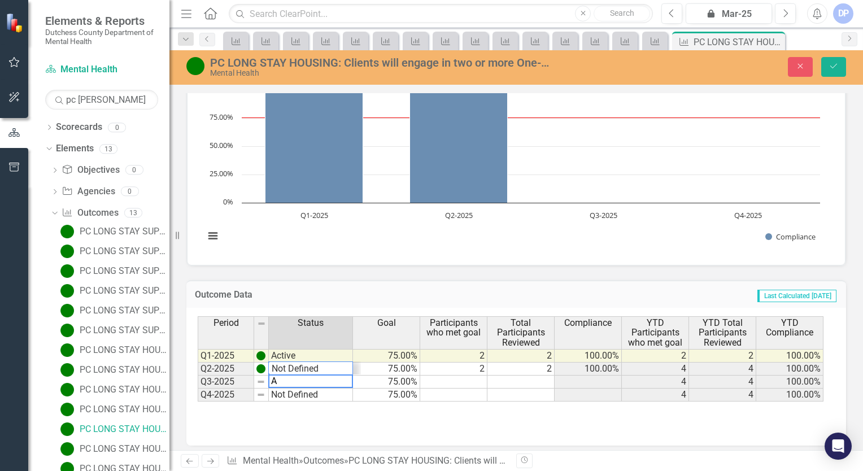
scroll to position [14, 0]
type textarea "Not Defined"
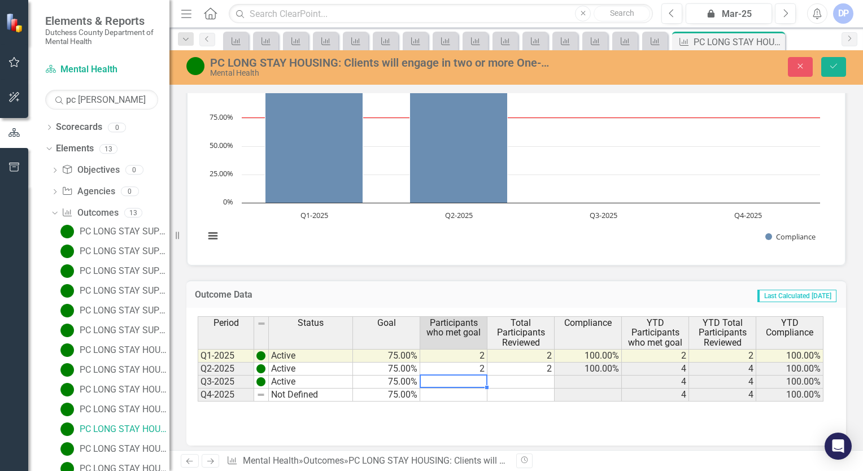
type textarea "2"
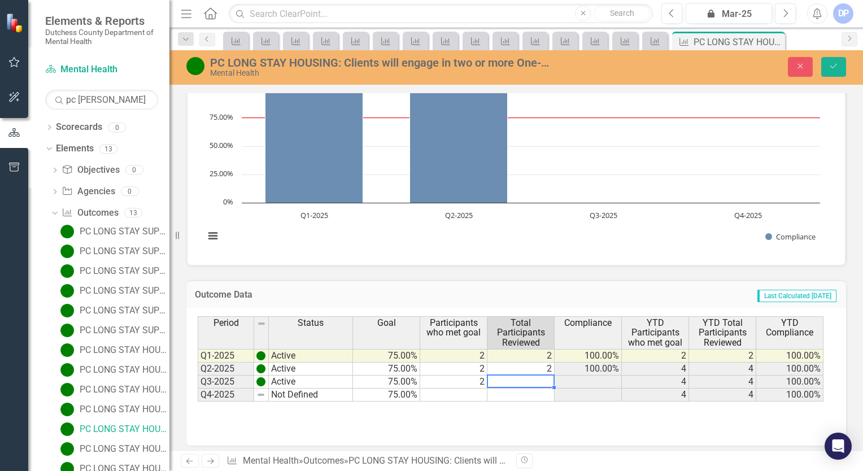
type textarea "2"
click at [835, 66] on icon "submit" at bounding box center [833, 66] width 7 height 5
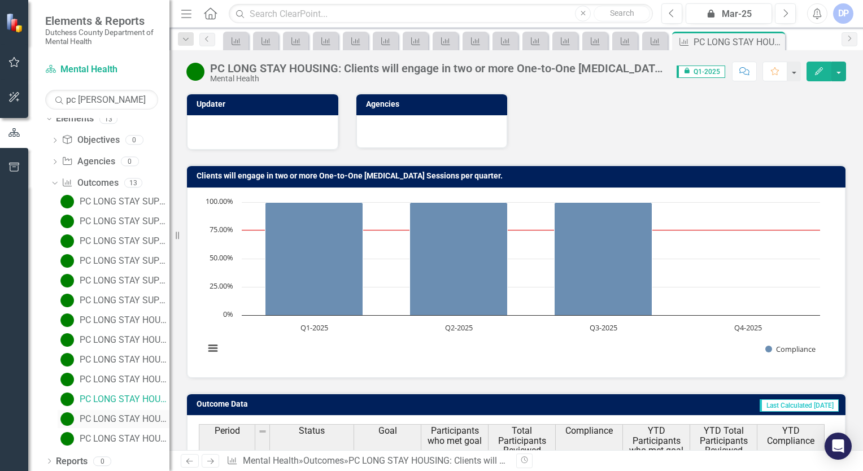
scroll to position [32, 0]
click at [115, 418] on div "PC LONG STAY HOUSING: Clients will report improved scores across one or more of…" at bounding box center [125, 417] width 90 height 10
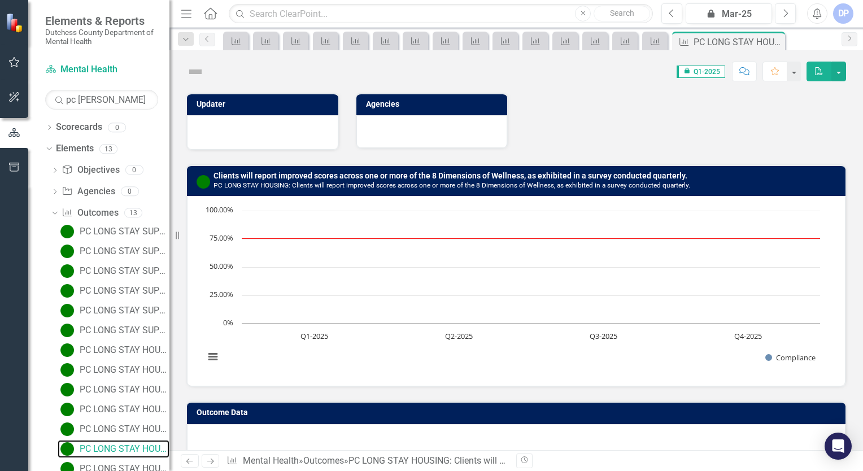
scroll to position [5, 0]
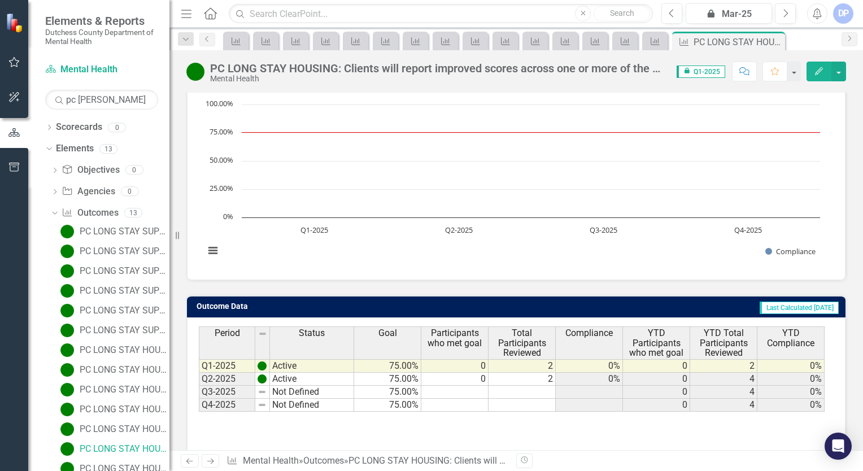
scroll to position [113, 0]
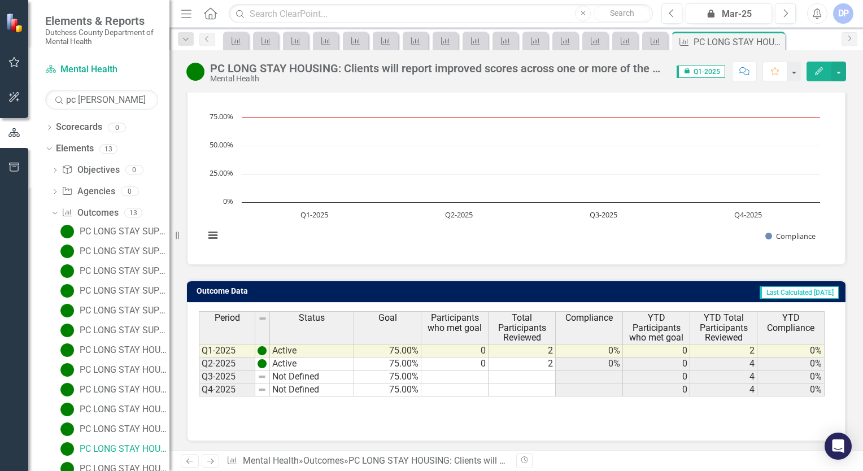
click at [314, 374] on td "Not Defined" at bounding box center [312, 377] width 84 height 13
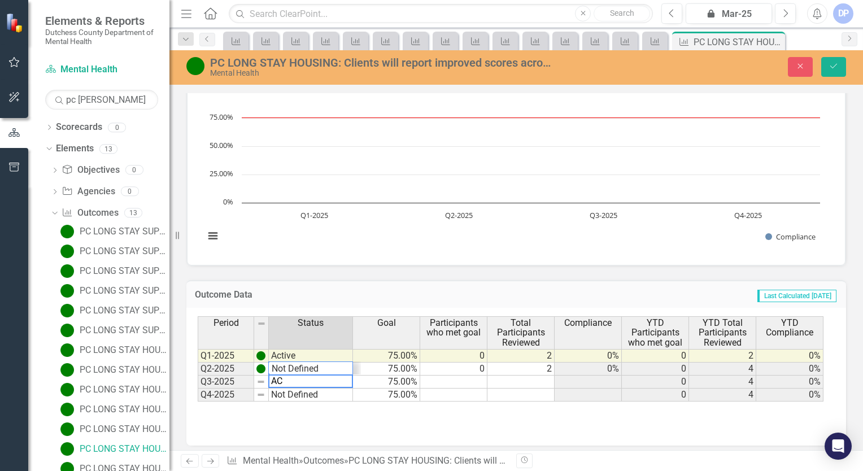
scroll to position [14, 0]
type textarea "Active"
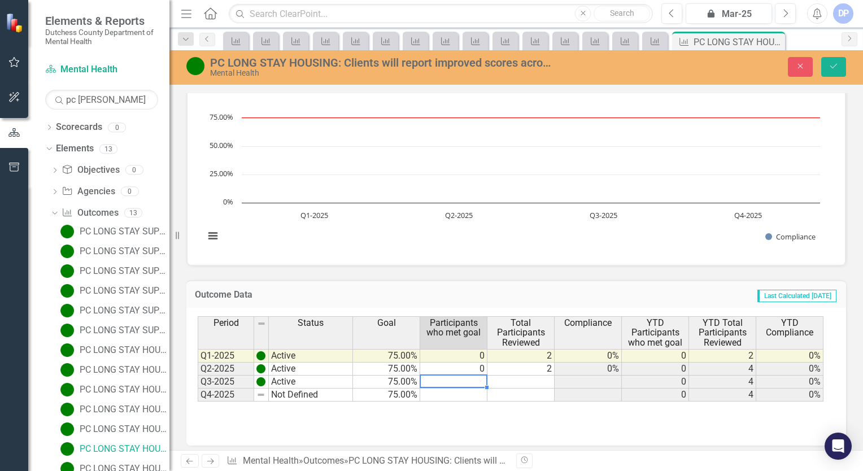
type textarea "0"
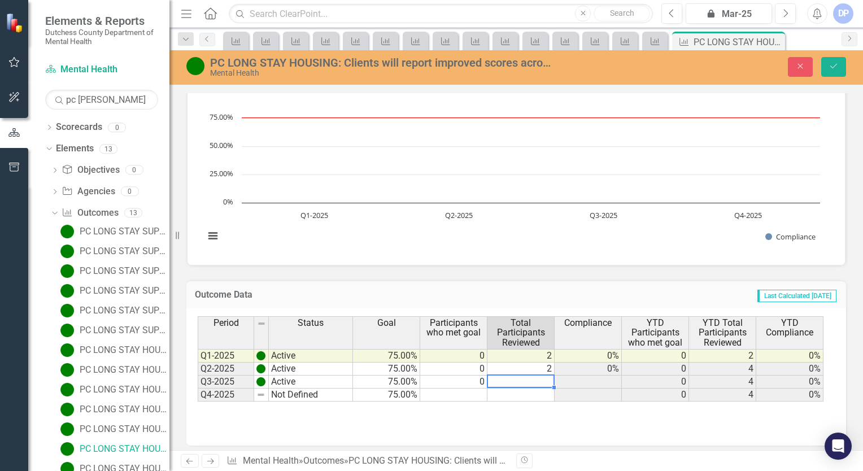
type textarea "2"
click at [829, 74] on button "Save" at bounding box center [833, 67] width 25 height 20
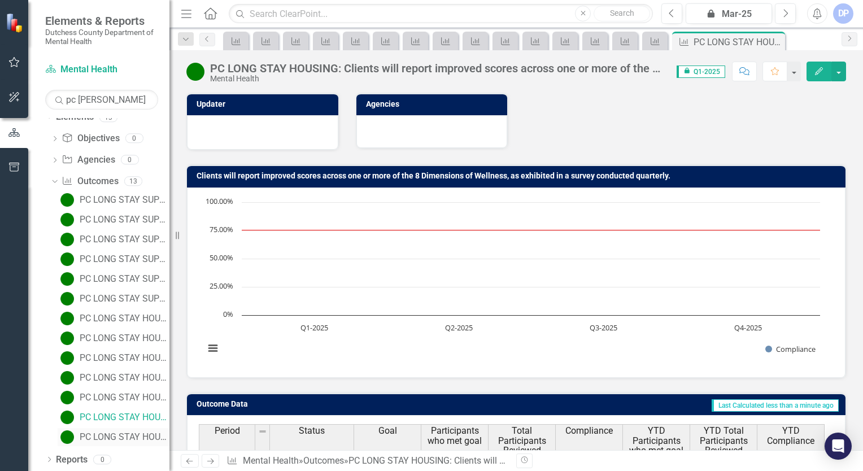
click at [118, 434] on div "PC LONG STAY HOUSING: Peer advocates will engage with each client a minimum of …" at bounding box center [125, 437] width 90 height 10
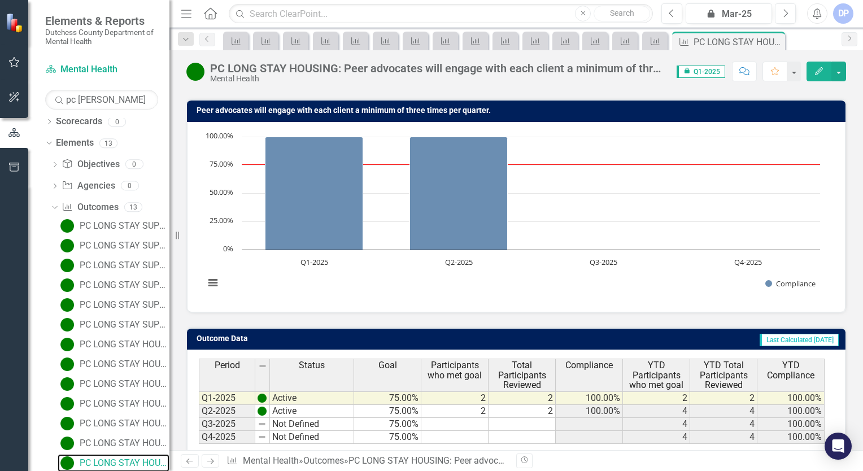
scroll to position [113, 0]
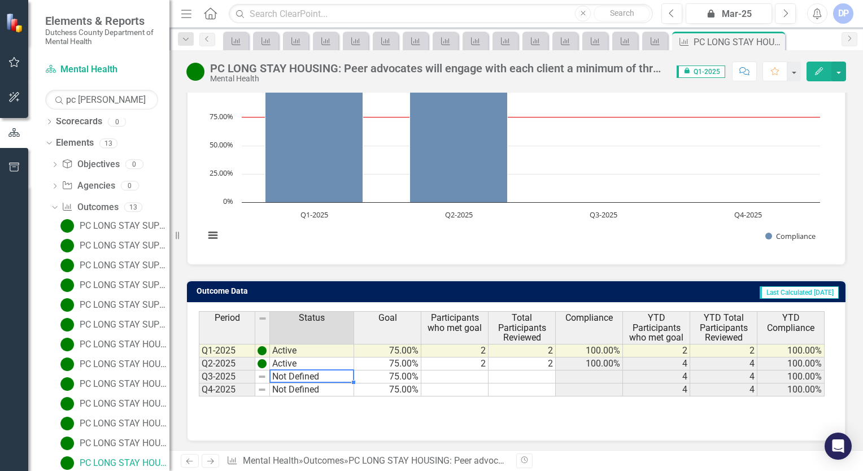
click at [294, 371] on td "Not Defined" at bounding box center [312, 377] width 84 height 13
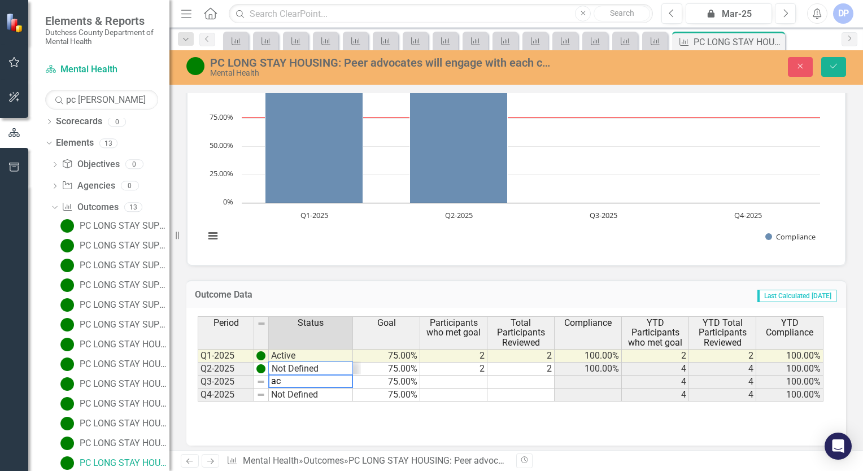
scroll to position [14, 0]
type textarea "Active"
click at [480, 376] on td at bounding box center [453, 382] width 67 height 13
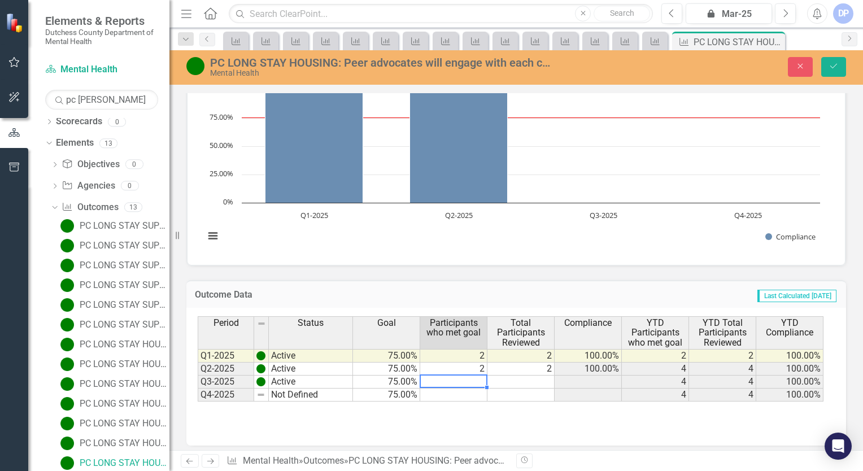
type textarea "2"
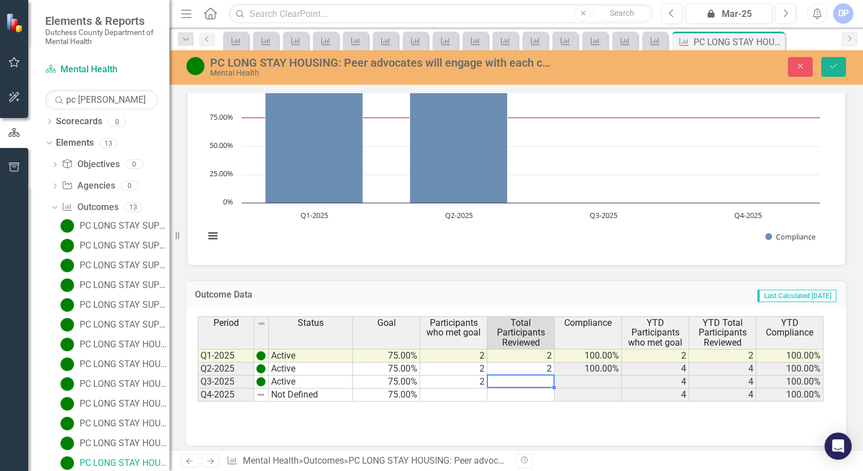
type textarea "2"
click at [831, 66] on icon "Save" at bounding box center [834, 66] width 10 height 8
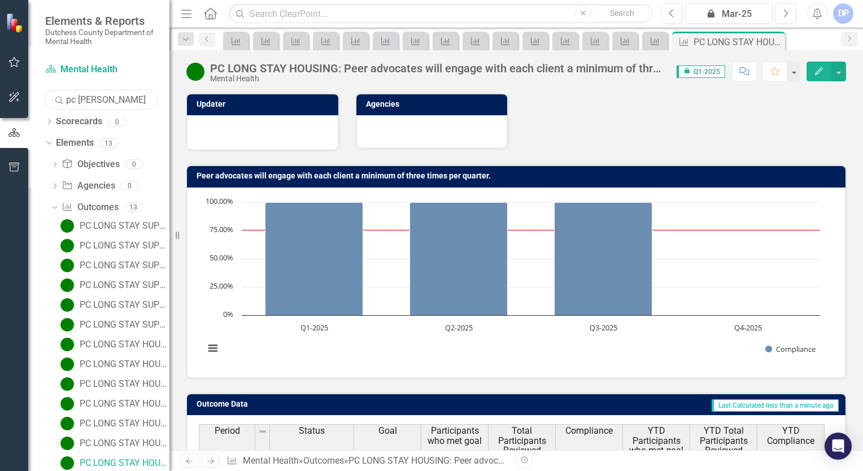
drag, startPoint x: 113, startPoint y: 95, endPoint x: 42, endPoint y: 98, distance: 70.7
click at [42, 98] on div "Scorecard Mental Health Search pc long Sorry, no results found. Dropdown Scorec…" at bounding box center [98, 265] width 141 height 411
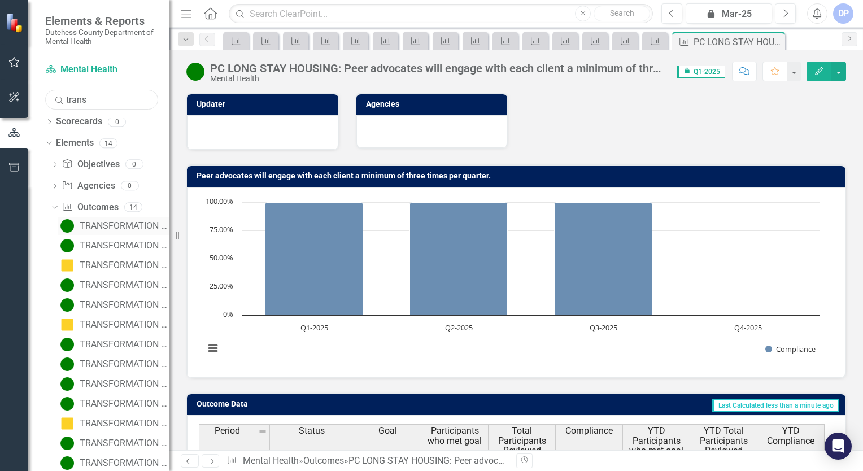
type input "trans"
click at [124, 228] on div "TRANSFORMATION SUPPORTIVE HOUSING: Current Occupancy Rate" at bounding box center [125, 226] width 90 height 10
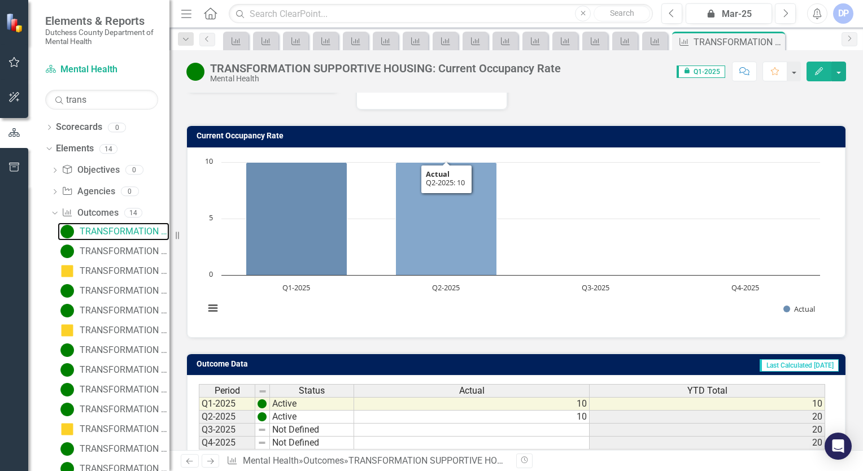
scroll to position [130, 0]
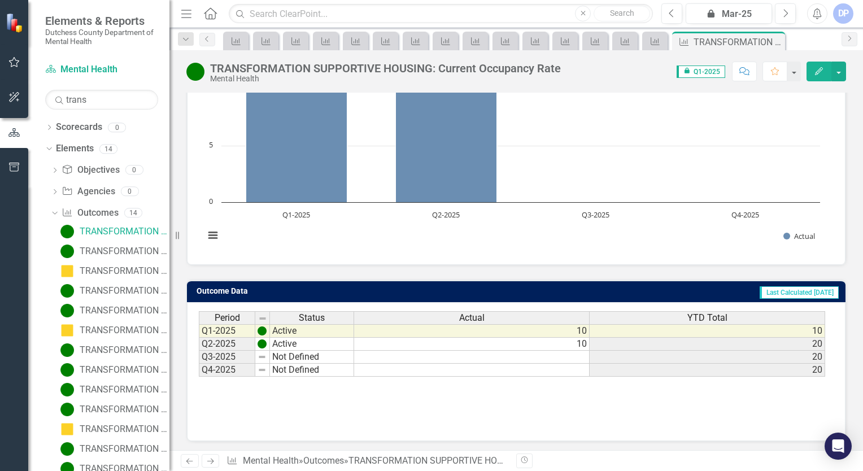
click at [327, 356] on td "Not Defined" at bounding box center [312, 357] width 84 height 13
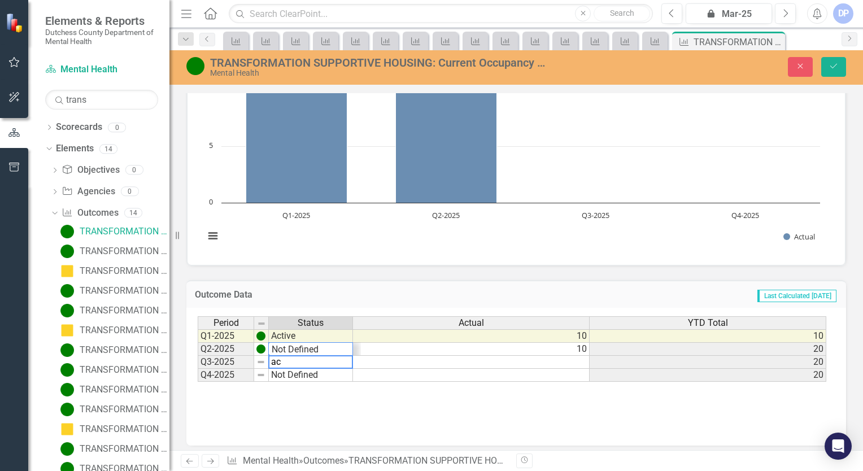
scroll to position [14, 0]
type textarea "Active"
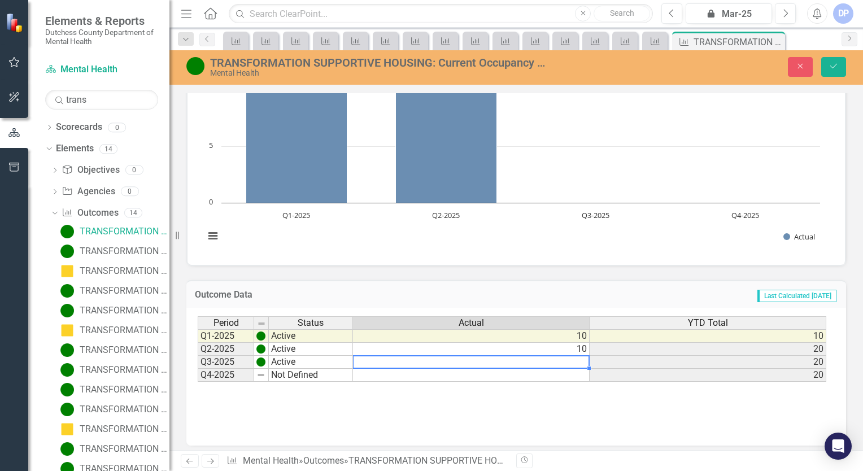
type textarea "9"
click at [831, 64] on icon "Save" at bounding box center [834, 66] width 10 height 8
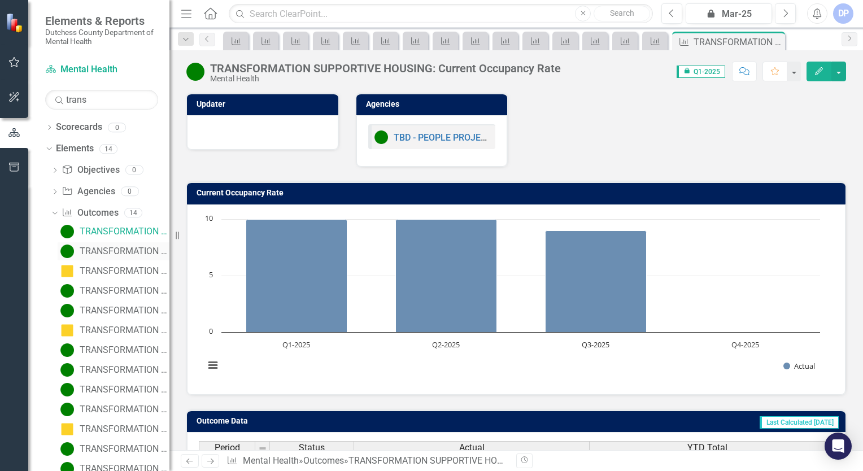
click at [93, 252] on div "TRANSFORMATION SUPPORTIVE HOUSING: Current staff vacancy rate (listed as %)" at bounding box center [125, 251] width 90 height 10
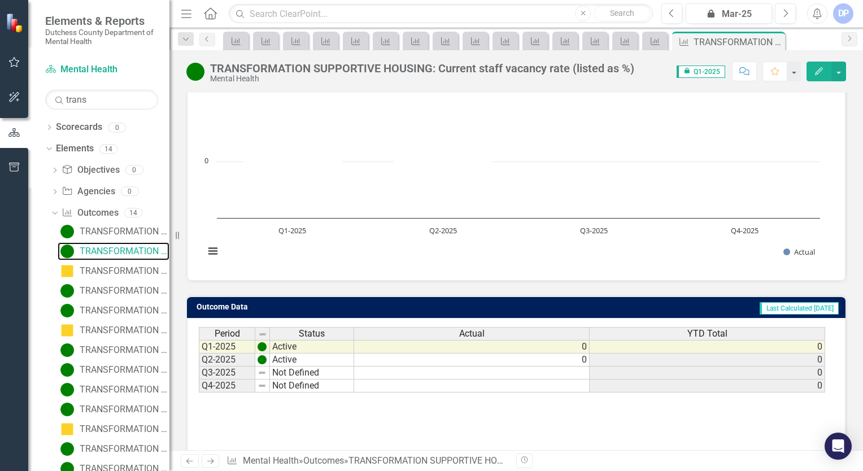
scroll to position [130, 0]
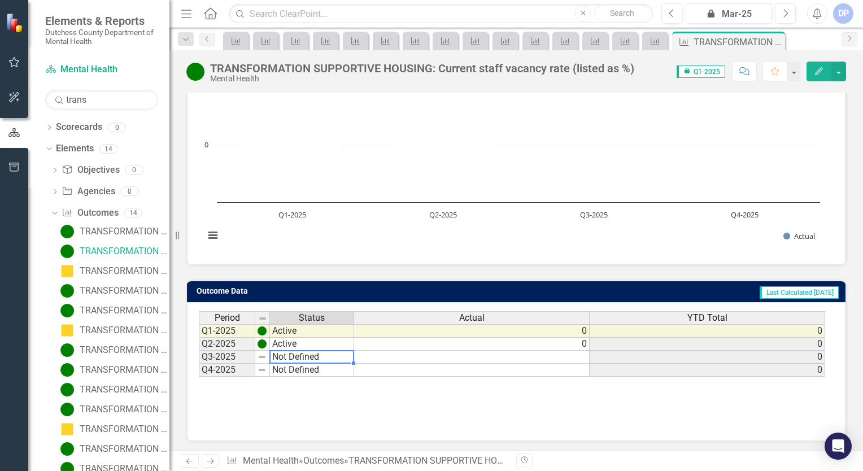
click at [290, 351] on td "Not Defined" at bounding box center [312, 357] width 84 height 13
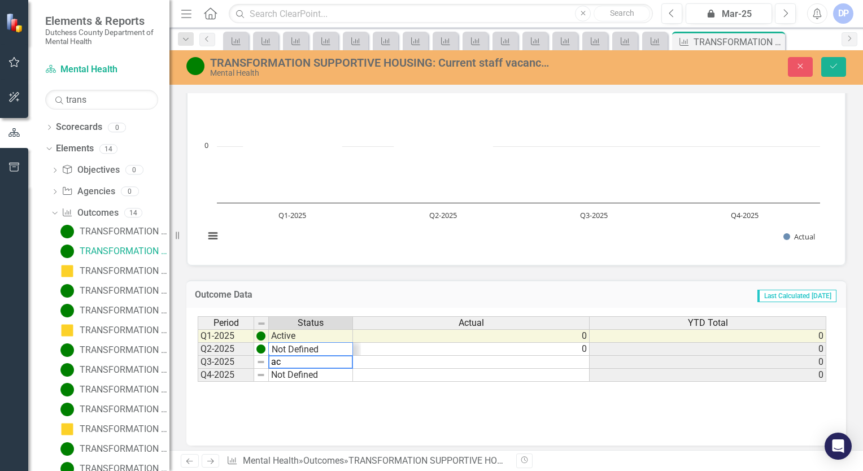
scroll to position [14, 0]
type textarea "Active"
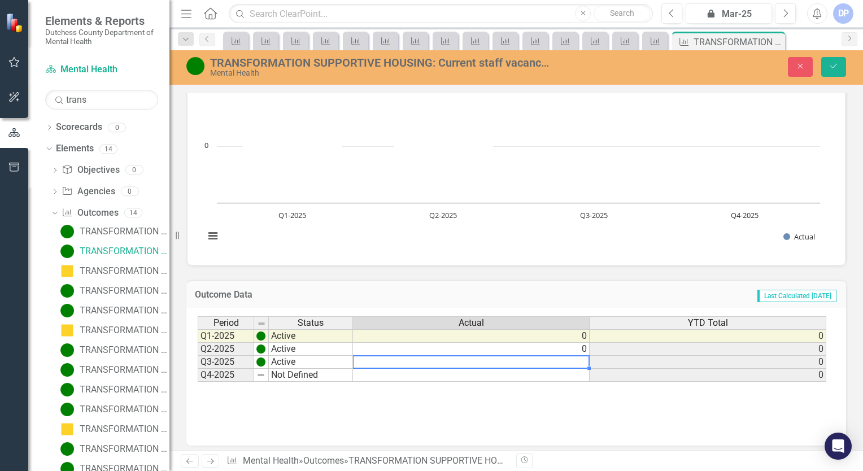
type textarea "0"
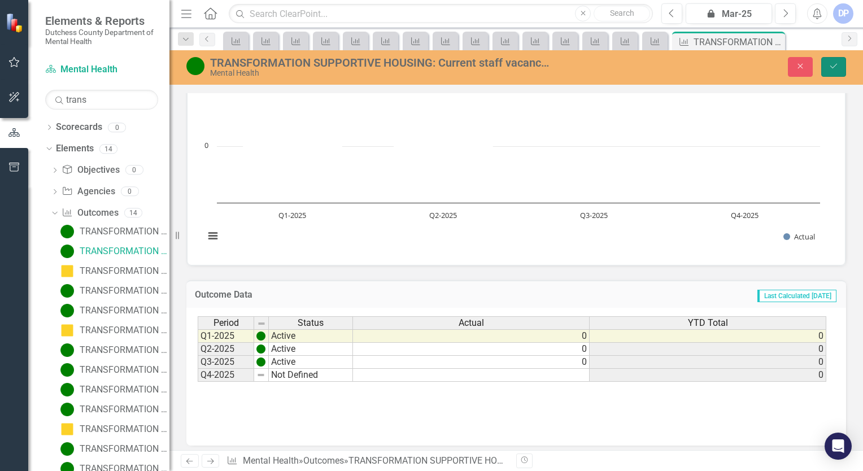
click at [831, 73] on button "Save" at bounding box center [833, 67] width 25 height 20
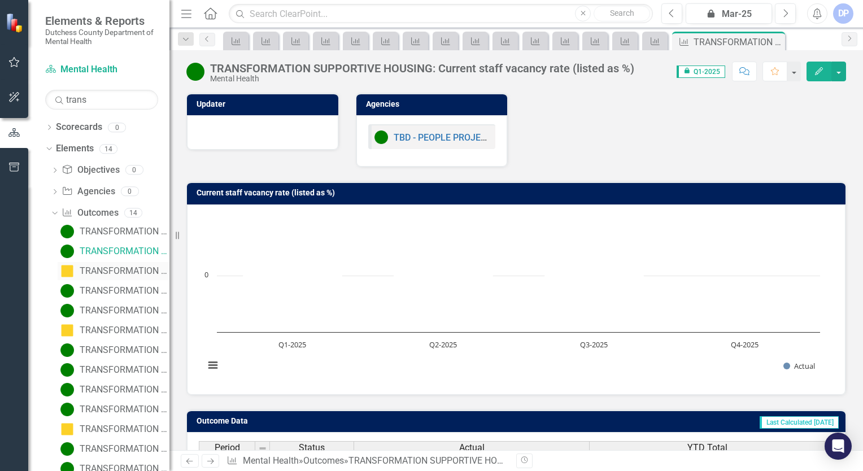
click at [107, 274] on div "TRANSFORMATION SUPPORTIVE HOUSING: Total number of no-shows" at bounding box center [125, 271] width 90 height 10
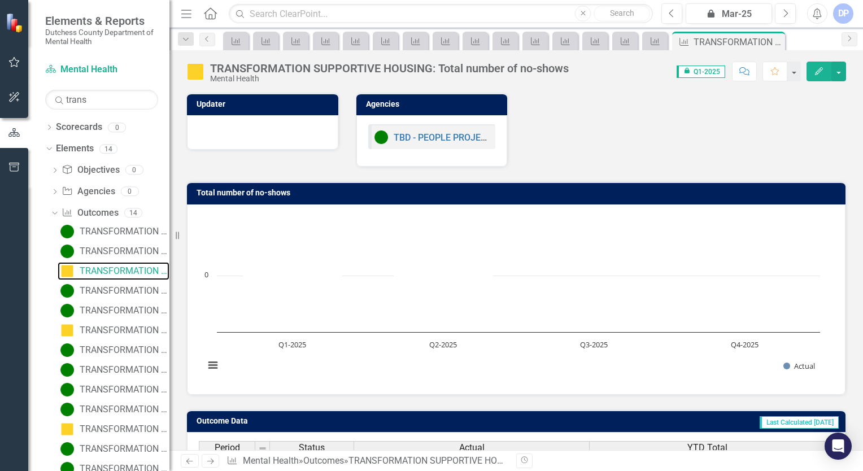
scroll to position [130, 0]
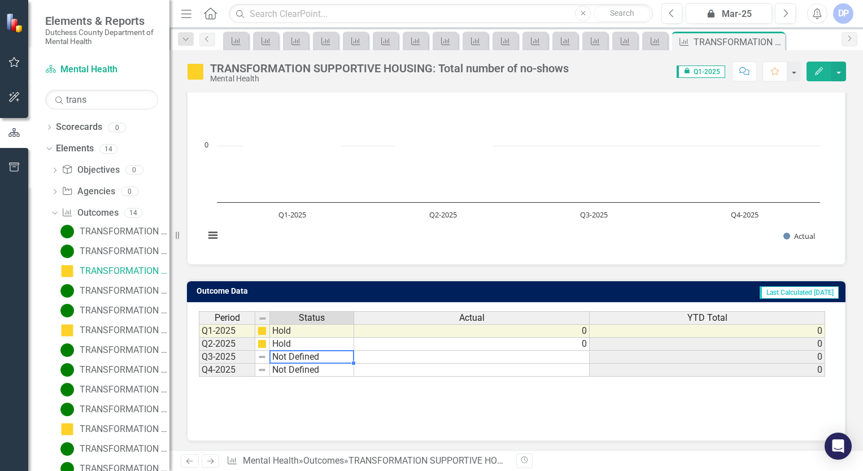
click at [292, 354] on td "Not Defined" at bounding box center [312, 357] width 84 height 13
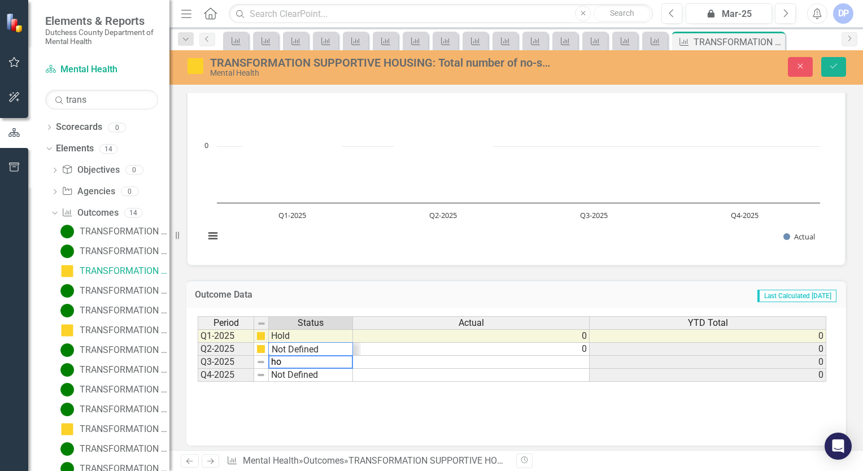
scroll to position [27, 0]
type textarea "Hold"
click at [826, 71] on button "Save" at bounding box center [833, 67] width 25 height 20
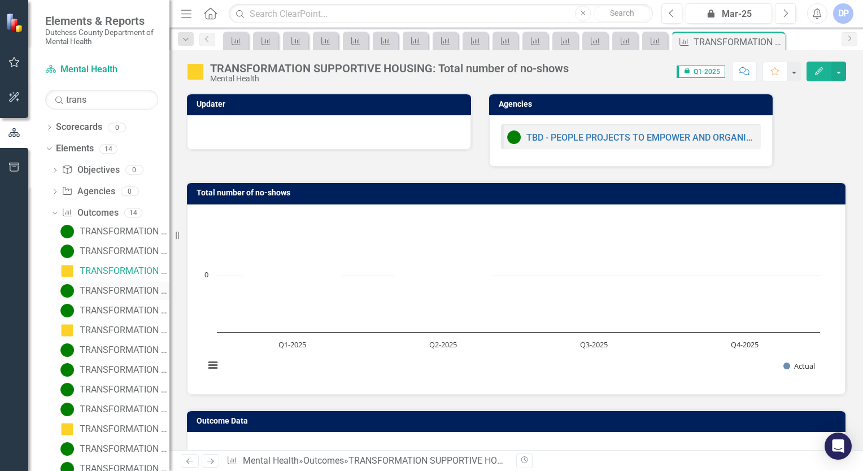
click at [110, 292] on div "TRANSFORMATION SUPPORTIVE HOUSING: Total number of Peer Advocates" at bounding box center [125, 291] width 90 height 10
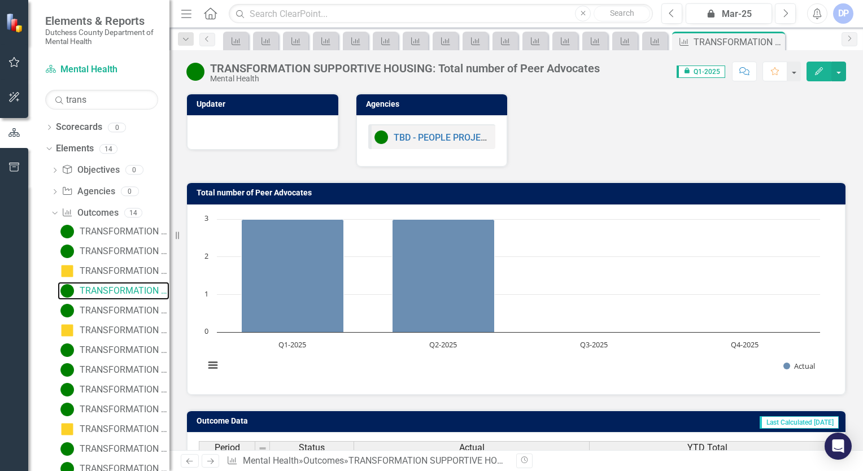
scroll to position [130, 0]
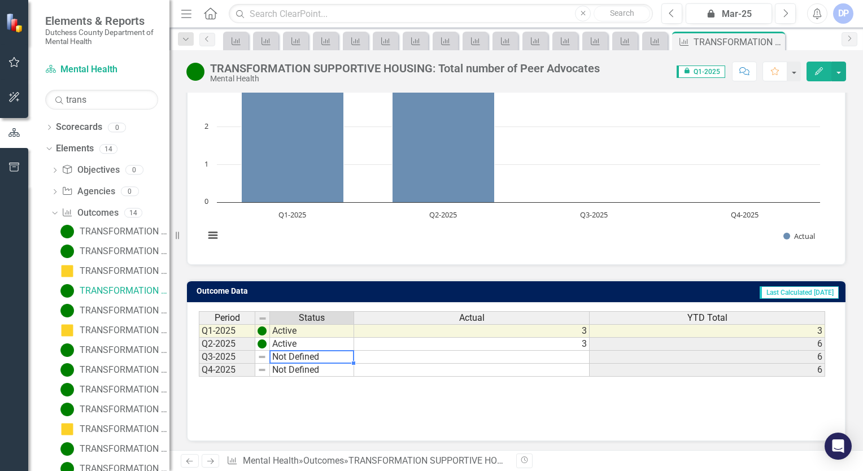
click at [316, 351] on td "Not Defined" at bounding box center [312, 357] width 84 height 13
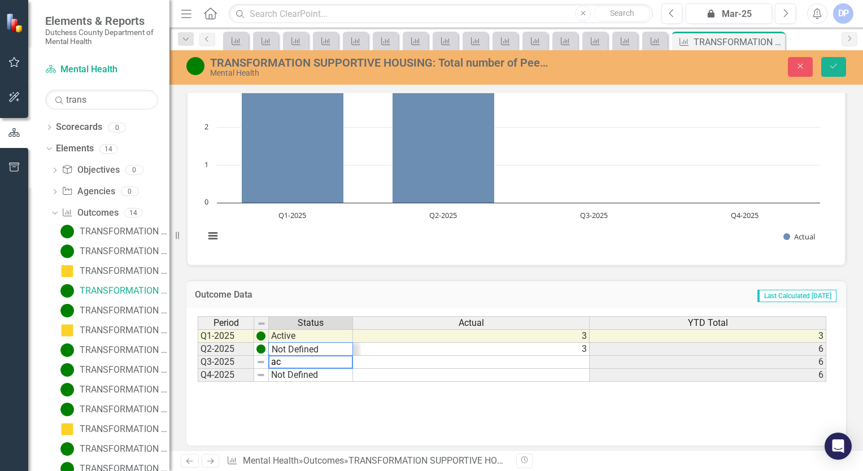
scroll to position [14, 0]
type textarea "Active"
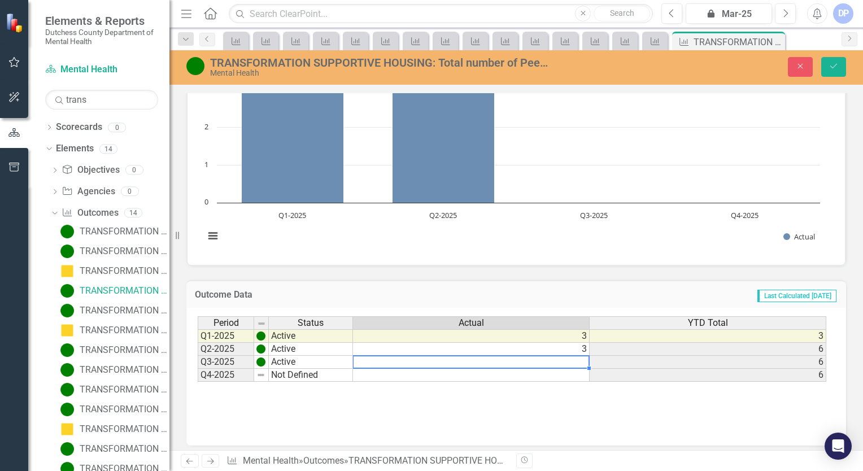
type textarea "2"
drag, startPoint x: 835, startPoint y: 68, endPoint x: 808, endPoint y: 76, distance: 28.1
click at [835, 68] on icon "Save" at bounding box center [834, 66] width 10 height 8
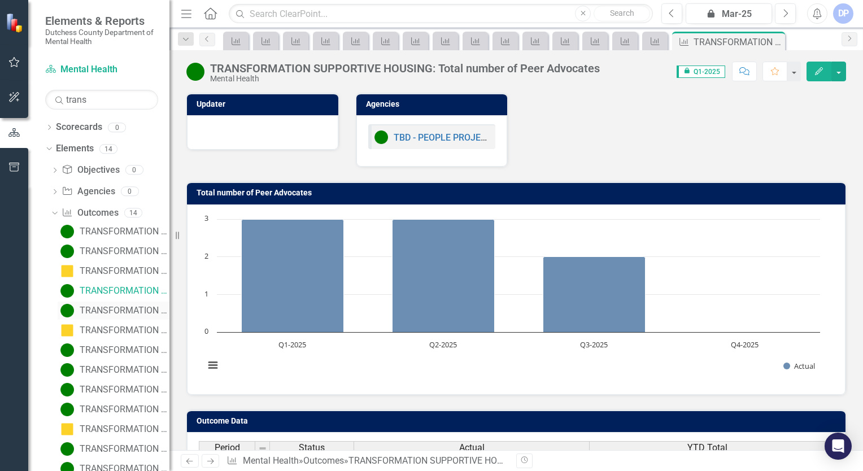
click at [107, 308] on div "TRANSFORMATION SUPPORTIVE HOUSING: Total Unduplicated clients in time period" at bounding box center [125, 311] width 90 height 10
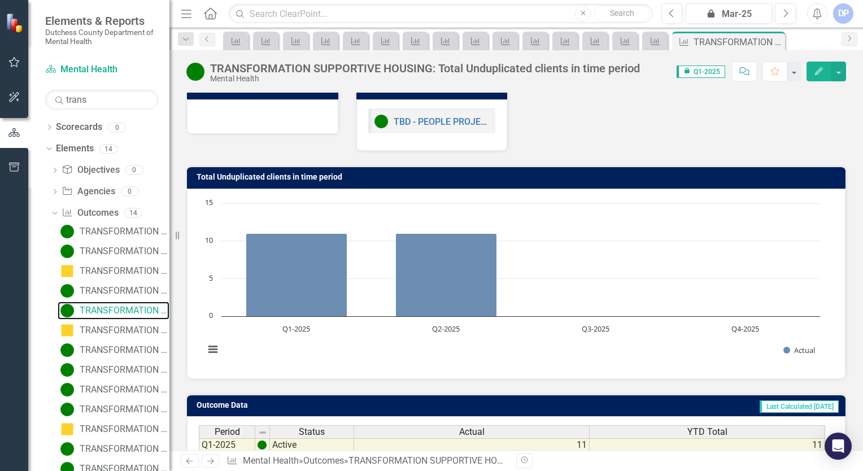
scroll to position [130, 0]
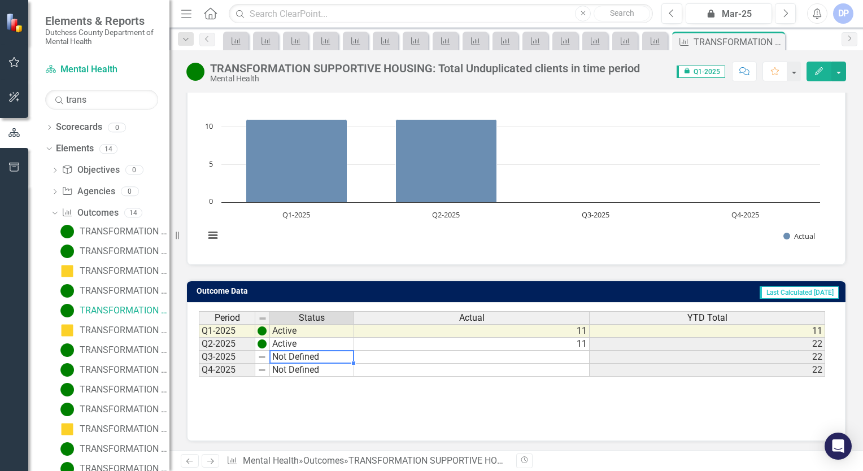
click at [295, 356] on td "Not Defined" at bounding box center [312, 357] width 84 height 13
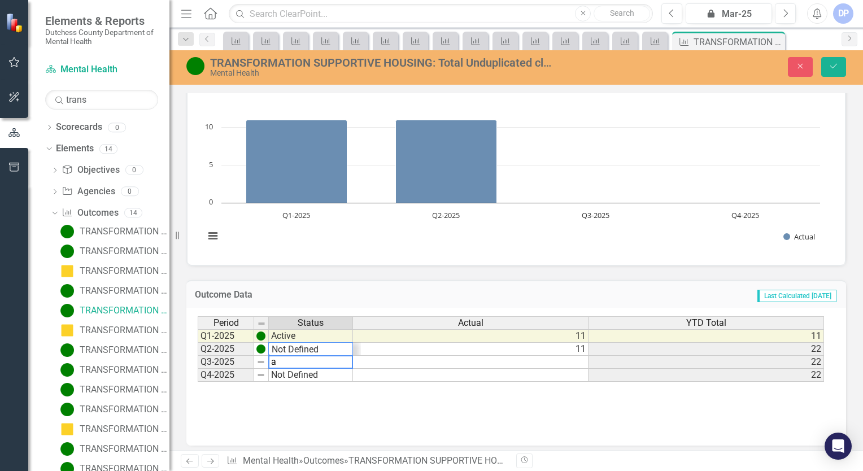
scroll to position [14, 0]
type textarea "Active"
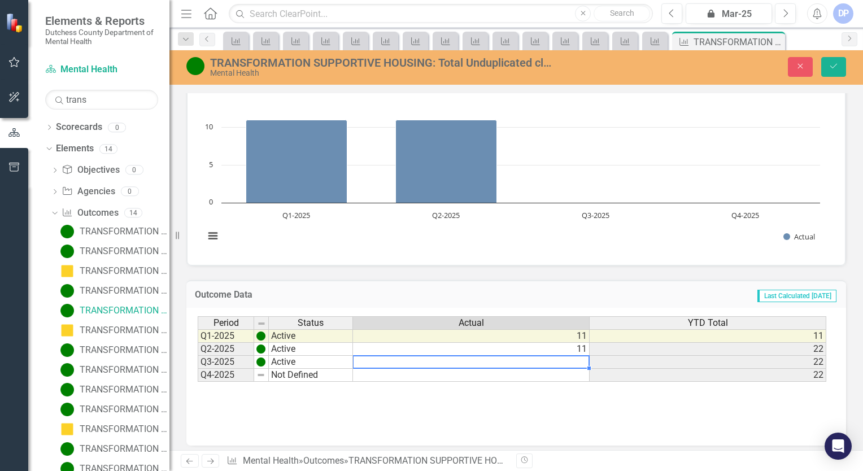
type textarea "9"
click at [834, 69] on icon "Save" at bounding box center [834, 66] width 10 height 8
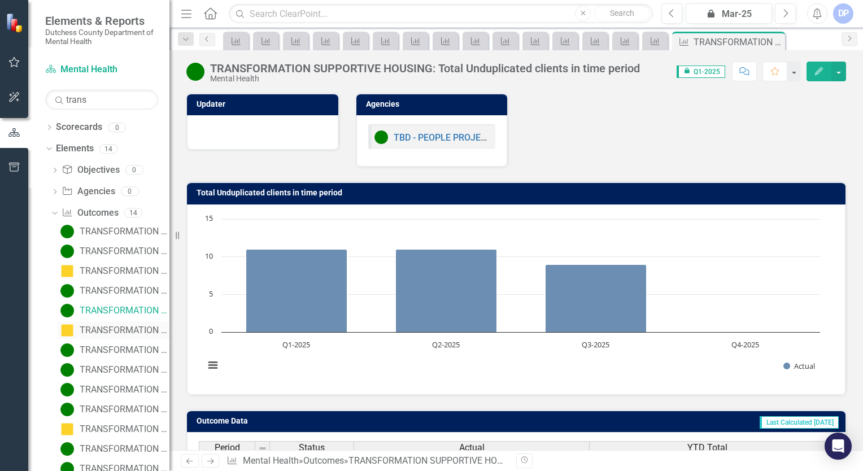
click at [111, 329] on div "TRANSFORMATION SUPPORTIVE HOUSING: Wait time from program acceptance to being h…" at bounding box center [125, 330] width 90 height 10
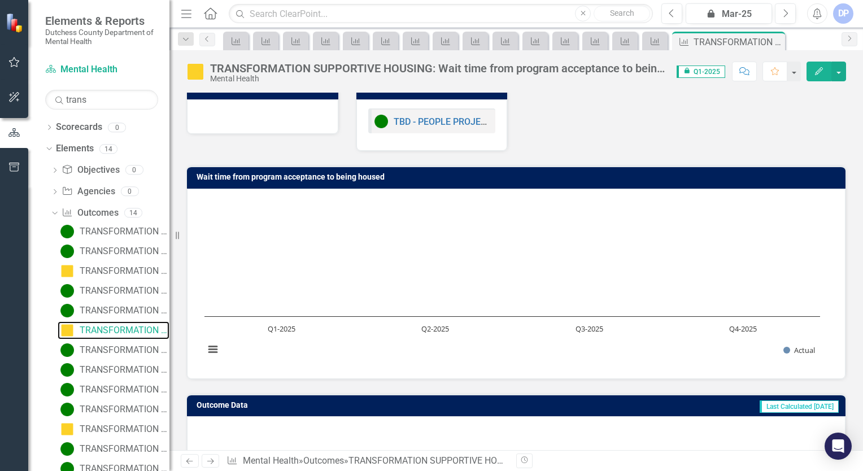
scroll to position [95, 0]
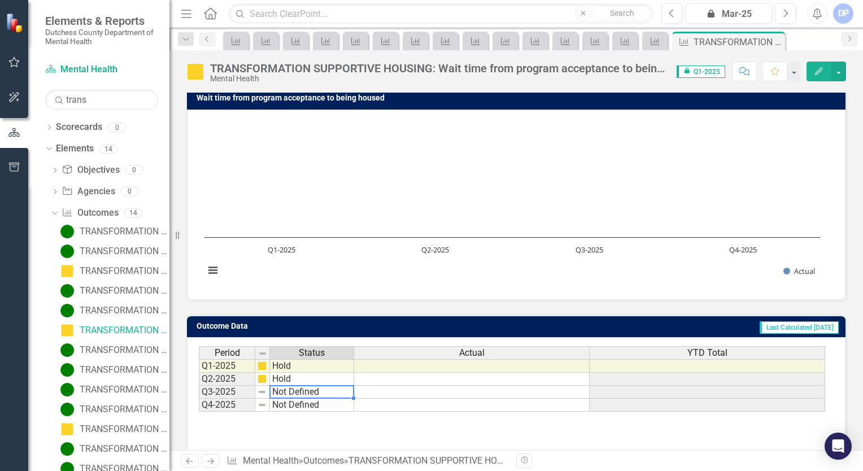
click at [319, 389] on td "Not Defined" at bounding box center [312, 392] width 84 height 13
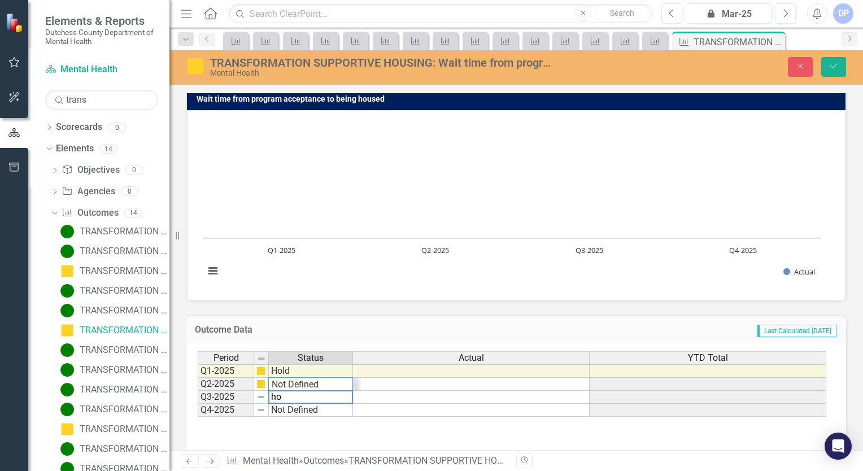
scroll to position [27, 0]
type textarea "Hold"
click at [830, 69] on icon "Save" at bounding box center [834, 66] width 10 height 8
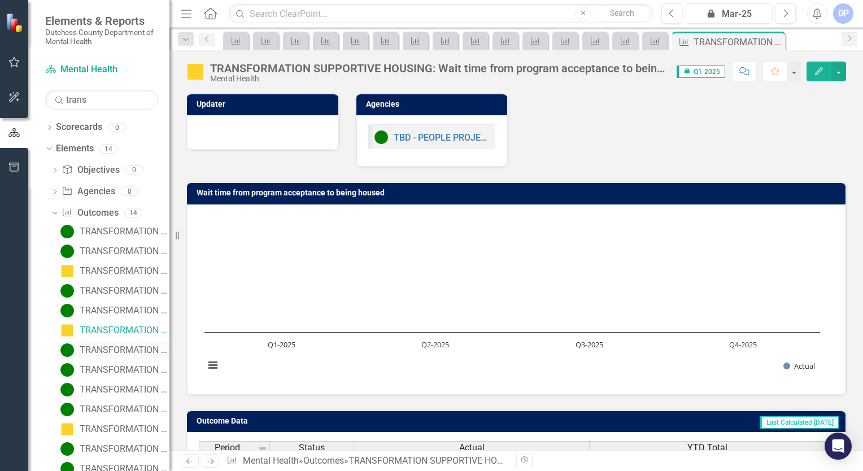
click at [117, 356] on link "TRANSFORMATION SUPPORTIVE HOUSING: Clients have their information updated with …" at bounding box center [114, 350] width 112 height 18
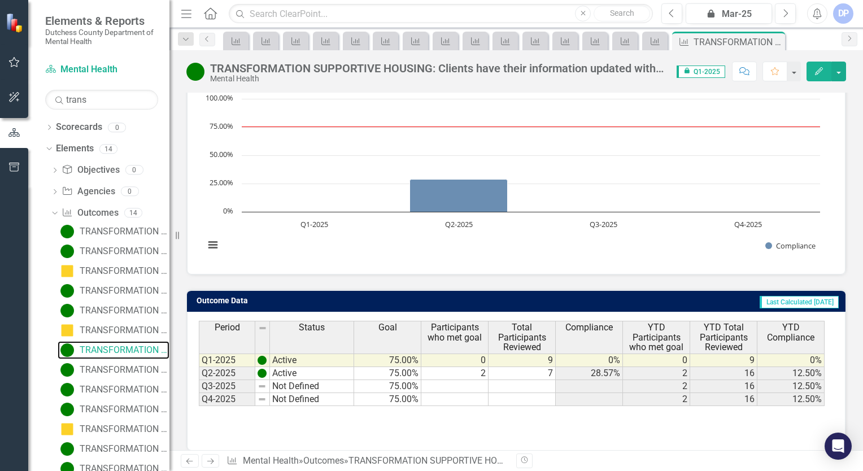
scroll to position [113, 0]
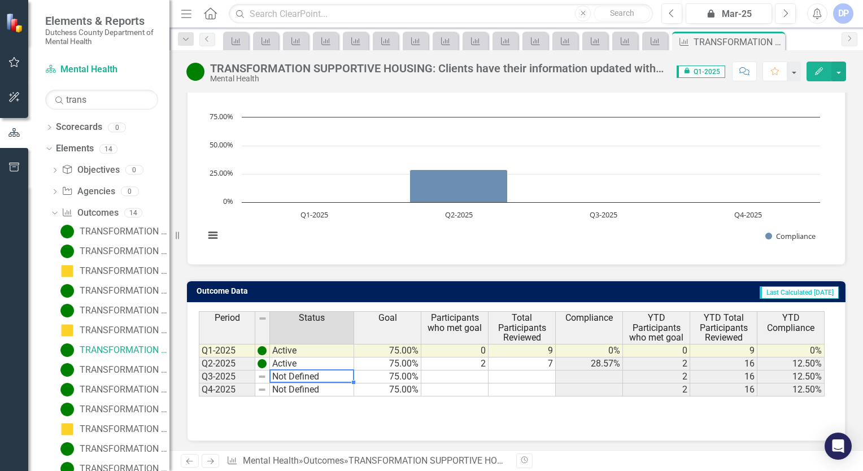
click at [298, 375] on td "Not Defined" at bounding box center [312, 377] width 84 height 13
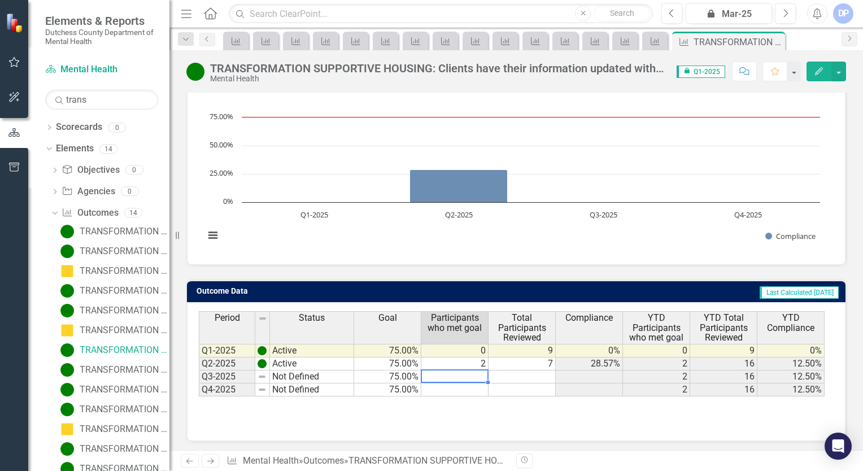
click at [471, 371] on td at bounding box center [454, 377] width 67 height 13
type textarea "0"
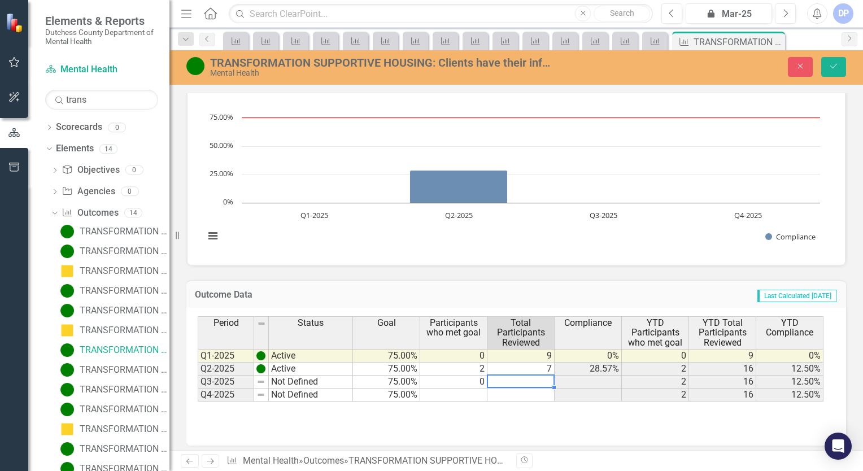
type textarea "9"
click at [281, 383] on td "Not Defined" at bounding box center [311, 382] width 84 height 13
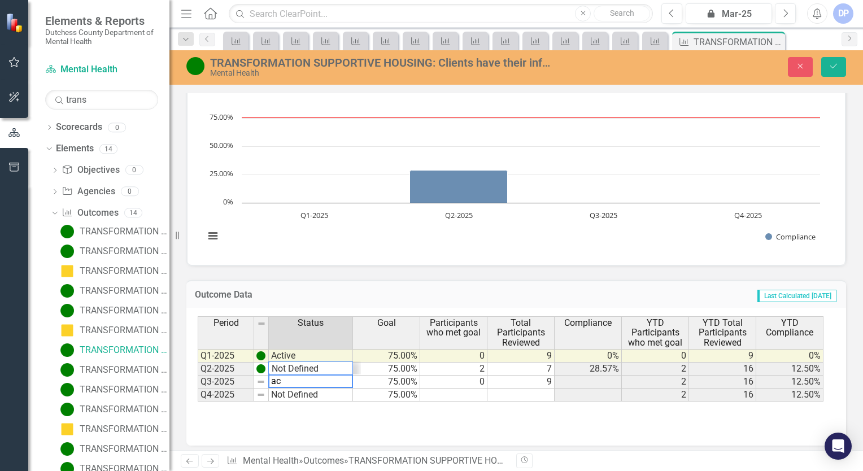
scroll to position [14, 0]
type textarea "Active"
click at [838, 60] on button "Save" at bounding box center [833, 67] width 25 height 20
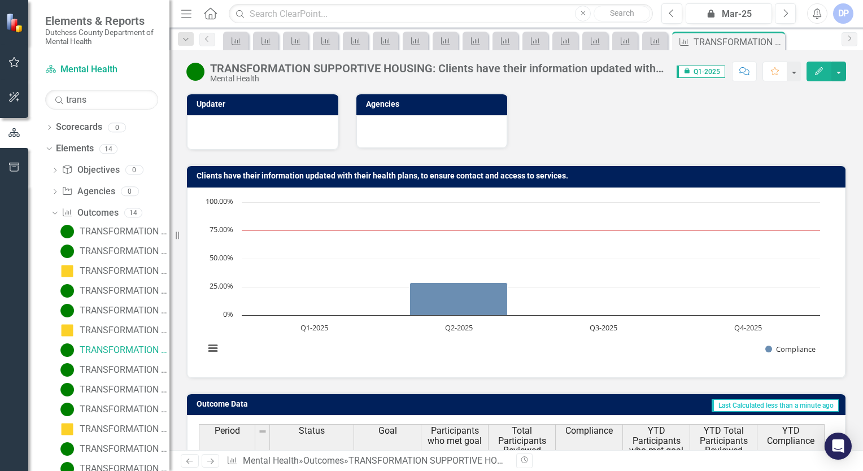
scroll to position [113, 0]
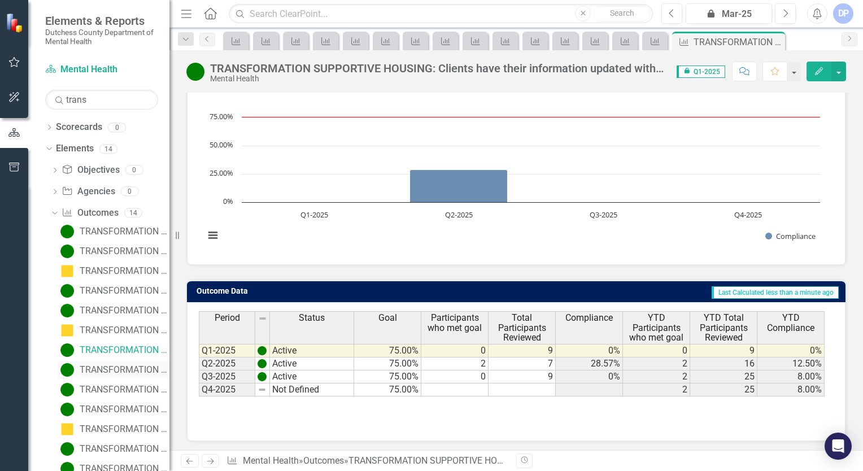
click at [102, 368] on div "TRANSFORMATION SUPPORTIVE HOUSING: Participants will remain stably housed throu…" at bounding box center [125, 370] width 90 height 10
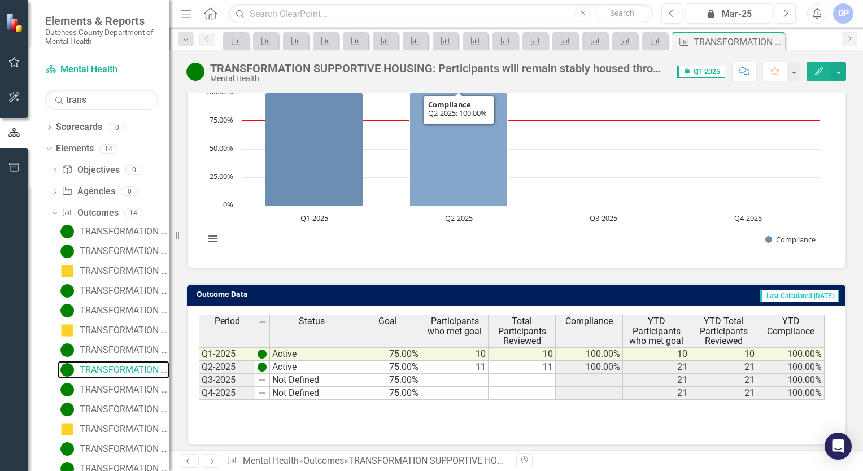
scroll to position [130, 0]
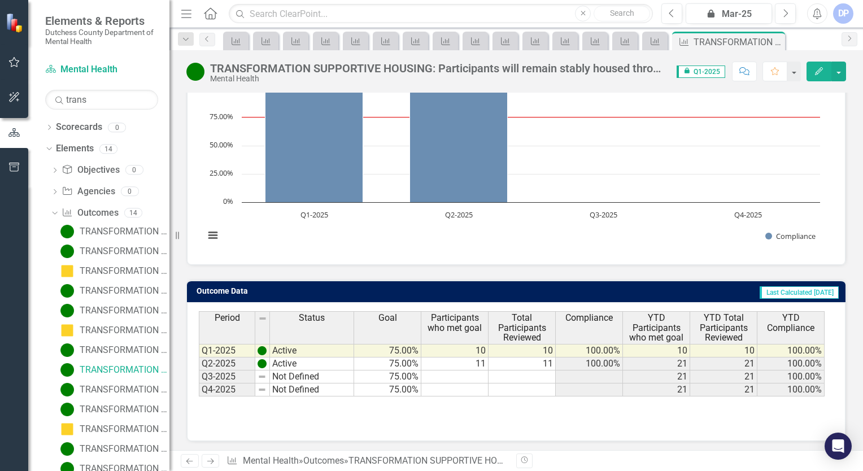
click at [199, 381] on div "Period Status Q1-2025 Active Q2-2025 Active Q3-2025 Not Defined Q4-2025 Not Def…" at bounding box center [199, 353] width 0 height 85
click at [324, 373] on td "Not Defined" at bounding box center [312, 377] width 84 height 13
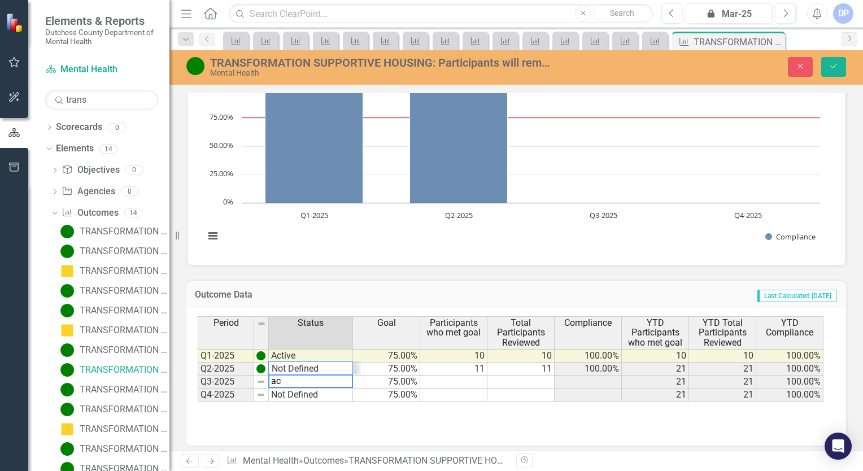
scroll to position [14, 0]
type textarea "Active"
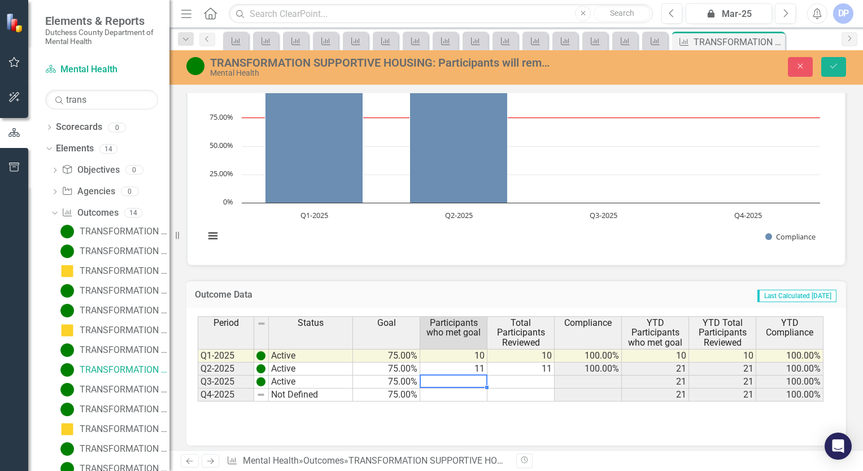
type textarea "9"
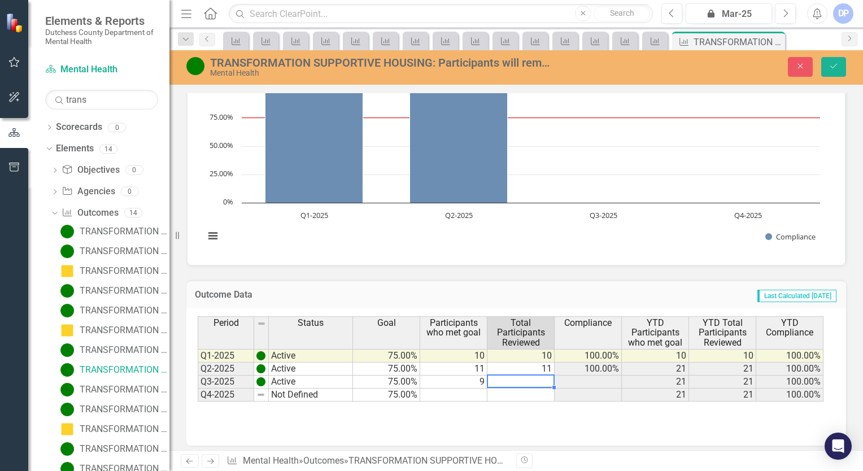
type textarea "9"
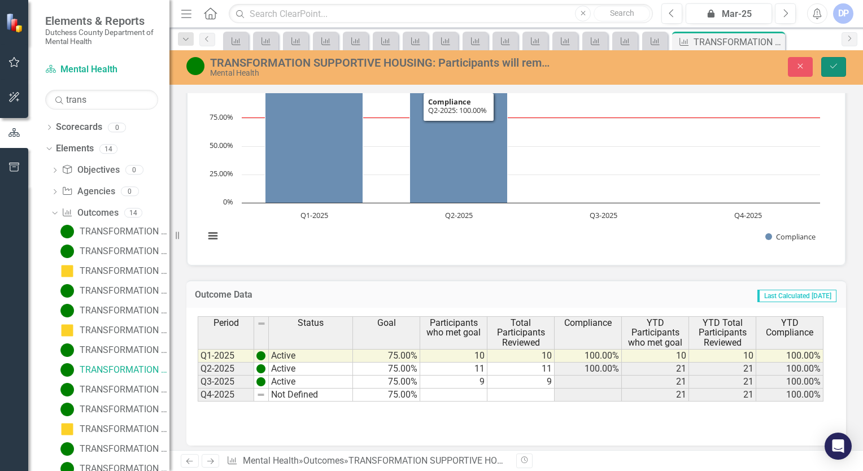
click at [836, 64] on icon "Save" at bounding box center [834, 66] width 10 height 8
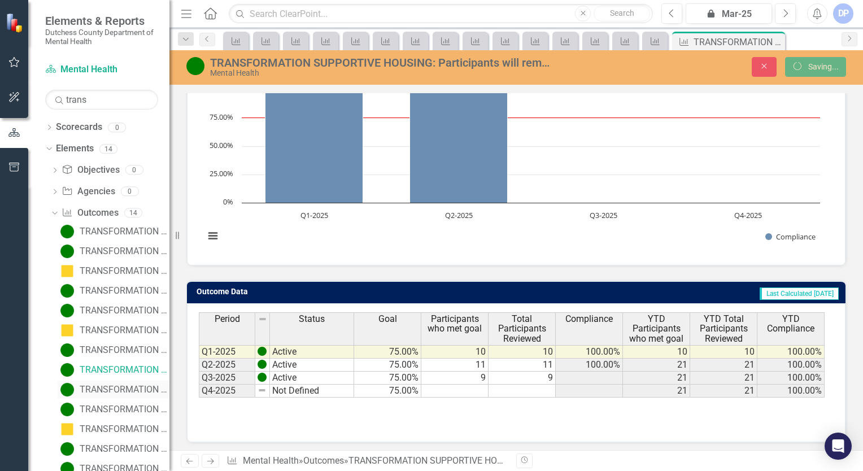
scroll to position [0, 0]
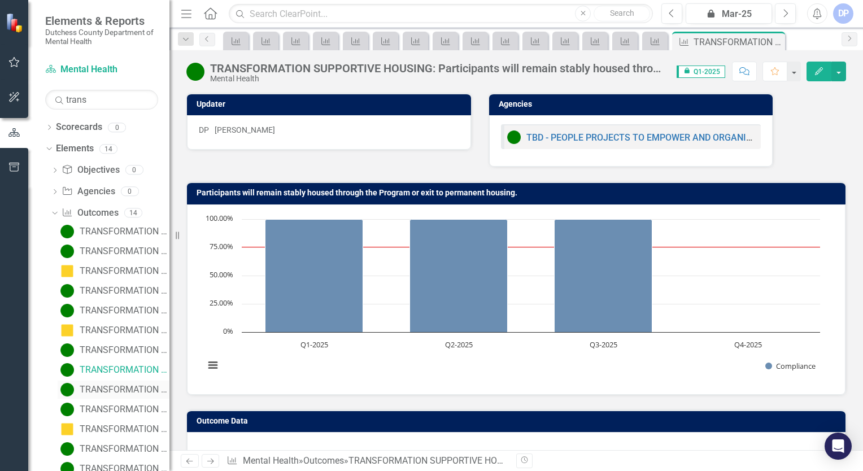
click at [114, 393] on div "TRANSFORMATION SUPPORTIVE HOUSING: Clients will achieve one self-assessed Peer …" at bounding box center [125, 390] width 90 height 10
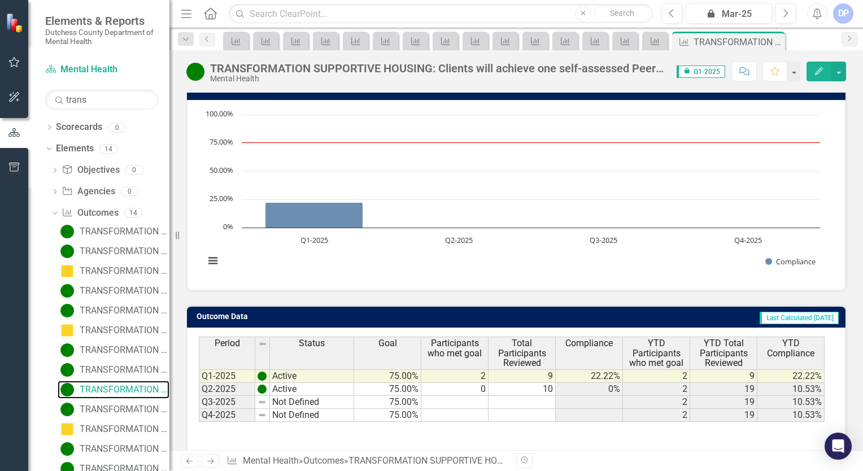
scroll to position [130, 0]
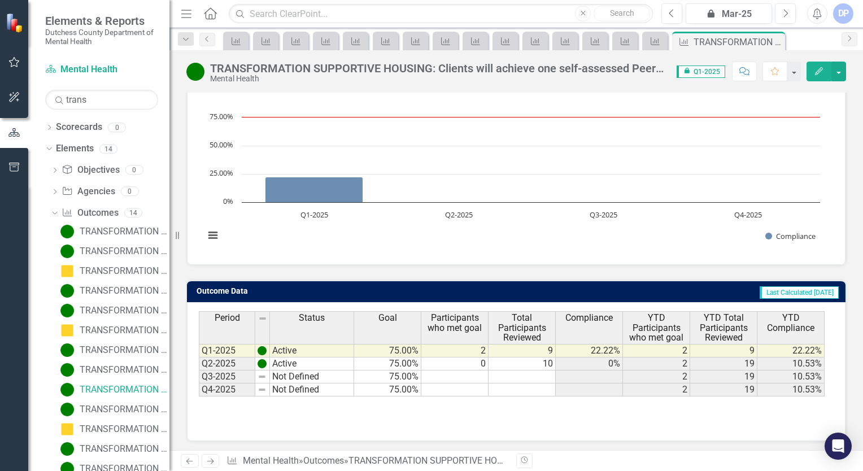
click at [297, 373] on td "Not Defined" at bounding box center [312, 377] width 84 height 13
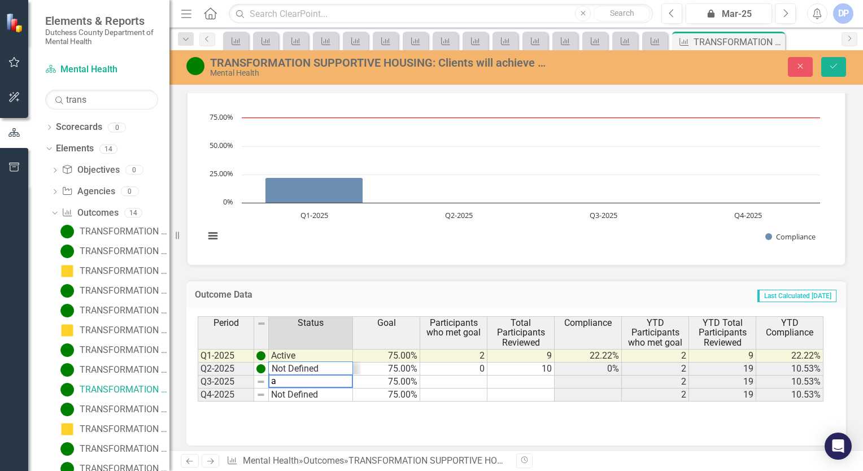
scroll to position [14, 0]
type textarea "Active"
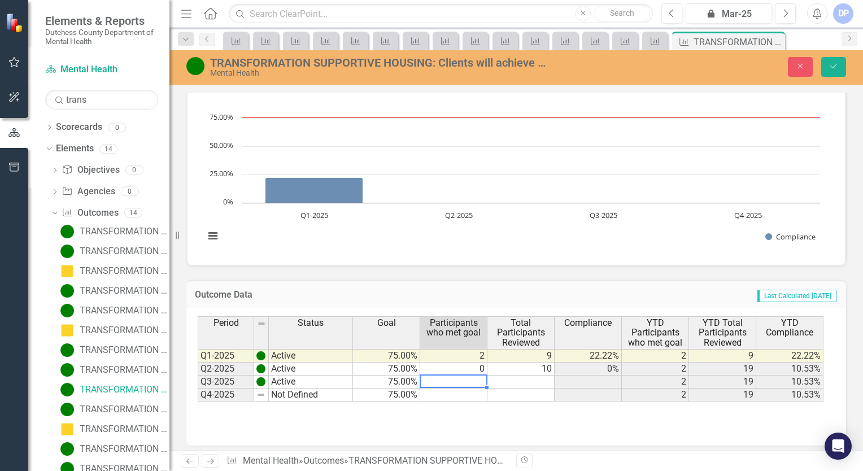
type textarea "0"
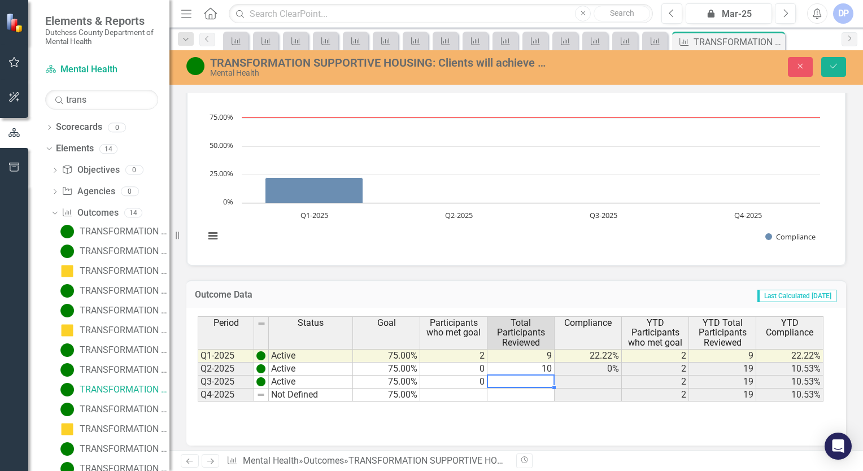
type textarea "9"
click at [832, 60] on button "Save" at bounding box center [833, 67] width 25 height 20
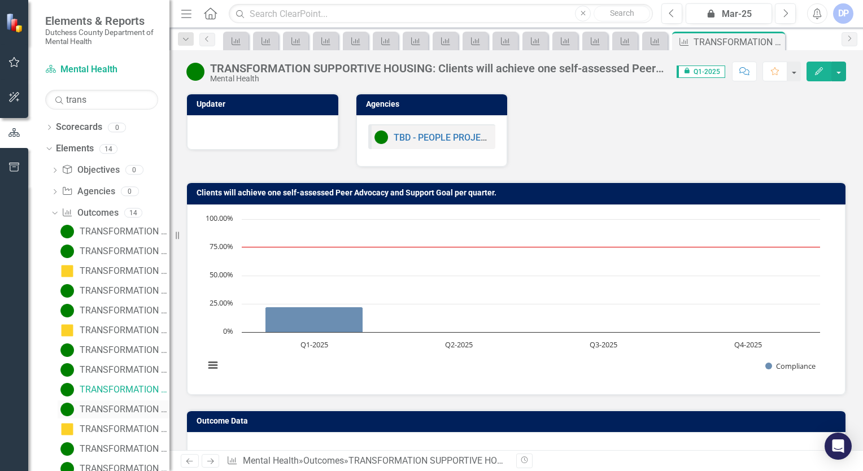
click at [112, 404] on div "TRANSFORMATION SUPPORTIVE HOUSING: Participants found eligible will be connecte…" at bounding box center [125, 409] width 90 height 10
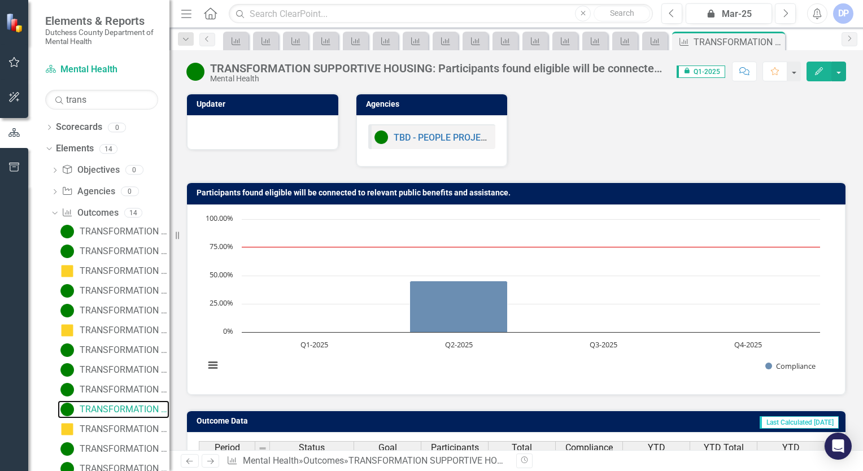
scroll to position [130, 0]
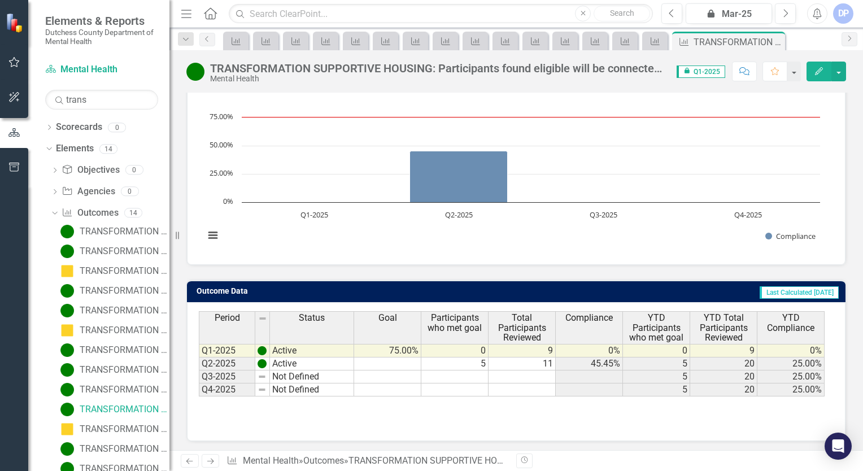
click at [300, 374] on td "Not Defined" at bounding box center [312, 377] width 84 height 13
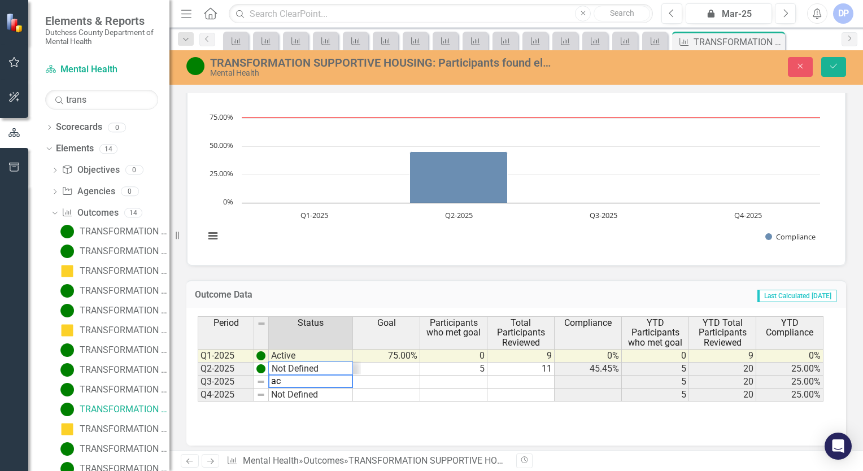
scroll to position [14, 0]
type textarea "Active"
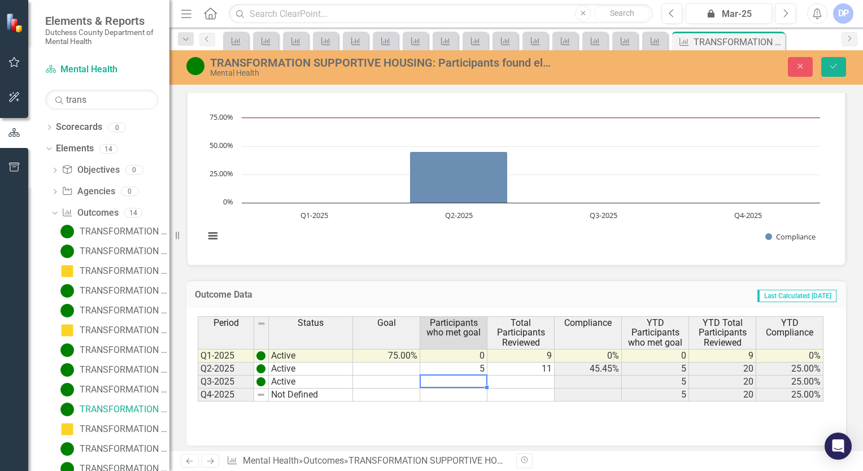
type textarea "5"
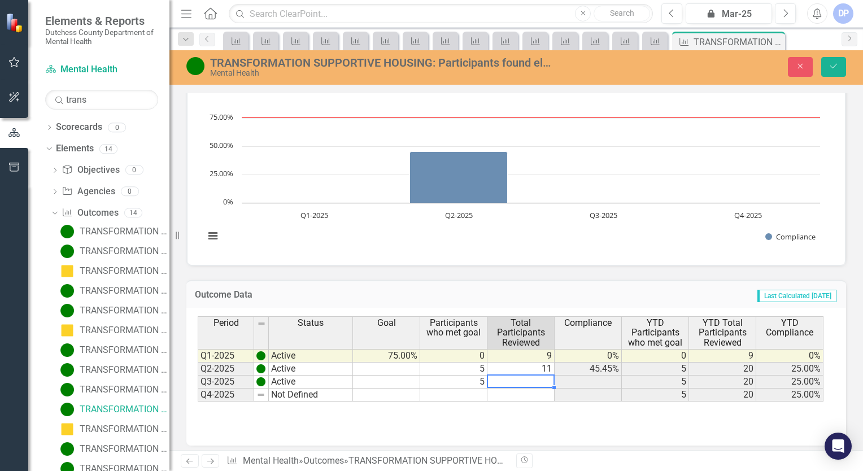
type textarea "9"
click at [841, 66] on button "Save" at bounding box center [833, 67] width 25 height 20
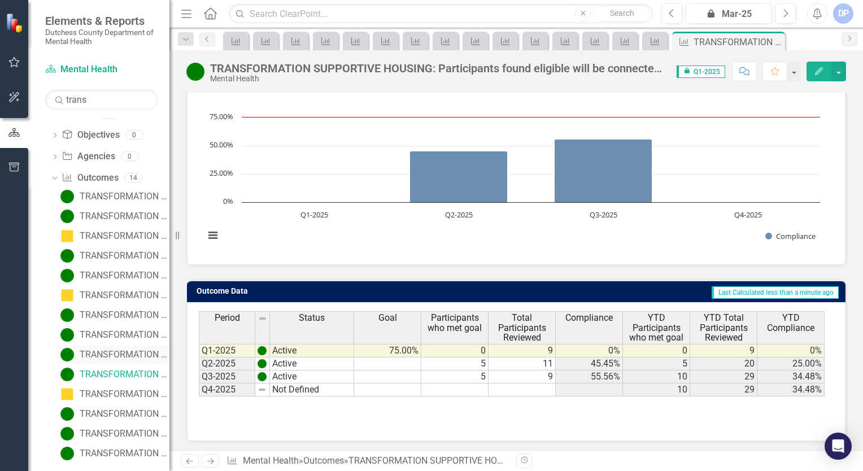
scroll to position [51, 0]
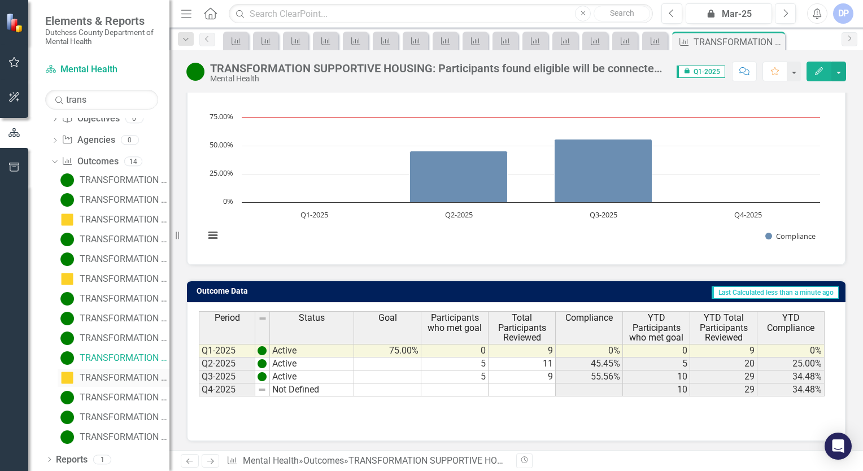
click at [115, 372] on link "TRANSFORMATION SUPPORTIVE HOUSING: Participants with identified difficulties in…" at bounding box center [114, 378] width 112 height 18
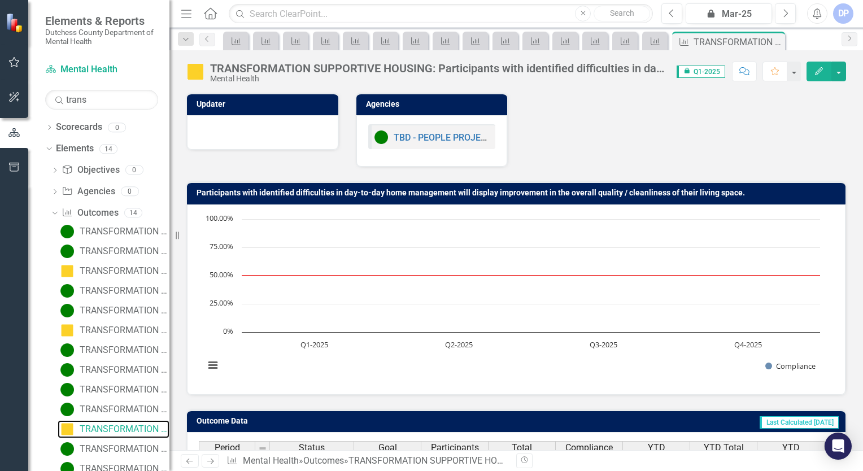
scroll to position [130, 0]
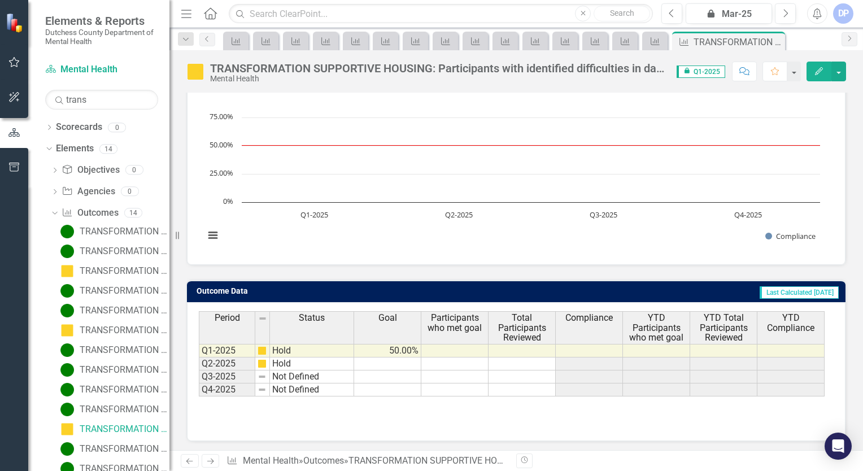
click at [293, 377] on td "Not Defined" at bounding box center [312, 377] width 84 height 13
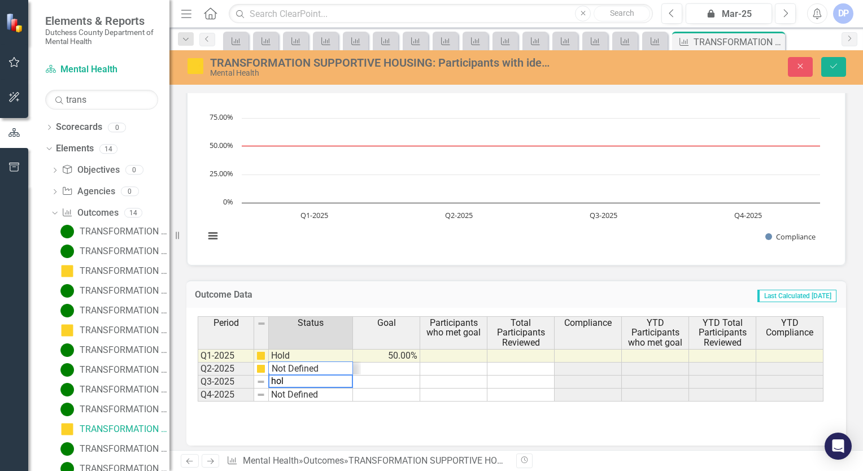
scroll to position [27, 0]
type textarea "Hold"
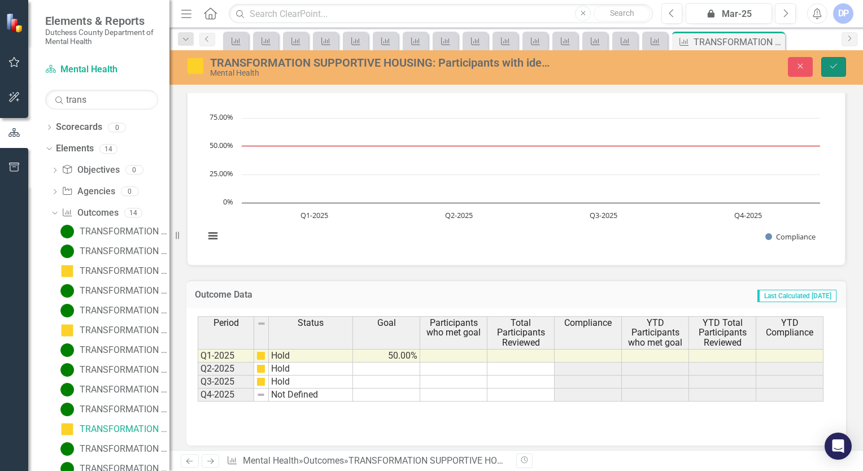
click at [835, 66] on icon "submit" at bounding box center [833, 66] width 7 height 5
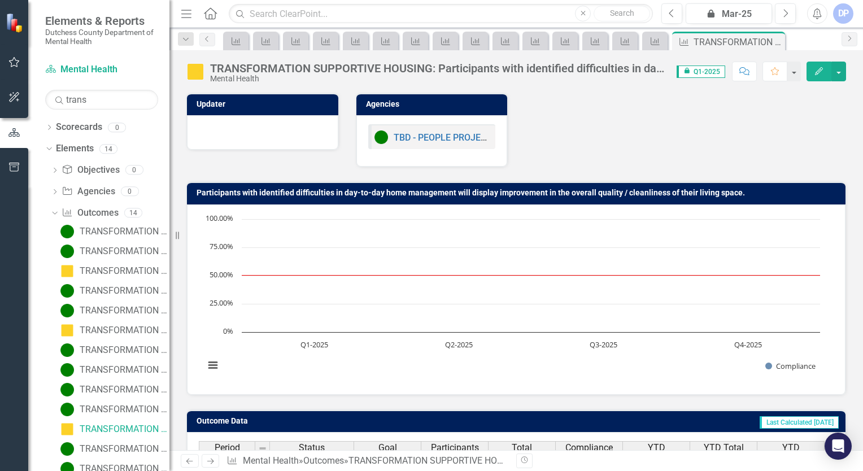
scroll to position [51, 0]
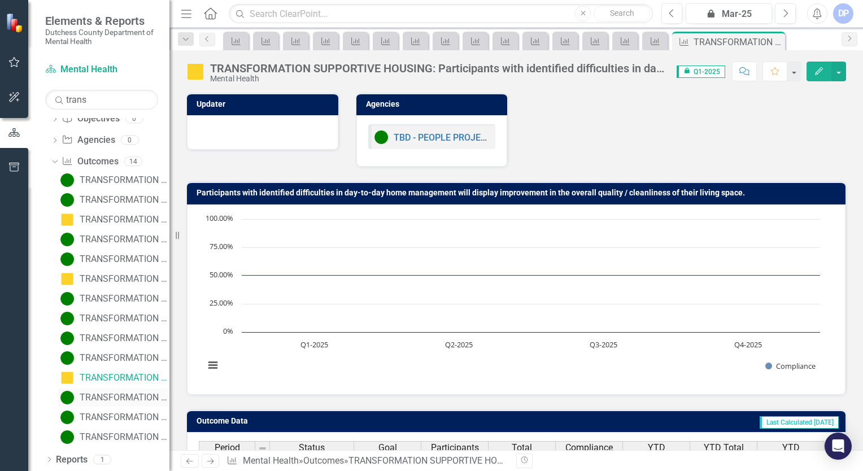
click at [104, 401] on div "TRANSFORMATION SUPPORTIVE HOUSING: Clients will engage in two or more One-to-On…" at bounding box center [125, 398] width 90 height 10
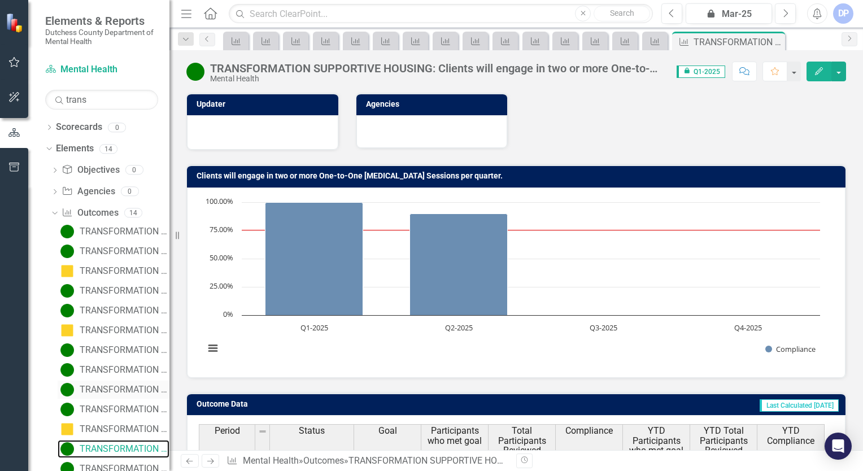
scroll to position [113, 0]
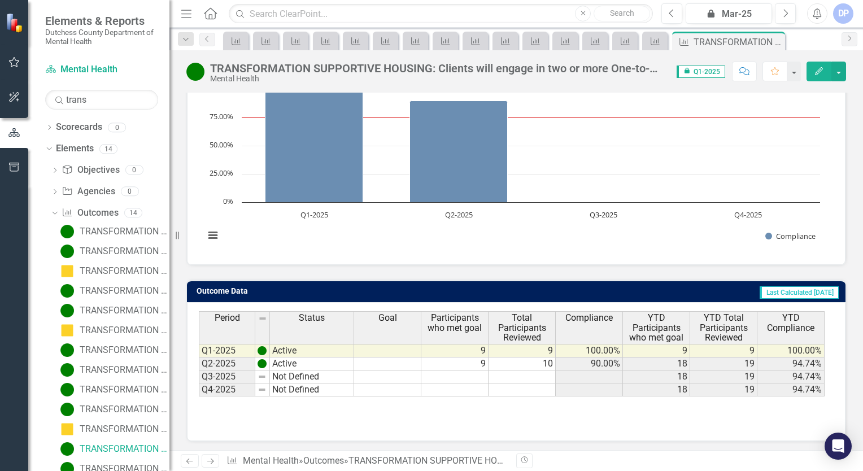
click at [317, 373] on td "Not Defined" at bounding box center [312, 377] width 84 height 13
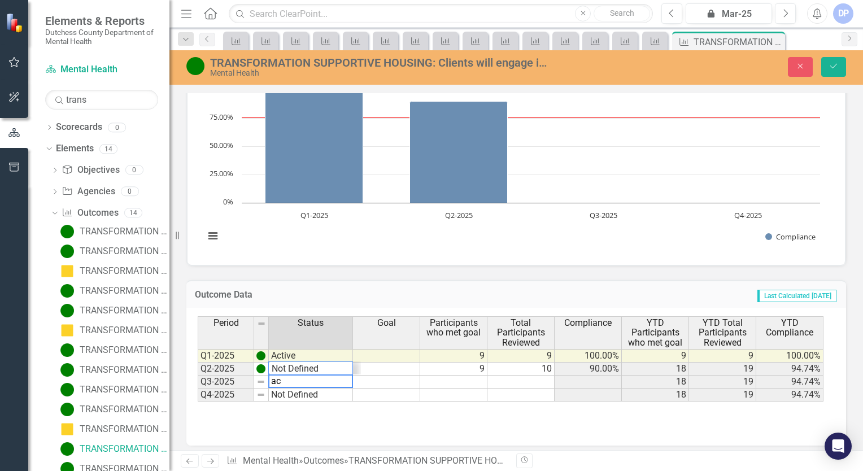
scroll to position [14, 0]
type textarea "Active"
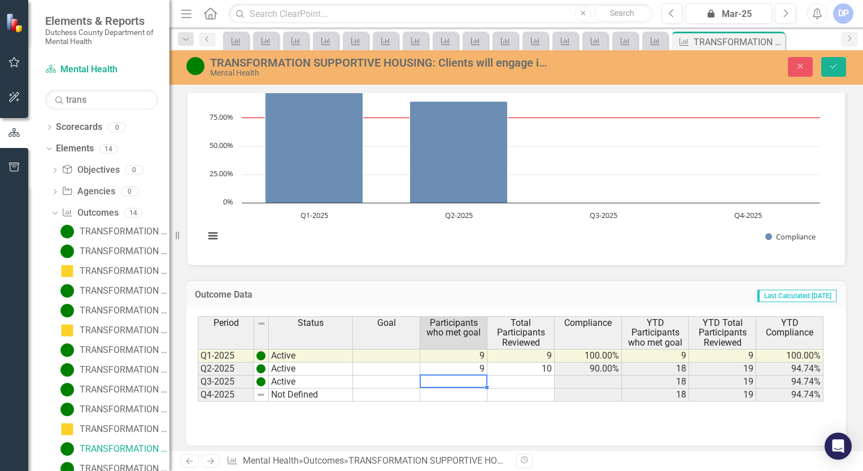
type textarea "9"
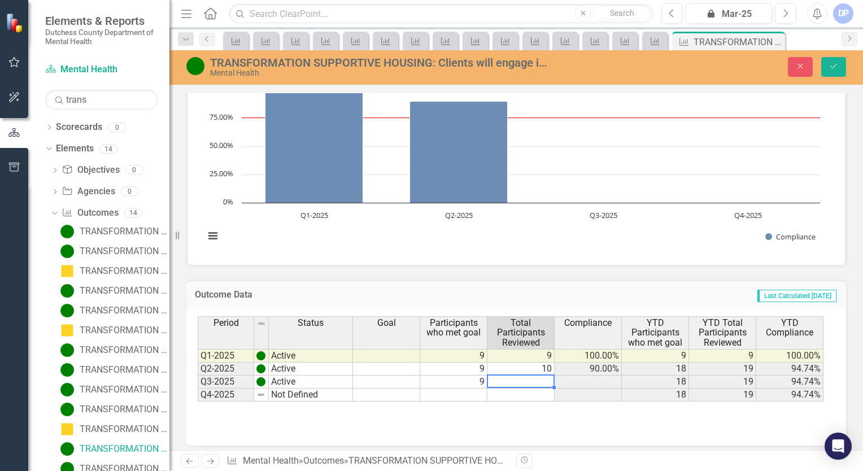
type textarea "9"
click at [831, 68] on icon "Save" at bounding box center [834, 66] width 10 height 8
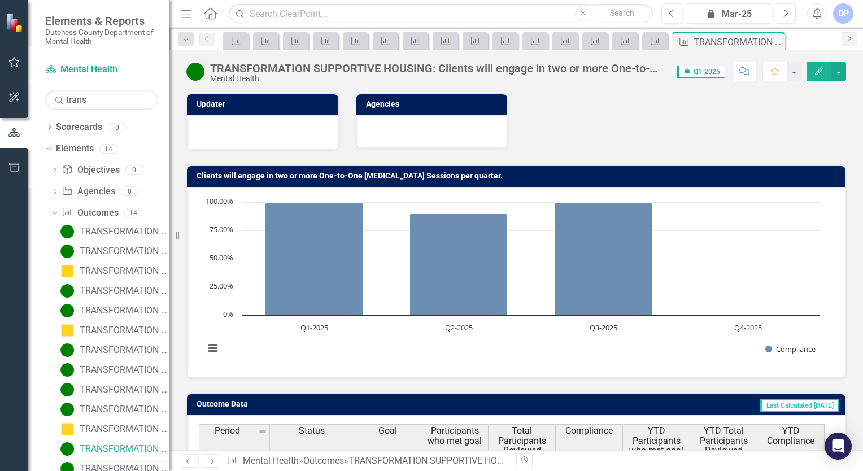
scroll to position [51, 0]
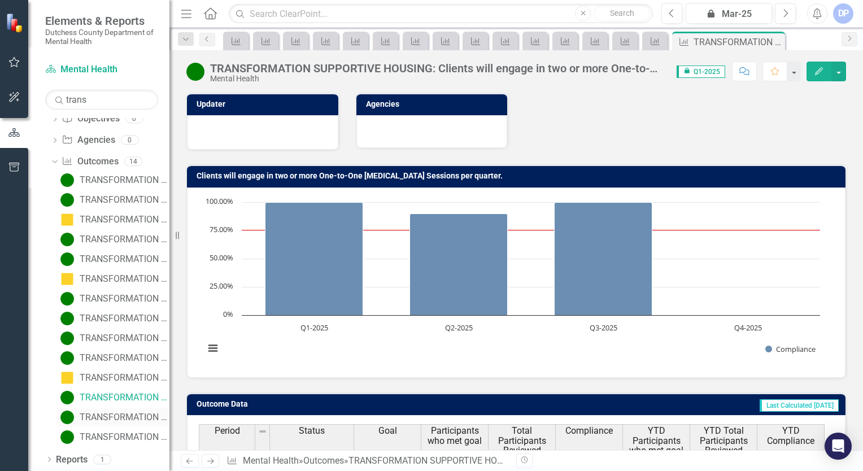
click at [120, 410] on link "TRANSFORMATION SUPPORTIVE HOUSING: Clients will report improved scores across o…" at bounding box center [114, 417] width 112 height 18
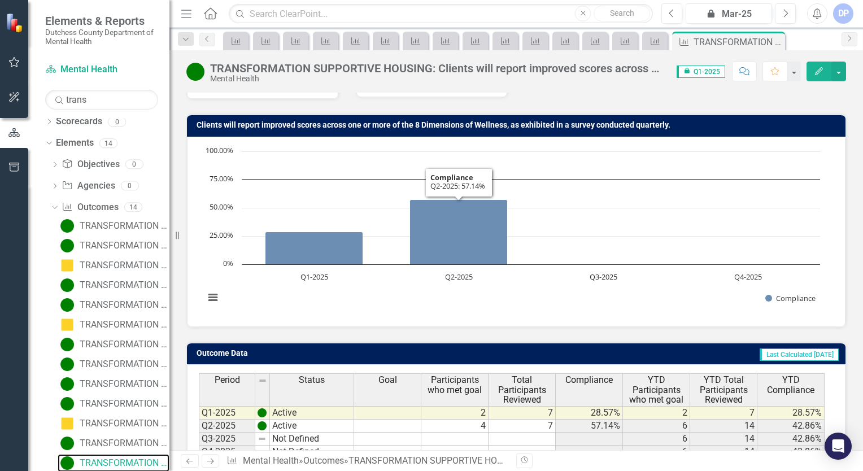
scroll to position [113, 0]
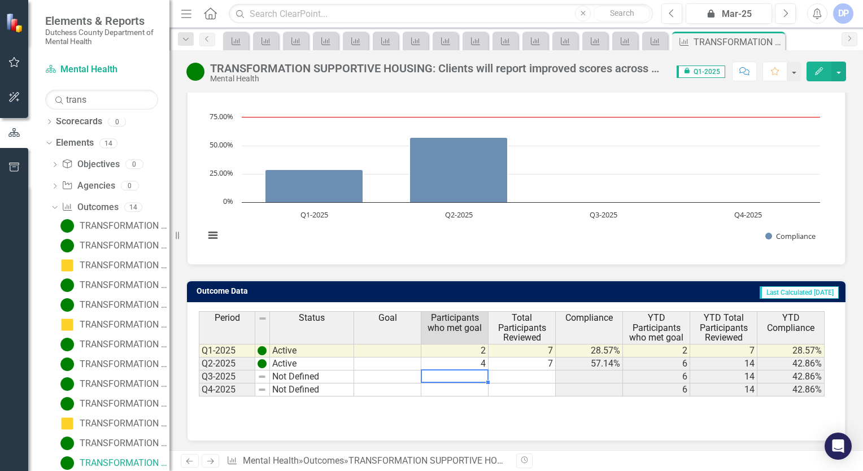
click at [474, 372] on td at bounding box center [454, 377] width 67 height 13
type textarea "1"
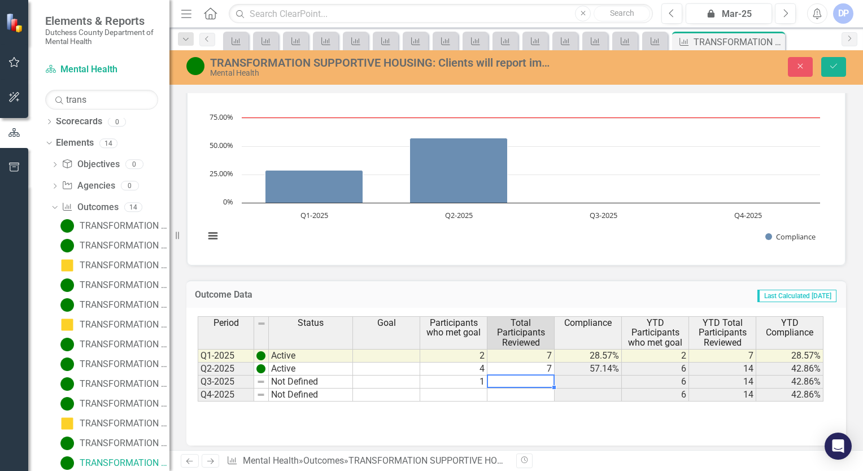
type textarea "9"
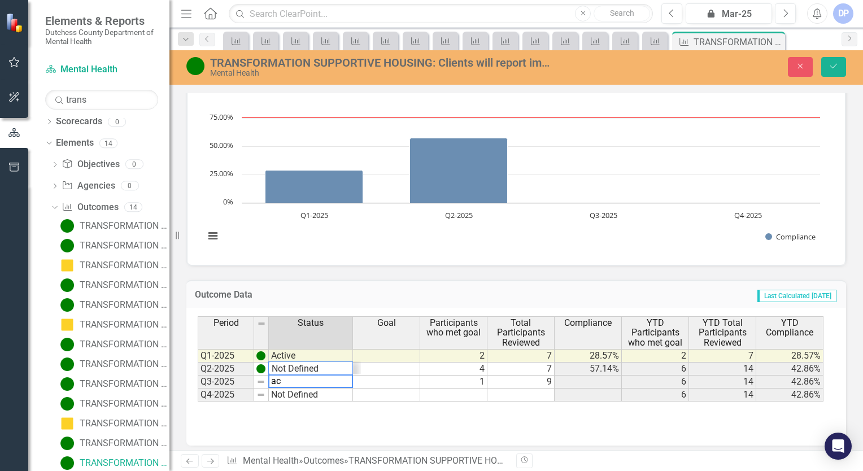
scroll to position [14, 0]
type textarea "Not Defined"
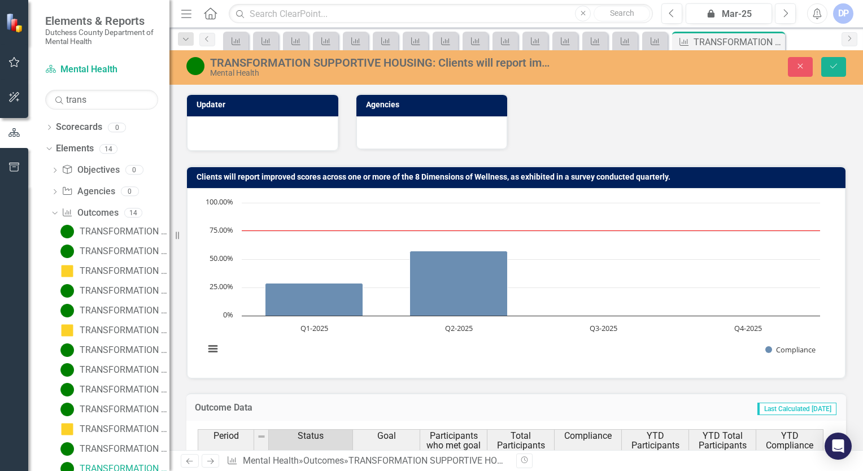
scroll to position [113, 0]
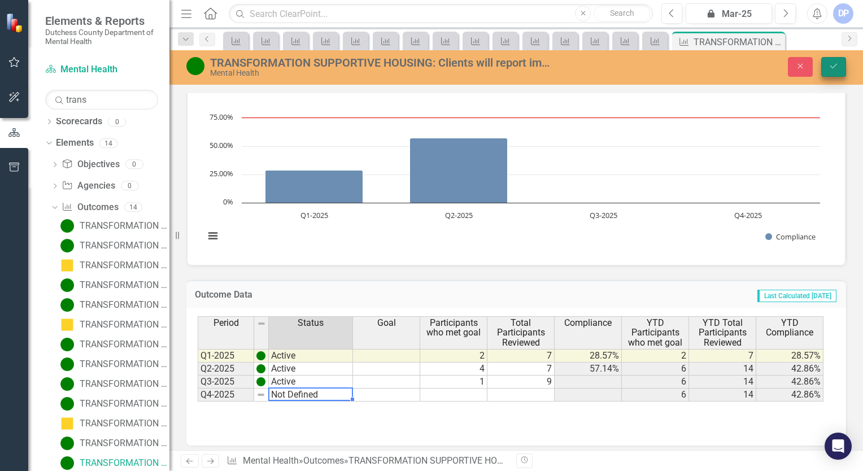
type textarea "Active"
click at [832, 69] on icon "Save" at bounding box center [834, 66] width 10 height 8
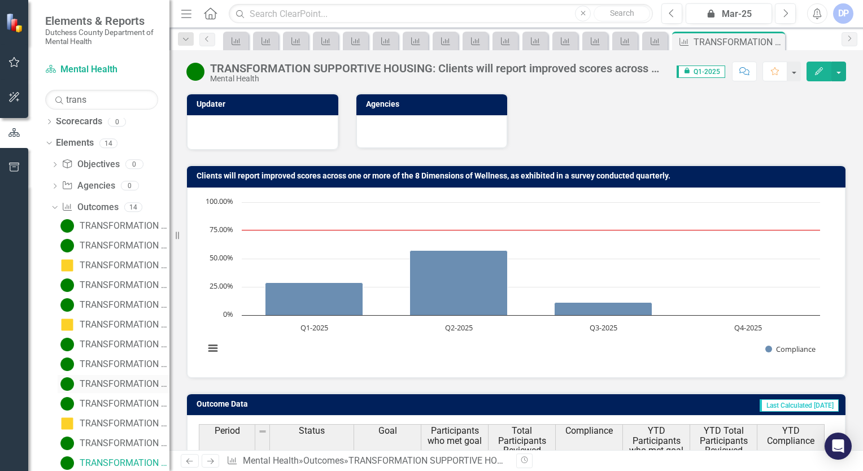
scroll to position [51, 0]
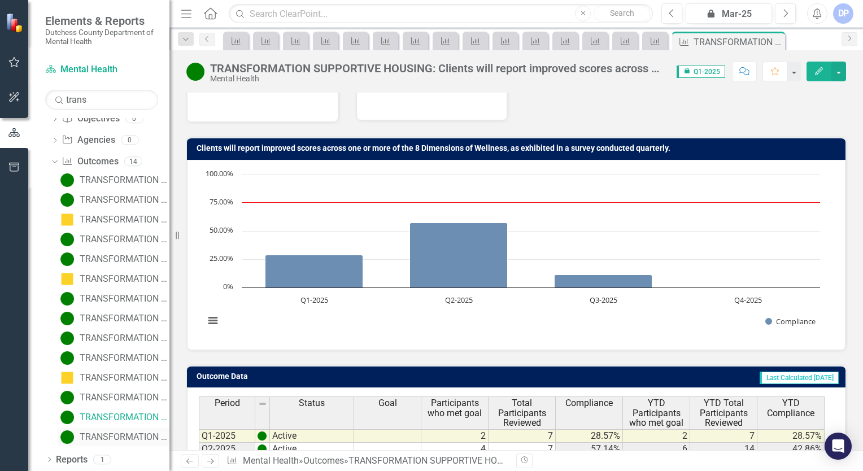
click at [116, 437] on div "TRANSFORMATION SUPPORTIVE HOUSING: Peer advocates will engage with each client …" at bounding box center [125, 437] width 90 height 10
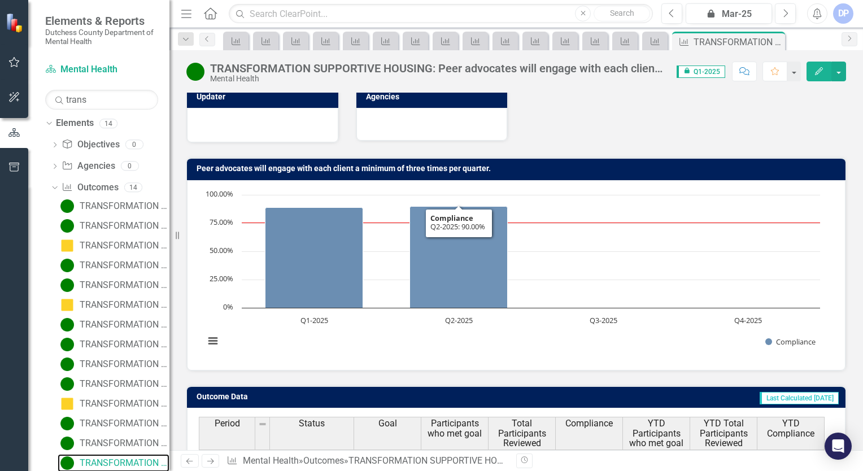
scroll to position [113, 0]
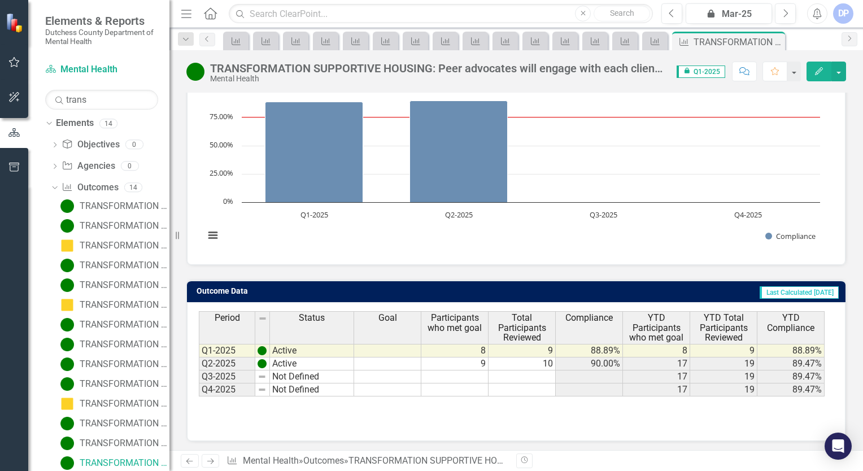
click at [311, 376] on td "Not Defined" at bounding box center [312, 377] width 84 height 13
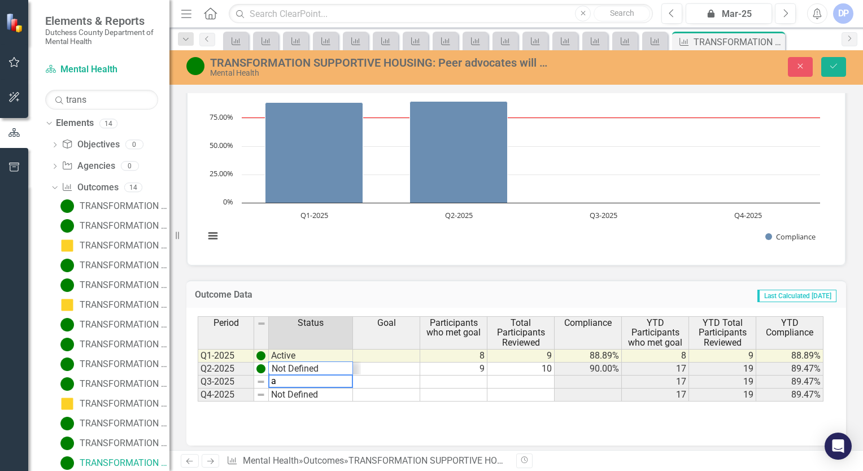
scroll to position [14, 0]
type textarea "Active"
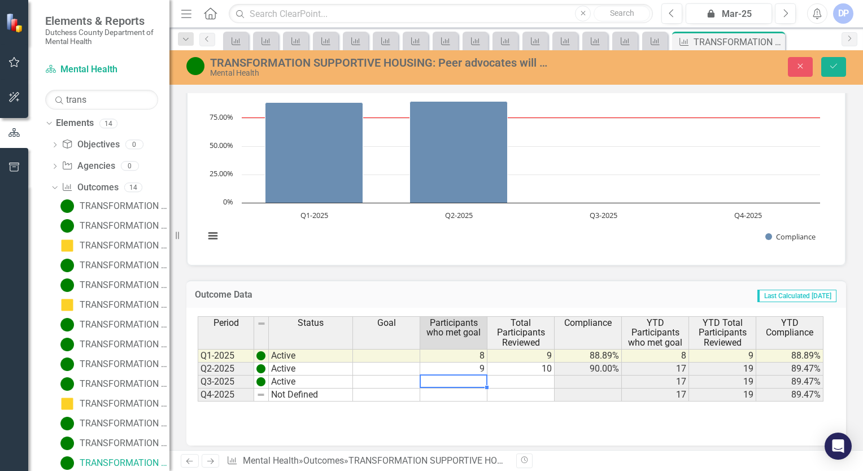
type textarea "9"
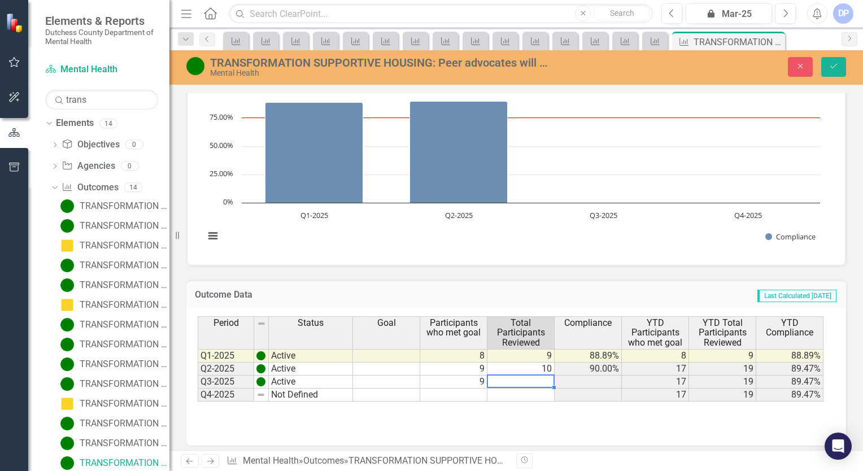
type textarea "9"
click at [828, 72] on button "Save" at bounding box center [833, 67] width 25 height 20
